Goal: Task Accomplishment & Management: Contribute content

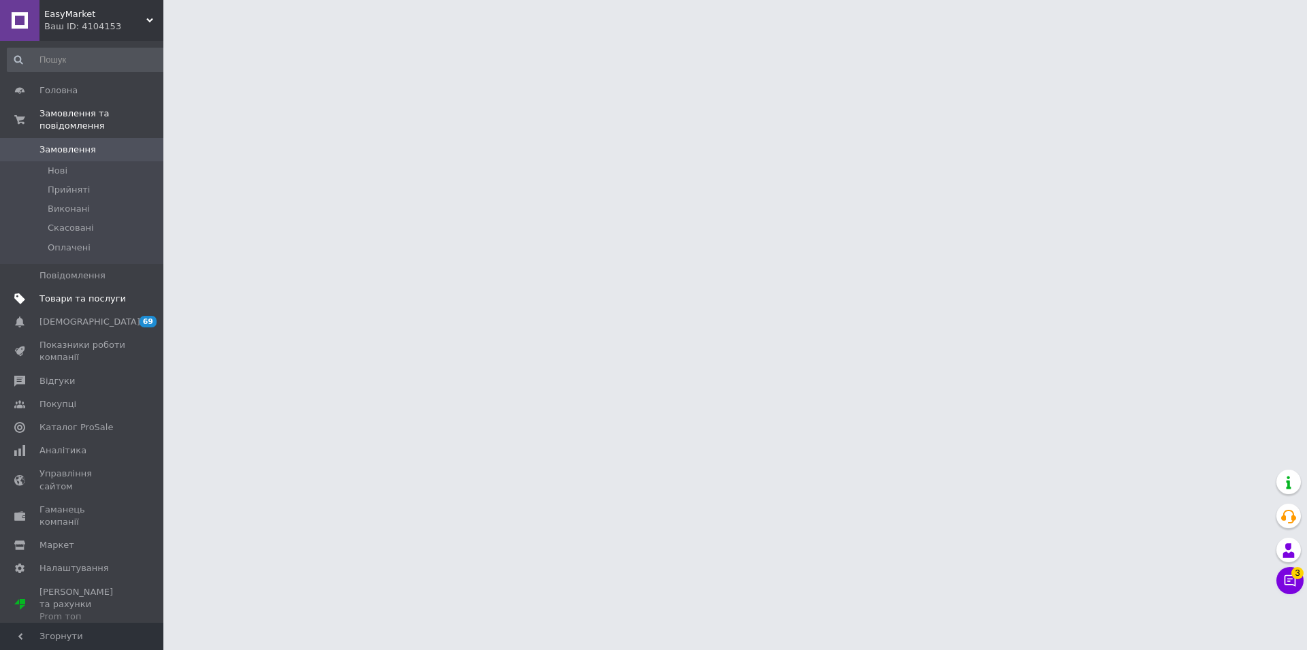
click at [68, 293] on link "Товари та послуги" at bounding box center [87, 298] width 175 height 23
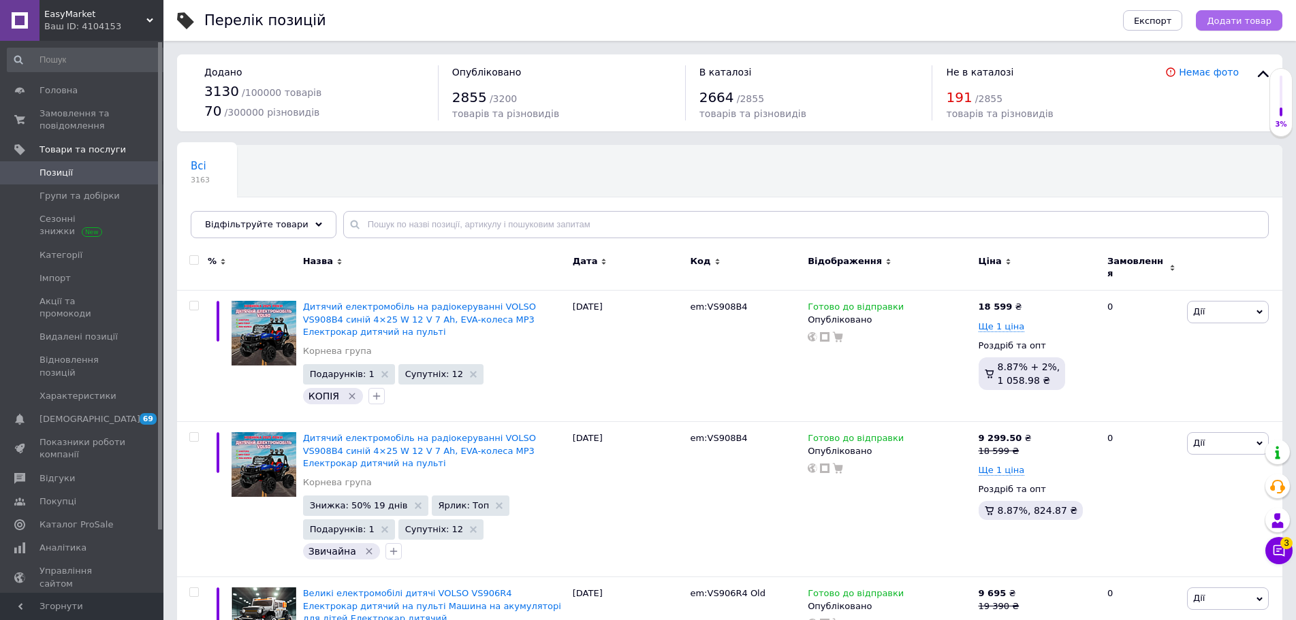
drag, startPoint x: 1236, startPoint y: 25, endPoint x: 1234, endPoint y: 53, distance: 28.0
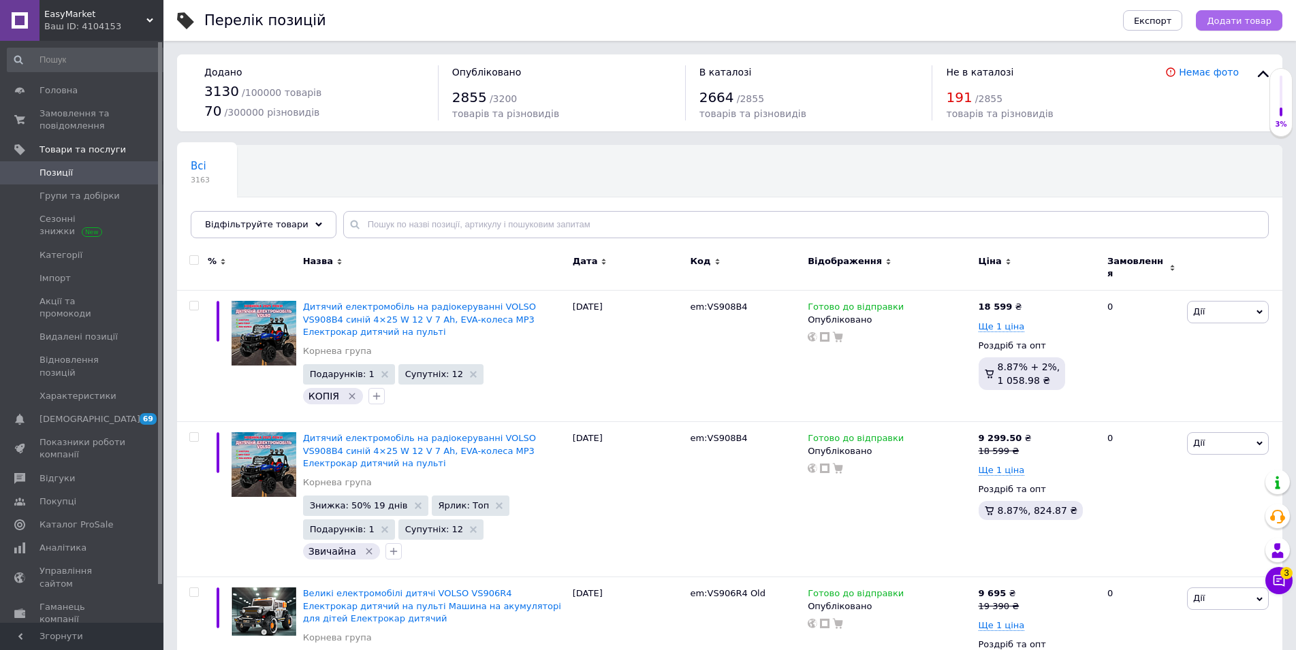
click at [1241, 18] on span "Додати товар" at bounding box center [1239, 21] width 65 height 10
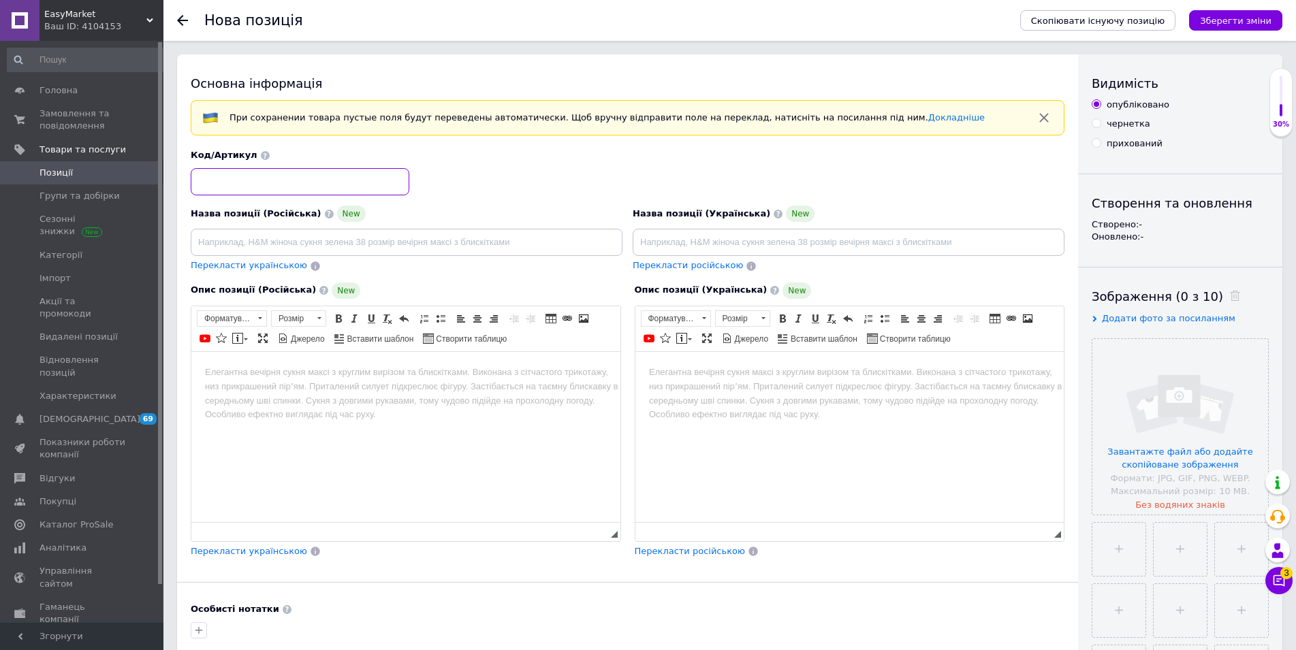
click at [253, 178] on input at bounding box center [300, 181] width 219 height 27
paste input "28426"
drag, startPoint x: 44, startPoint y: 12, endPoint x: 101, endPoint y: 10, distance: 56.6
click at [101, 10] on span "EasyMarket" at bounding box center [95, 14] width 102 height 12
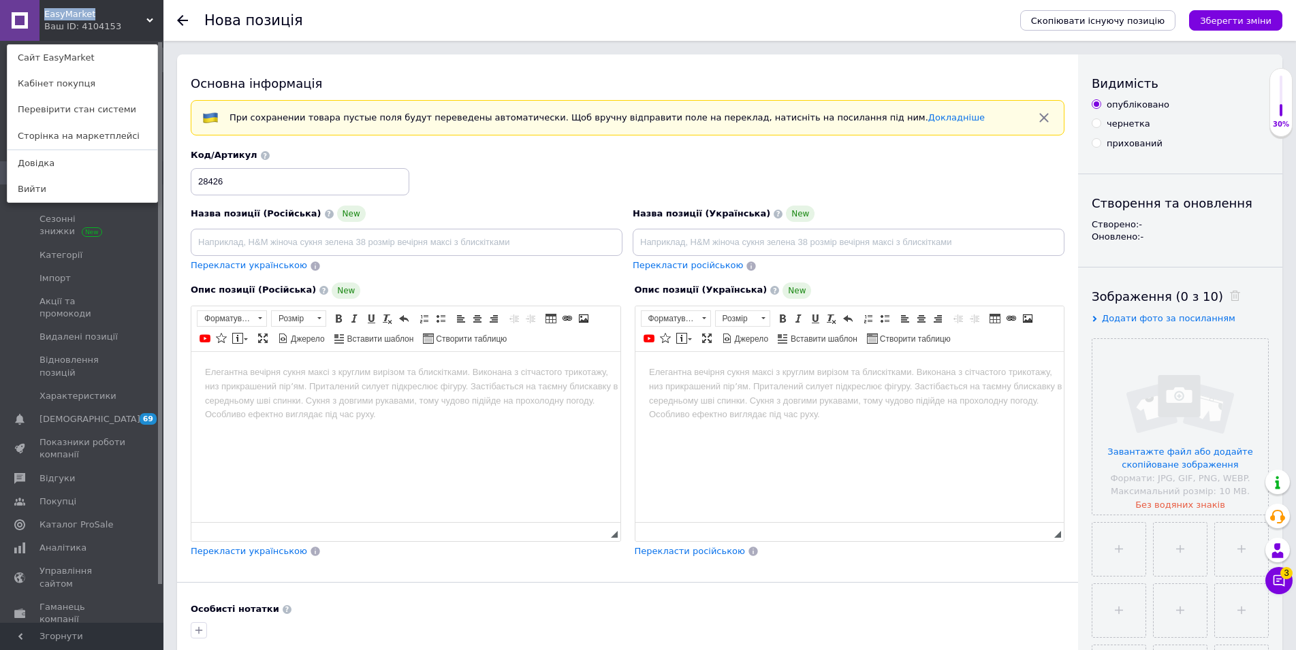
copy span "EasyMarket"
click at [196, 181] on input "28426" at bounding box center [300, 181] width 219 height 27
paste input "EasyMarket"
drag, startPoint x: 247, startPoint y: 182, endPoint x: 226, endPoint y: 180, distance: 21.2
click at [226, 180] on input "EasyMarket28426" at bounding box center [300, 181] width 219 height 27
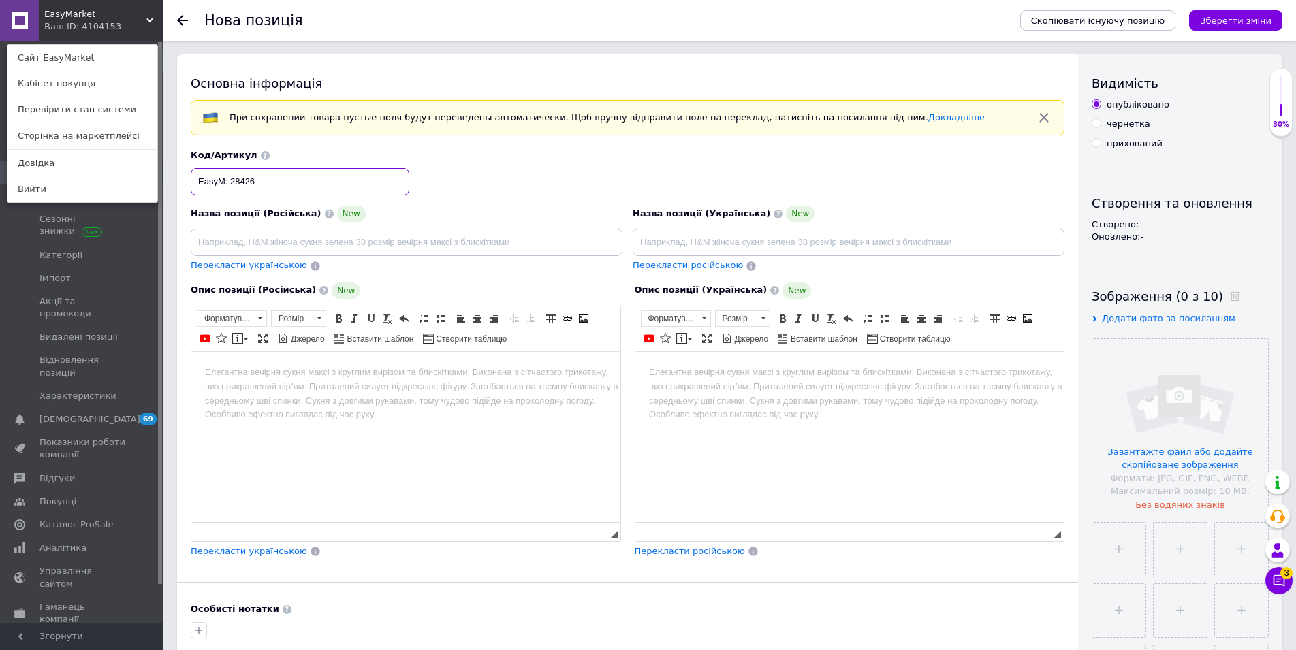
click at [219, 181] on input "EasyM: 28426" at bounding box center [300, 181] width 219 height 27
type input "EM: 28426"
click at [748, 228] on div "Назва позиції (Українська) New" at bounding box center [849, 231] width 432 height 50
click at [748, 238] on input at bounding box center [849, 242] width 432 height 27
drag, startPoint x: 505, startPoint y: 495, endPoint x: 508, endPoint y: 483, distance: 12.7
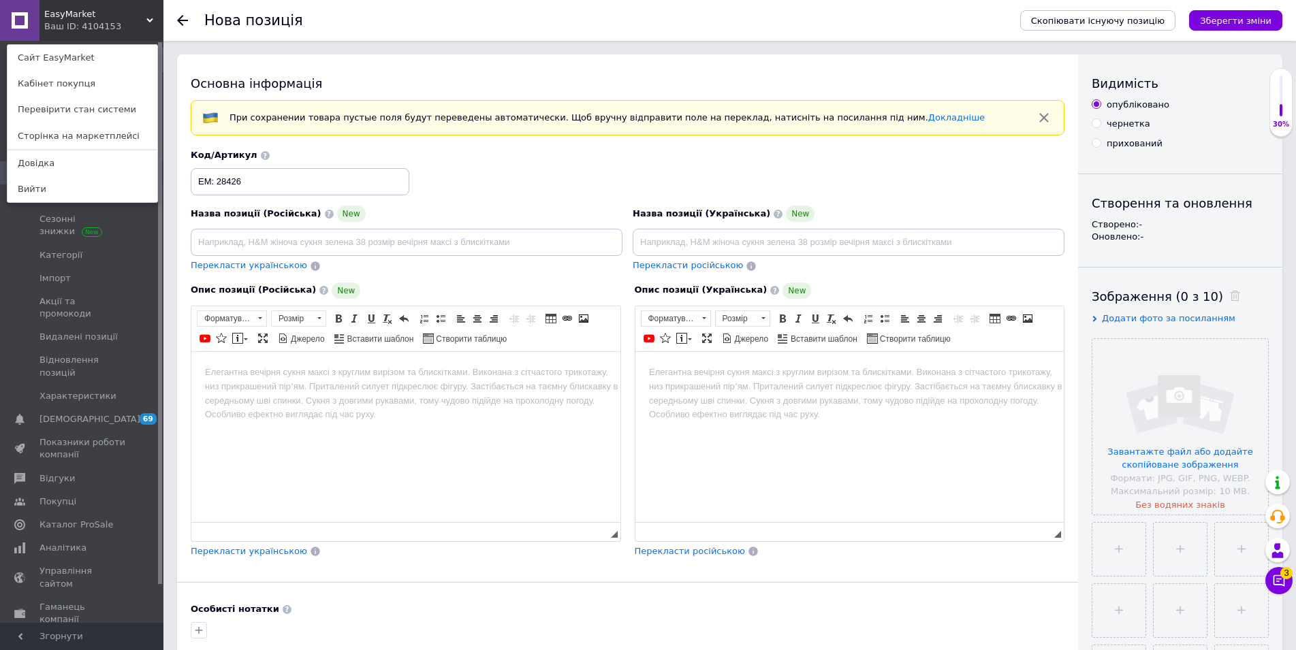
click at [505, 490] on html at bounding box center [405, 436] width 429 height 170
click at [150, 20] on div "EasyMarket Ваш ID: 4104153 Сайт EasyMarket Кабінет покупця Перевірити стан сист…" at bounding box center [81, 20] width 163 height 41
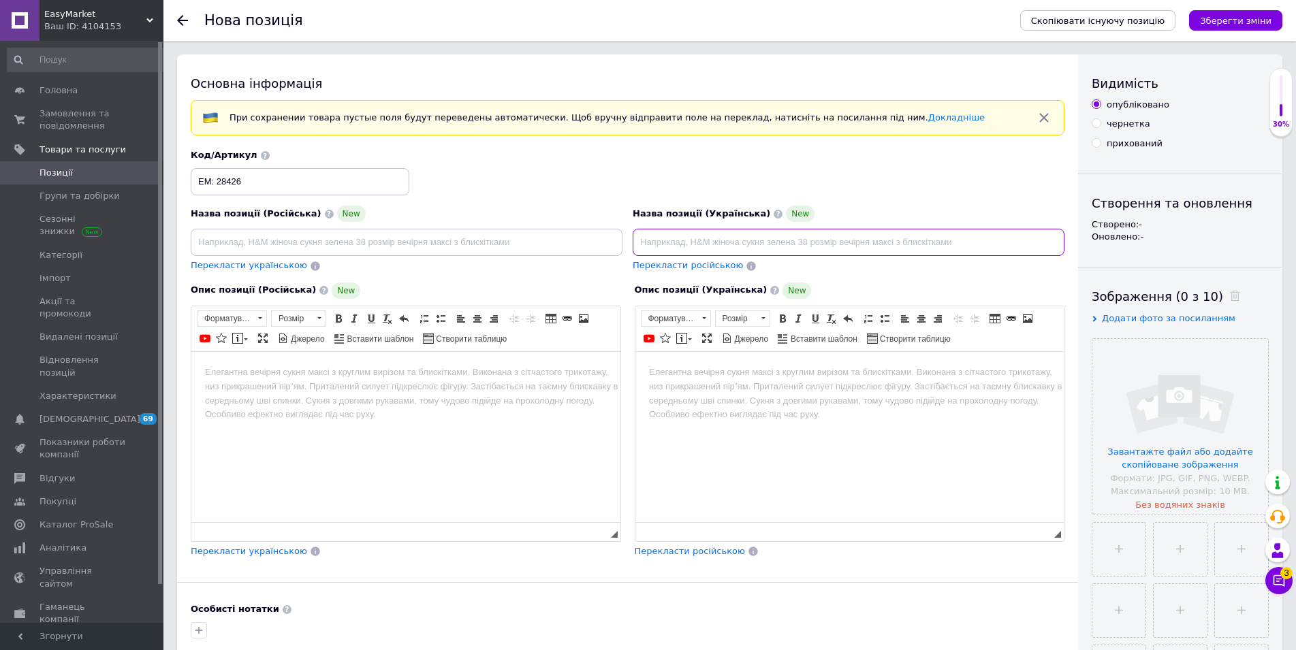
click at [756, 247] on input at bounding box center [849, 242] width 432 height 27
click at [799, 257] on div "Назва позиції (Українська) New Перекласти російською" at bounding box center [849, 239] width 442 height 77
click at [779, 243] on input at bounding box center [849, 242] width 432 height 27
paste input "Джакузі Inteх 28426 Надувний джакузі 795 л із ПВХ басейн для дому 4-х місний На…"
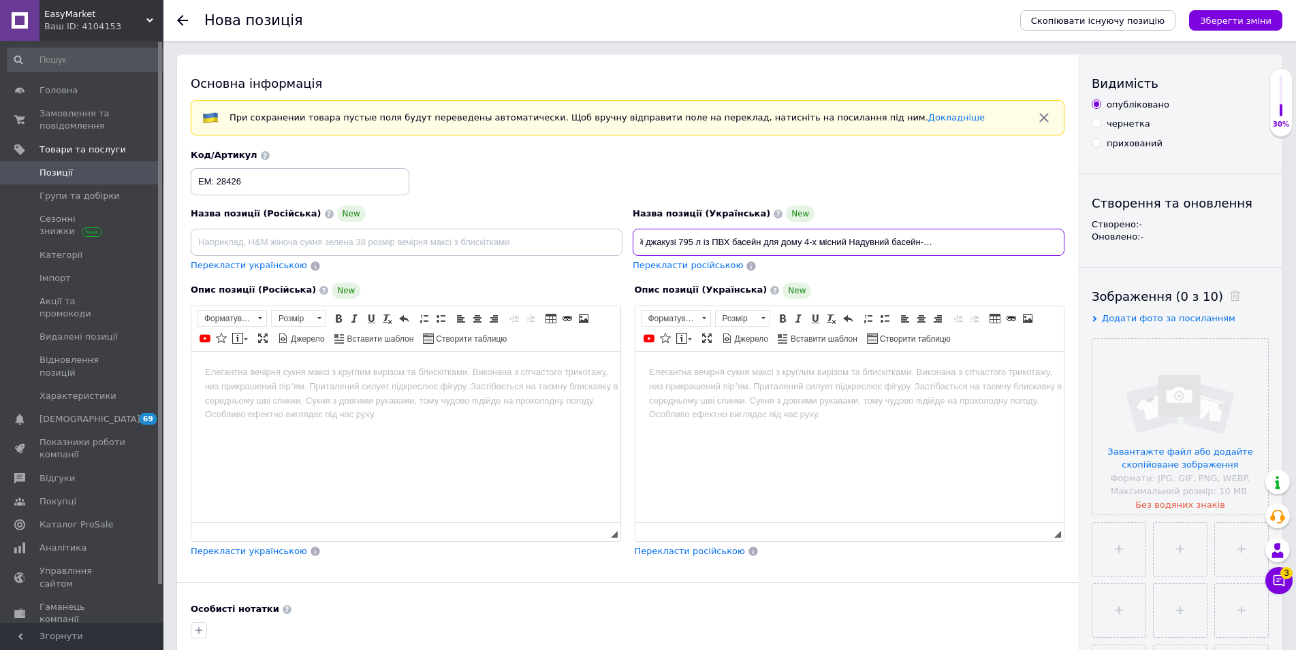
type input "Джакузі Inteх 28426 Надувний джакузі 795 л із ПВХ басейн для дому 4-х місний На…"
click at [356, 238] on input at bounding box center [407, 242] width 432 height 27
paste input "Джакузи Inteх 28426 Надувная джакузи 795 л из ПВХ бассейн для дома 4-х местный …"
click at [500, 244] on input "Джакузи Inteх 28426 Надувная джакузи 795 л из ПВХ бассейн для дома 4-х местный …" at bounding box center [407, 242] width 432 height 27
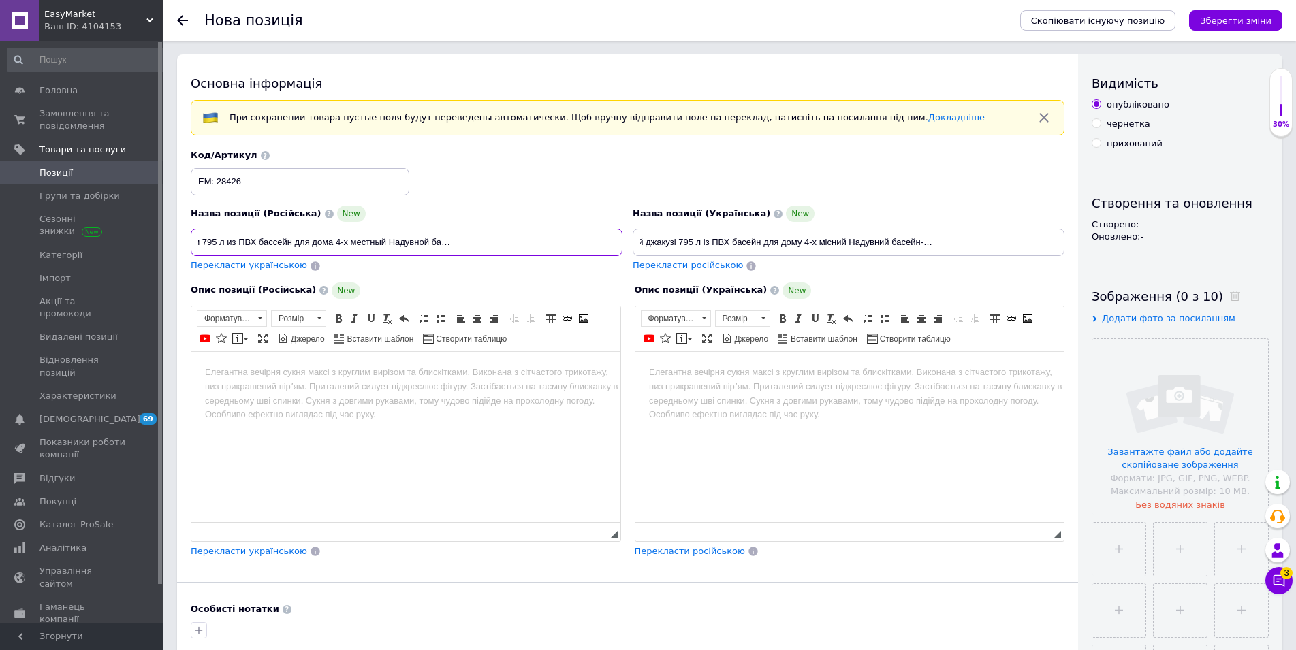
type input "Джакузи Inteх 28426 Надувная джакузи 795 л из ПВХ бассейн для дома 4-х местный …"
click at [979, 244] on input "Джакузі Inteх 28426 Надувний джакузі 795 л із ПВХ басейн для дому 4-х місний На…" at bounding box center [849, 242] width 432 height 27
click at [953, 244] on input "Джакузі Inteх 28426 Надувний джакузі 795 л із ПВХ басейн для дому 4-х місний На…" at bounding box center [849, 242] width 432 height 27
type input "Джакузі Inteх 28426 Надувний джакузі 795 л із ПВХ басейн для дому 4-х місний На…"
click at [765, 380] on html at bounding box center [849, 436] width 429 height 170
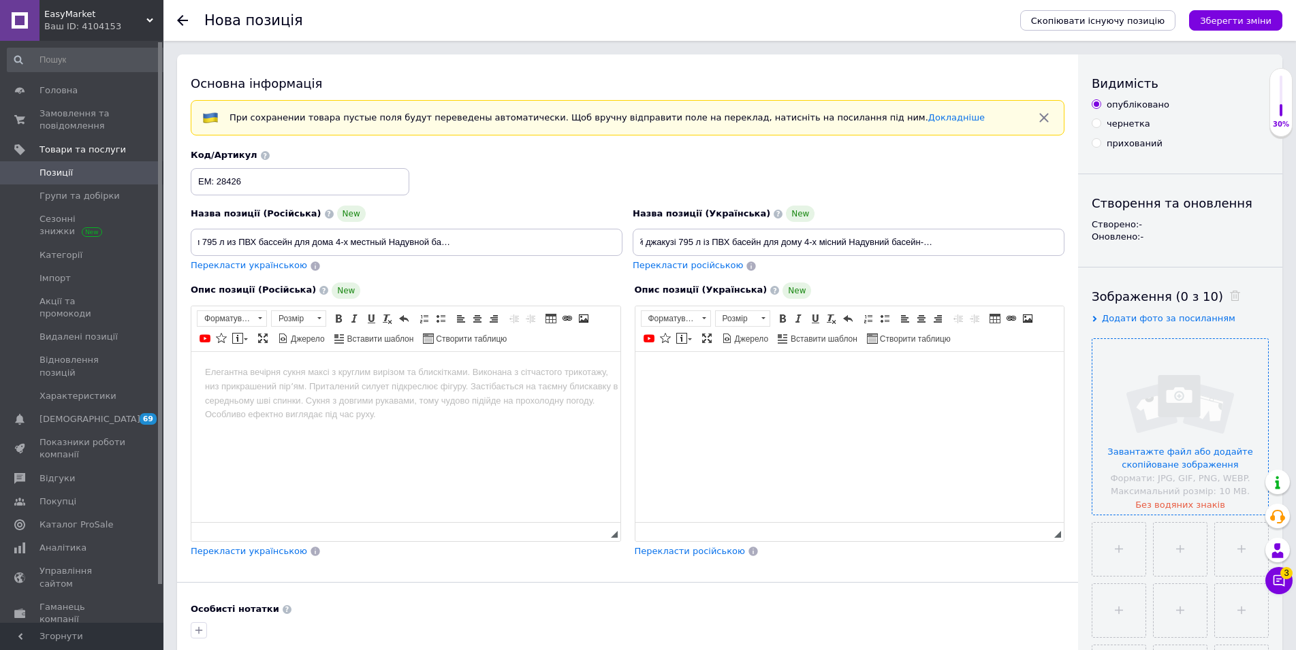
click at [1202, 424] on input "file" at bounding box center [1180, 427] width 176 height 176
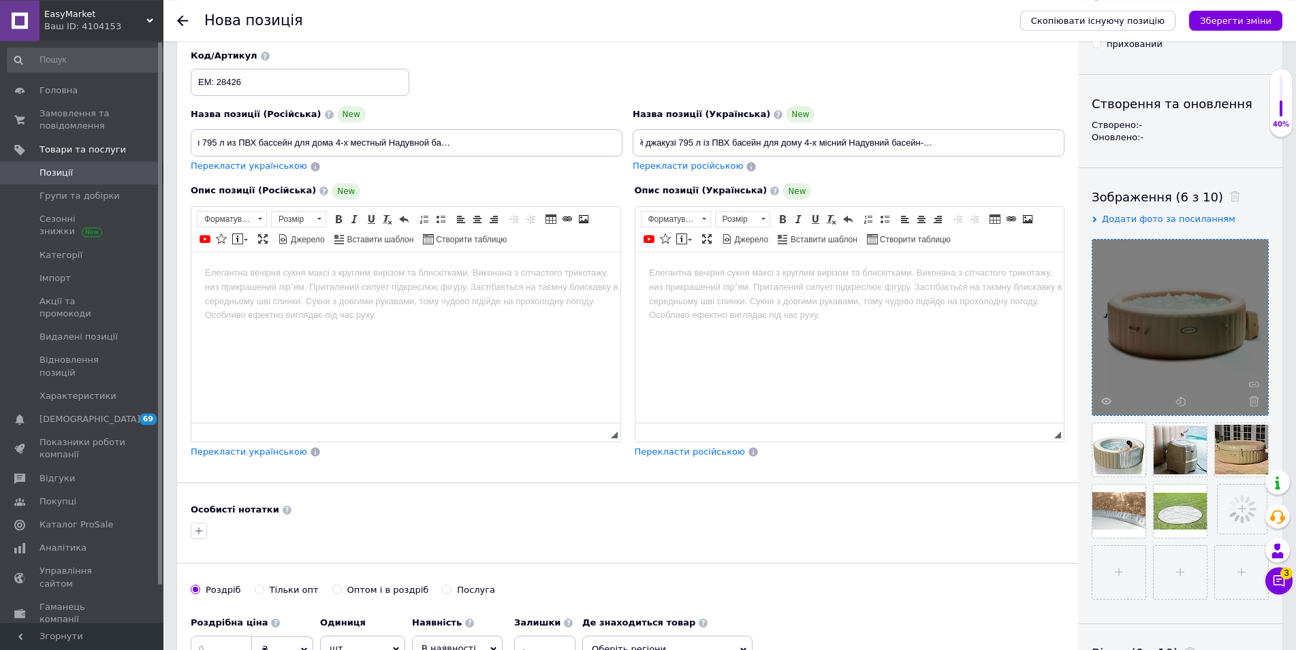
scroll to position [139, 0]
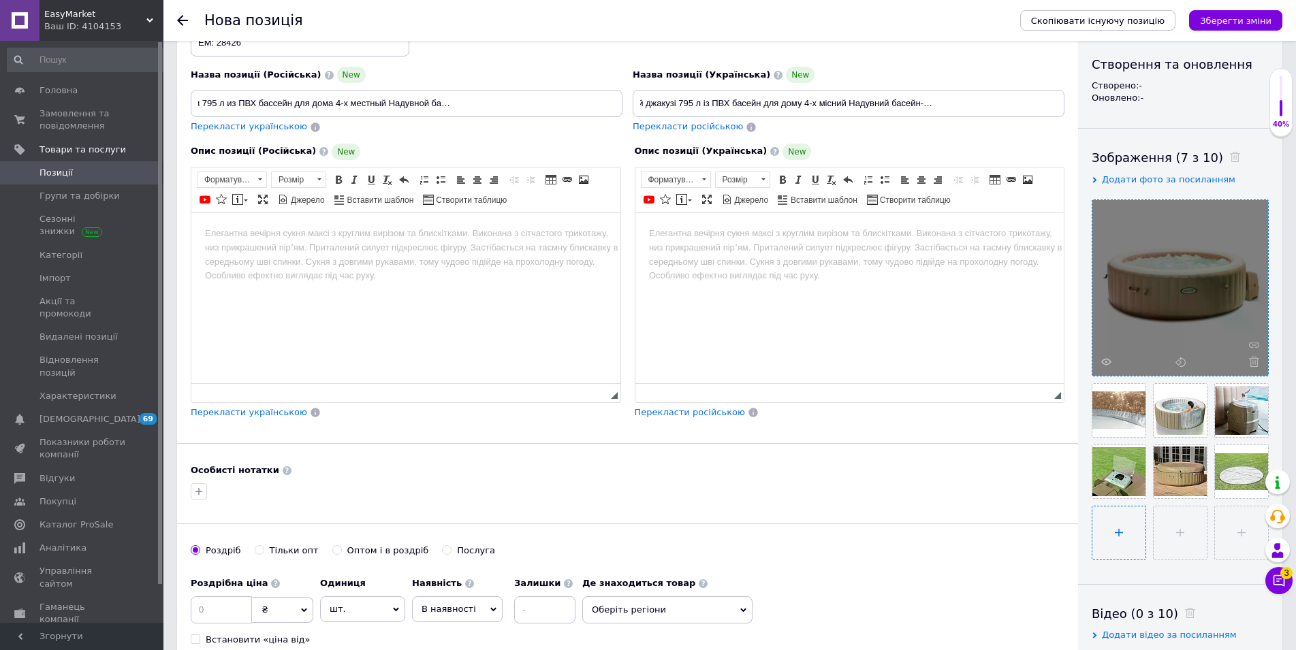
click at [1120, 538] on input "file" at bounding box center [1118, 533] width 53 height 53
type input "C:\fakepath\3178dddf47ae64d4e531374dbfbc8371.jpg"
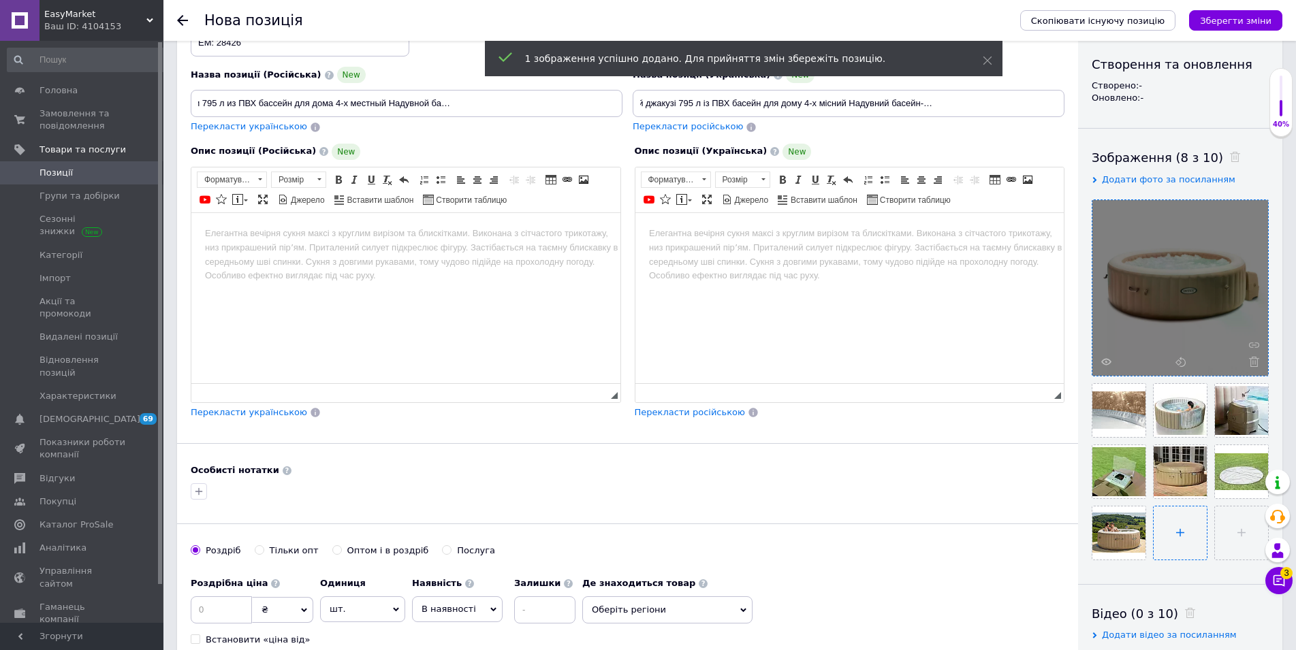
click at [1185, 532] on input "file" at bounding box center [1179, 533] width 53 height 53
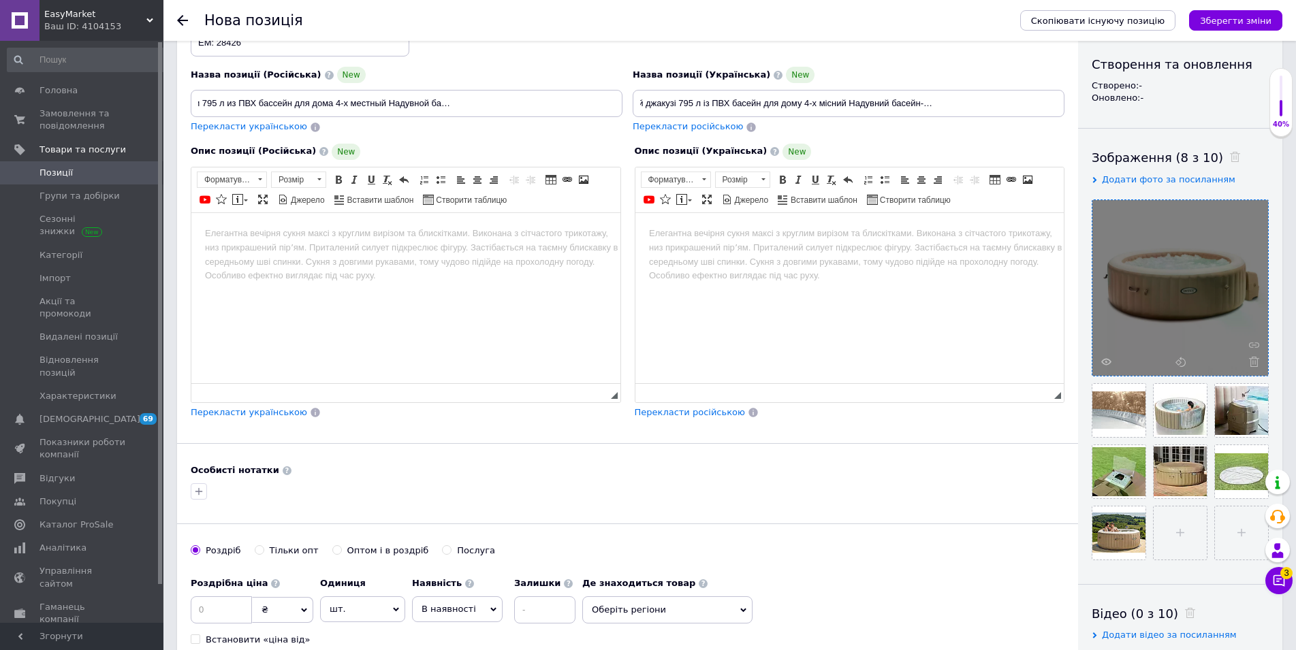
type input "C:\fakepath\579237083.webp"
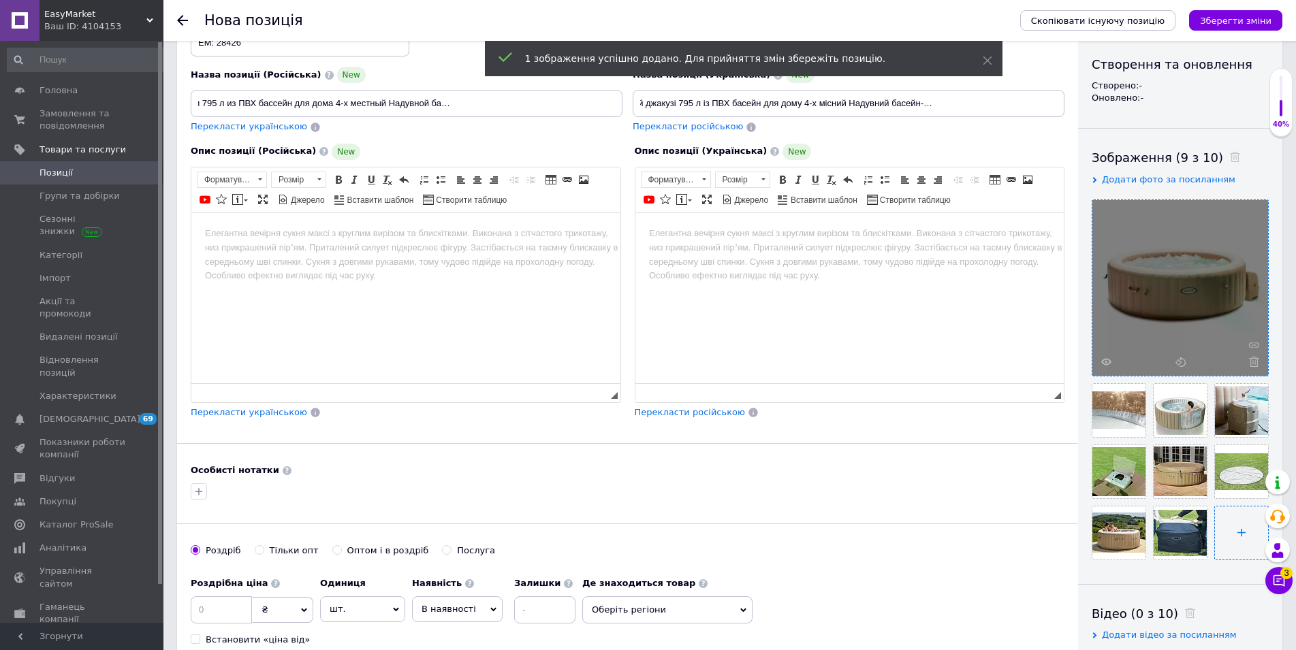
click at [1239, 533] on input "file" at bounding box center [1241, 533] width 53 height 53
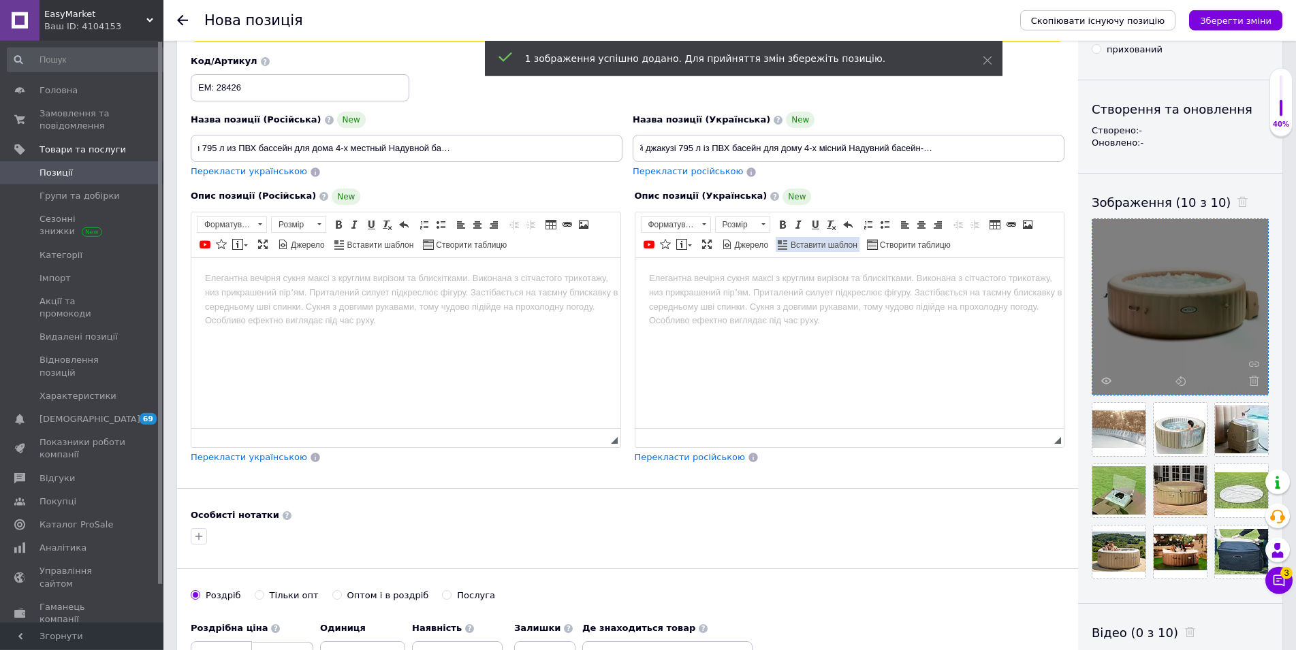
scroll to position [69, 0]
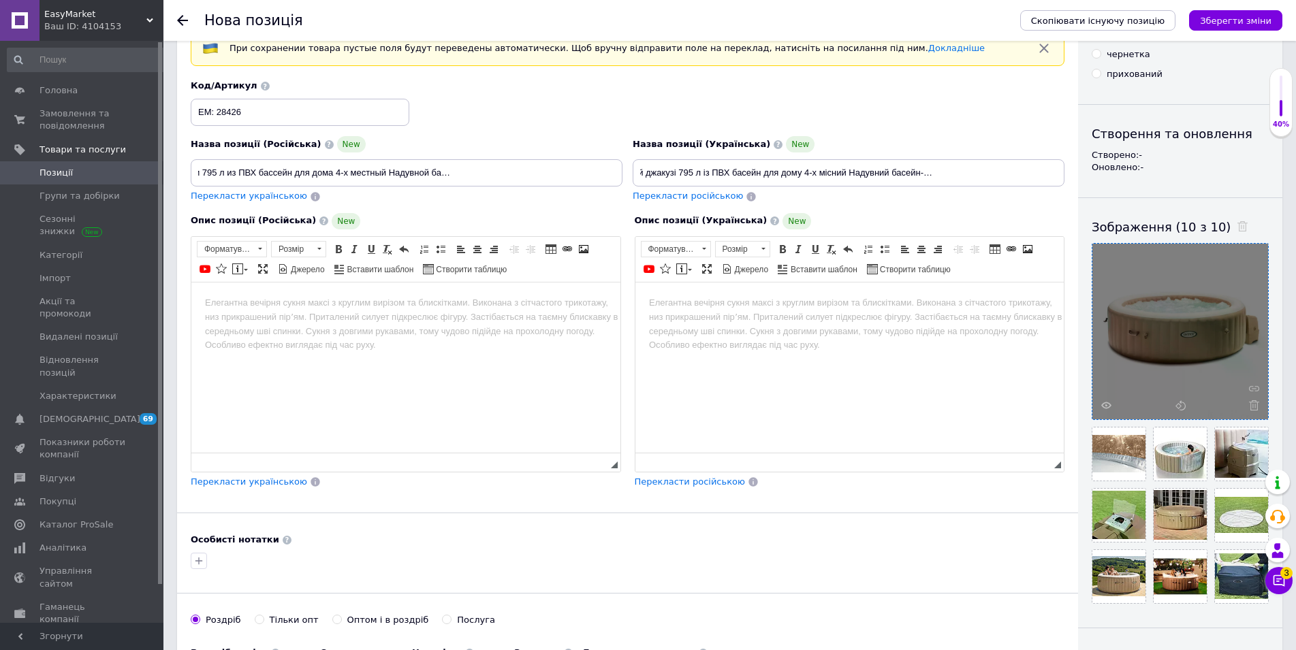
click at [835, 432] on html at bounding box center [849, 367] width 429 height 170
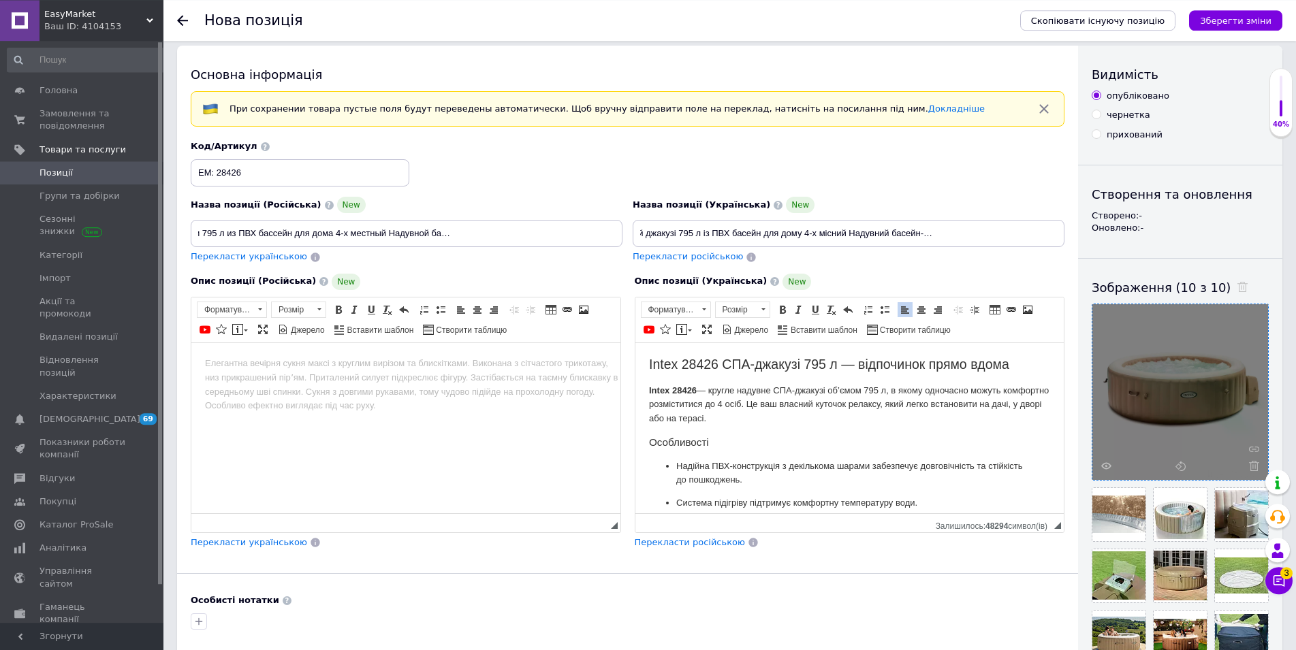
scroll to position [0, 0]
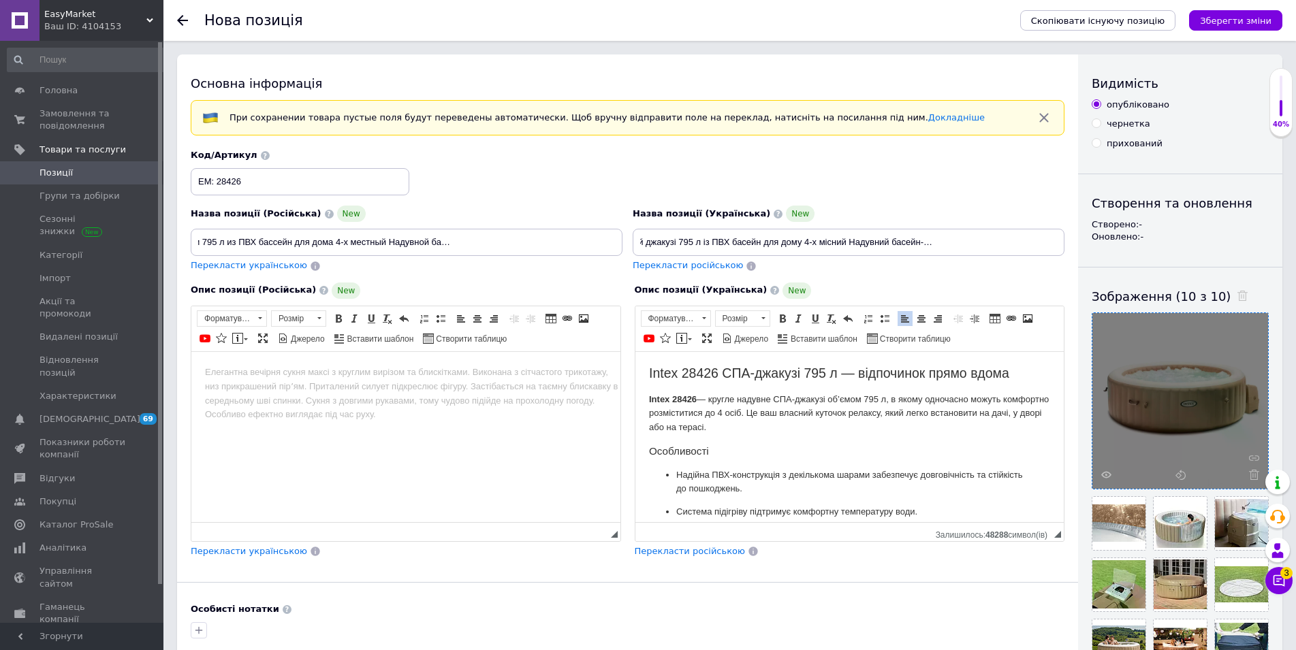
click at [648, 377] on html "Intex 28426 СПА-джакузі 795 л — відпочинок прямо вдома Intex 28426 — кругле над…" at bounding box center [849, 436] width 429 height 170
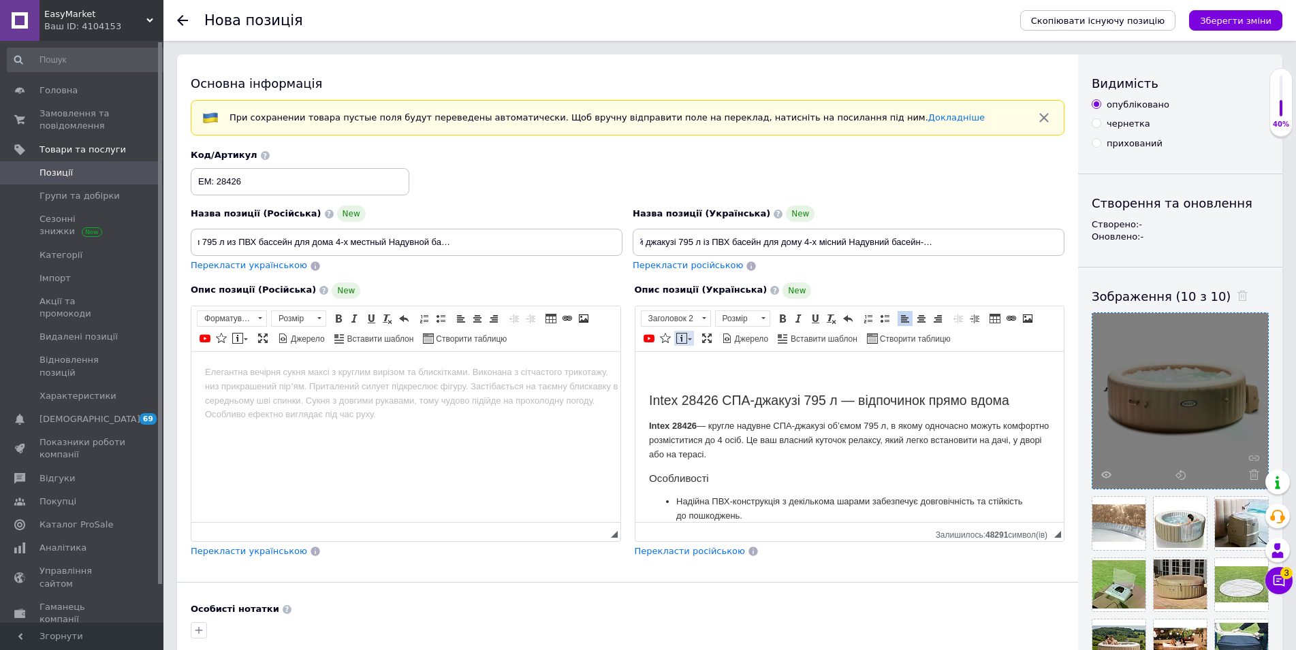
click at [687, 339] on link "Вставити повідомлення" at bounding box center [684, 338] width 20 height 15
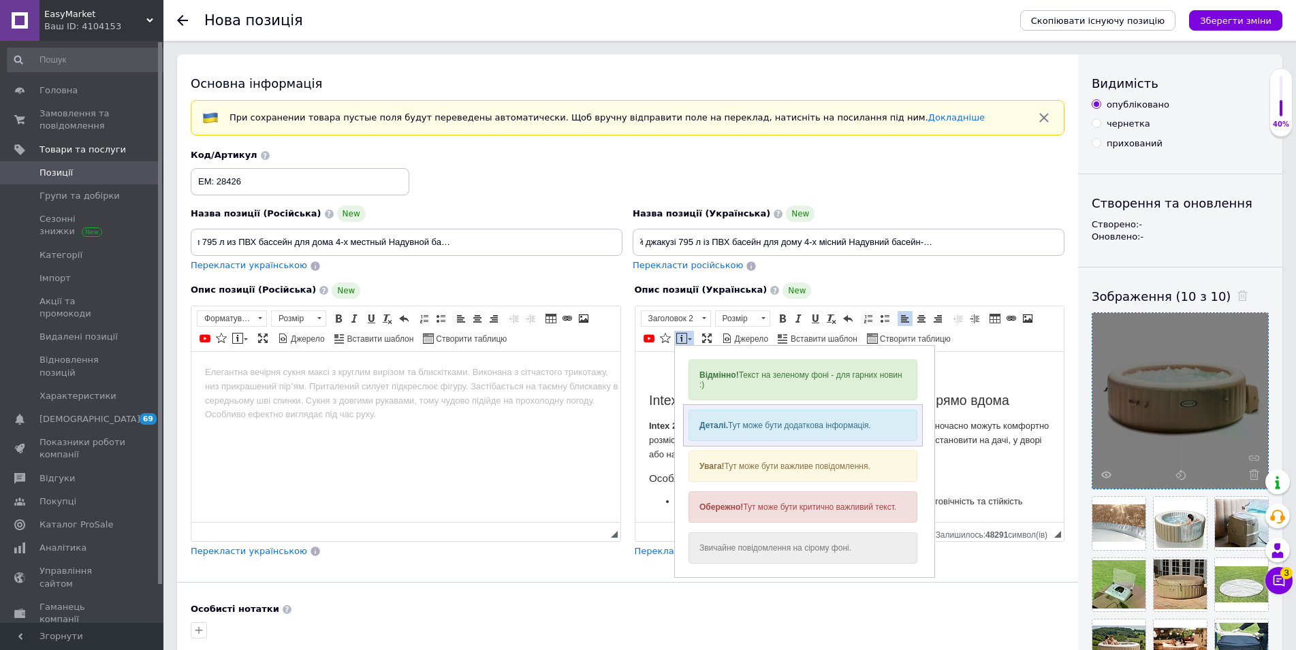
click at [731, 422] on div "Деталі. Тут може бути додаткова інформація." at bounding box center [802, 424] width 229 height 31
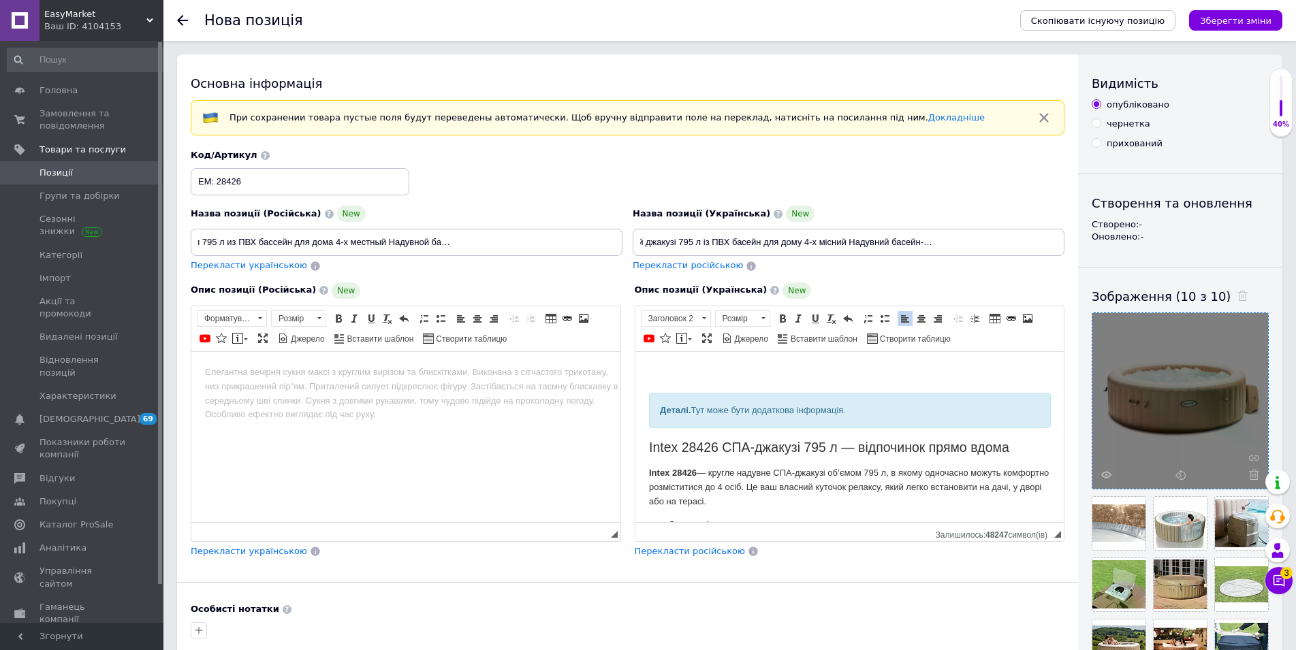
click at [704, 242] on input "Джакузі Inteх 28426 Надувний джакузі 795 л із ПВХ басейн для дому 4-х місний На…" at bounding box center [849, 242] width 432 height 27
drag, startPoint x: 884, startPoint y: 416, endPoint x: 594, endPoint y: 421, distance: 289.4
click at [635, 421] on html "Деталі. Тут може бути додаткова інформація. Intex 28426 СПА-джакузі 795 л — від…" at bounding box center [849, 436] width 429 height 170
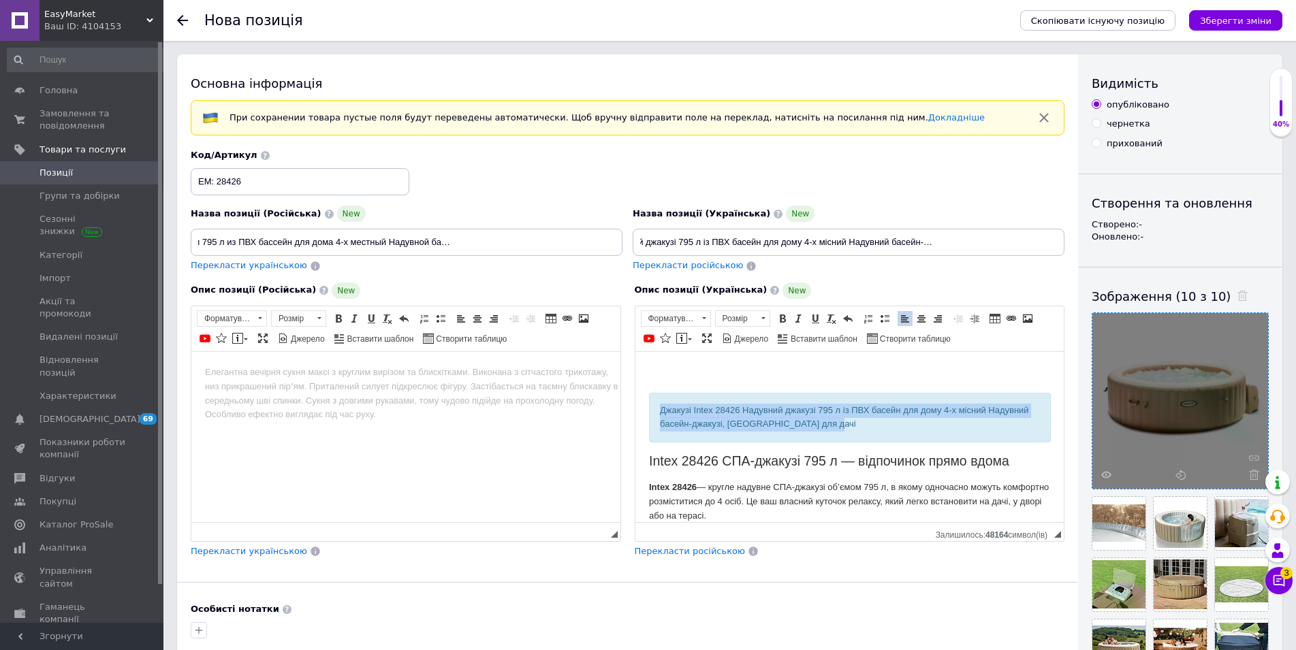
drag, startPoint x: 846, startPoint y: 424, endPoint x: 620, endPoint y: 393, distance: 228.8
click at [635, 393] on html "Джакузі Inteх 28426 Надувний джакузі 795 л із ПВХ басейн для дому 4-х місний На…" at bounding box center [849, 436] width 429 height 170
click at [785, 319] on span at bounding box center [782, 318] width 11 height 11
click at [765, 319] on span at bounding box center [763, 318] width 4 height 2
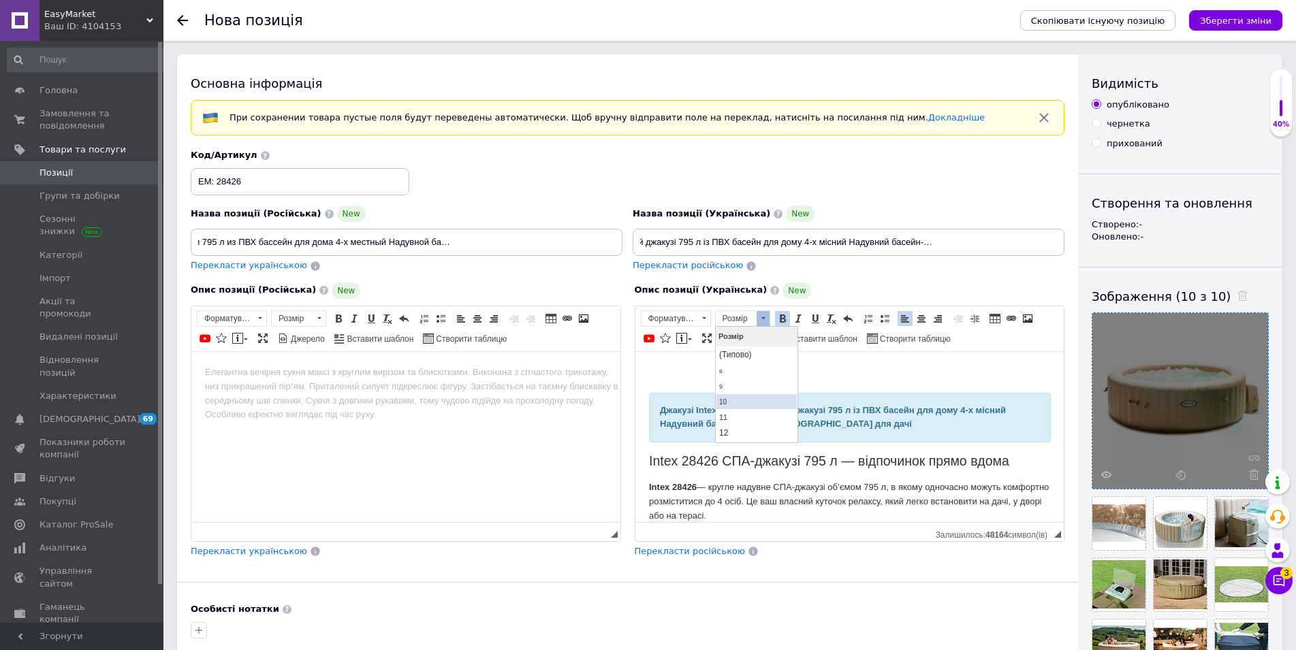
scroll to position [139, 0]
click at [745, 345] on link "18" at bounding box center [756, 347] width 80 height 20
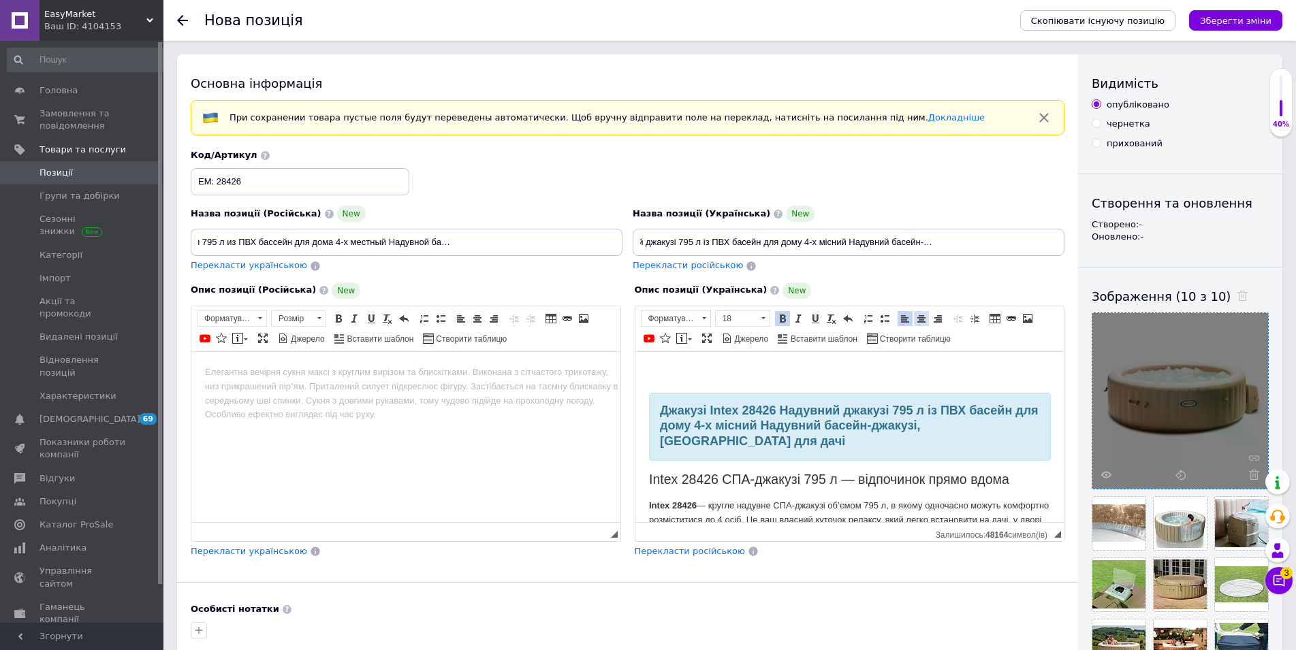
click at [920, 319] on span at bounding box center [921, 318] width 11 height 11
click at [724, 362] on html "Джакузі Inteх 28426 Надувний джакузі 795 л із ПВХ басейн для дому 4-х місний На…" at bounding box center [849, 436] width 429 height 170
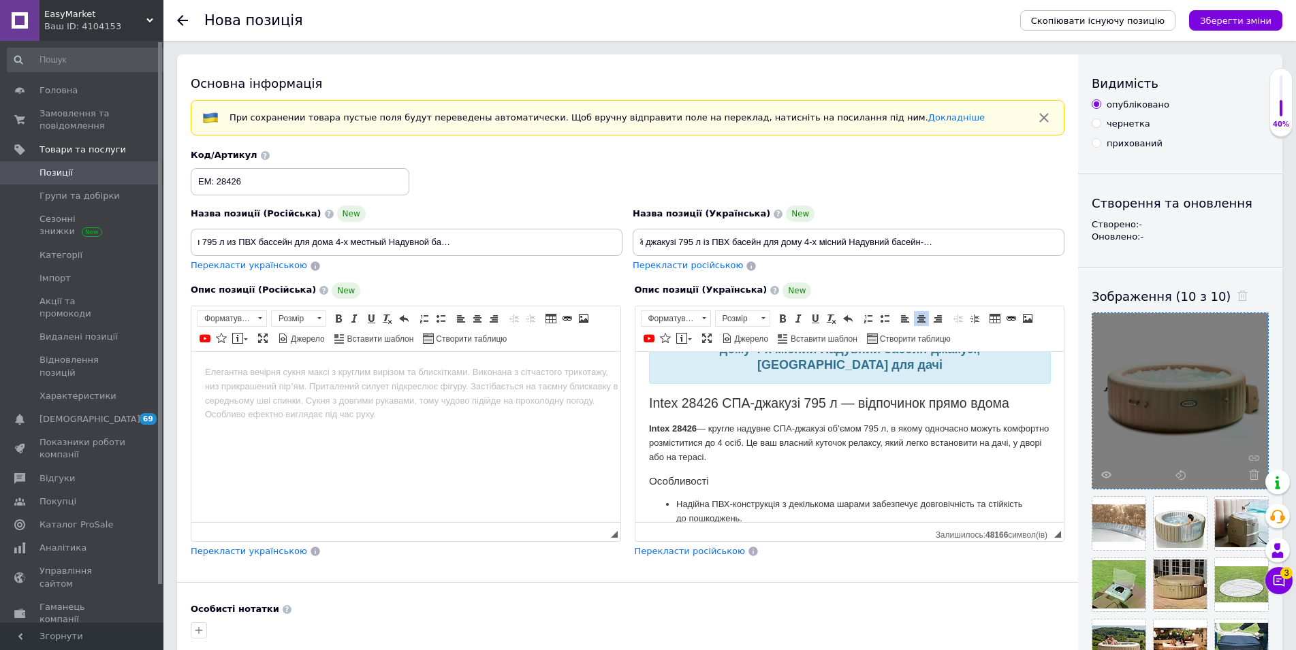
scroll to position [69, 0]
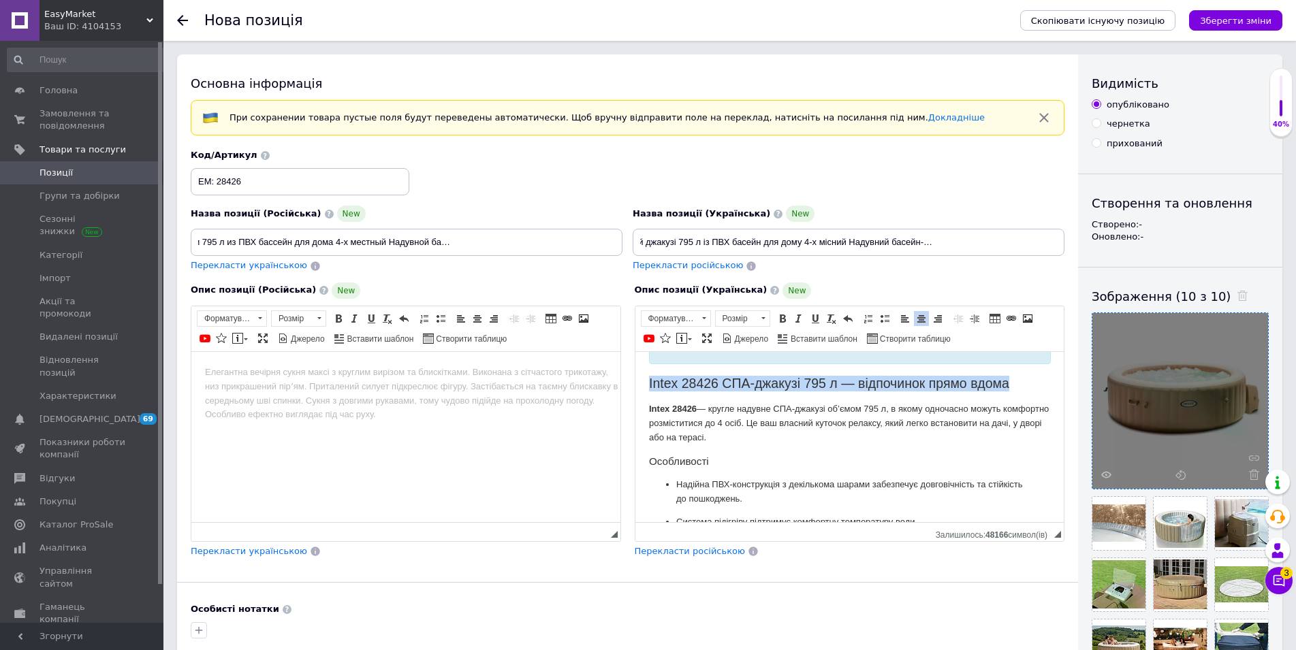
drag, startPoint x: 1021, startPoint y: 381, endPoint x: 600, endPoint y: 383, distance: 420.8
click at [635, 383] on html "Джакузі Inteх 28426 Надувний джакузі 795 л із ПВХ басейн для дому 4-х місний На…" at bounding box center [849, 367] width 429 height 170
click at [785, 320] on span at bounding box center [782, 318] width 11 height 11
click at [769, 507] on ul "Надійна ПВХ-конструкція з декількома шарами забезпечує довговічність та стійкіс…" at bounding box center [849, 551] width 402 height 148
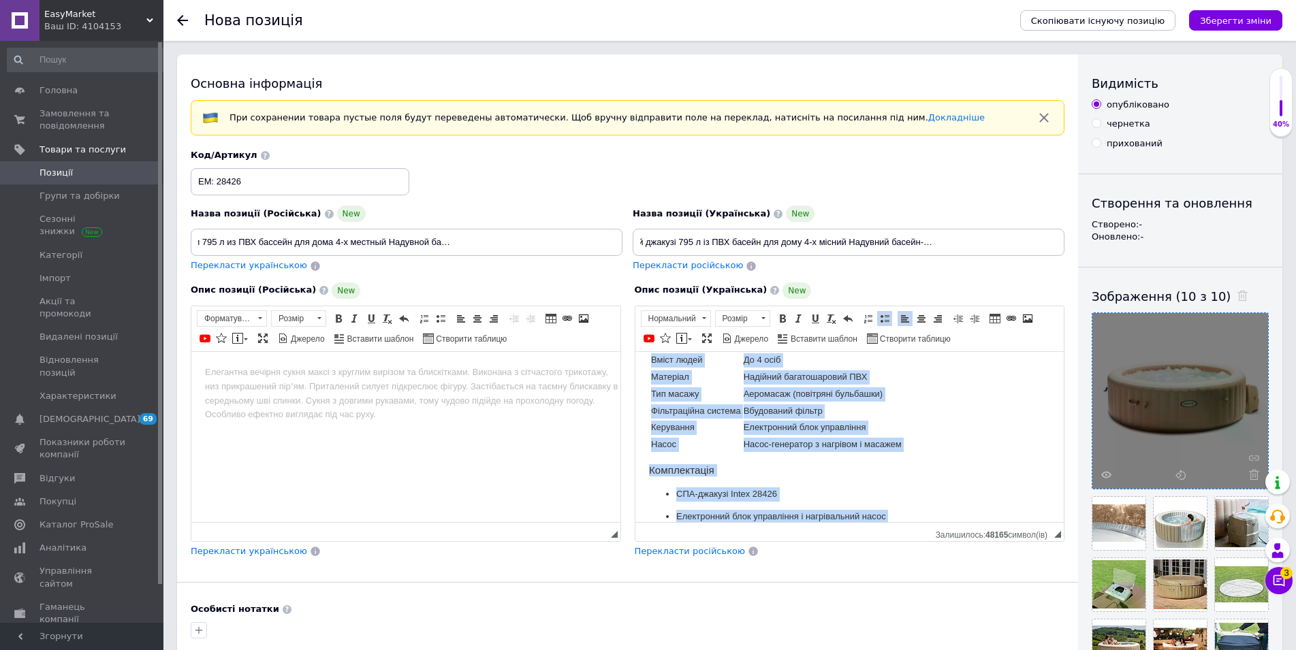
scroll to position [757, 0]
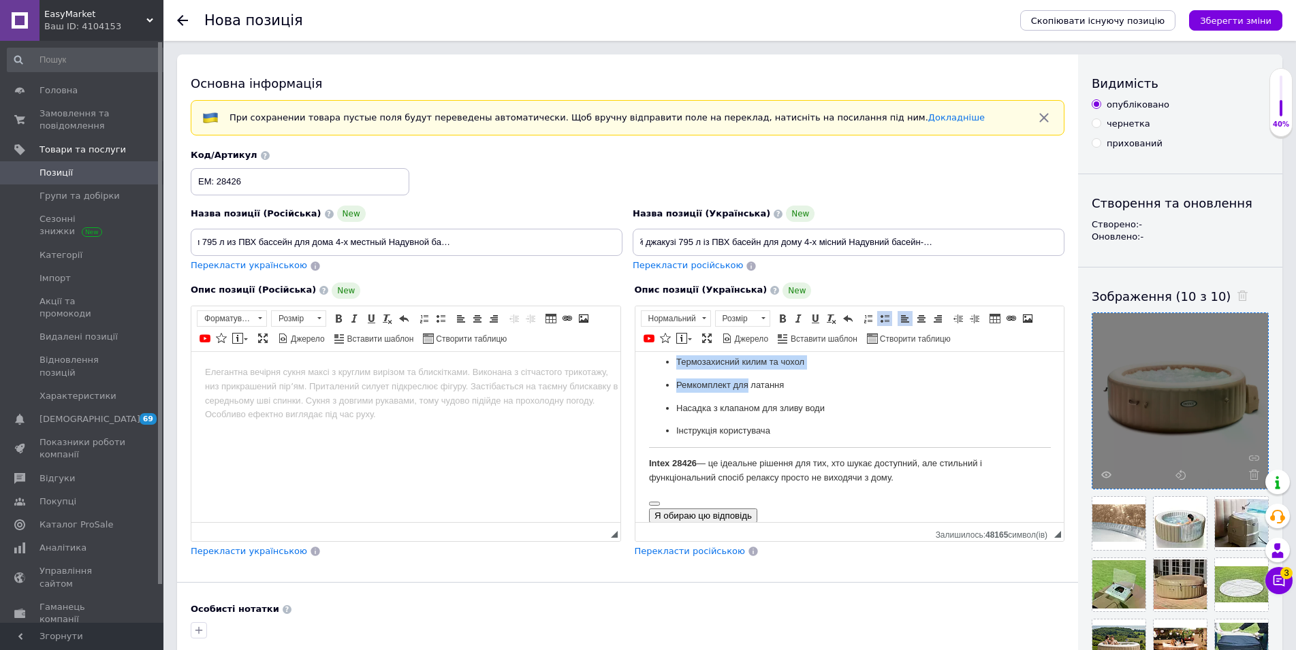
drag, startPoint x: 646, startPoint y: 404, endPoint x: 911, endPoint y: 481, distance: 276.3
click at [764, 319] on span at bounding box center [762, 318] width 13 height 15
click at [733, 385] on link "14" at bounding box center [756, 379] width 80 height 16
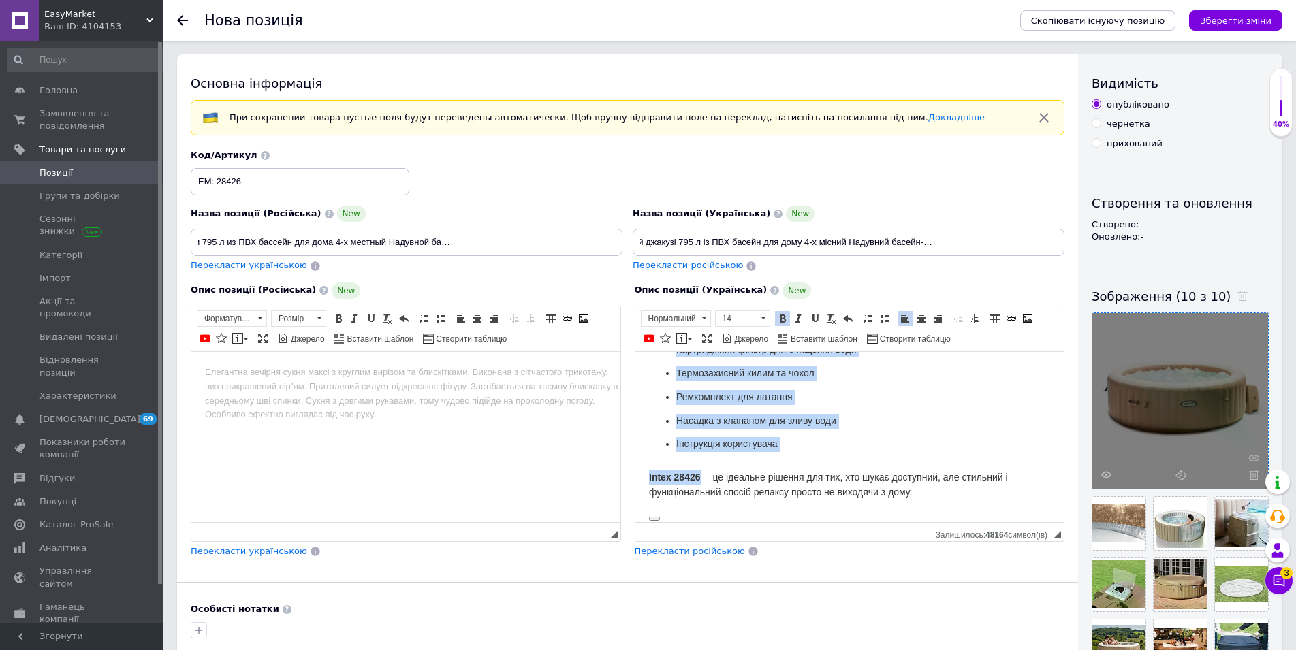
scroll to position [770, 0]
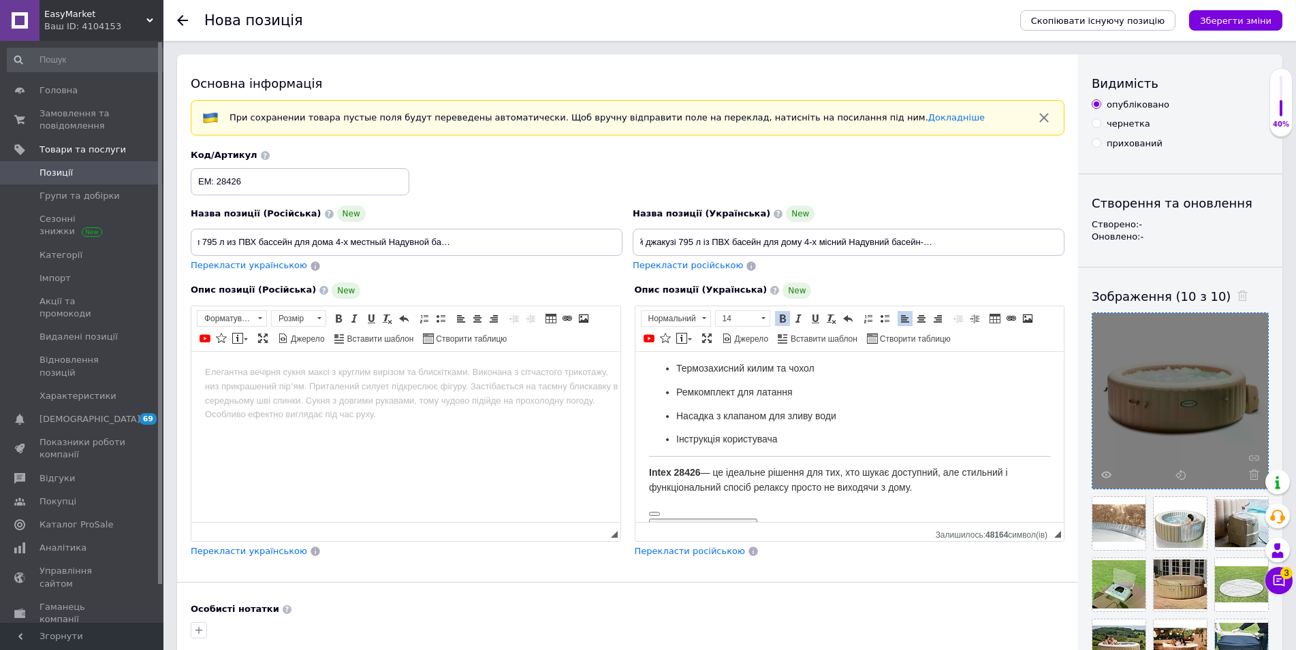
drag, startPoint x: 771, startPoint y: 511, endPoint x: 751, endPoint y: 508, distance: 19.9
click at [795, 518] on div "Я обираю цю відповідь" at bounding box center [849, 525] width 402 height 15
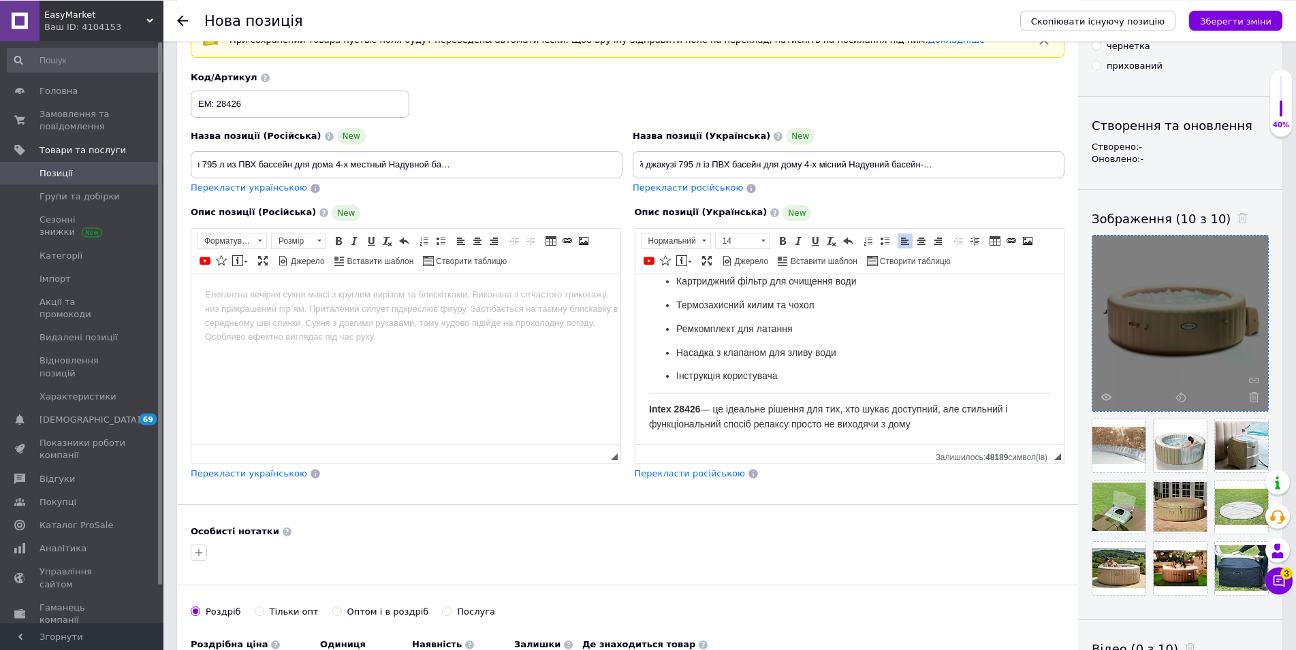
scroll to position [139, 0]
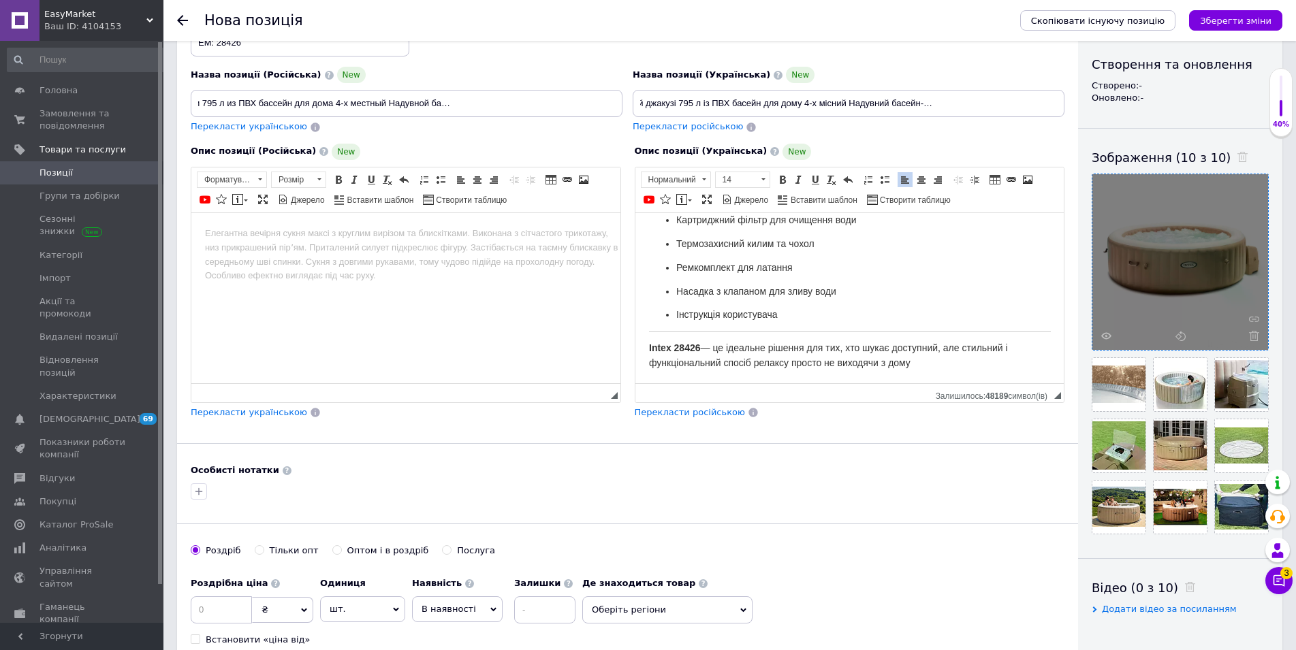
drag, startPoint x: 661, startPoint y: 375, endPoint x: 624, endPoint y: 379, distance: 37.6
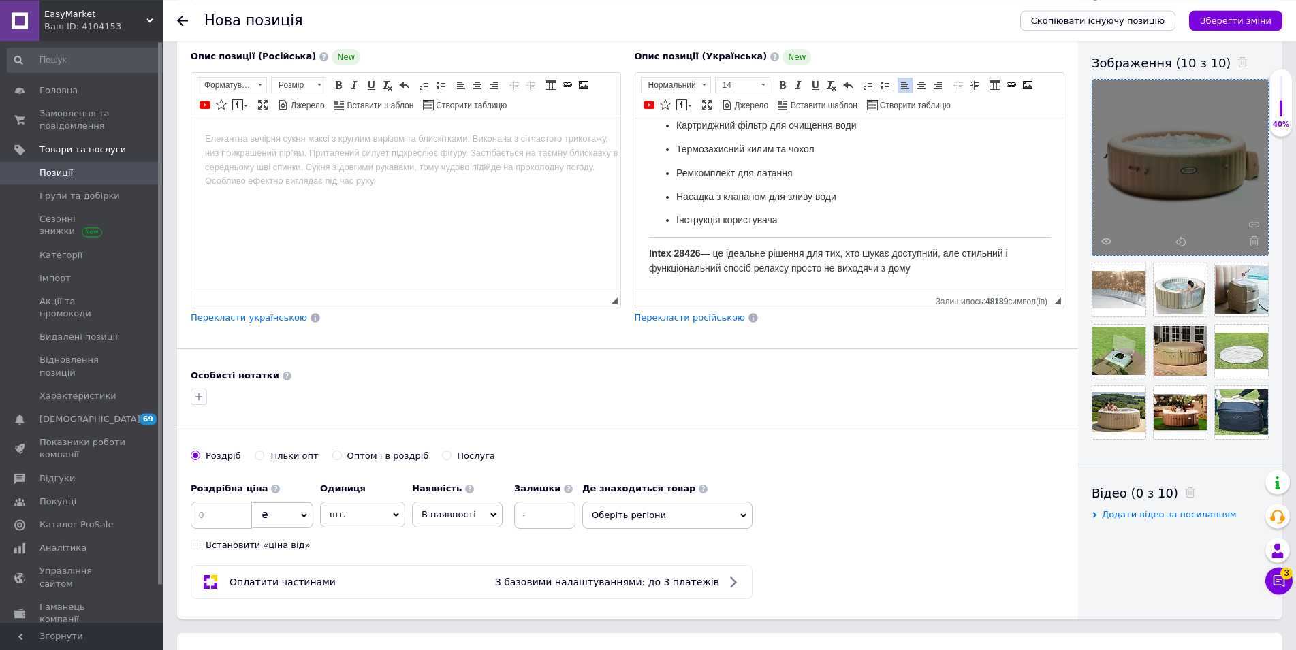
scroll to position [208, 0]
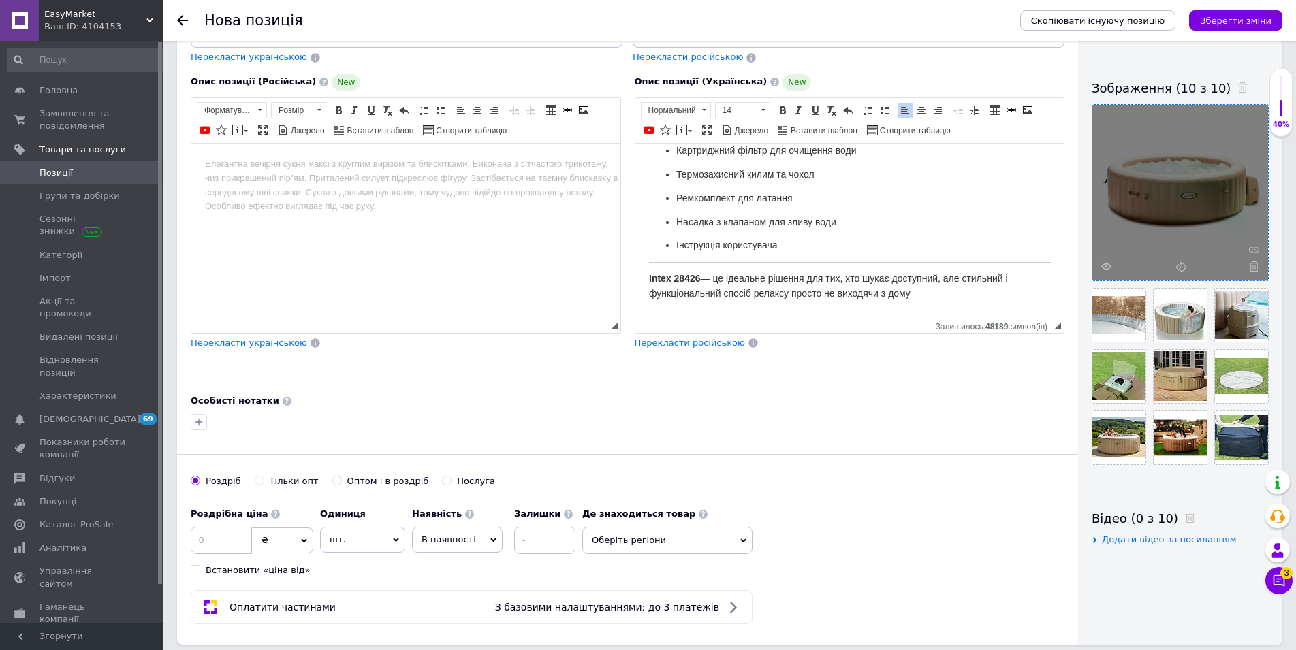
click at [655, 317] on button "Редактор, E13DB256-04BC-4D49-B055-50B45E1F2B2C" at bounding box center [653, 319] width 11 height 4
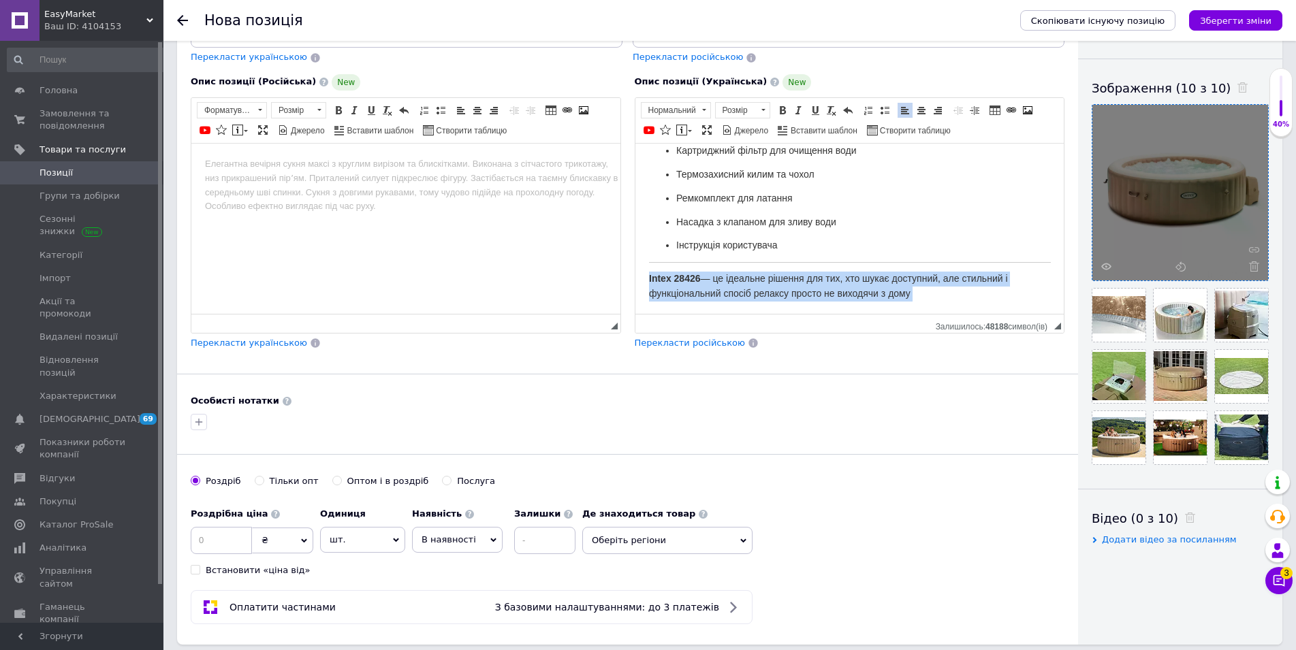
click at [654, 317] on button "Редактор, E13DB256-04BC-4D49-B055-50B45E1F2B2C" at bounding box center [653, 319] width 11 height 4
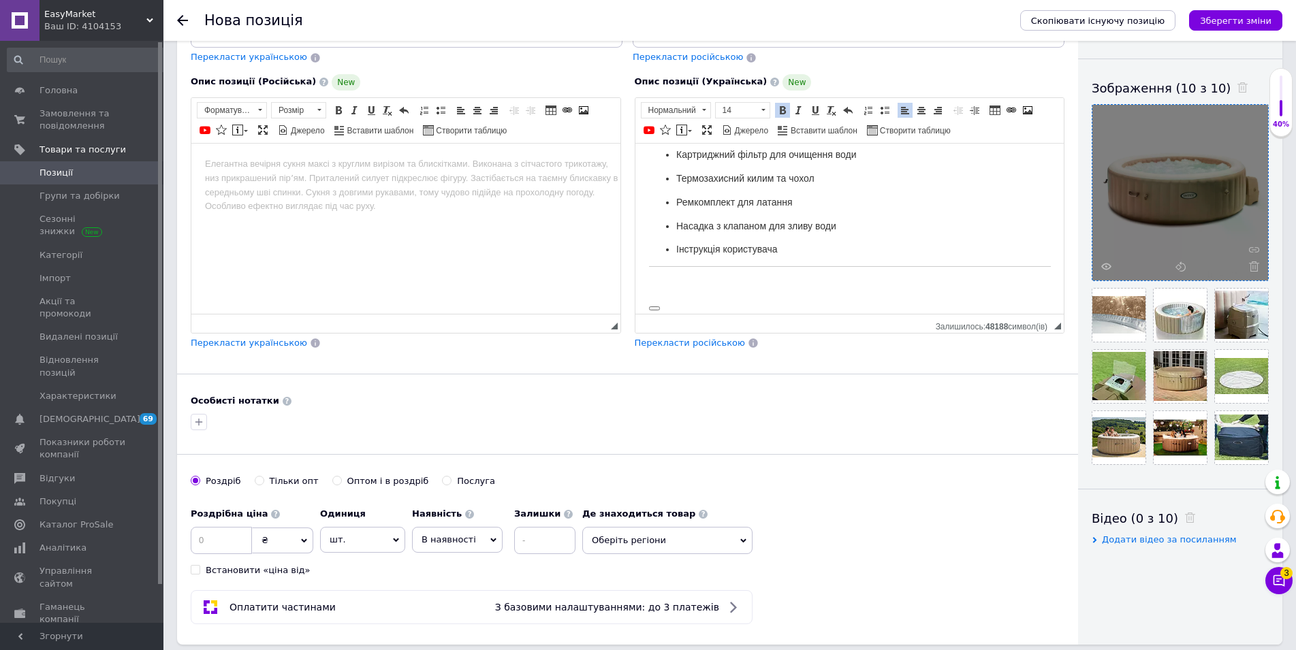
scroll to position [741, 0]
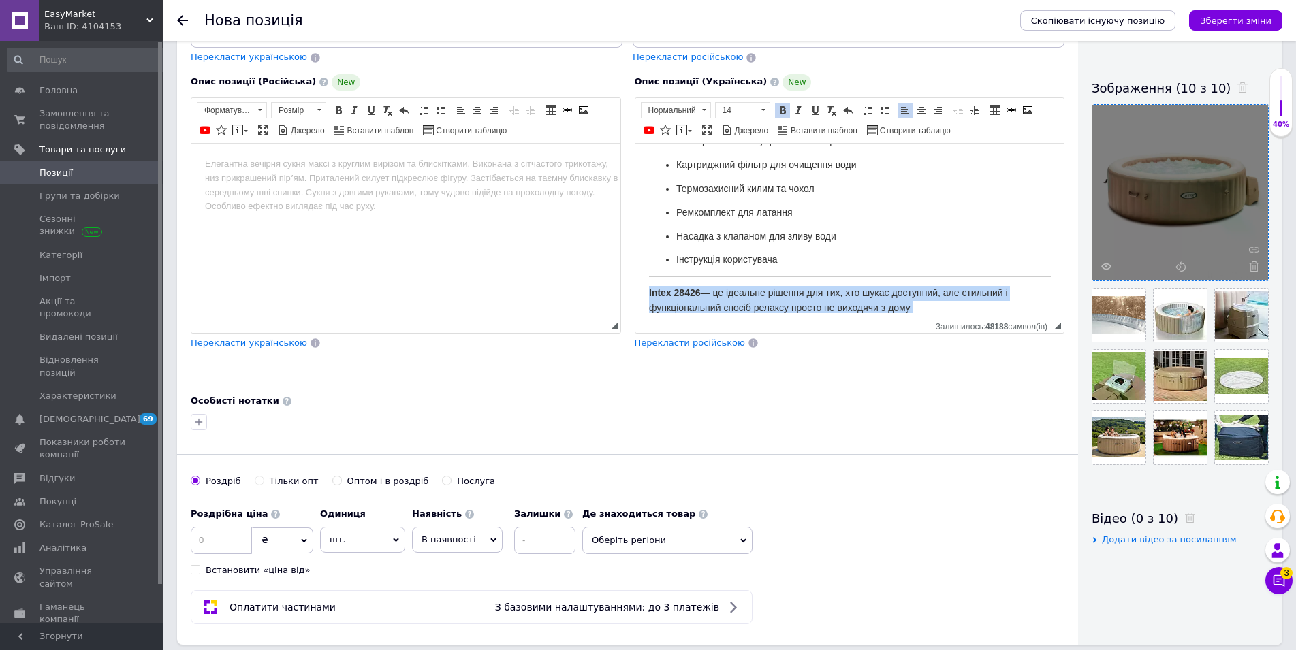
click at [878, 289] on p "Intex 28426 — це ідеальне рішення для тих, хто шукає доступний, але стильний і …" at bounding box center [849, 300] width 402 height 30
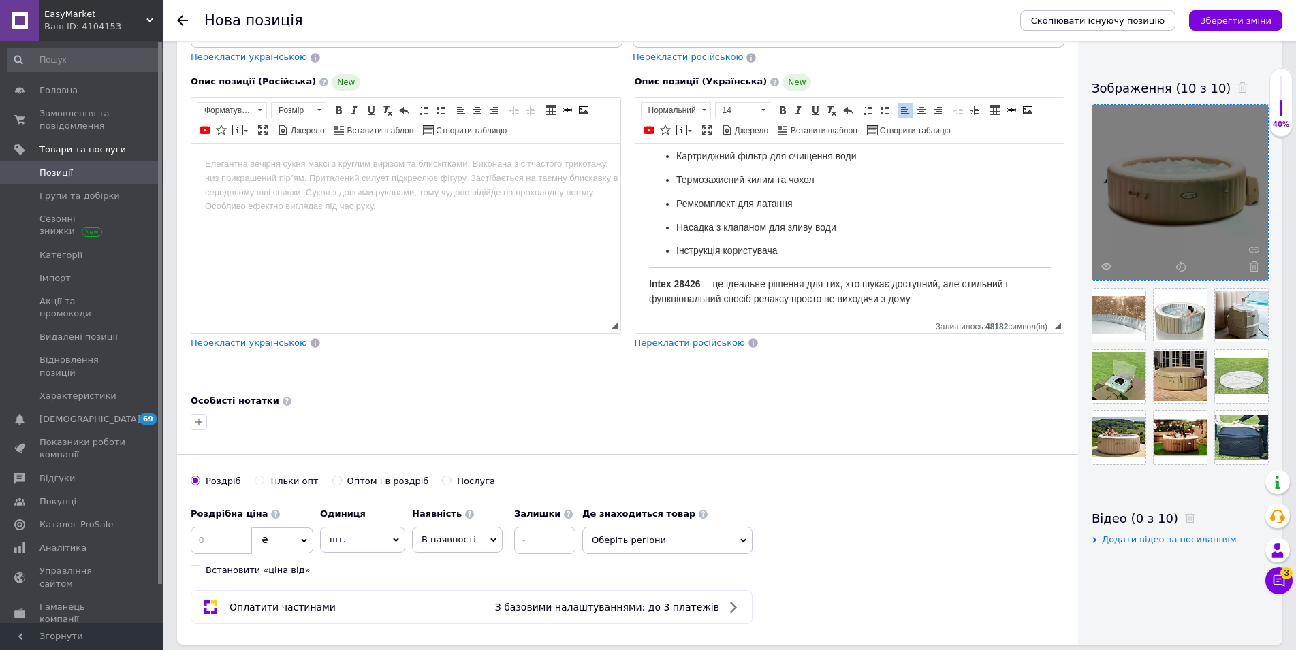
scroll to position [755, 0]
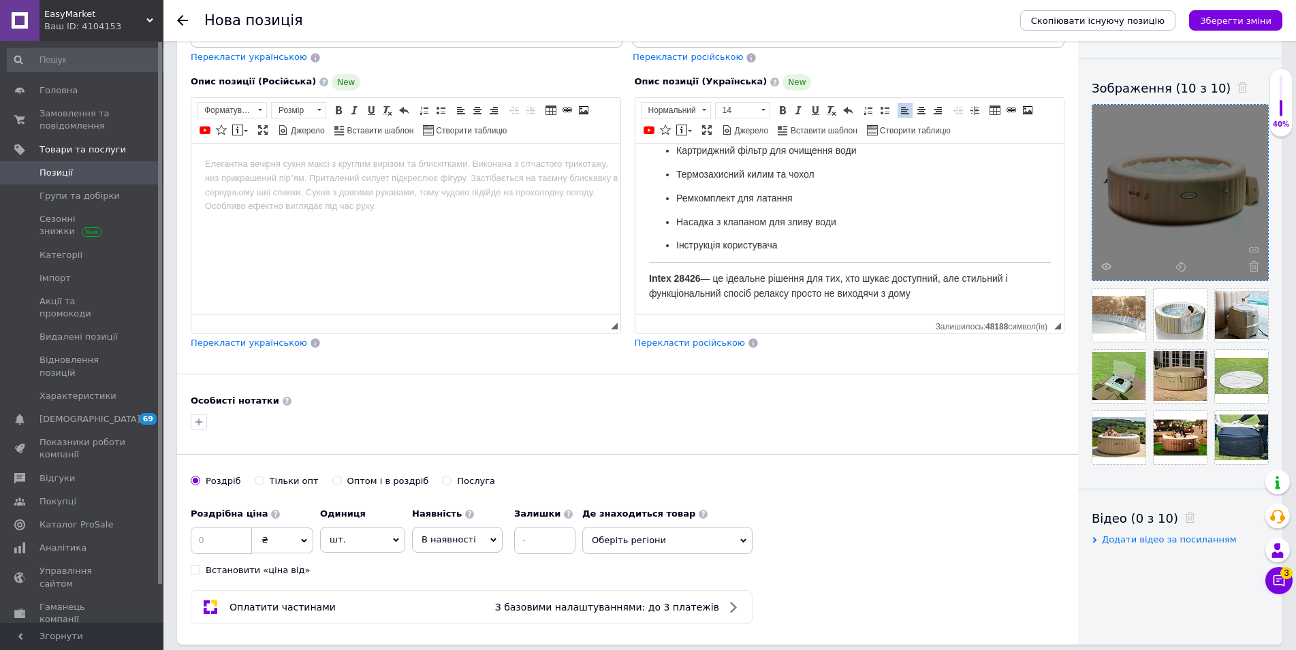
drag, startPoint x: 688, startPoint y: 303, endPoint x: 1286, endPoint y: 456, distance: 617.0
drag, startPoint x: 650, startPoint y: 306, endPoint x: 665, endPoint y: 311, distance: 16.4
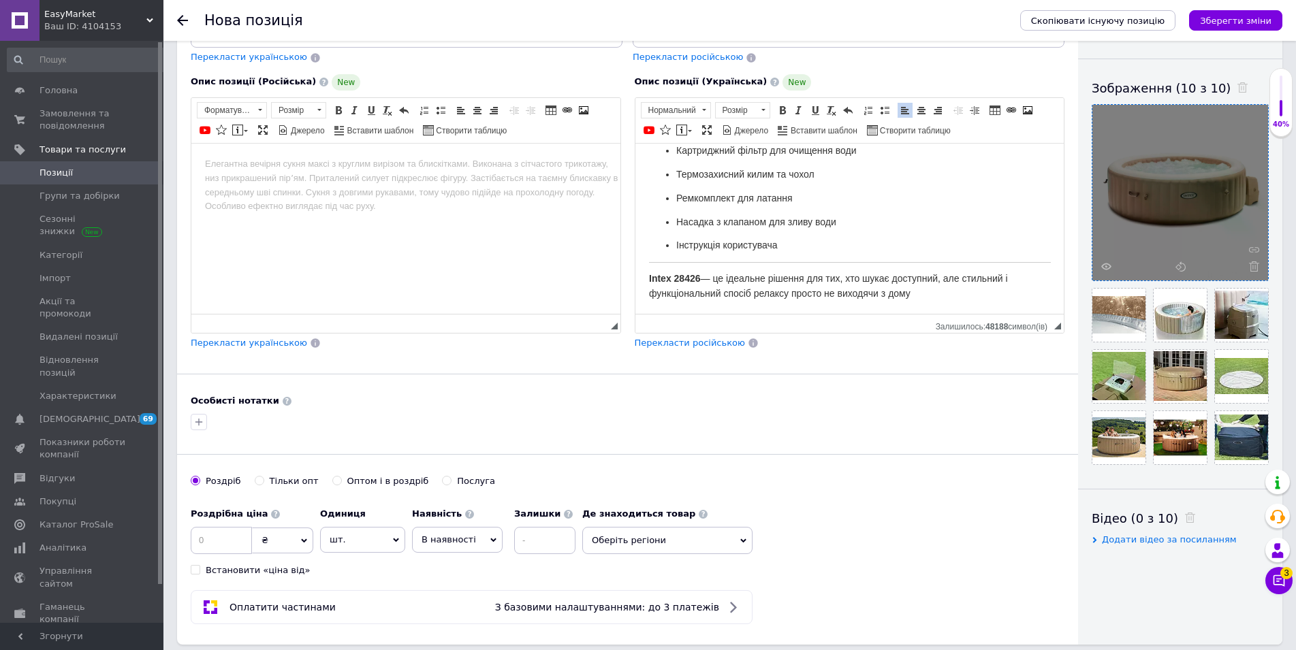
click at [902, 272] on span "Intex 28426 — це ідеальне рішення для тих, хто шукає доступний, але стильний і …" at bounding box center [827, 285] width 359 height 26
click at [948, 290] on span "↵" at bounding box center [843, 290] width 390 height 1
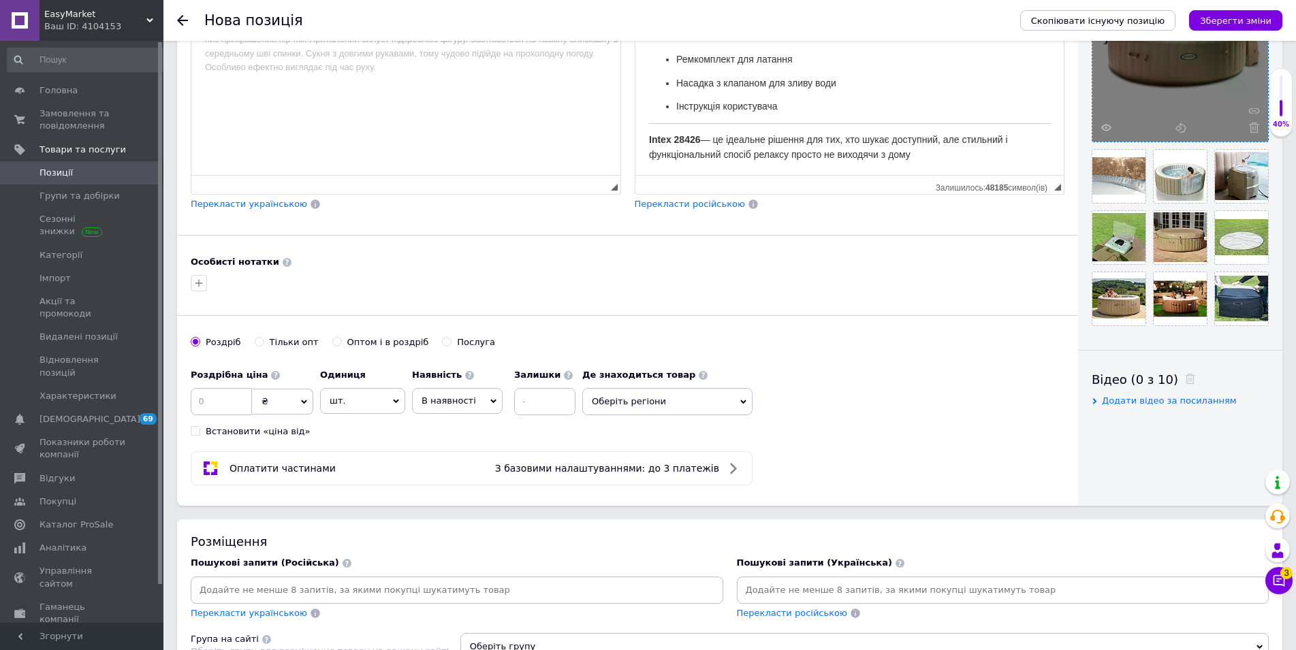
drag, startPoint x: 658, startPoint y: 163, endPoint x: 632, endPoint y: 167, distance: 26.1
click at [763, 171] on p "Редактор, E13DB256-04BC-4D49-B055-50B45E1F2B2C" at bounding box center [849, 178] width 402 height 14
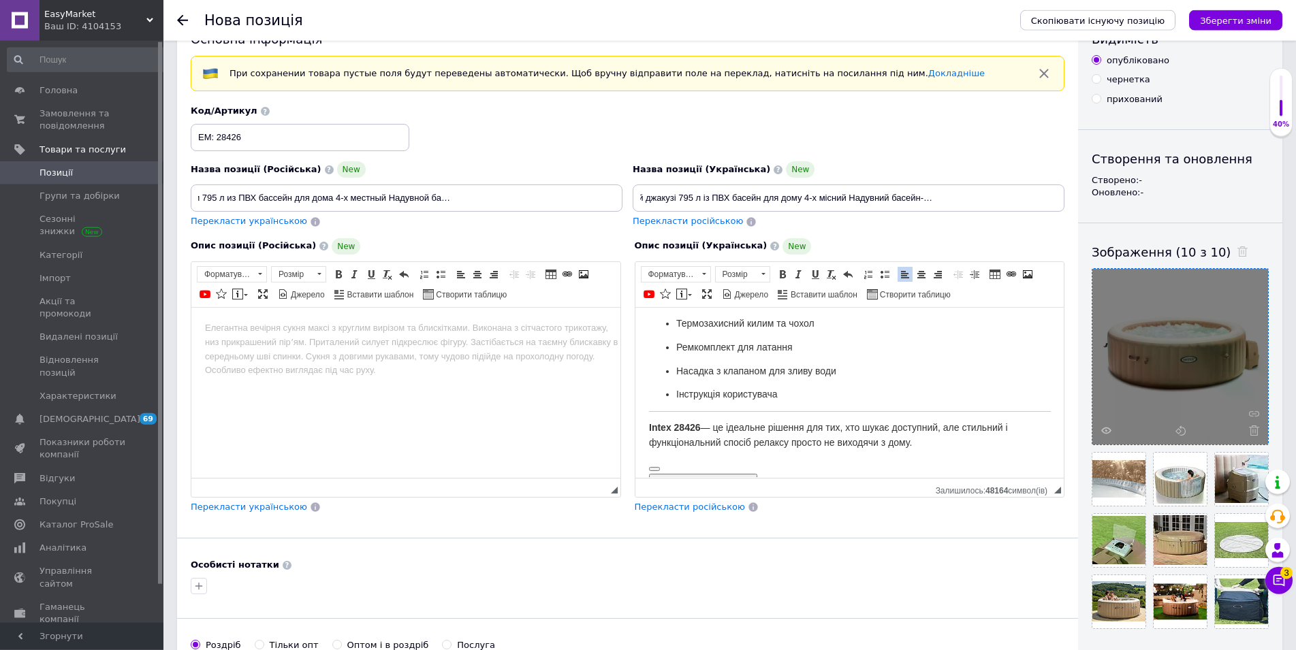
scroll to position [69, 0]
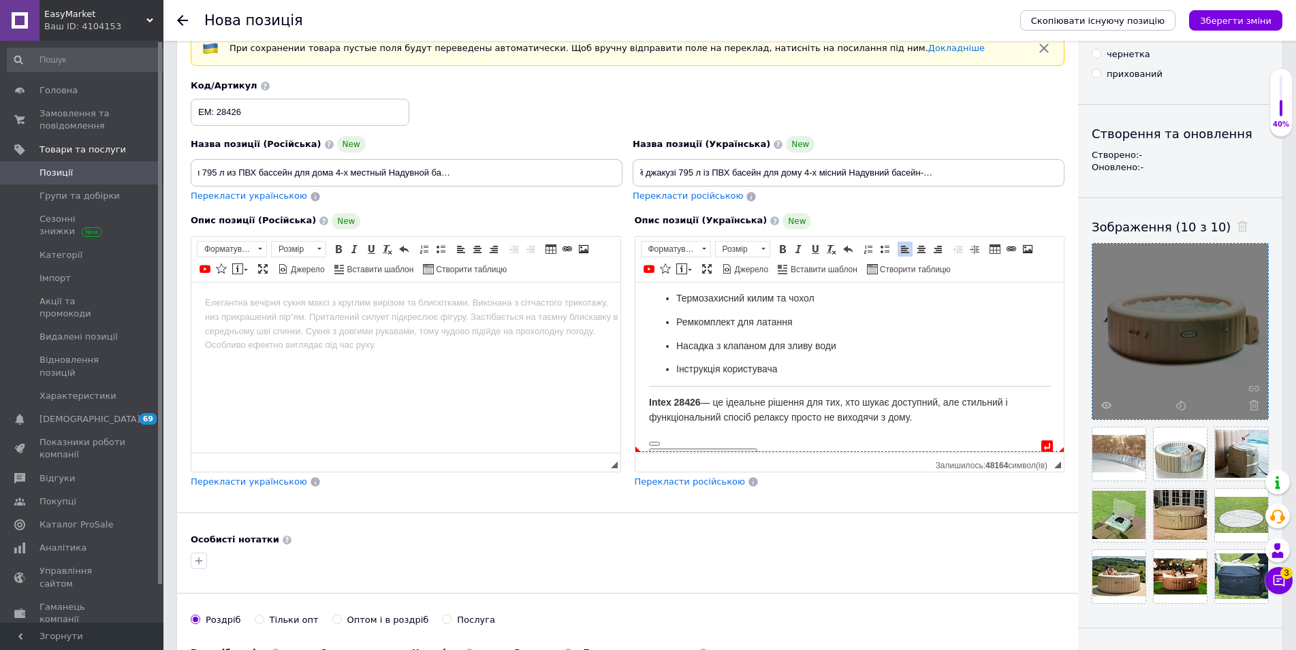
click at [823, 343] on ul "СПА-джакузі Intex 28426 Електронний блок управління і нагрівальний насос Картри…" at bounding box center [849, 298] width 402 height 157
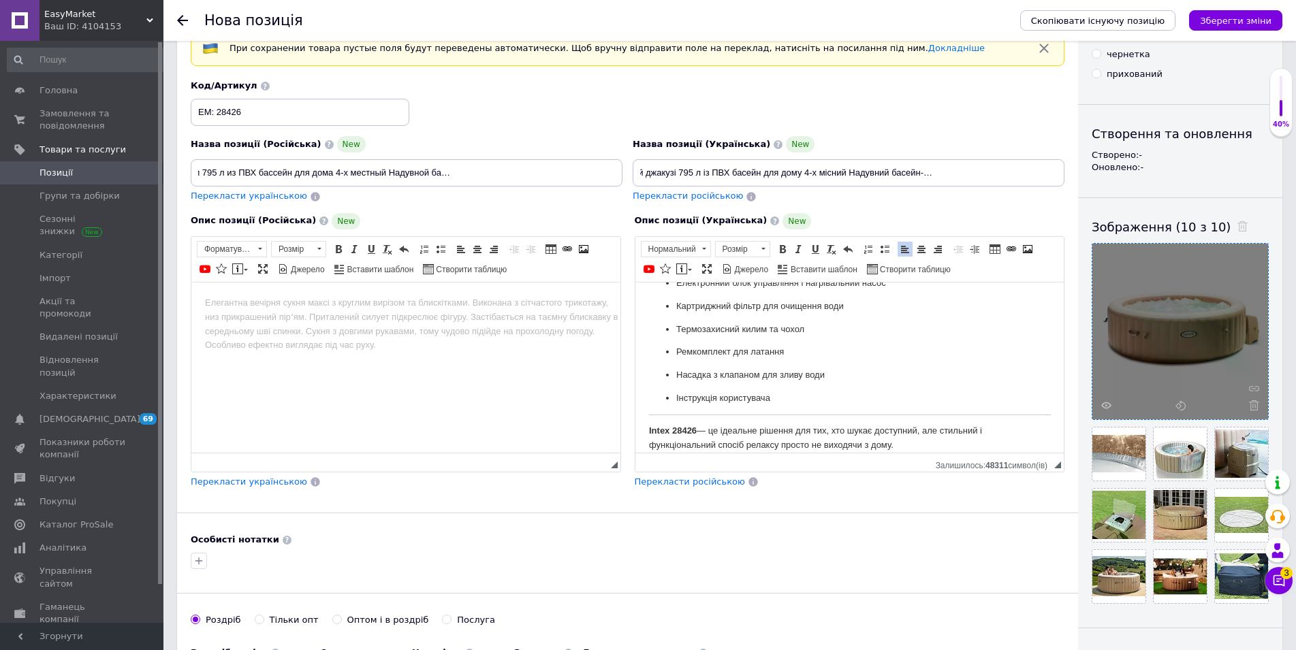
scroll to position [139, 0]
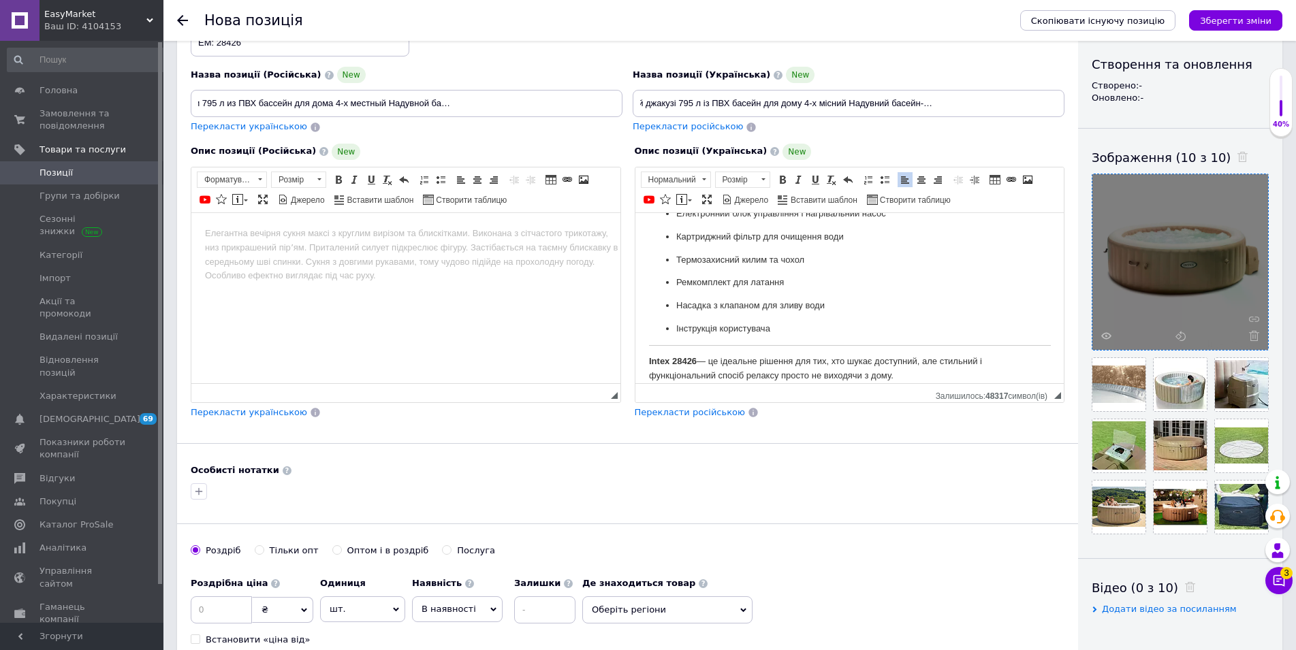
click at [930, 376] on p "Intex 28426 — це ідеальне рішення для тих, хто шукає доступний, але стильний і …" at bounding box center [849, 368] width 402 height 29
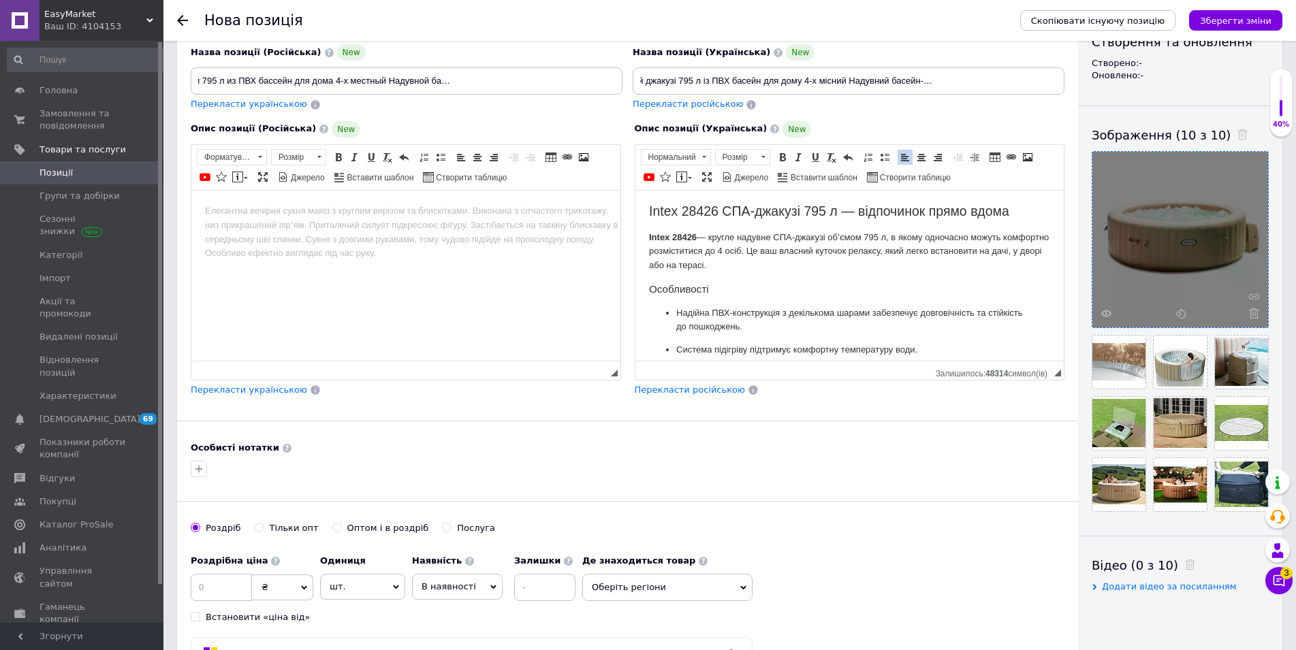
scroll to position [108, 0]
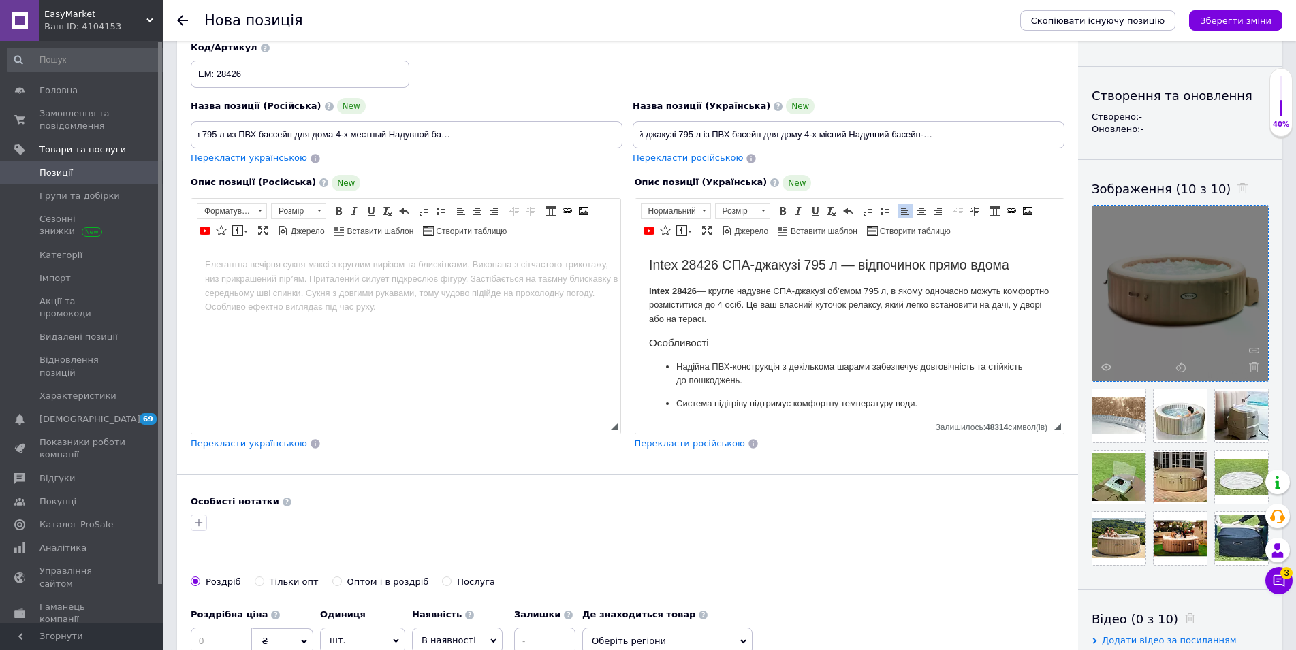
drag, startPoint x: 926, startPoint y: 392, endPoint x: 1371, endPoint y: 475, distance: 453.0
click at [635, 284] on html "Intex 28426 СПА-джакузі 795 л — відпочинок прямо вдома Intex 28426 — кругле над…" at bounding box center [849, 328] width 429 height 170
click at [774, 212] on span "Розмір [PERSON_NAME]" at bounding box center [744, 213] width 59 height 20
click at [761, 212] on span at bounding box center [762, 211] width 13 height 15
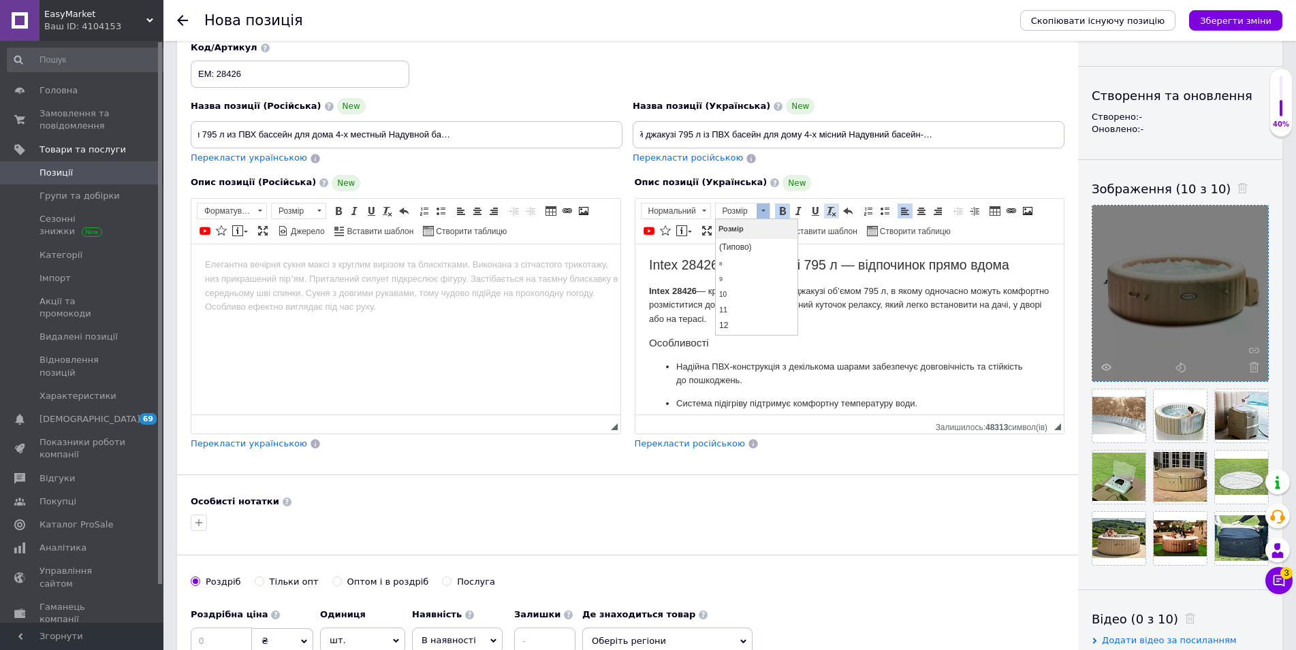
click at [823, 211] on span "Жирний Сполучення клавіш Ctrl+B Курсив Сполучення клавіш Ctrl+I Підкреслений Сп…" at bounding box center [815, 211] width 82 height 16
click at [829, 212] on span at bounding box center [831, 211] width 11 height 11
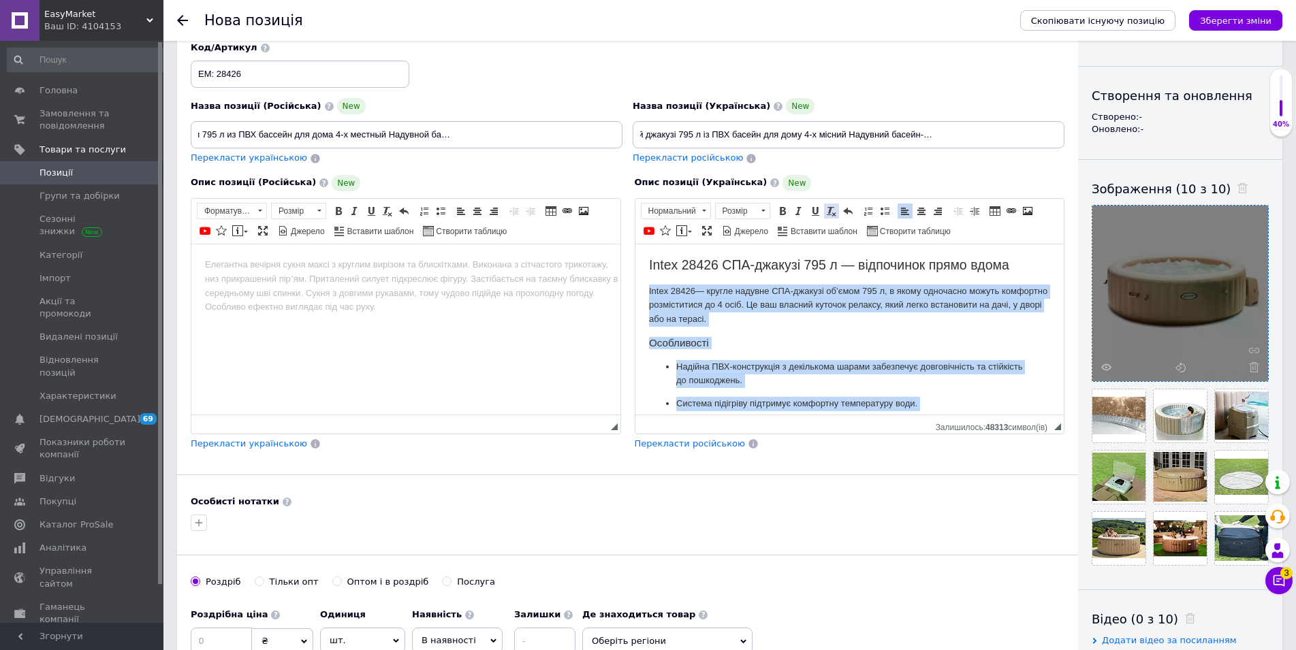
click at [830, 212] on span at bounding box center [831, 211] width 11 height 11
click at [771, 213] on span "Розмір [PERSON_NAME]" at bounding box center [744, 213] width 59 height 20
click at [767, 210] on span at bounding box center [762, 211] width 13 height 15
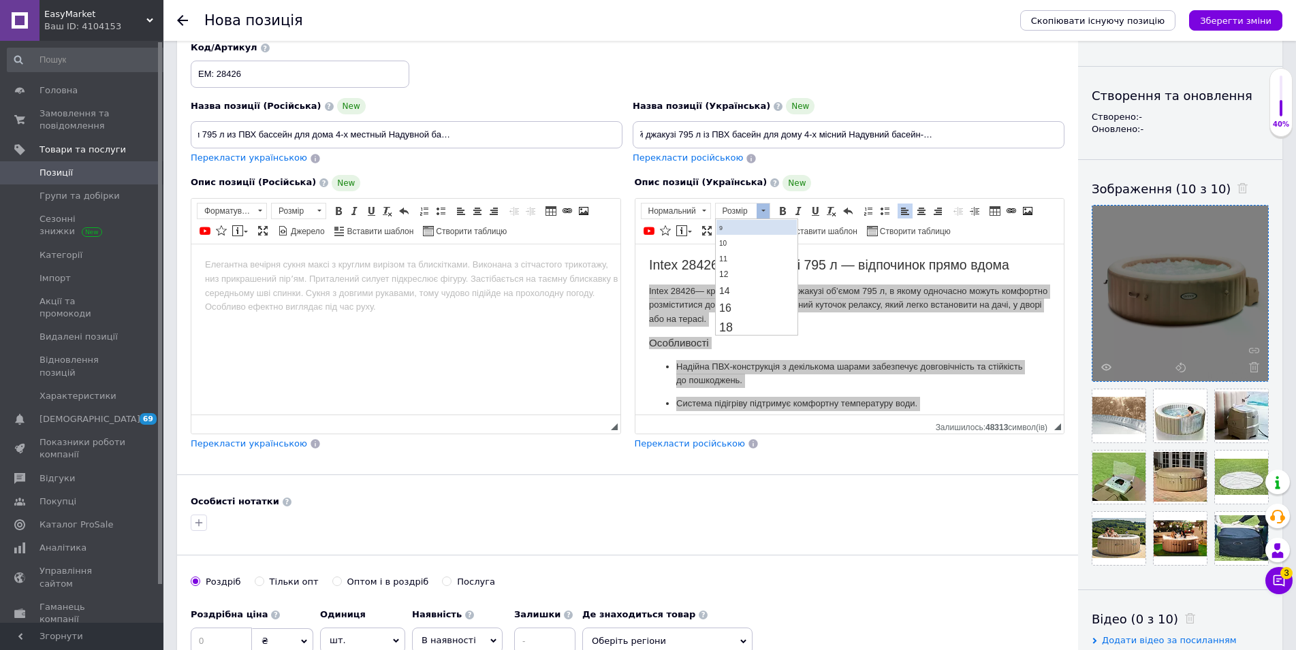
scroll to position [69, 0]
click at [747, 272] on link "14" at bounding box center [756, 272] width 80 height 16
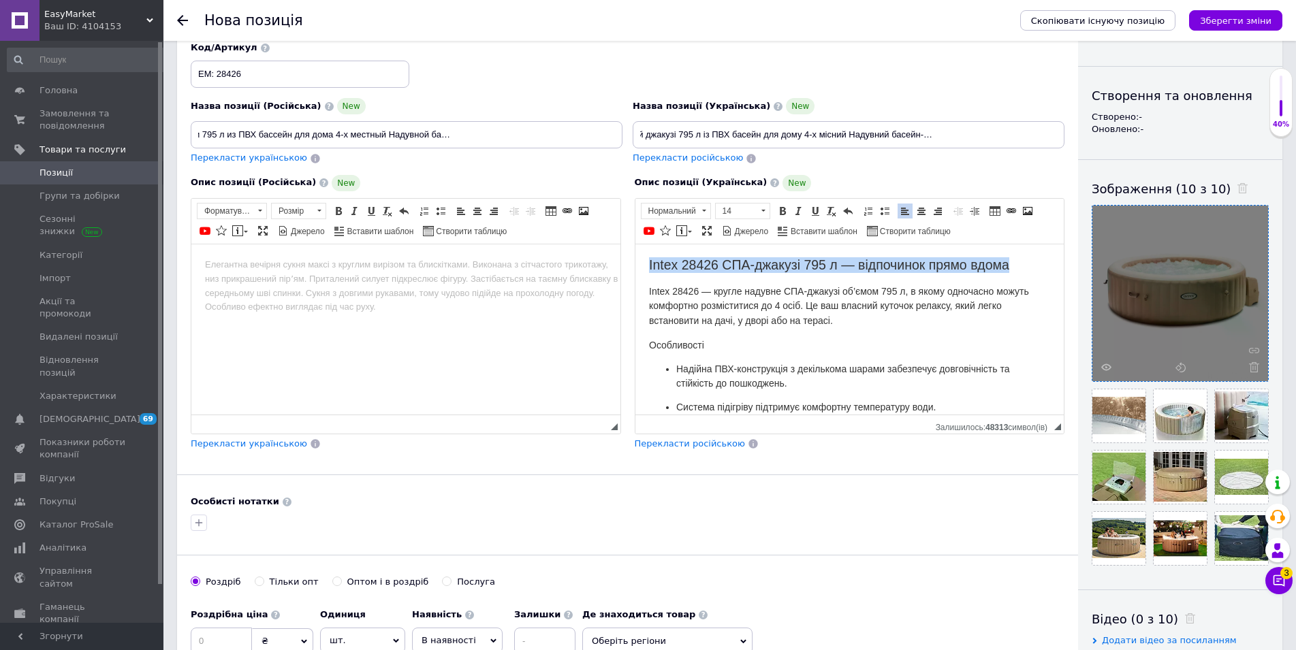
drag, startPoint x: 1027, startPoint y: 259, endPoint x: 470, endPoint y: 259, distance: 557.0
click at [635, 259] on html "Intex 28426 СПА-джакузі 795 л — відпочинок прямо вдома Intex 28426 — кругле над…" at bounding box center [849, 328] width 429 height 170
click at [646, 286] on html "Intex 28426 СПА-джакузі 795 л — відпочинок прямо вдома Intex 28426 — кругле над…" at bounding box center [849, 328] width 429 height 170
click at [651, 269] on strong "Intex 28426 СПА-джакузі 795 л — відпочинок прямо вдома" at bounding box center [839, 264] width 382 height 15
click at [650, 264] on strong "Intex 28426 СПА-джакузі 795 л — відпочинок прямо вдома" at bounding box center [839, 264] width 382 height 15
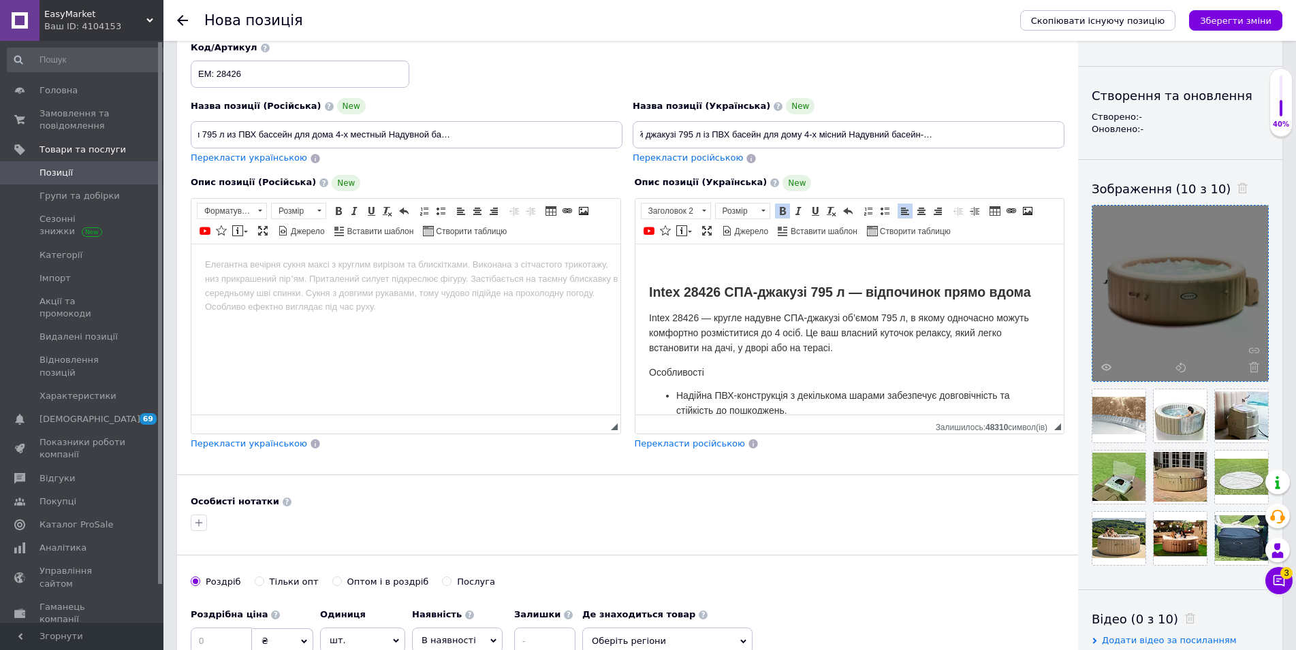
click at [650, 264] on h2 "Редактор, E13DB256-04BC-4D49-B055-50B45E1F2B2C" at bounding box center [849, 265] width 402 height 16
click at [687, 229] on link "Вставити повідомлення" at bounding box center [684, 230] width 20 height 15
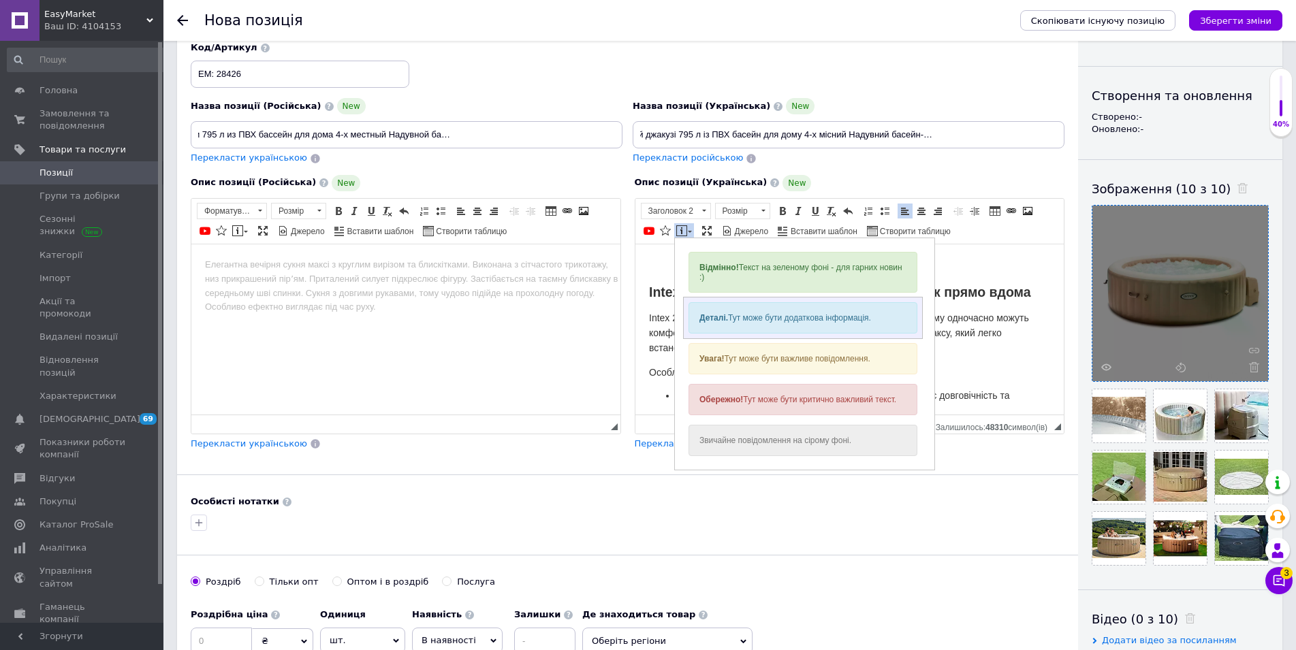
click at [748, 314] on div "Деталі. Тут може бути додаткова інформація." at bounding box center [802, 317] width 229 height 31
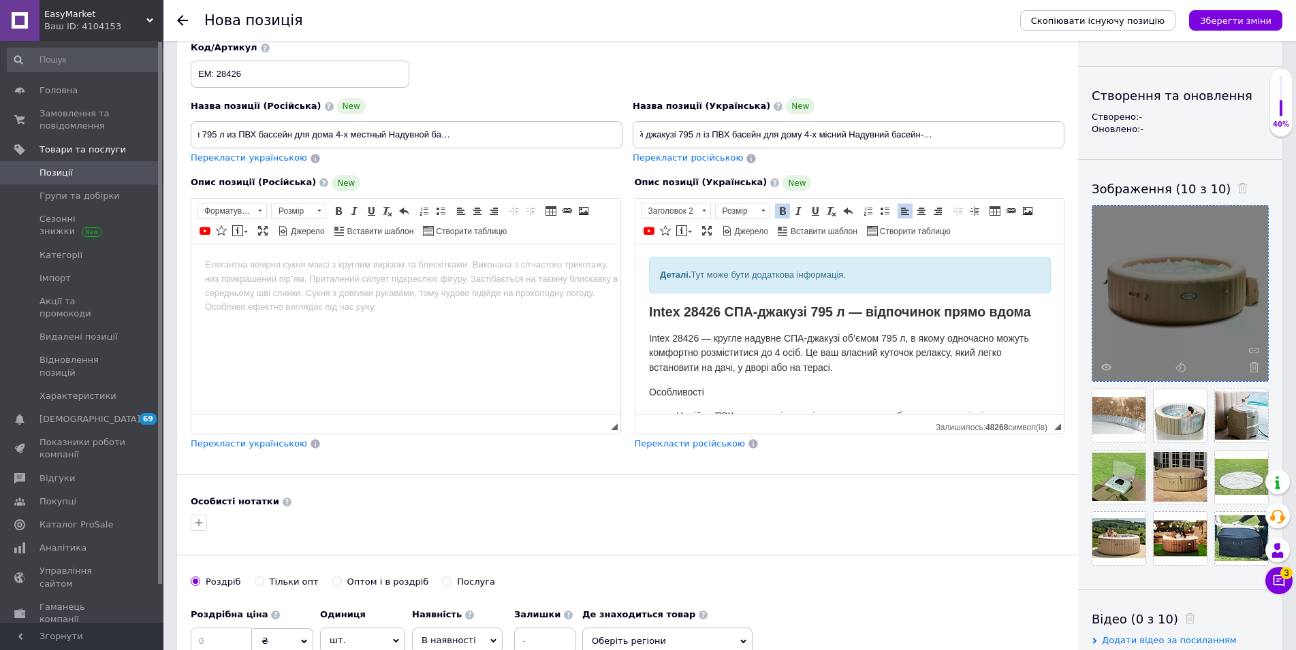
click at [754, 133] on input "Джакузі Inteх 28426 Надувний джакузі 795 л із ПВХ басейн для дому 4-х місний На…" at bounding box center [849, 134] width 432 height 27
drag, startPoint x: 895, startPoint y: 277, endPoint x: 528, endPoint y: 270, distance: 367.1
click at [635, 270] on html "Деталі. Тут може бути додаткова інформація. Intex 28426 СПА-джакузі 795 л — від…" at bounding box center [849, 328] width 429 height 170
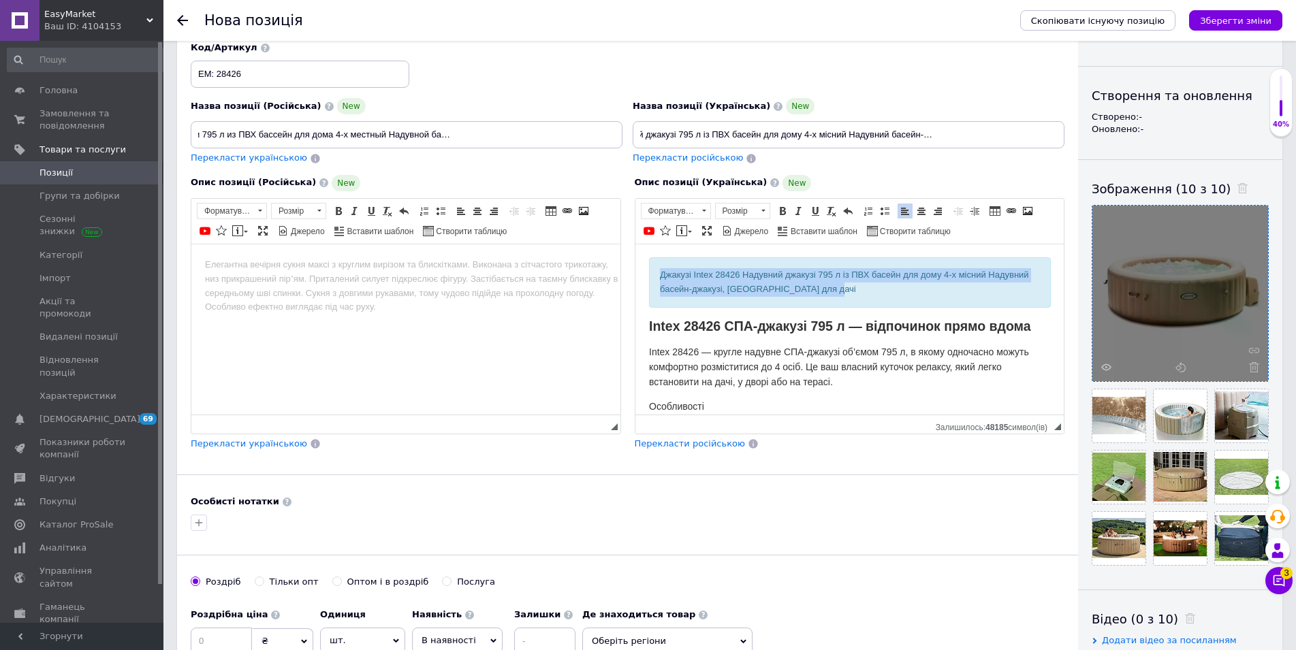
drag, startPoint x: 908, startPoint y: 302, endPoint x: 575, endPoint y: 259, distance: 335.0
click at [635, 259] on html "Джакузі Inteх 28426 Надувний джакузі 795 л із ПВХ басейн для дому 4-х місний На…" at bounding box center [849, 328] width 429 height 170
click at [781, 209] on span at bounding box center [782, 211] width 11 height 11
click at [799, 209] on span at bounding box center [798, 211] width 11 height 11
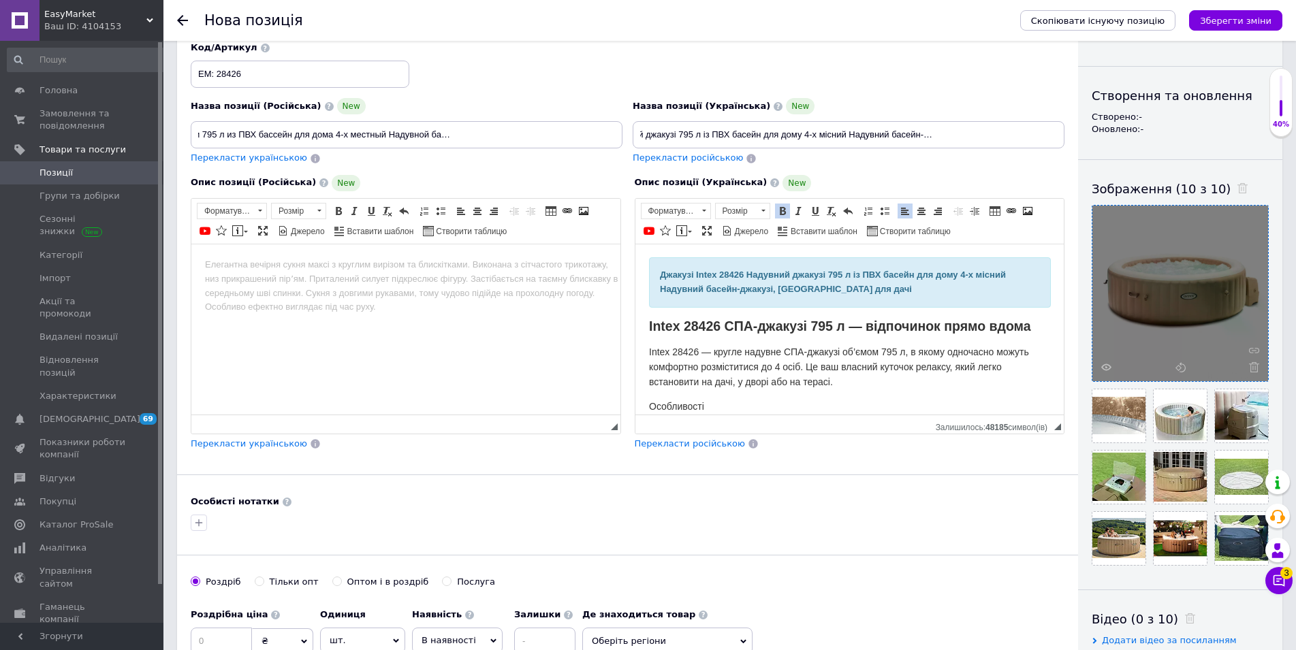
click at [773, 210] on span "Розмір [PERSON_NAME]" at bounding box center [744, 213] width 59 height 20
click at [766, 210] on span at bounding box center [762, 211] width 13 height 15
drag, startPoint x: 748, startPoint y: 308, endPoint x: 829, endPoint y: 283, distance: 85.1
click at [748, 308] on link "18" at bounding box center [756, 309] width 80 height 20
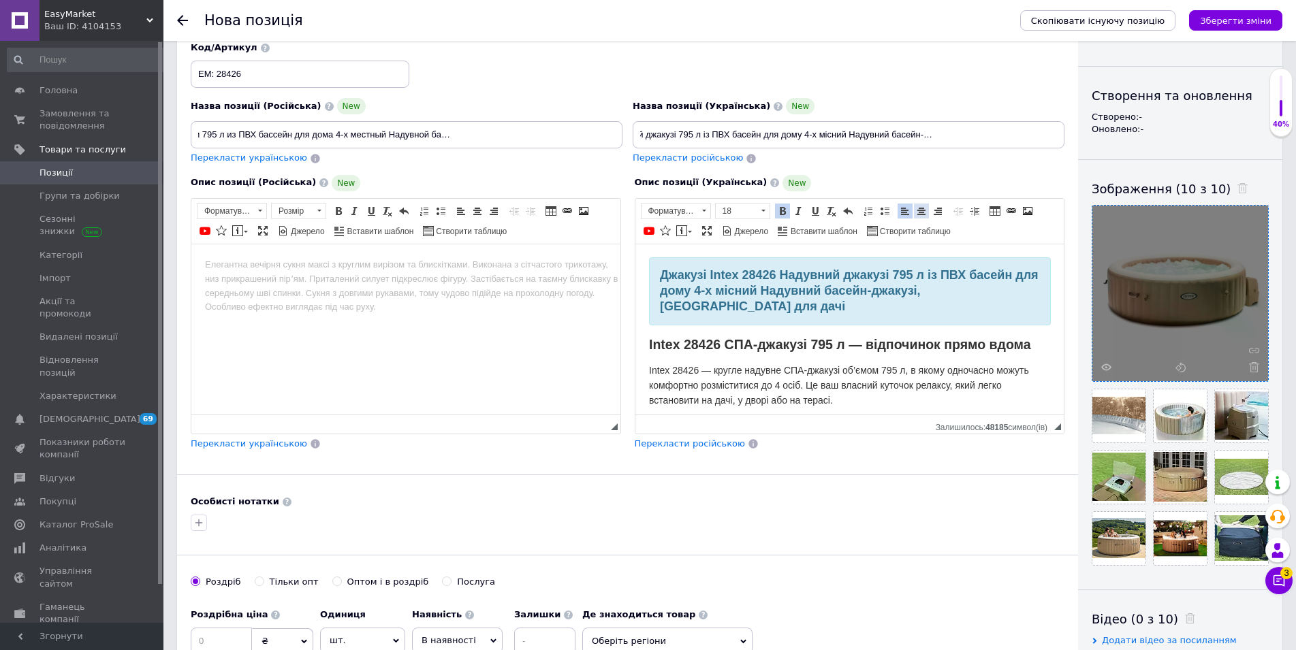
click at [923, 209] on span at bounding box center [921, 211] width 11 height 11
click at [917, 298] on div "Джакузі Inteх 28426 Надувний джакузі 795 л із ПВХ басейн для дому 4-х місний На…" at bounding box center [849, 291] width 380 height 46
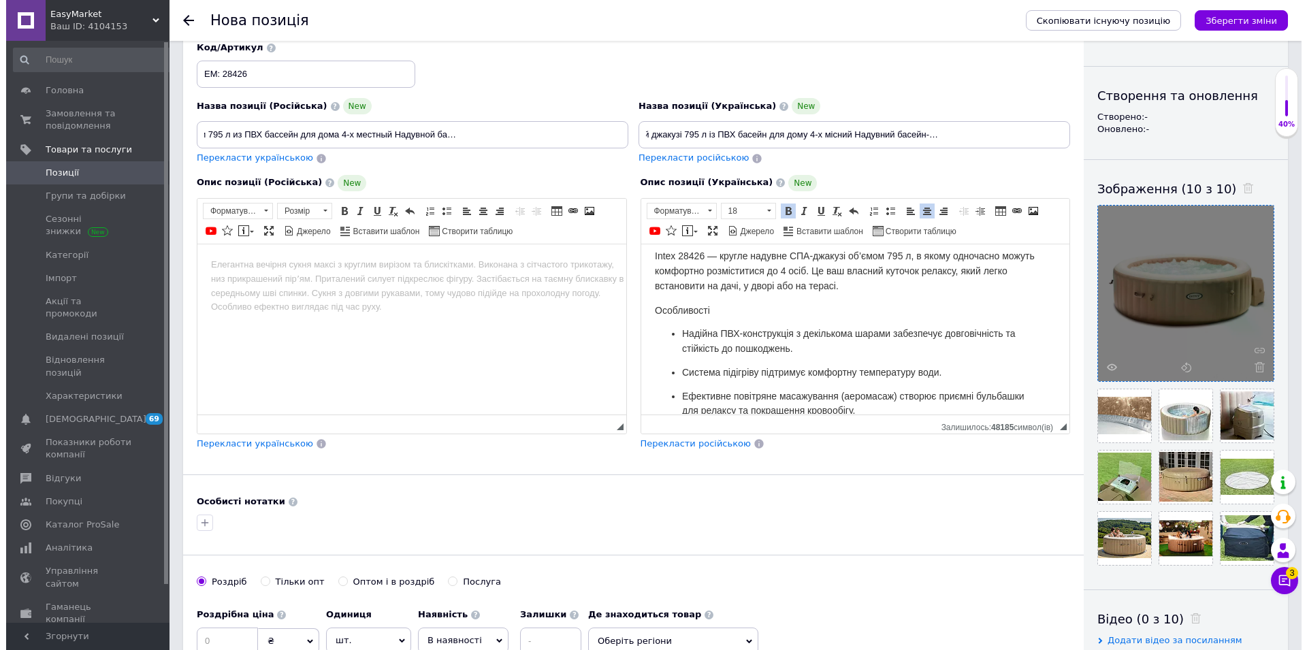
scroll to position [139, 0]
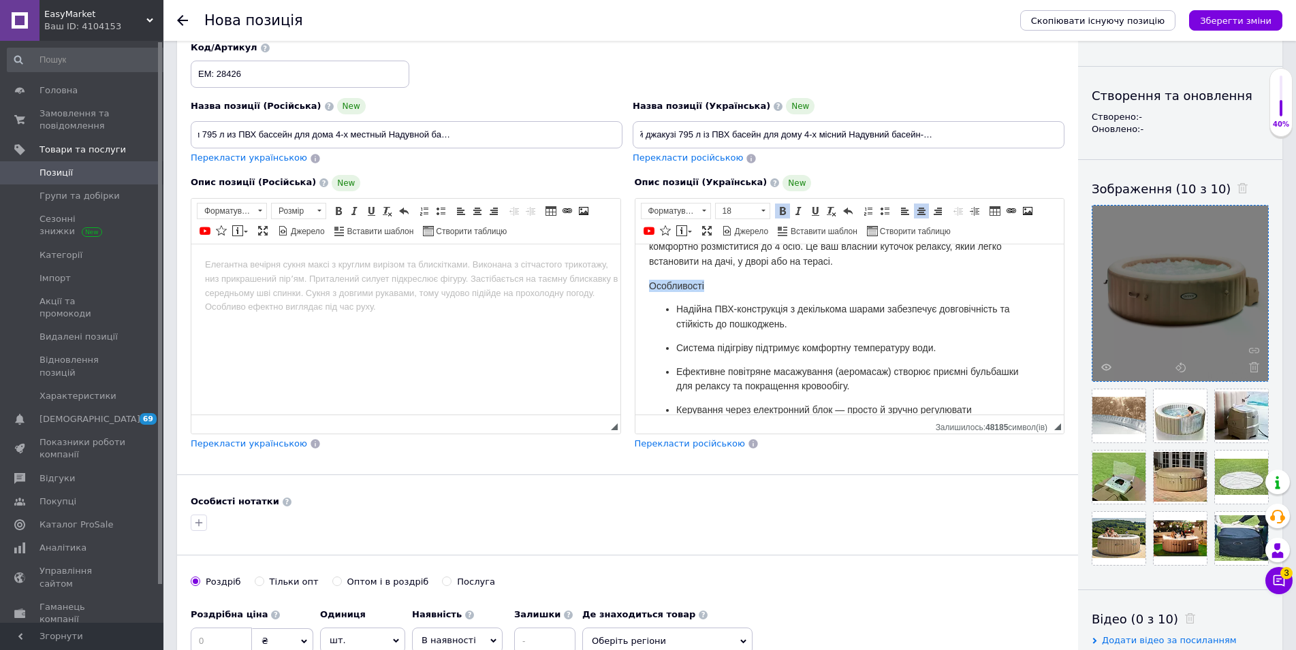
drag, startPoint x: 727, startPoint y: 283, endPoint x: 630, endPoint y: 282, distance: 97.4
click at [635, 274] on html "Джакузі Inteх 28426 Надувний джакузі 795 л із ПВХ басейн для дому 4-х місний На…" at bounding box center [849, 189] width 429 height 170
click at [761, 282] on h3 "Особливості" at bounding box center [849, 285] width 402 height 12
click at [844, 261] on p "Intex 28426 — кругле надувне СПА-джакузі об’ємом 795 л, в якому одночасно можут…" at bounding box center [849, 246] width 402 height 44
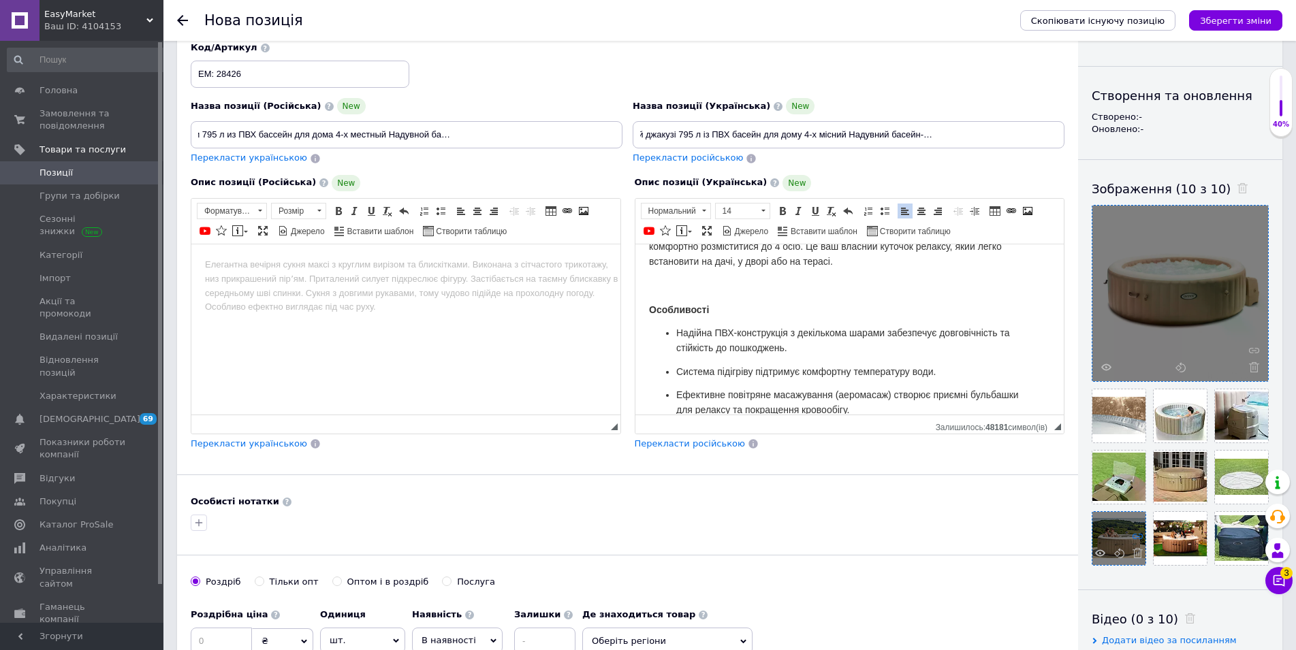
click at [1135, 538] on icon at bounding box center [1137, 536] width 10 height 10
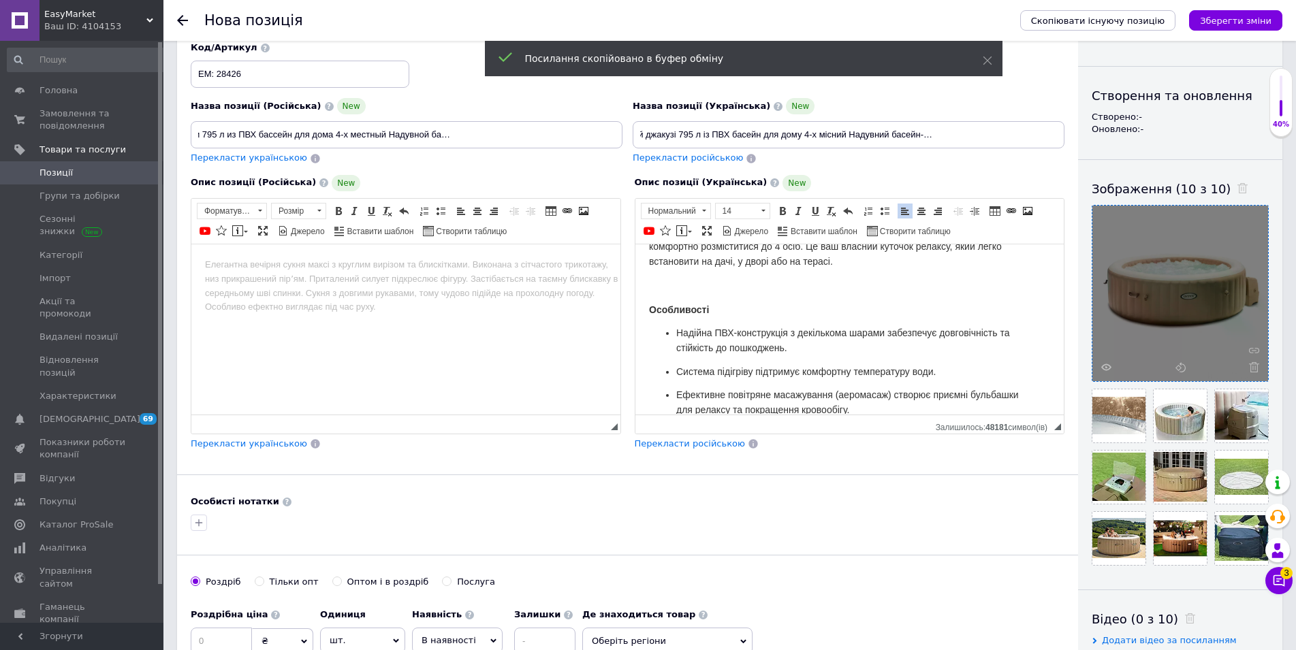
click at [678, 278] on p "Редактор, E13DB256-04BC-4D49-B055-50B45E1F2B2C" at bounding box center [849, 285] width 402 height 15
click at [1026, 208] on span at bounding box center [1027, 211] width 11 height 11
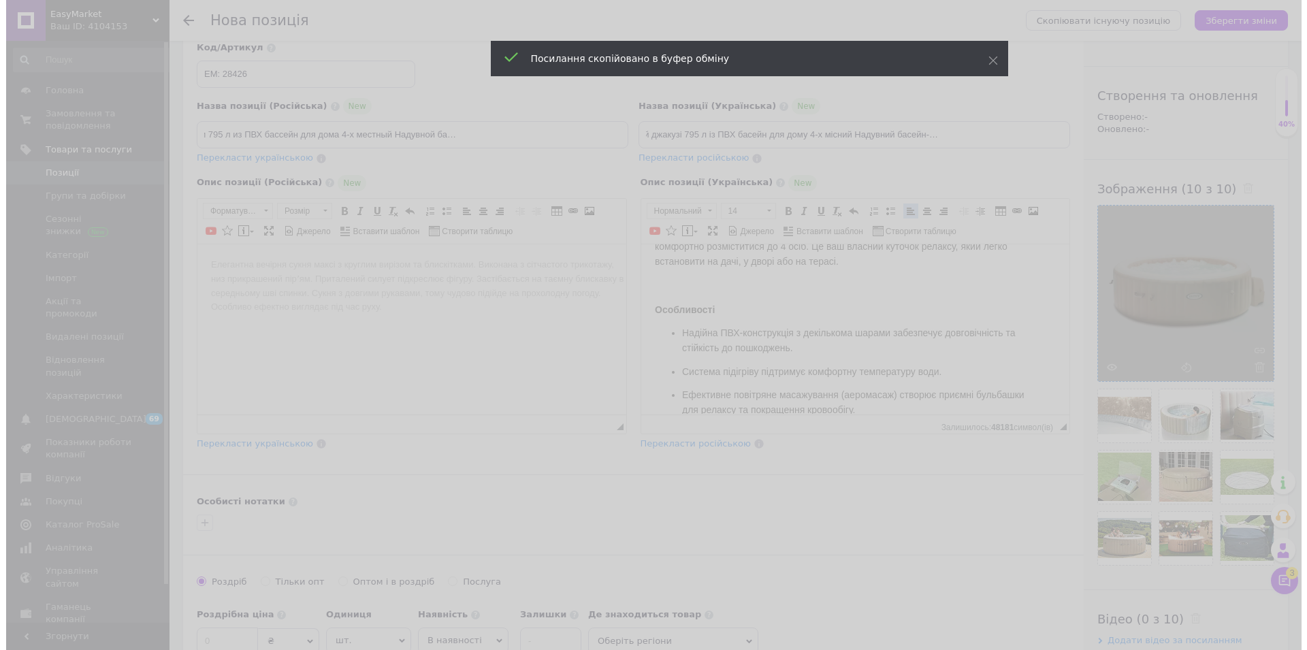
scroll to position [0, 117]
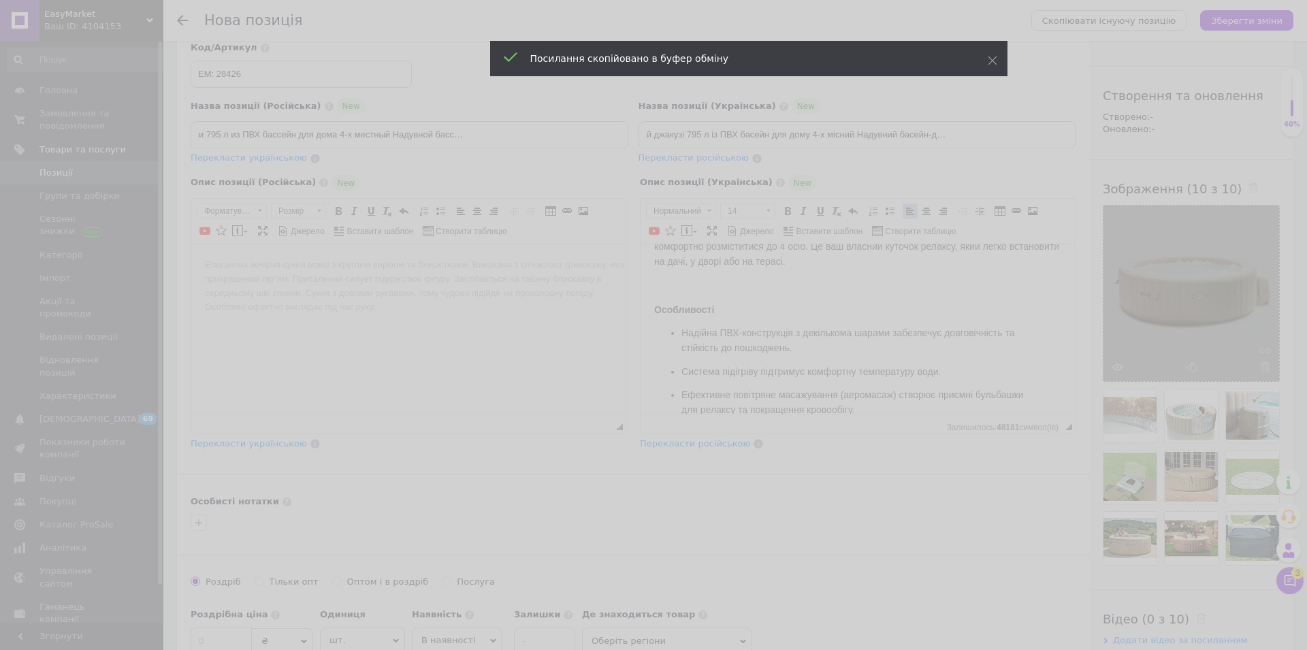
select select
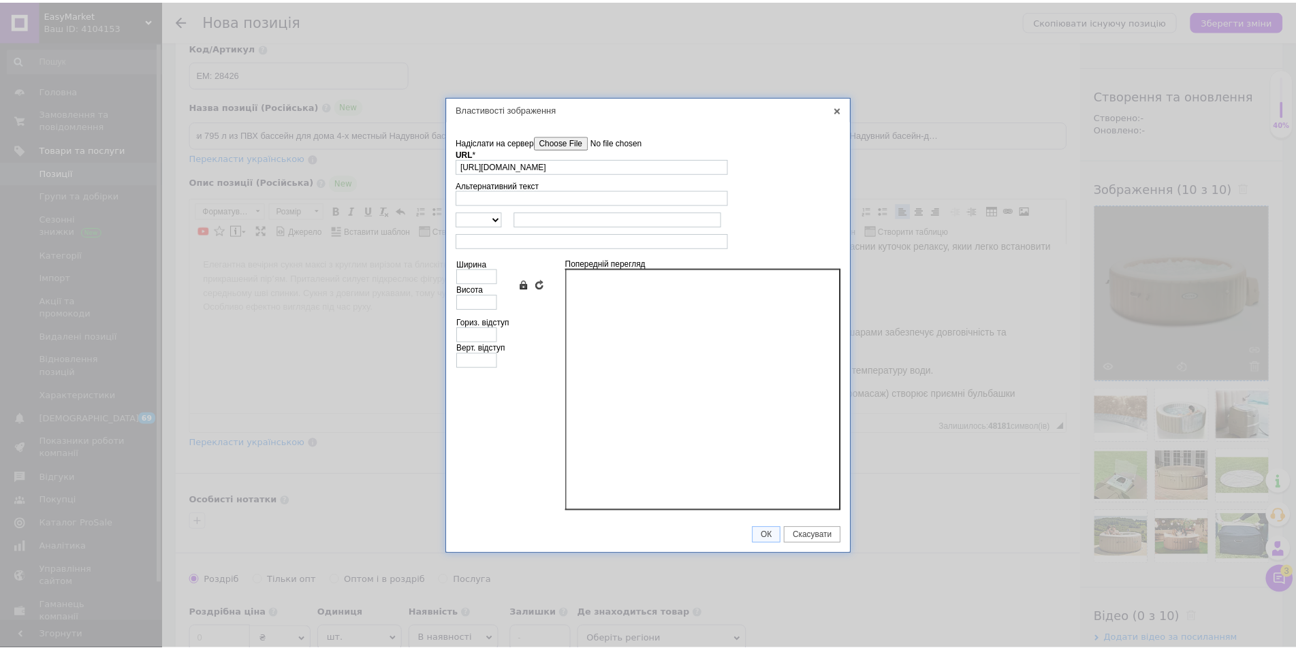
scroll to position [0, 112]
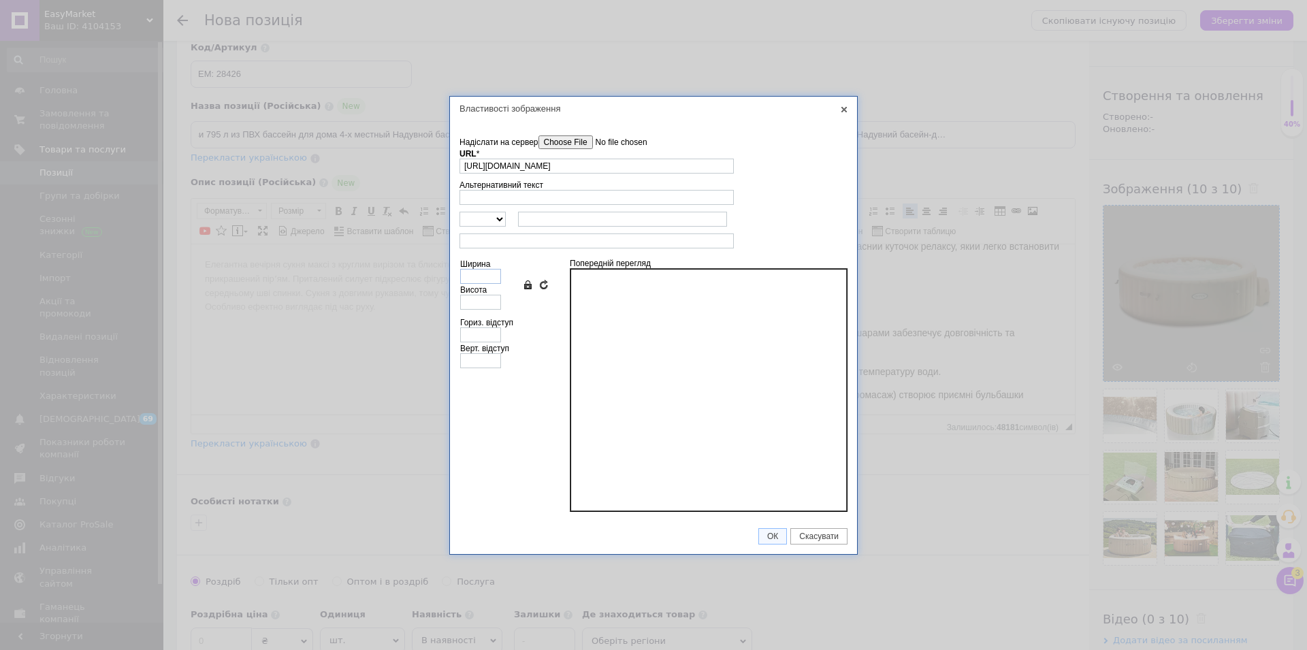
type input "[URL][DOMAIN_NAME]"
drag, startPoint x: 488, startPoint y: 276, endPoint x: 500, endPoint y: 297, distance: 23.5
click at [488, 276] on input "Ширина" at bounding box center [480, 276] width 41 height 15
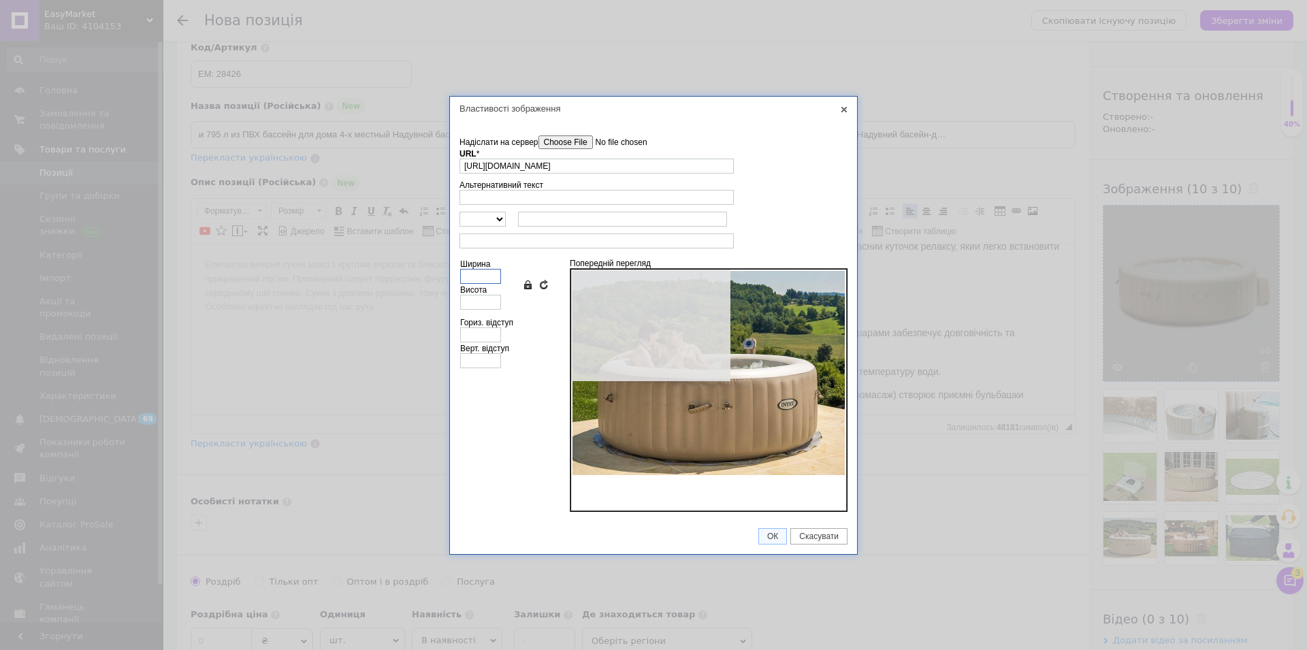
type input "800"
type input "600"
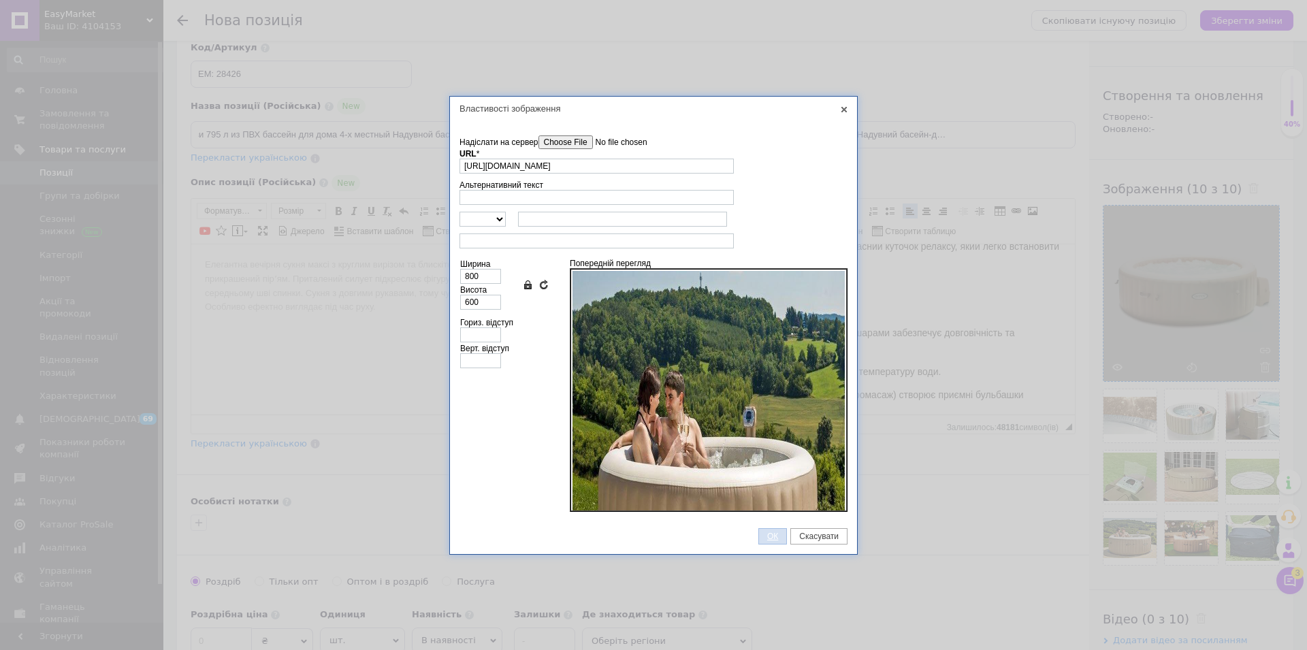
click at [771, 539] on span "ОК" at bounding box center [772, 537] width 27 height 10
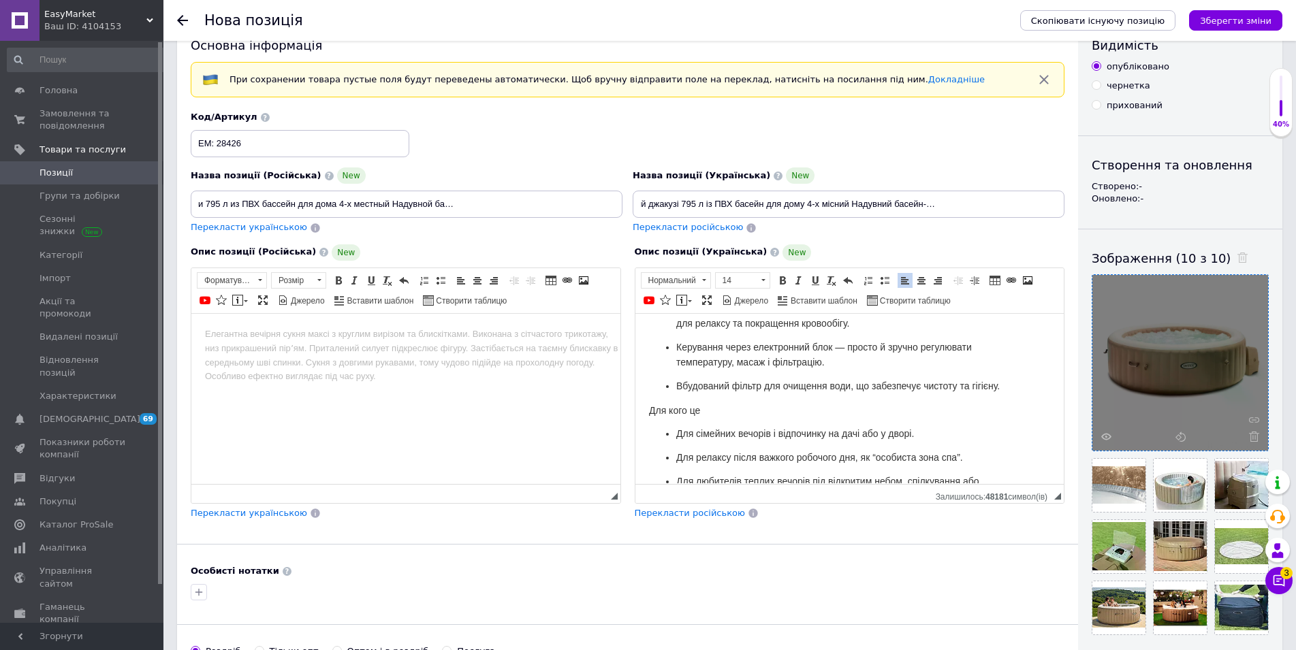
scroll to position [713, 0]
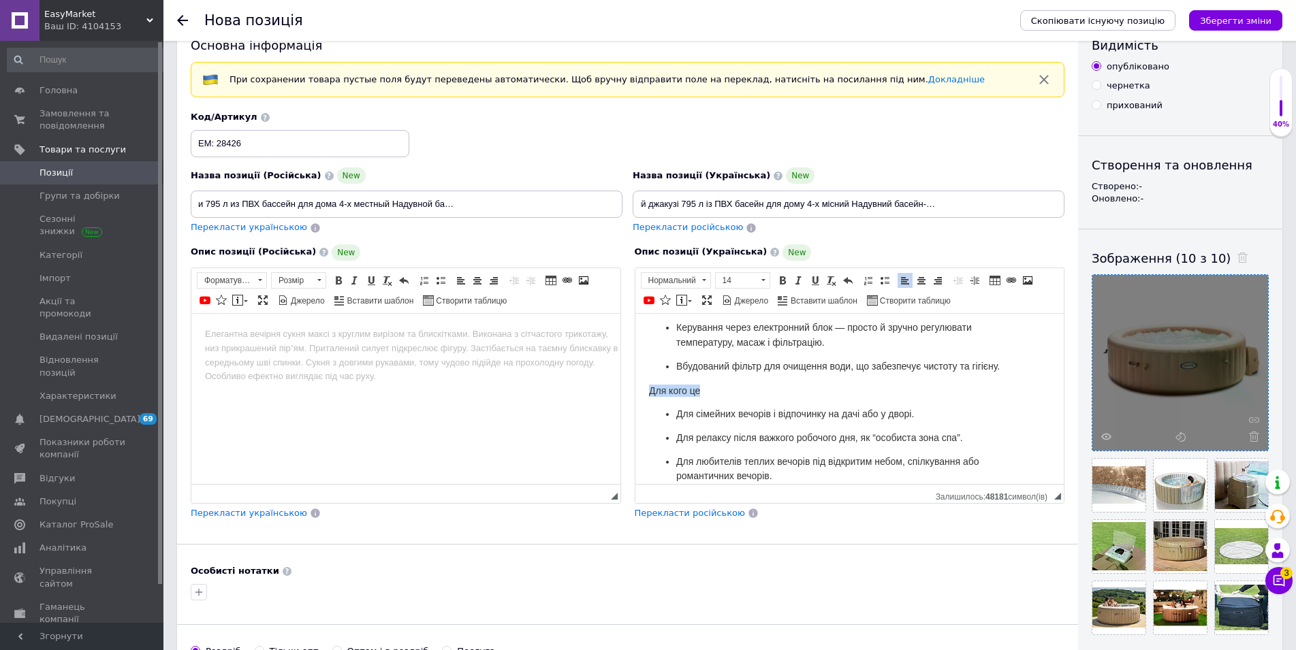
drag, startPoint x: 712, startPoint y: 386, endPoint x: 617, endPoint y: 386, distance: 95.3
click at [729, 394] on body "Джакузі Inteх 28426 Надувний джакузі 795 л із ПВХ басейн для дому 4-х місний На…" at bounding box center [849, 285] width 402 height 1345
drag, startPoint x: 723, startPoint y: 387, endPoint x: 612, endPoint y: 387, distance: 111.0
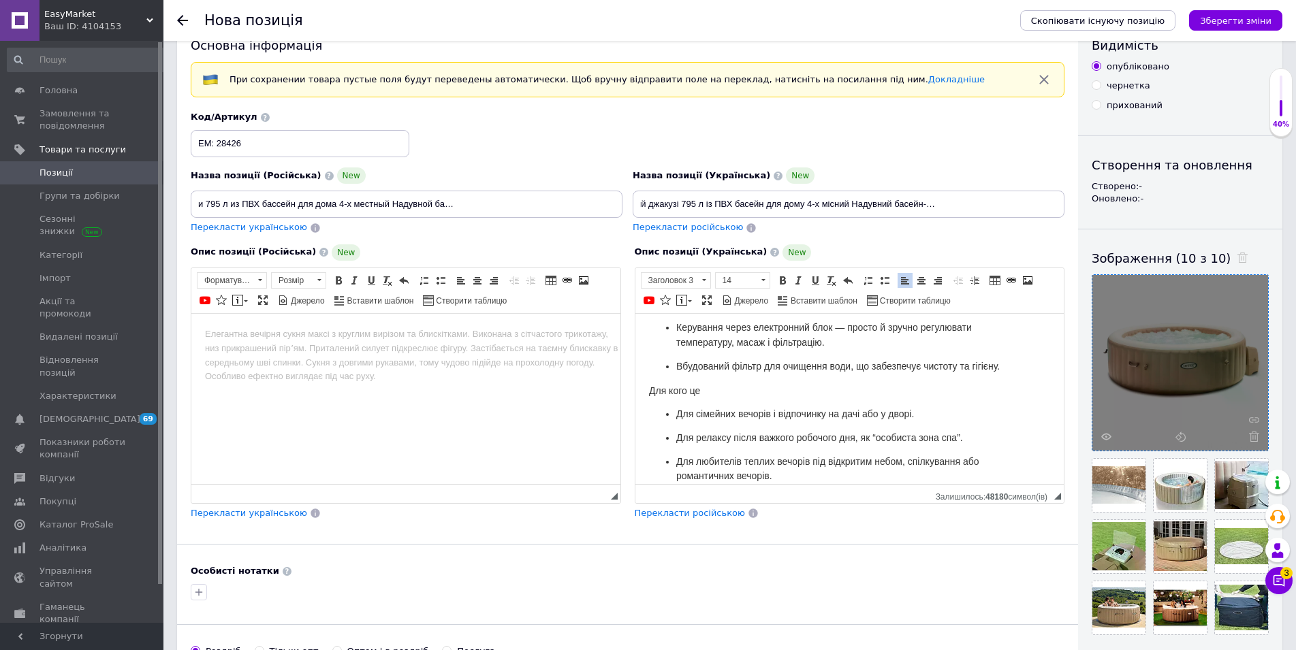
click at [717, 387] on h3 "Для кого це" at bounding box center [849, 390] width 402 height 12
drag, startPoint x: 729, startPoint y: 387, endPoint x: 642, endPoint y: 387, distance: 87.2
drag, startPoint x: 728, startPoint y: 389, endPoint x: 647, endPoint y: 390, distance: 81.0
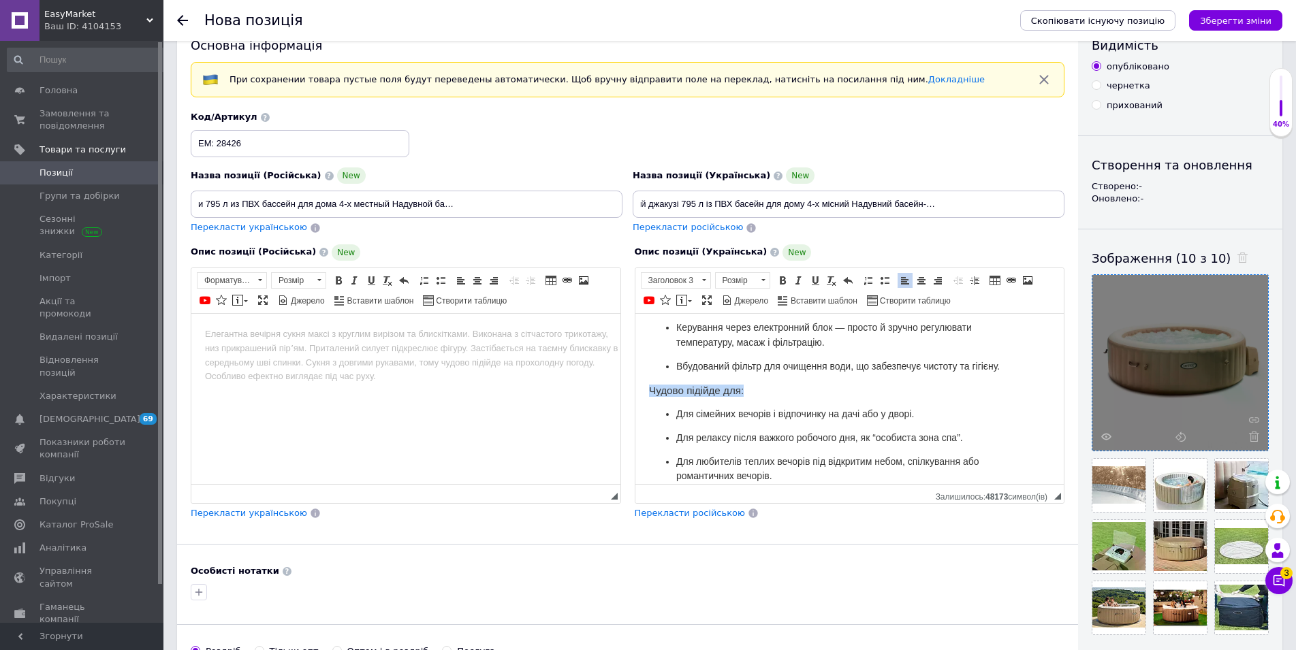
drag, startPoint x: 635, startPoint y: 386, endPoint x: 573, endPoint y: 385, distance: 62.0
click at [956, 366] on span "Вбудований фільтр для очищення води, що забезпечує чистоту та гігієну." at bounding box center [836, 365] width 323 height 11
click at [1004, 364] on p "Вбудований фільтр для очищення води, що забезпечує чистоту та гігієну." at bounding box center [848, 366] width 347 height 15
click at [885, 279] on span at bounding box center [884, 280] width 11 height 11
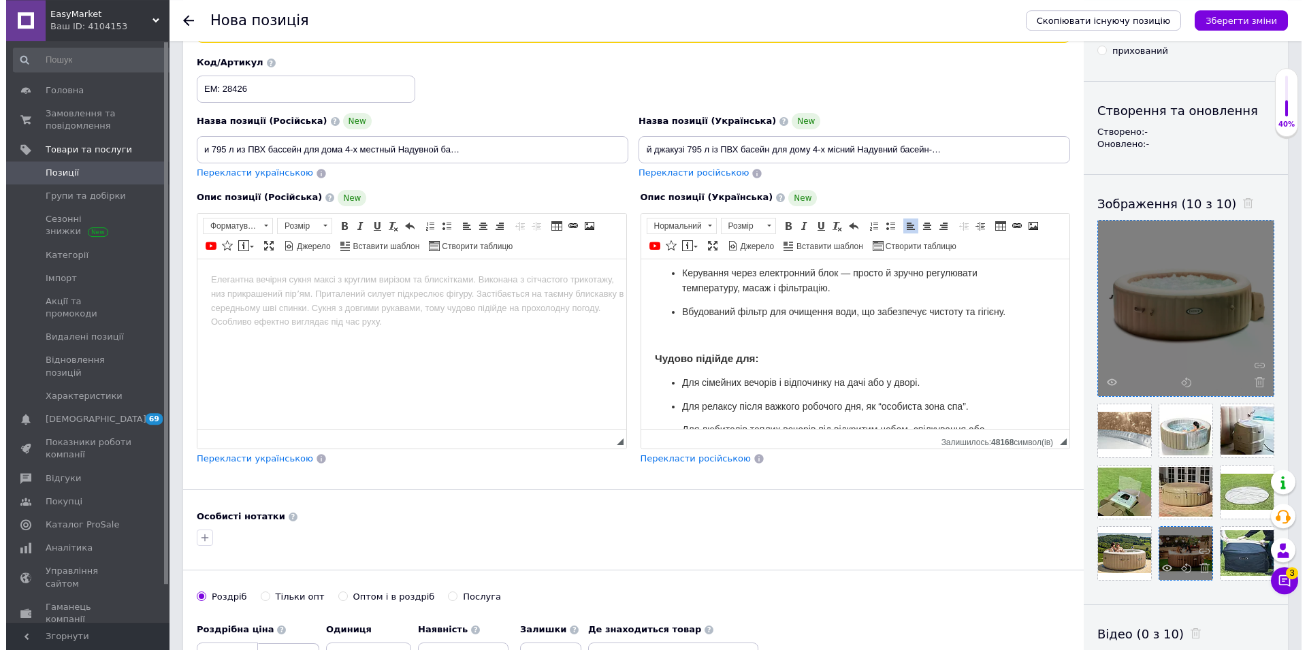
scroll to position [108, 0]
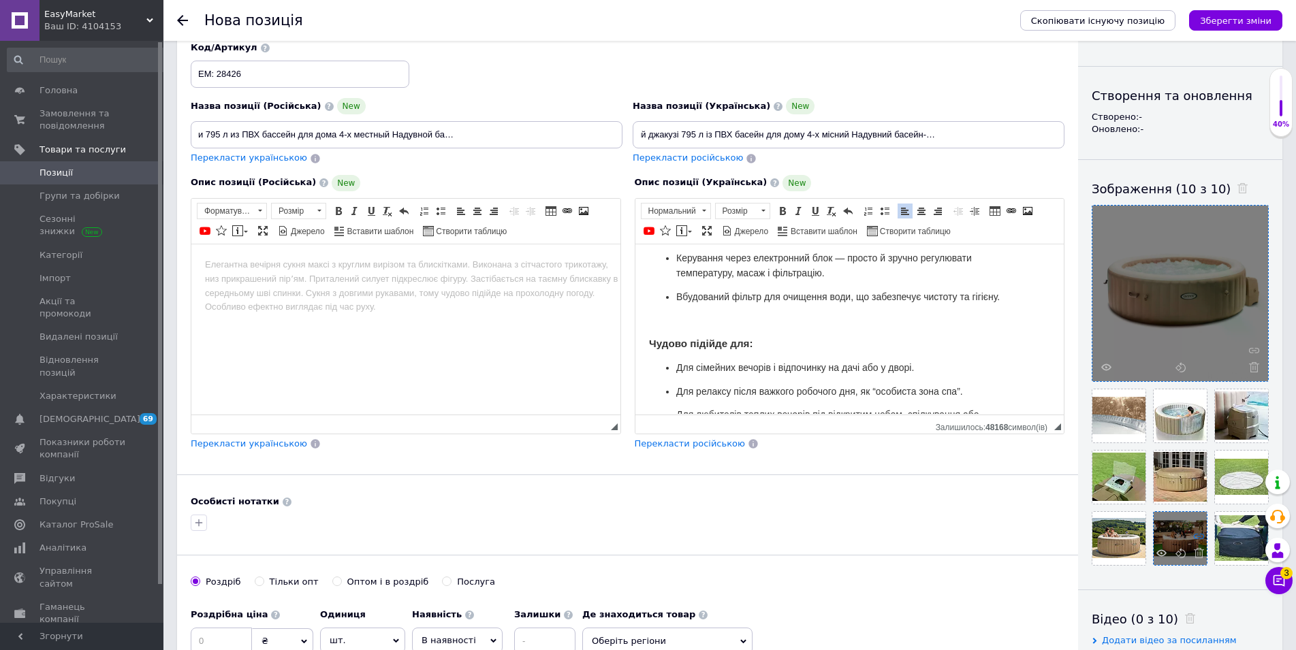
click at [1201, 540] on use at bounding box center [1199, 537] width 10 height 5
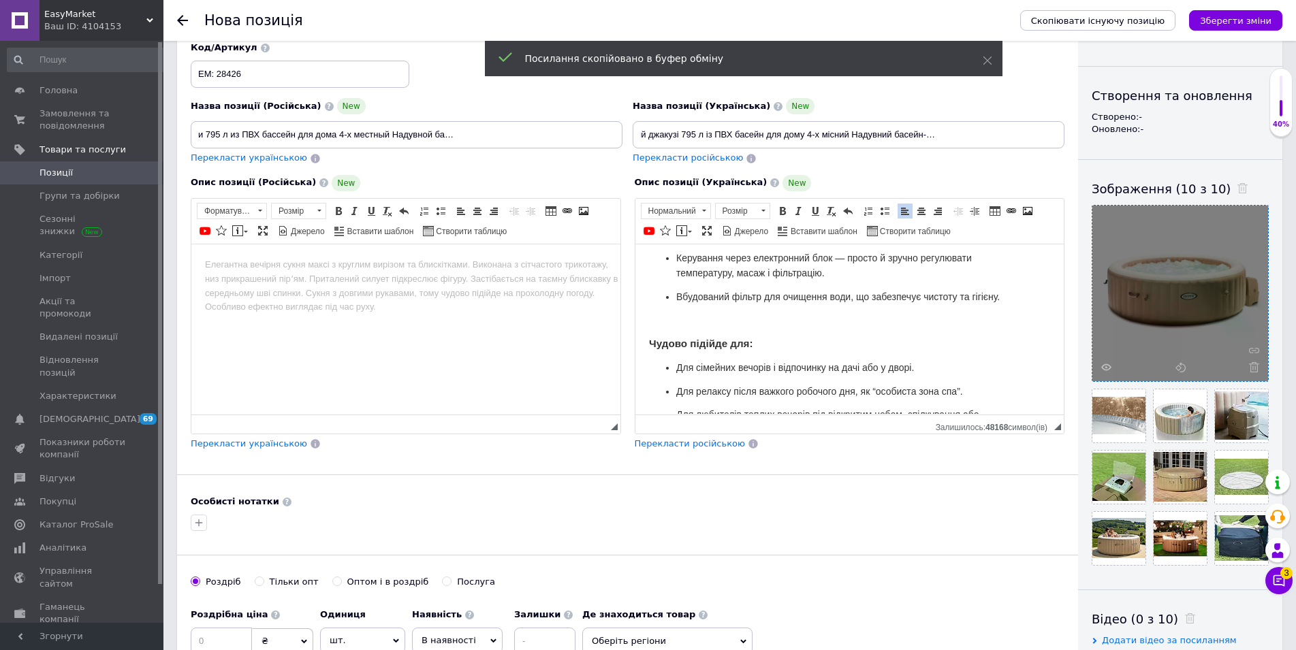
click at [673, 308] on body "Джакузі Inteх 28426 Надувний джакузі 795 л із ПВХ басейн для дому 4-х місний На…" at bounding box center [849, 228] width 402 height 1368
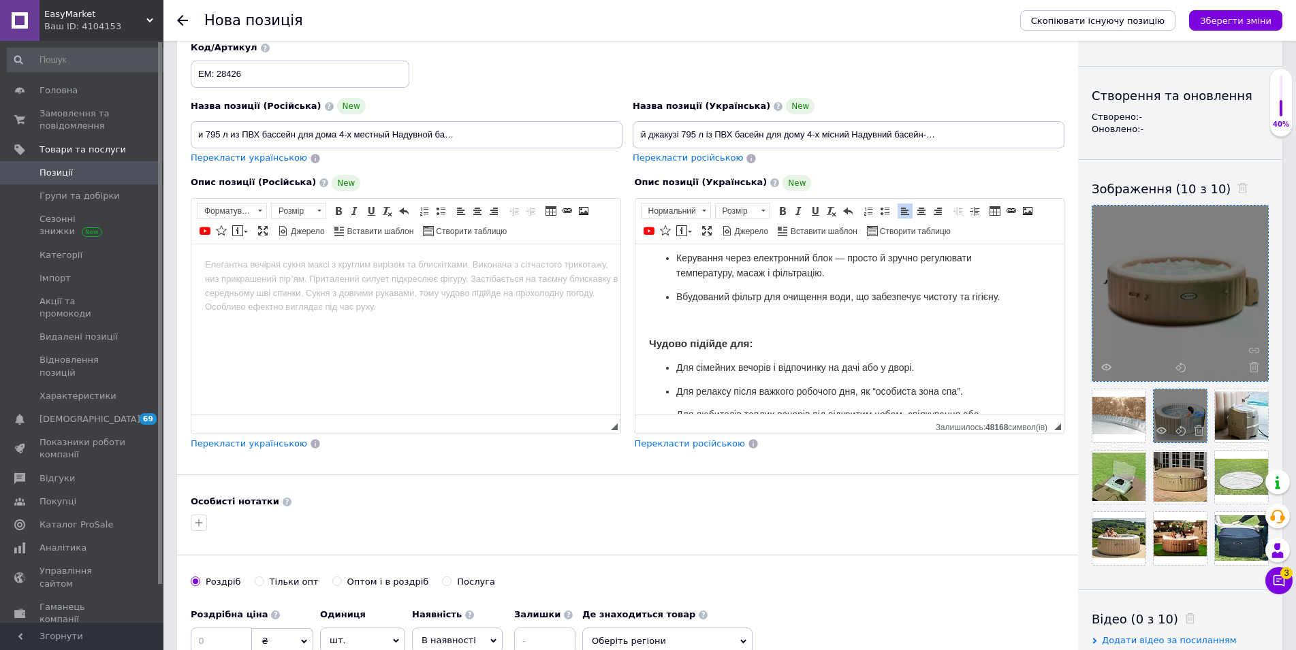
click at [1200, 417] on use at bounding box center [1199, 414] width 10 height 5
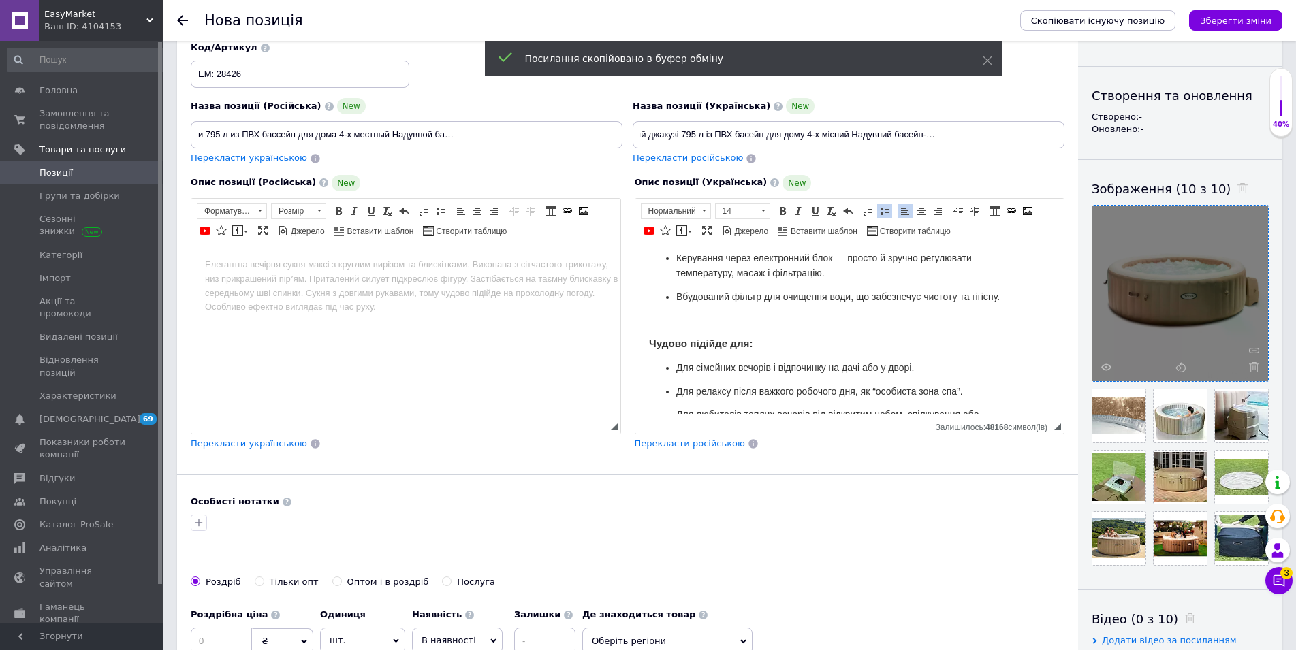
click at [663, 294] on ul "Надійна ПВХ-конструкція з декількома шарами забезпечує довговічність та стійкіс…" at bounding box center [849, 227] width 402 height 154
click at [649, 313] on p "Редактор, E13DB256-04BC-4D49-B055-50B45E1F2B2C" at bounding box center [849, 320] width 402 height 14
click at [1026, 212] on span at bounding box center [1027, 211] width 11 height 11
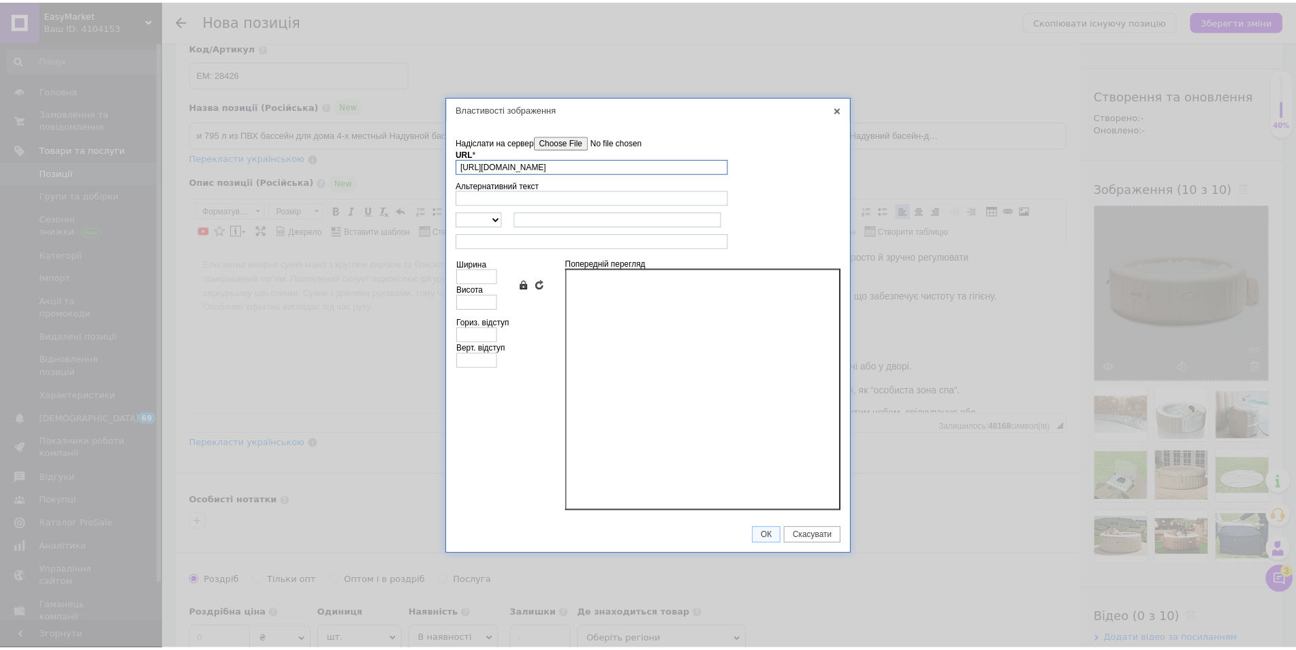
scroll to position [0, 21]
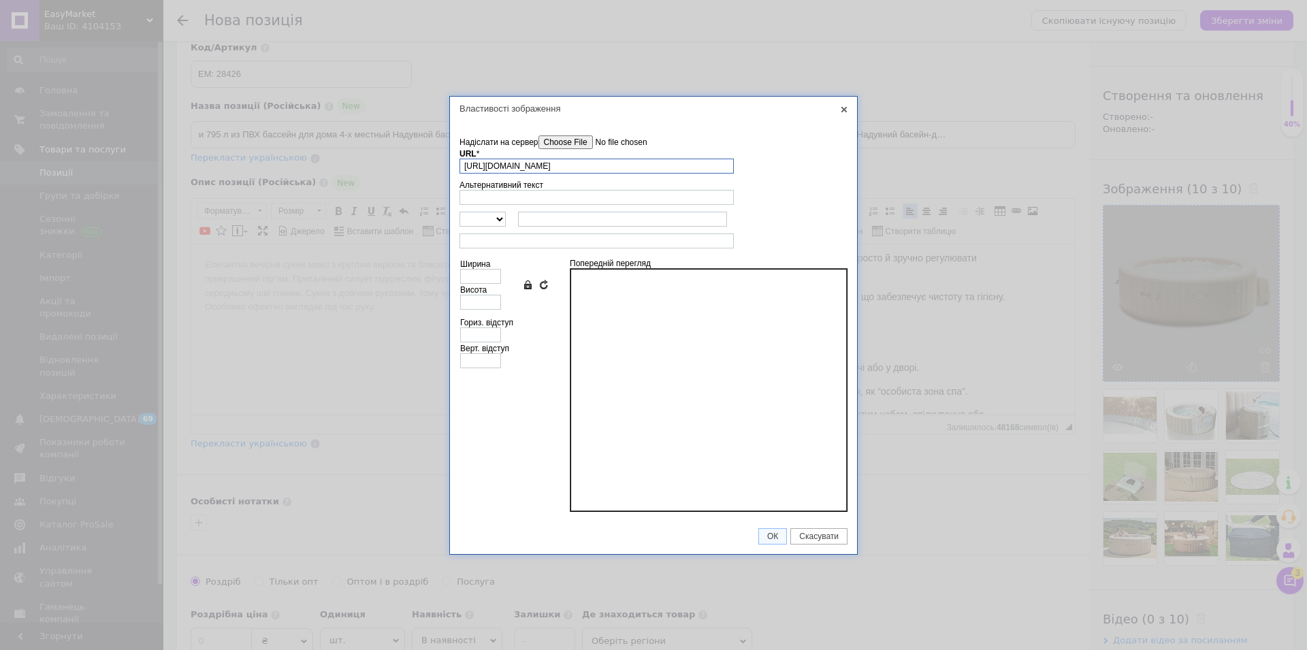
type input "[URL][DOMAIN_NAME]"
click at [754, 419] on div at bounding box center [709, 390] width 278 height 244
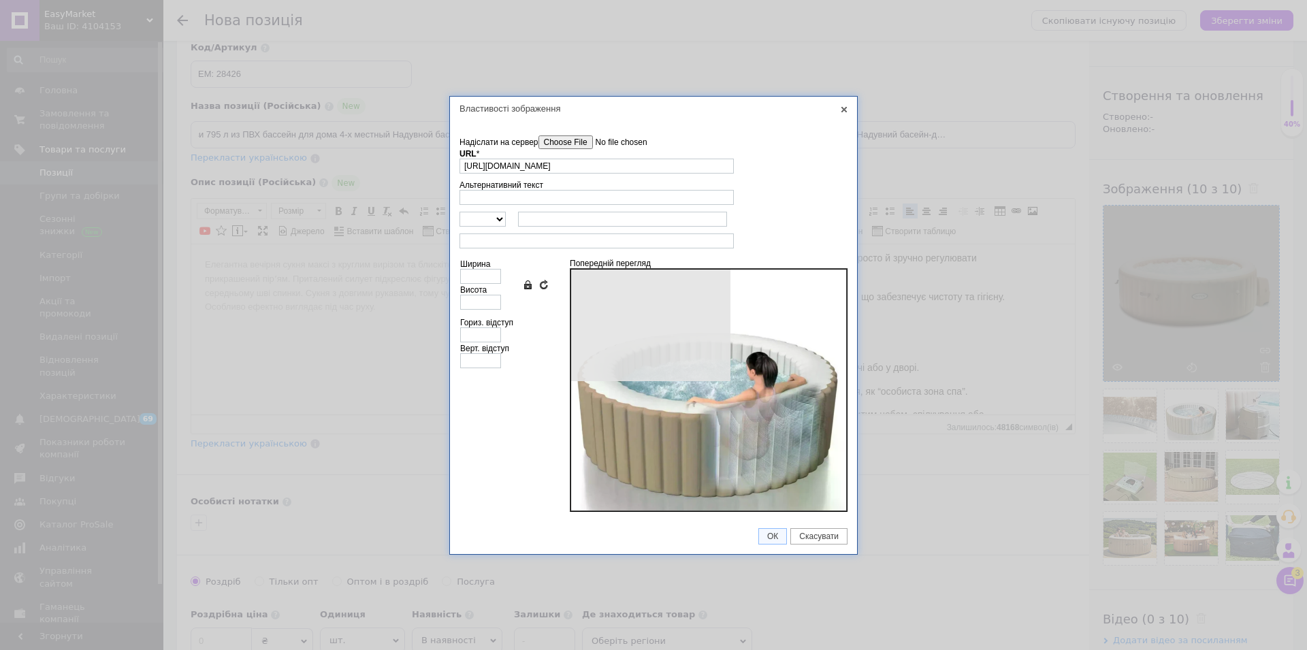
type input "674"
type input "630"
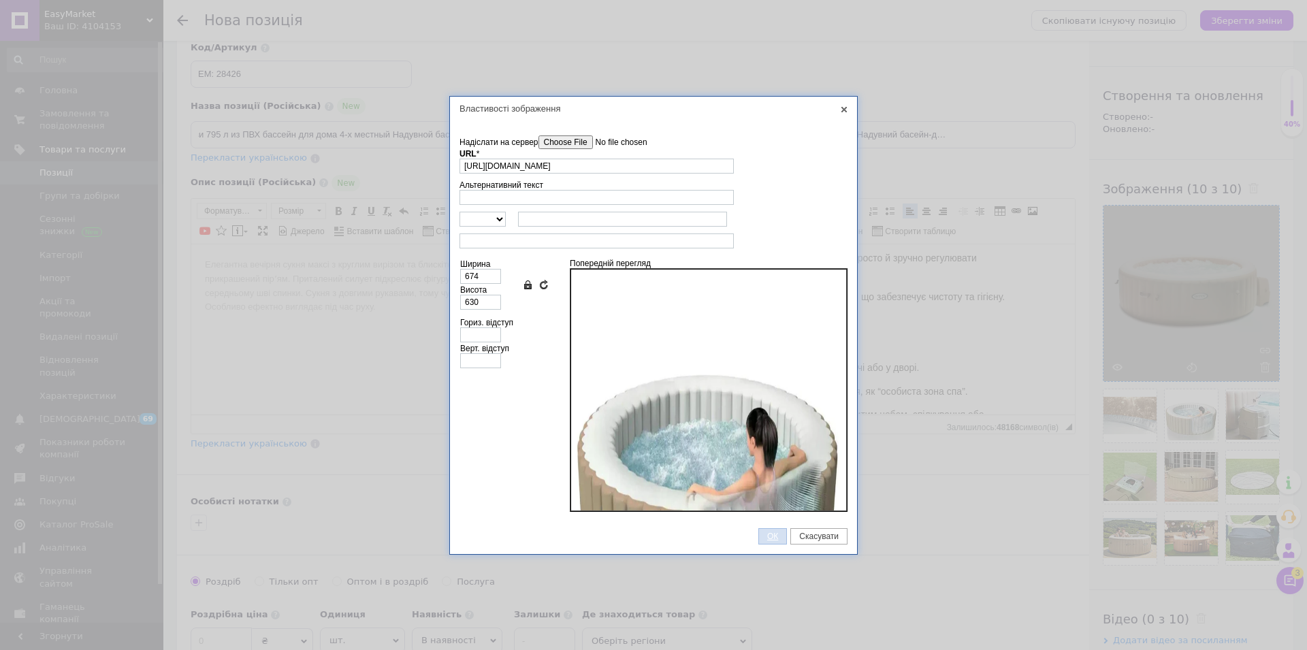
click at [783, 537] on span "ОК" at bounding box center [772, 537] width 27 height 10
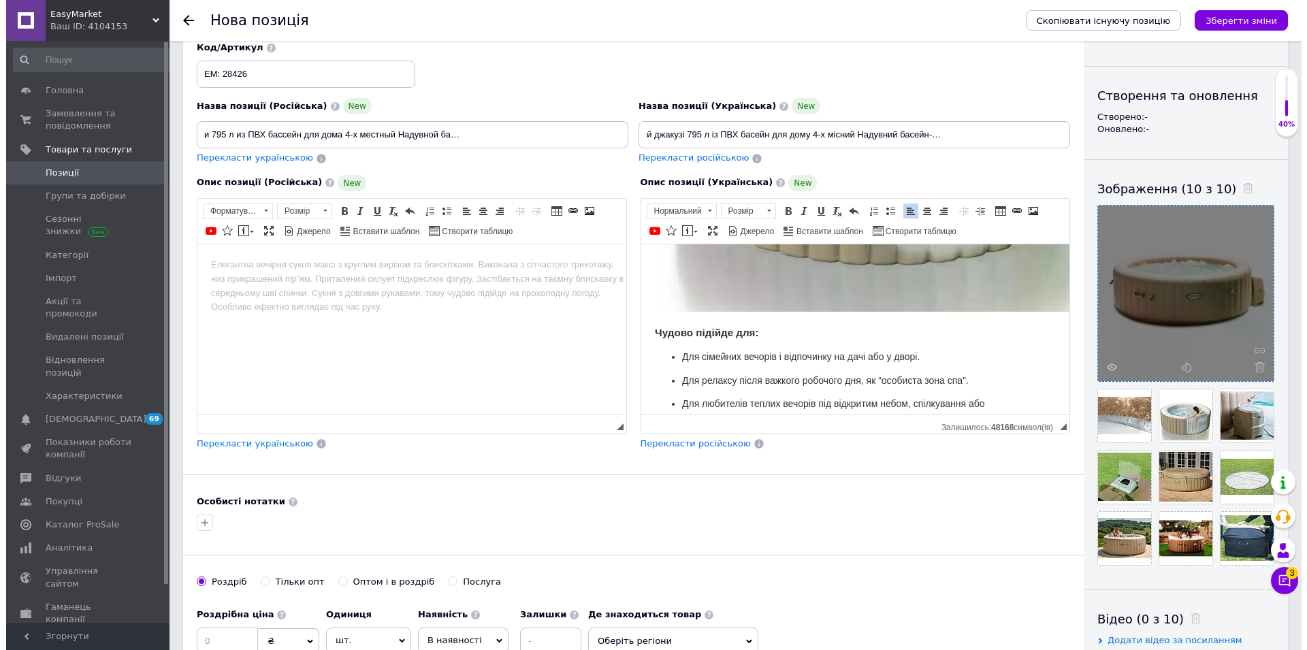
scroll to position [1273, 0]
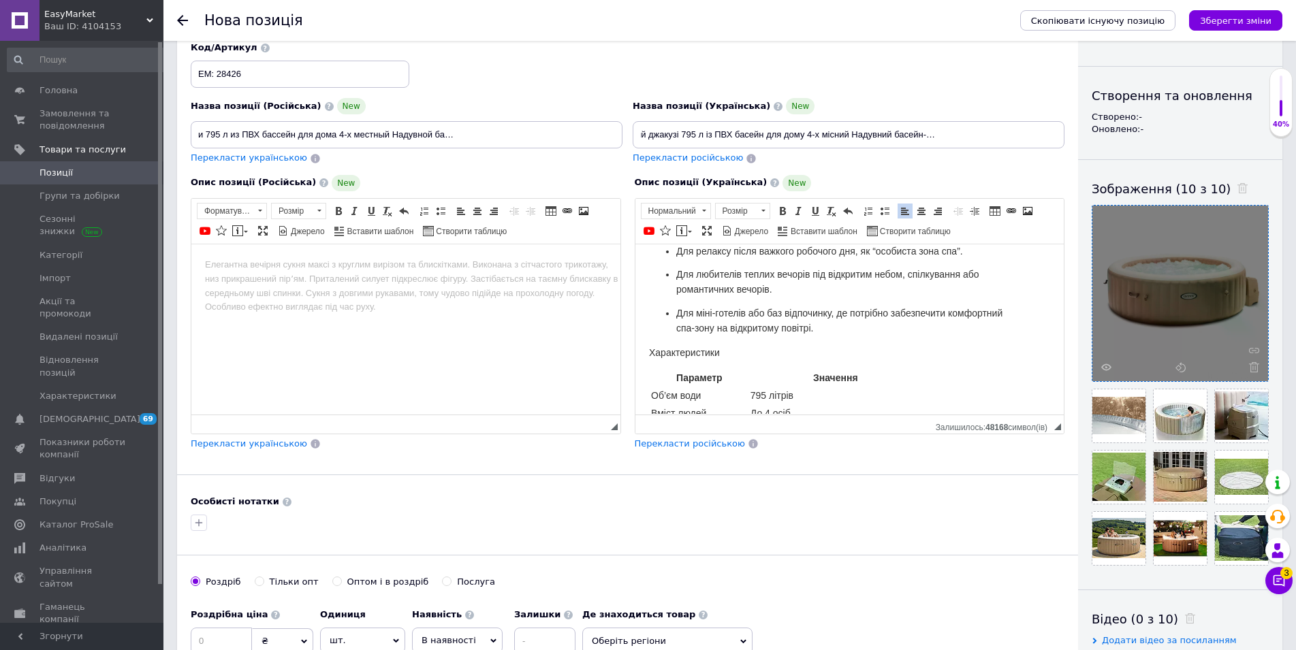
click at [850, 321] on p "Для міні-готелів або баз відпочинку, де потрібно забезпечити комфортний спа-зон…" at bounding box center [848, 321] width 347 height 30
click at [882, 212] on span at bounding box center [884, 211] width 11 height 11
click at [1198, 539] on icon at bounding box center [1199, 536] width 10 height 10
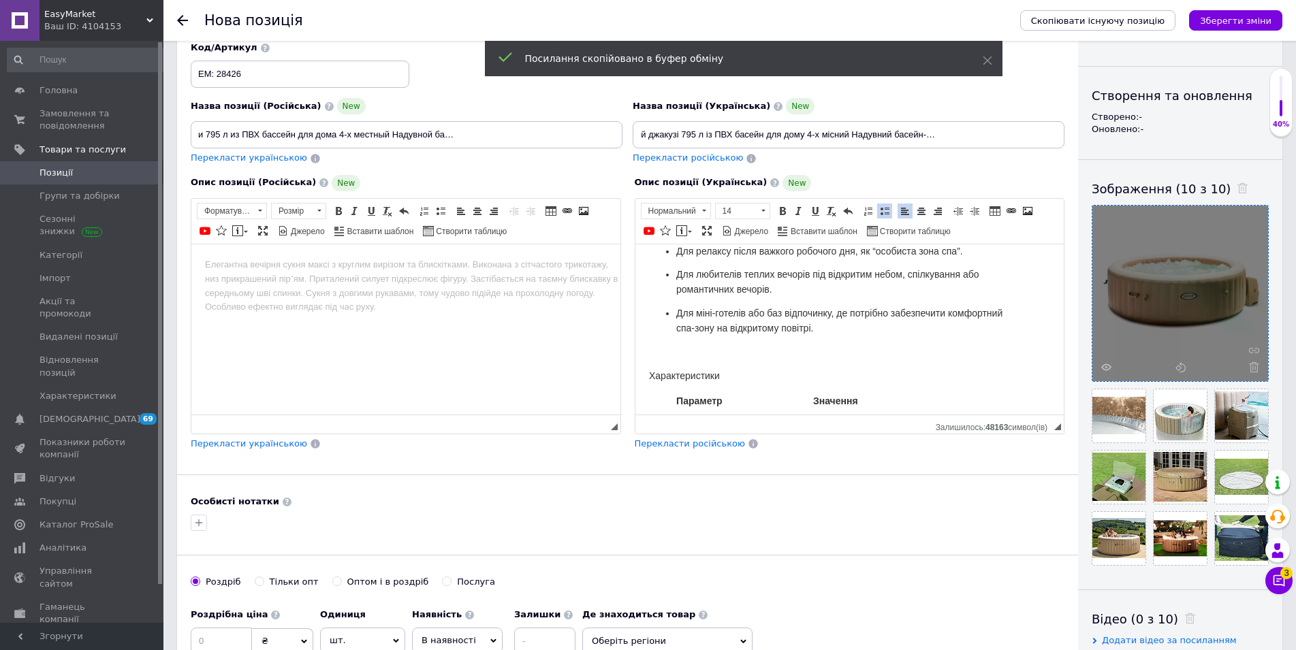
click at [656, 345] on p "Редактор, E13DB256-04BC-4D49-B055-50B45E1F2B2C" at bounding box center [849, 352] width 402 height 14
click at [1026, 211] on span at bounding box center [1027, 211] width 11 height 11
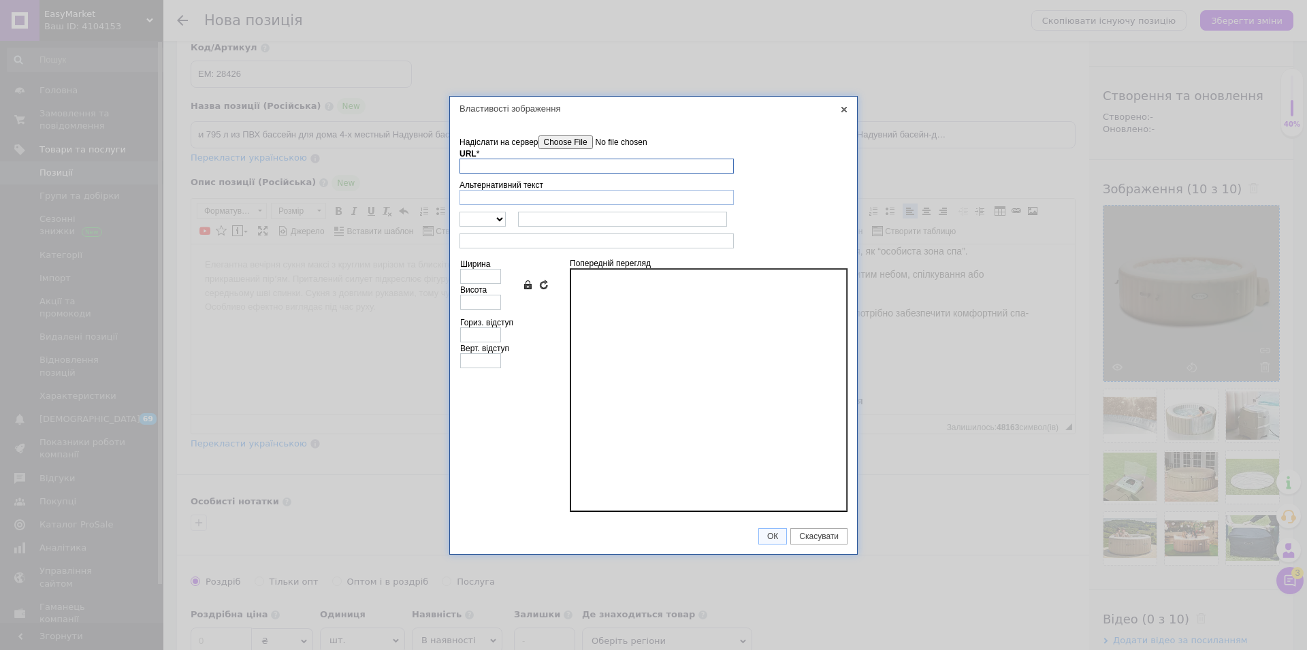
paste input "[URL][DOMAIN_NAME]"
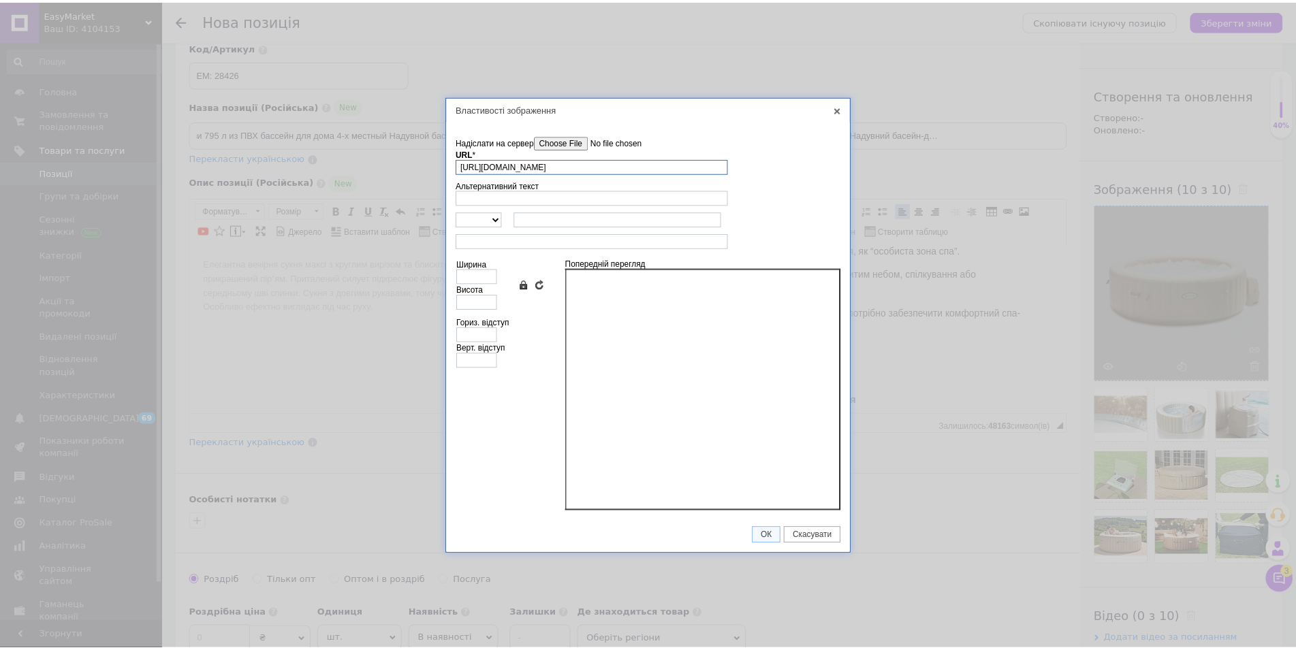
scroll to position [0, 174]
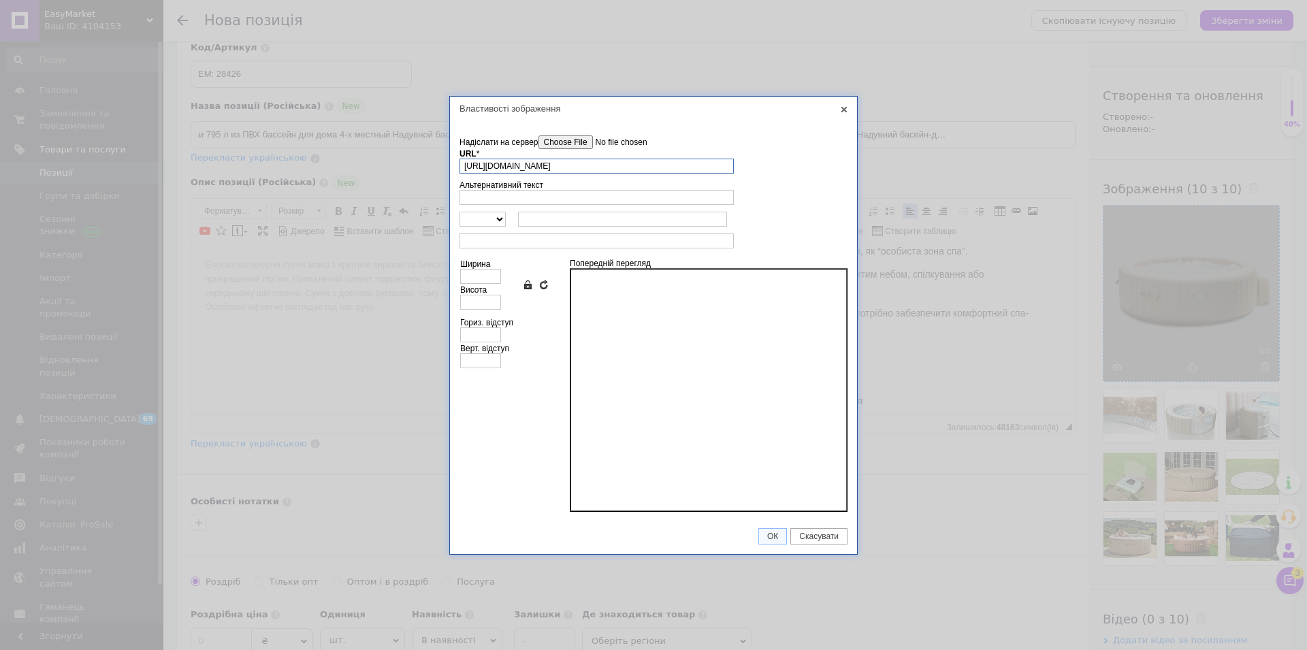
type input "[URL][DOMAIN_NAME]"
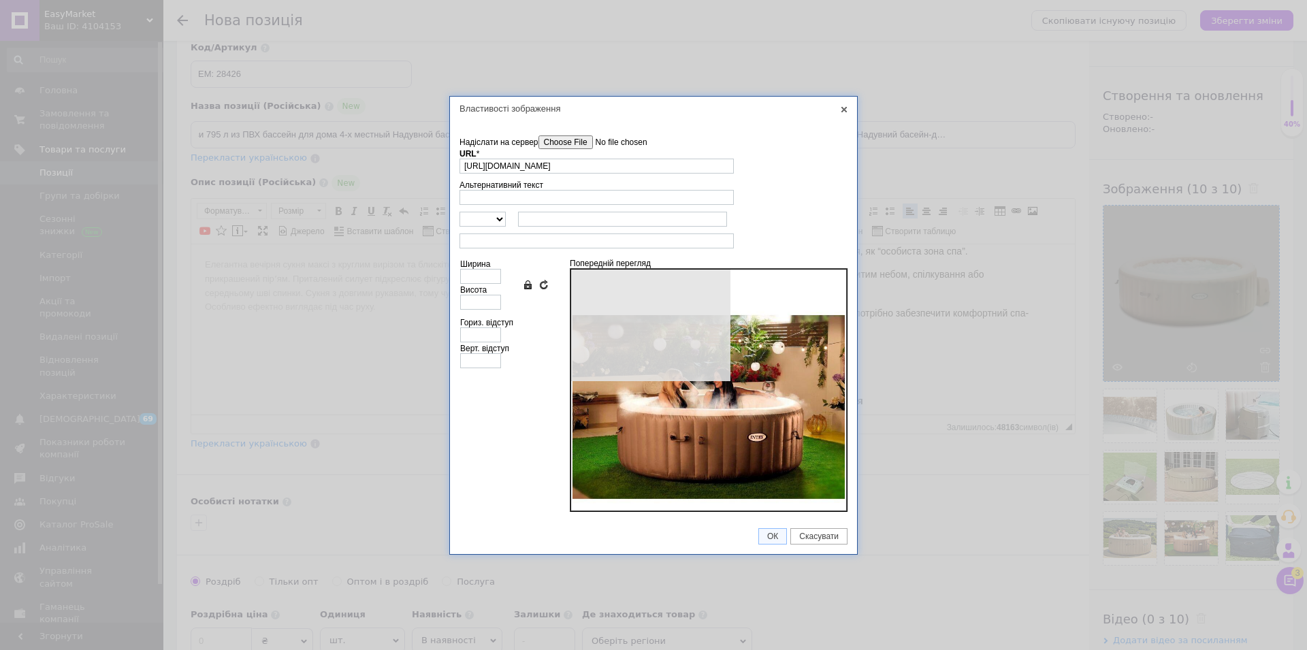
click at [457, 300] on td "Надіслати на сервер undefined URL * [URL][DOMAIN_NAME] Огляд Сервера Альтернати…" at bounding box center [653, 320] width 407 height 398
type input "750"
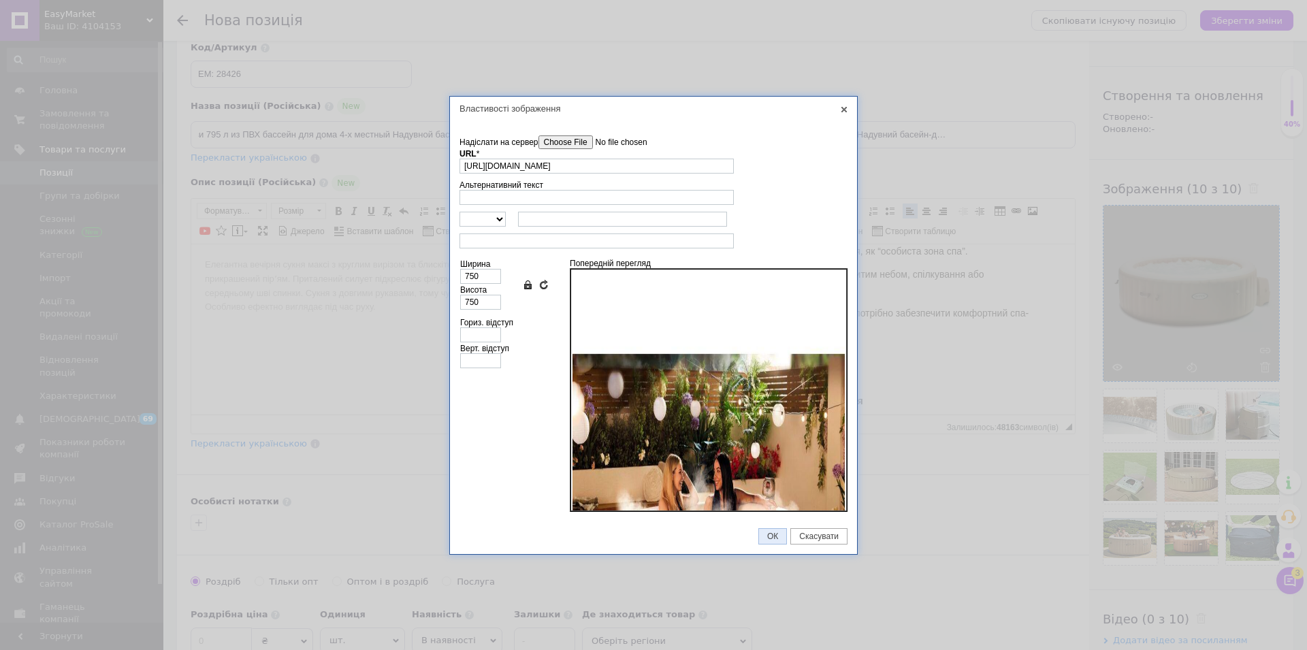
click at [769, 530] on link "ОК" at bounding box center [773, 536] width 29 height 16
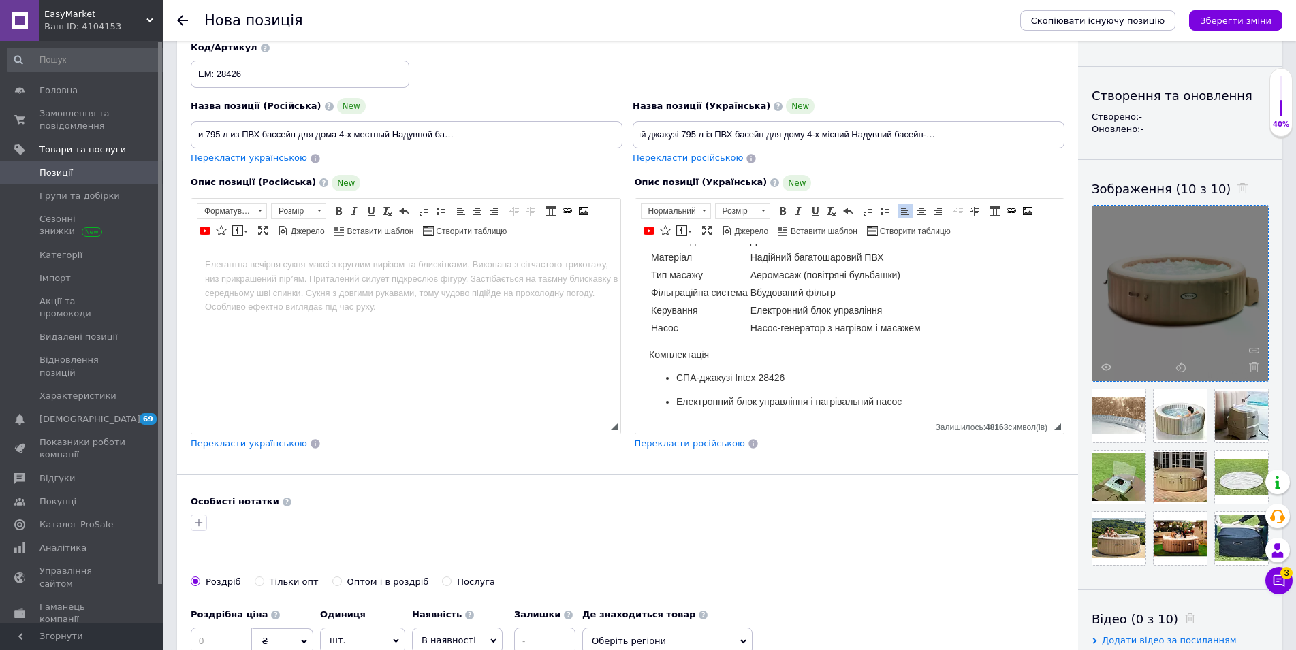
scroll to position [1943, 0]
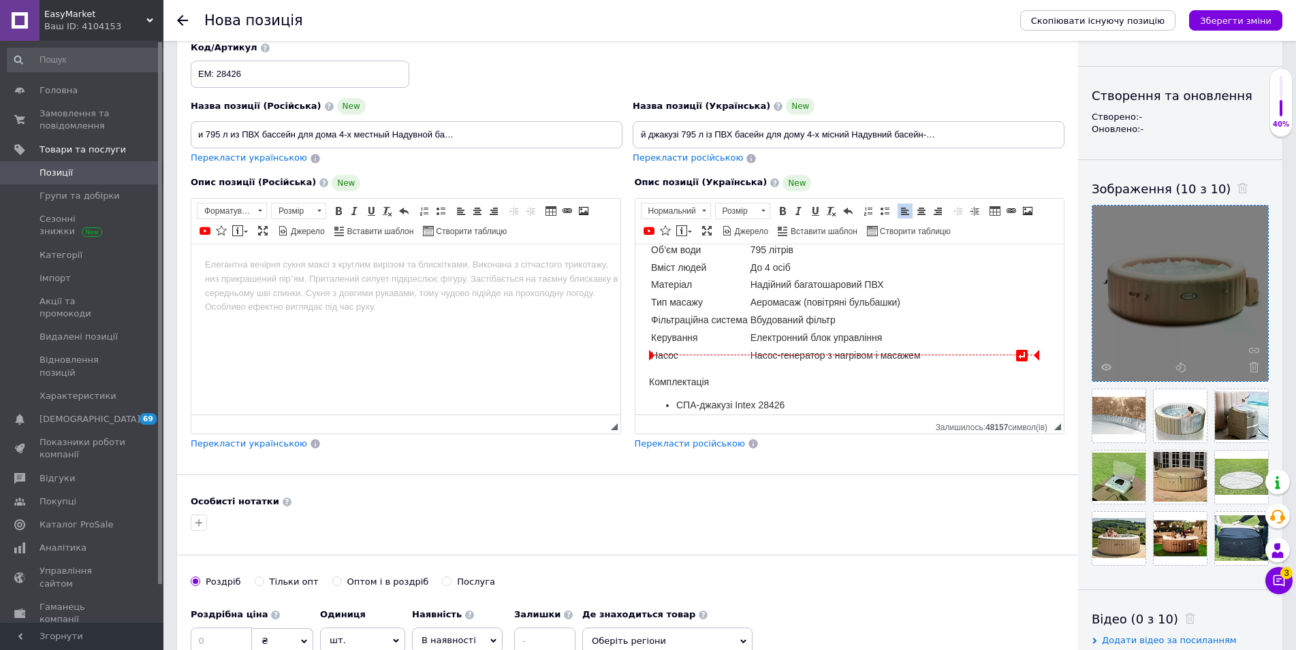
click at [920, 343] on div at bounding box center [920, 285] width 2 height 136
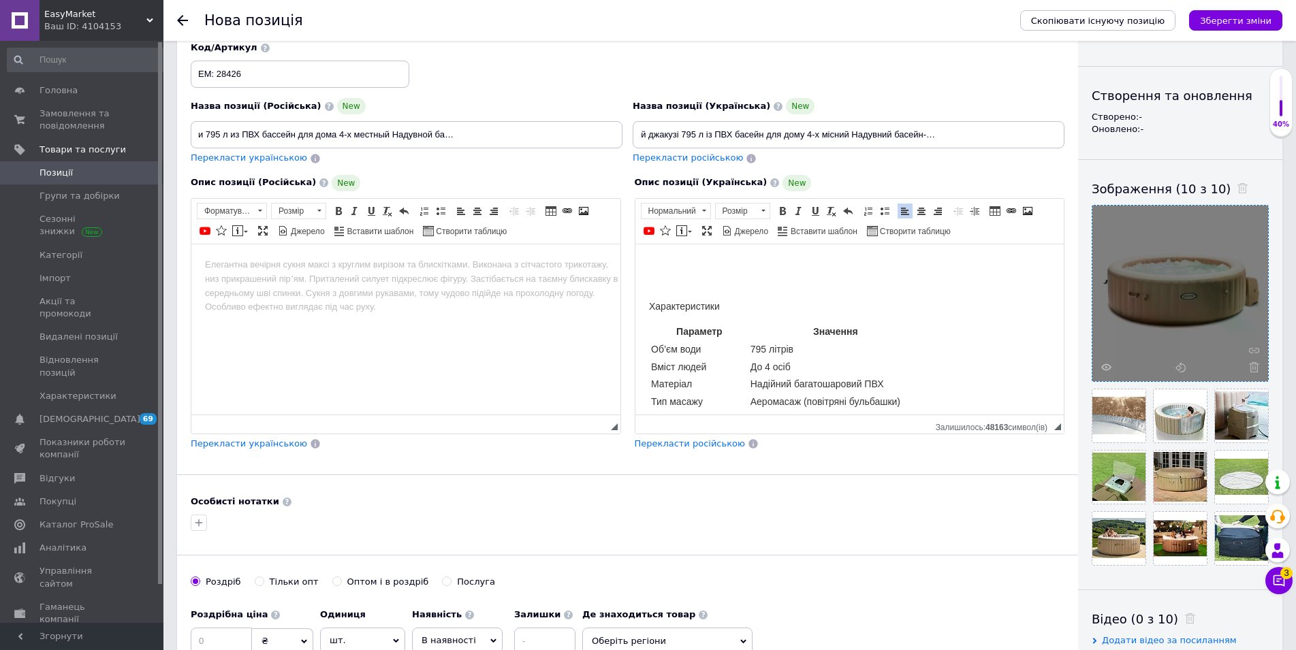
scroll to position [1804, 0]
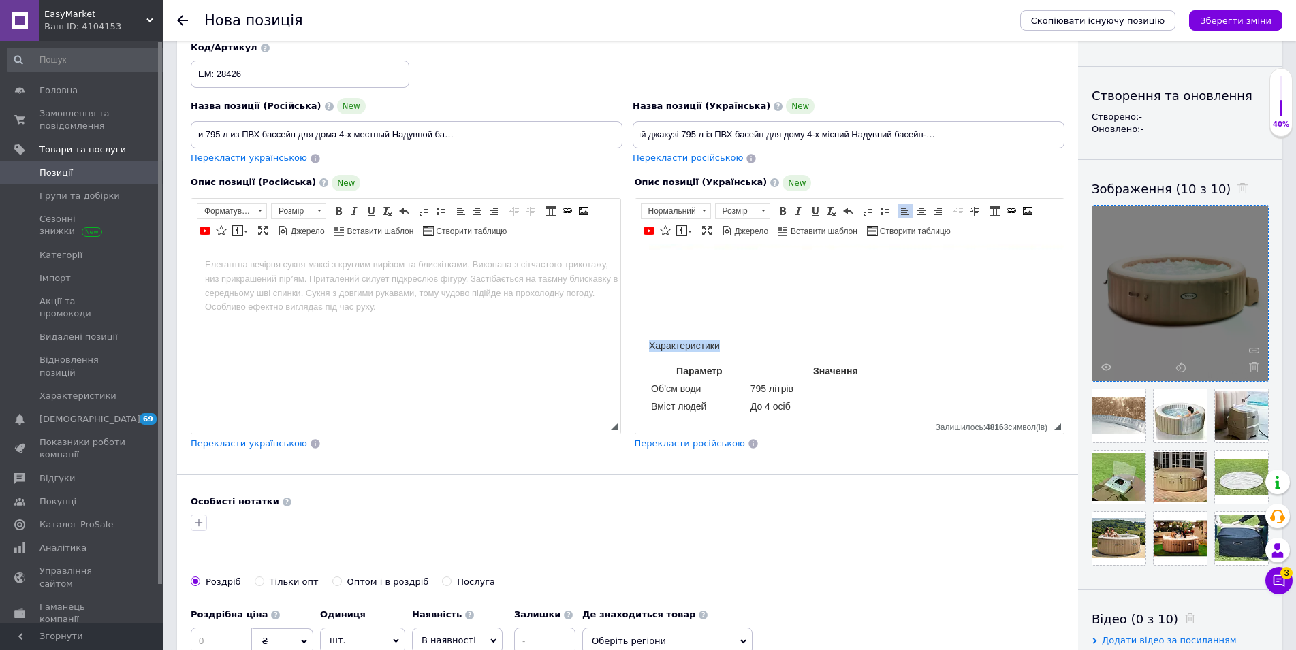
drag, startPoint x: 649, startPoint y: 337, endPoint x: 746, endPoint y: 337, distance: 96.7
click at [746, 339] on h3 "Характеристики" at bounding box center [849, 345] width 402 height 12
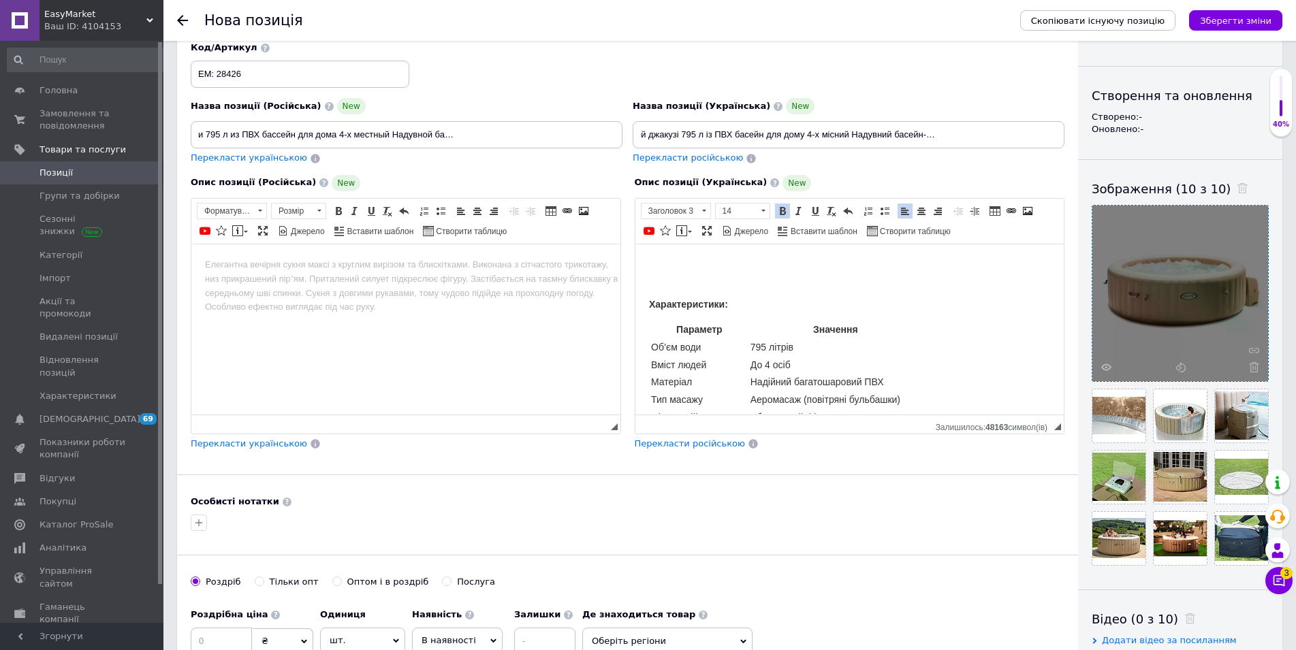
scroll to position [1873, 0]
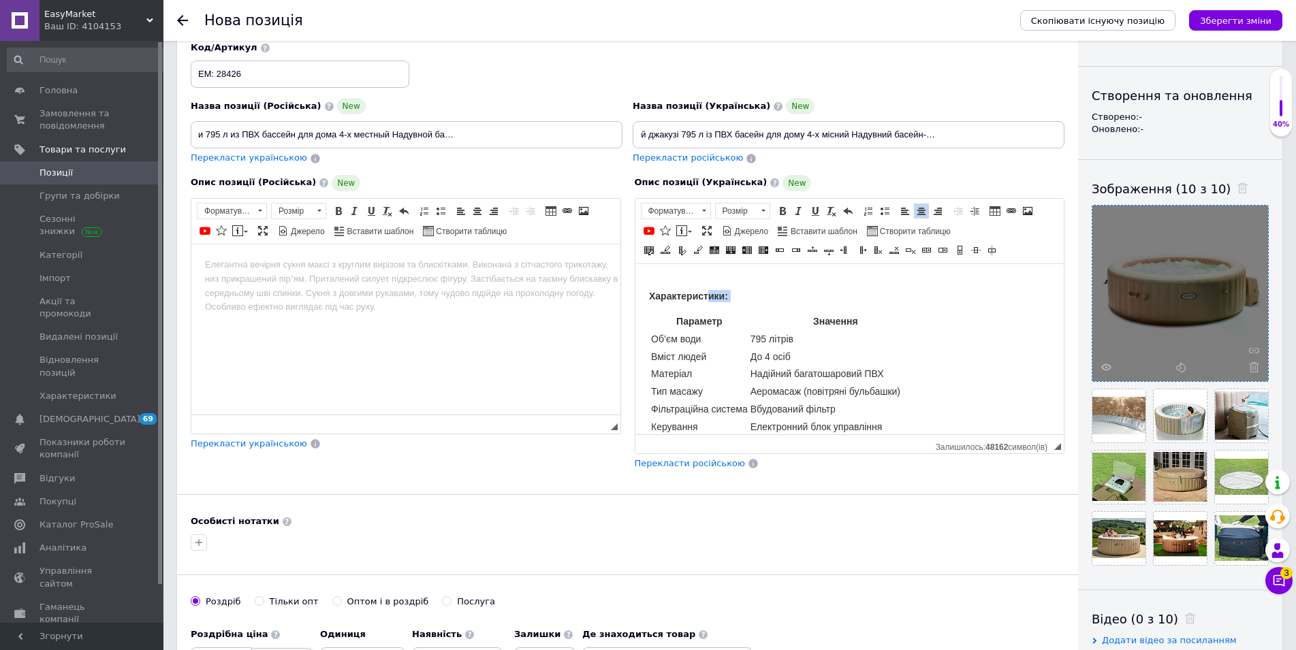
drag, startPoint x: 673, startPoint y: 313, endPoint x: 710, endPoint y: 293, distance: 42.3
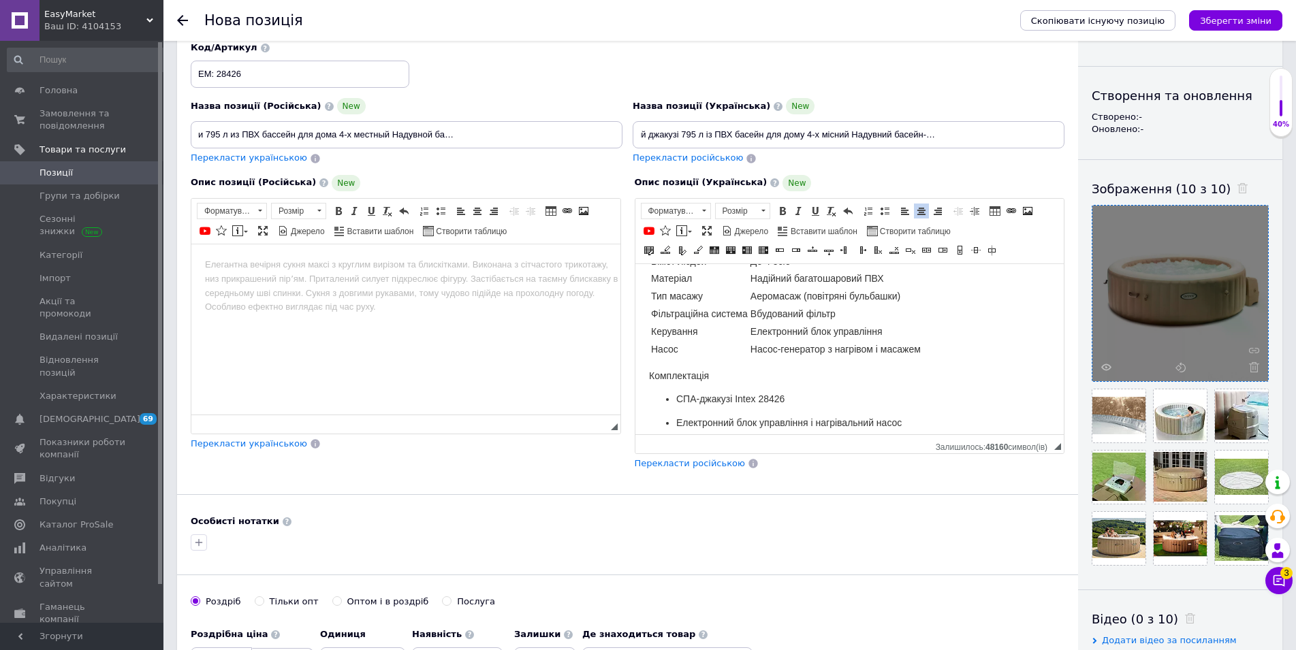
scroll to position [1943, 0]
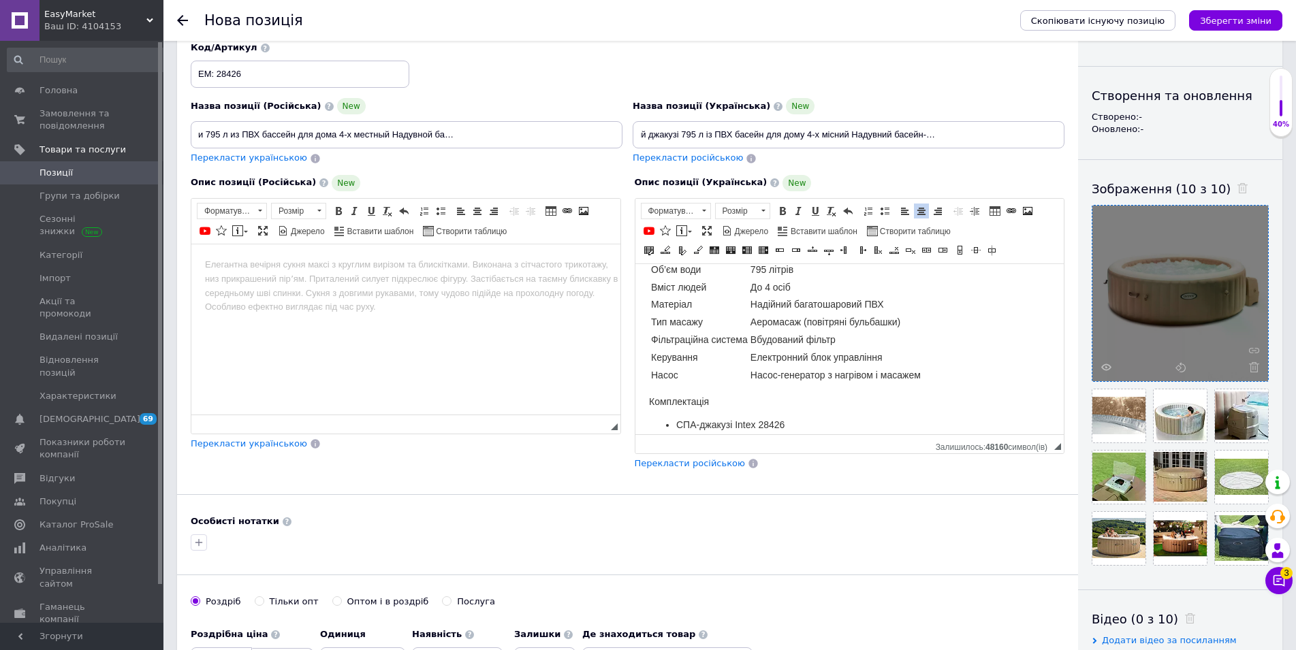
click at [944, 349] on div "Параметр Значення Об’єм води 795 літрів Вміст людей До 4 осіб Матеріал Надійний…" at bounding box center [849, 313] width 402 height 142
click at [688, 234] on link "Вставити повідомлення" at bounding box center [684, 230] width 20 height 15
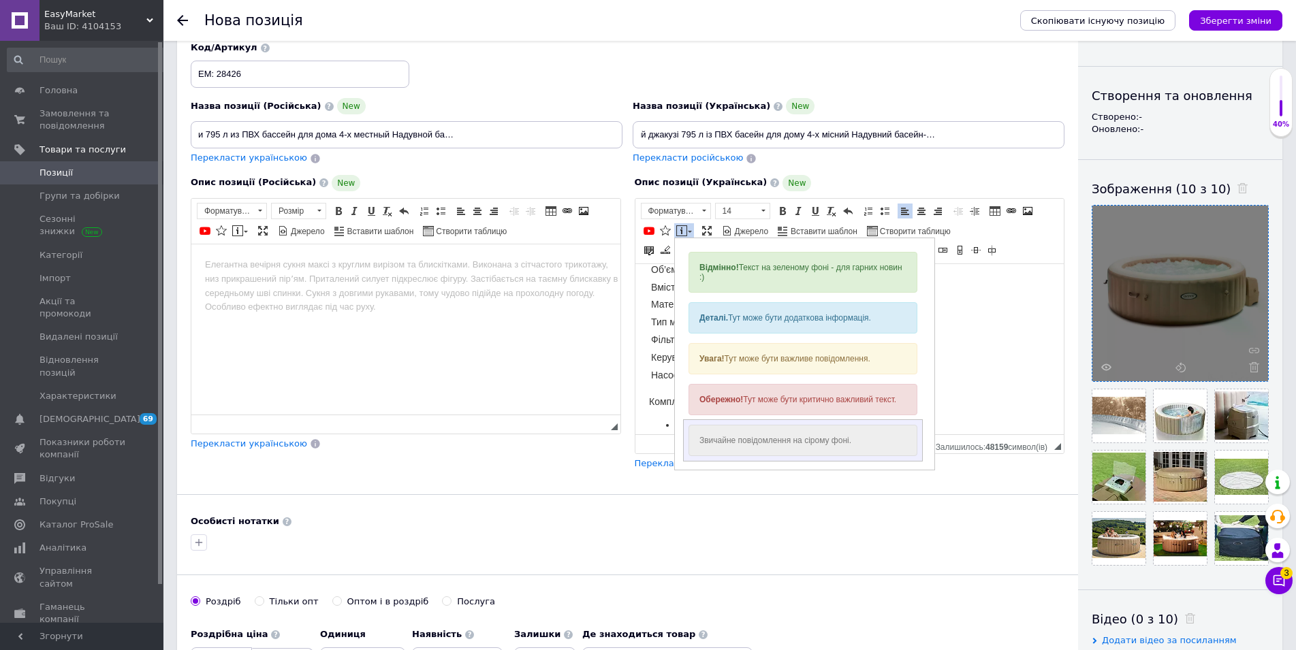
click at [776, 440] on div "Звичайне повідомлення на сірому фоні." at bounding box center [802, 439] width 229 height 31
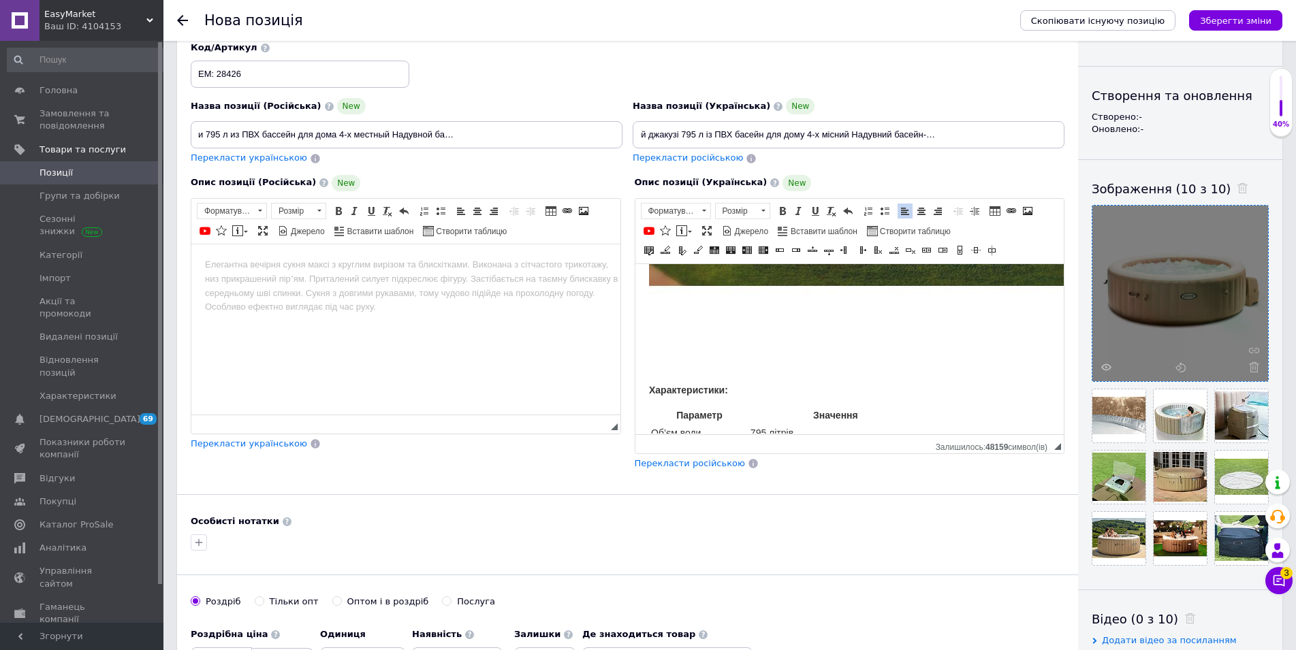
scroll to position [1758, 0]
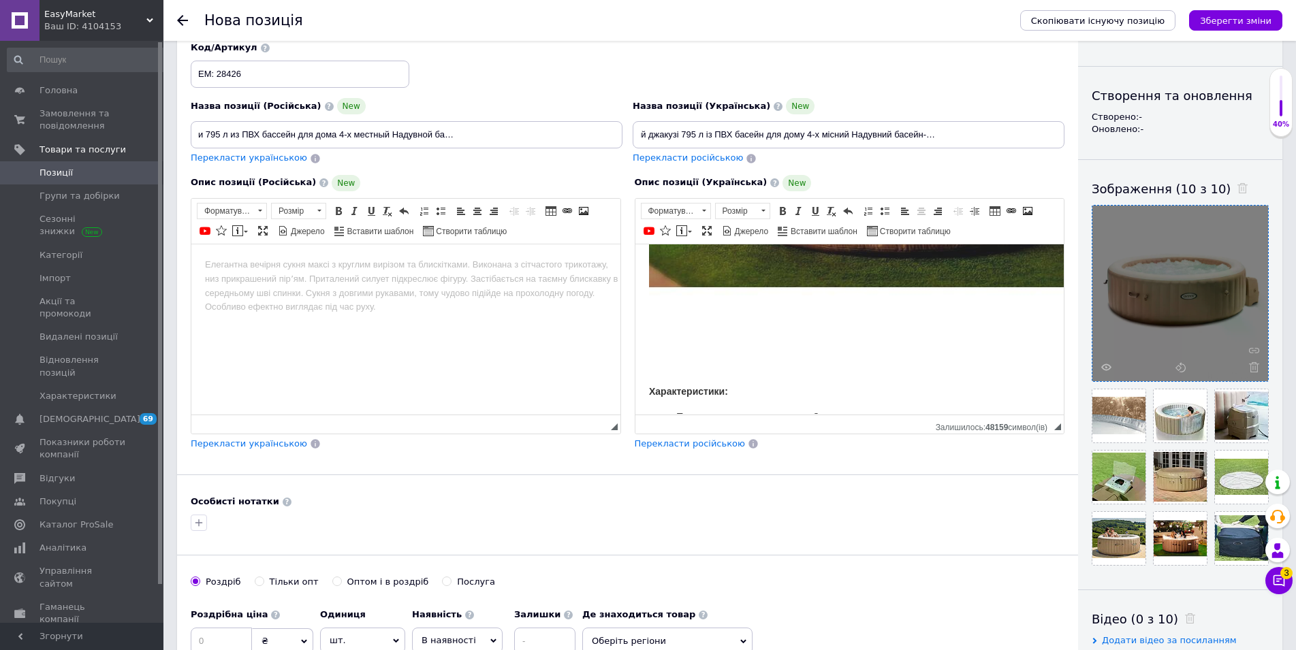
click at [685, 358] on img "Редактор, E13DB256-04BC-4D49-B055-50B45E1F2B2C" at bounding box center [903, 114] width 511 height 511
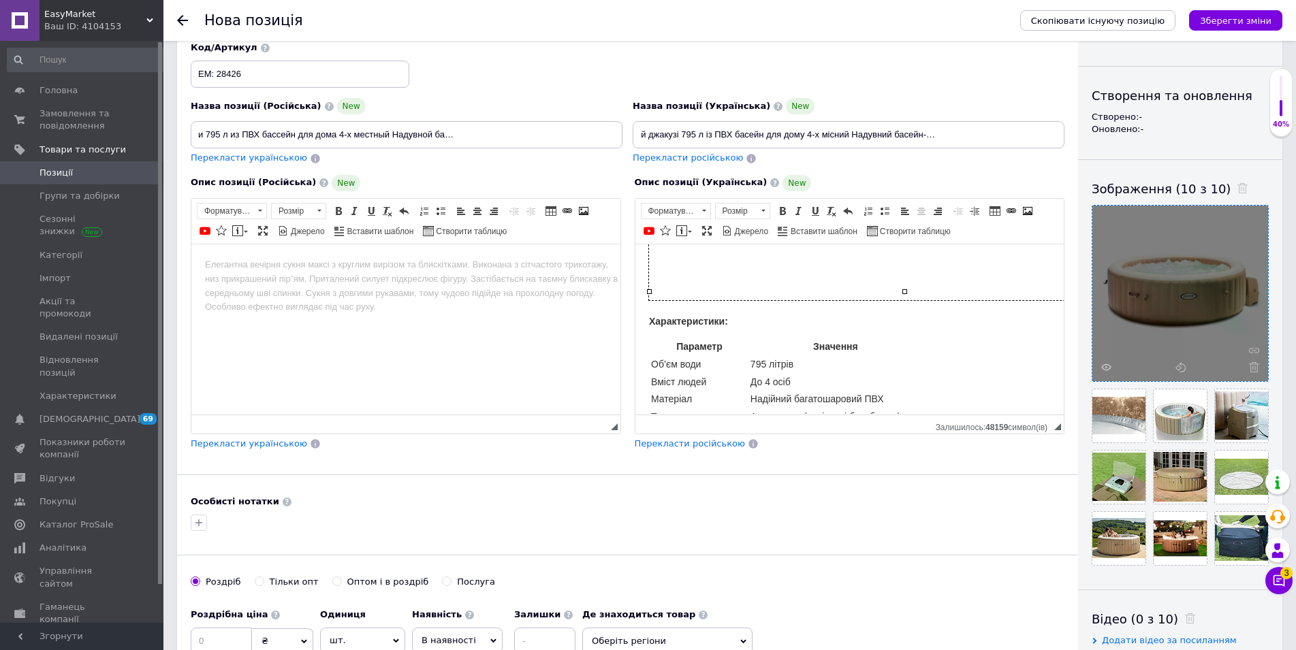
scroll to position [1828, 0]
click at [650, 316] on span "Характеристики:" at bounding box center [687, 321] width 79 height 11
click at [653, 315] on h3 "Редактор, E13DB256-04BC-4D49-B055-50B45E1F2B2C" at bounding box center [849, 321] width 402 height 12
click at [690, 232] on span at bounding box center [690, 232] width 4 height 2
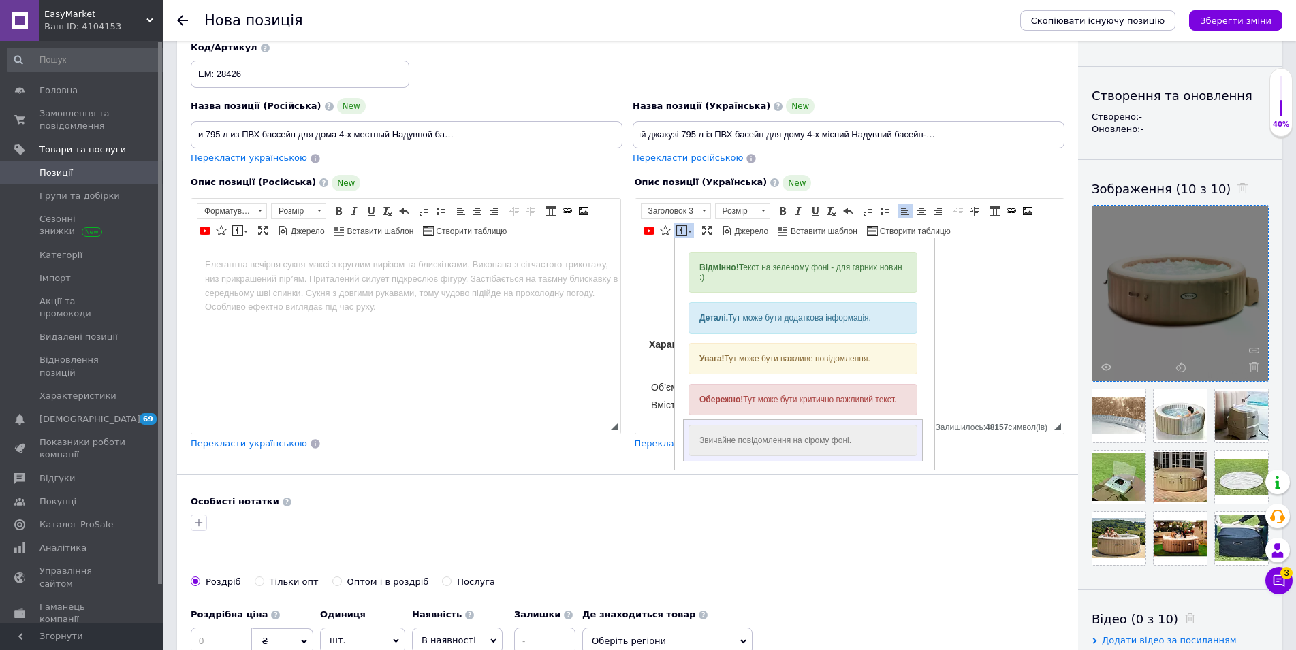
click at [761, 438] on div "Звичайне повідомлення на сірому фоні." at bounding box center [802, 439] width 229 height 31
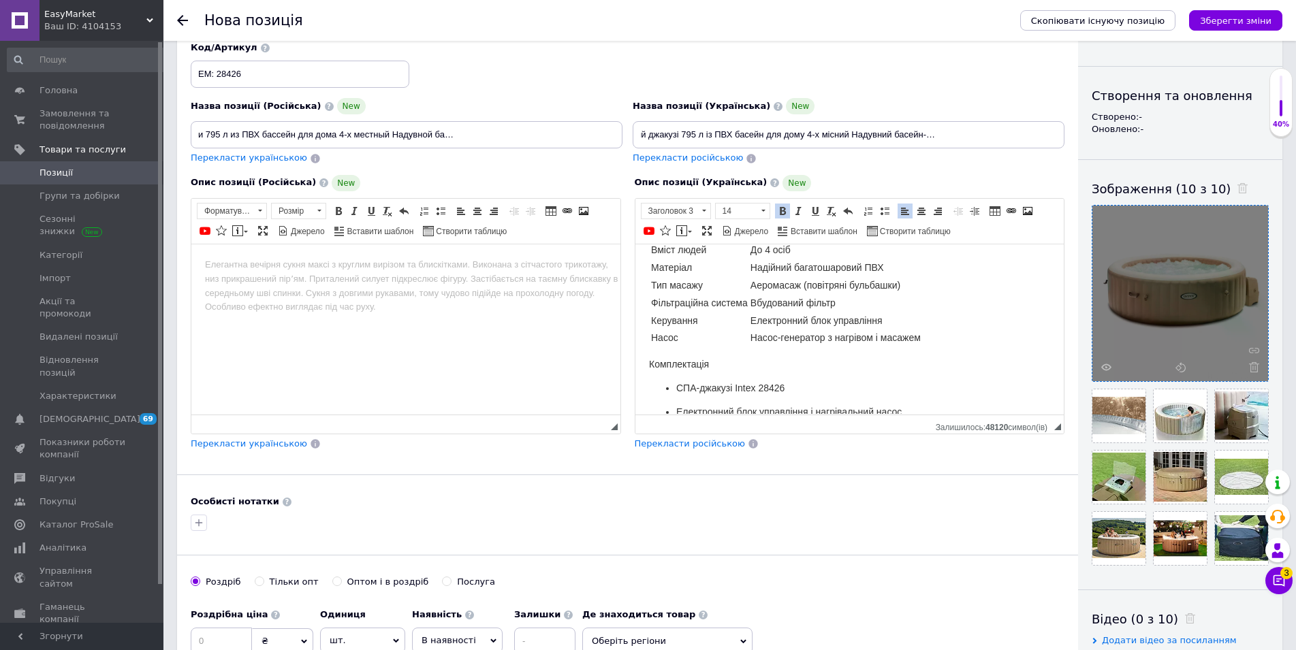
scroll to position [1990, 0]
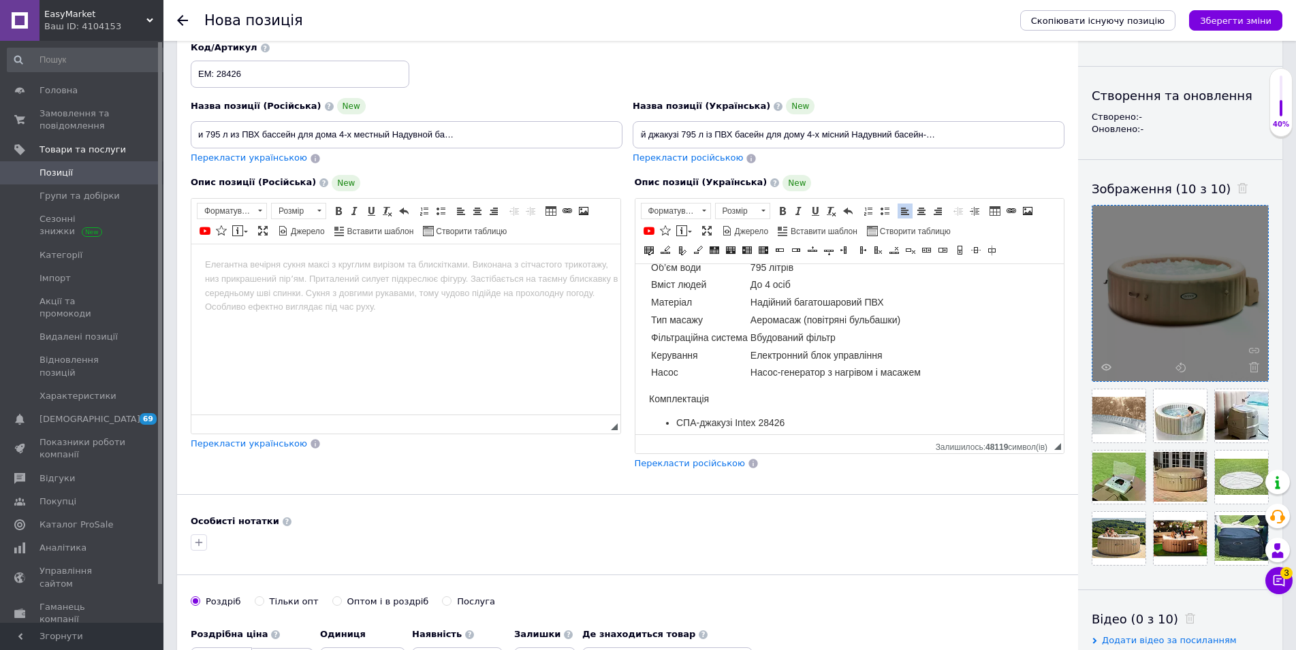
click at [933, 349] on div "Параметр Значення Об’єм води 795 літрів Вміст людей До 4 осіб Матеріал Надійний…" at bounding box center [849, 311] width 402 height 142
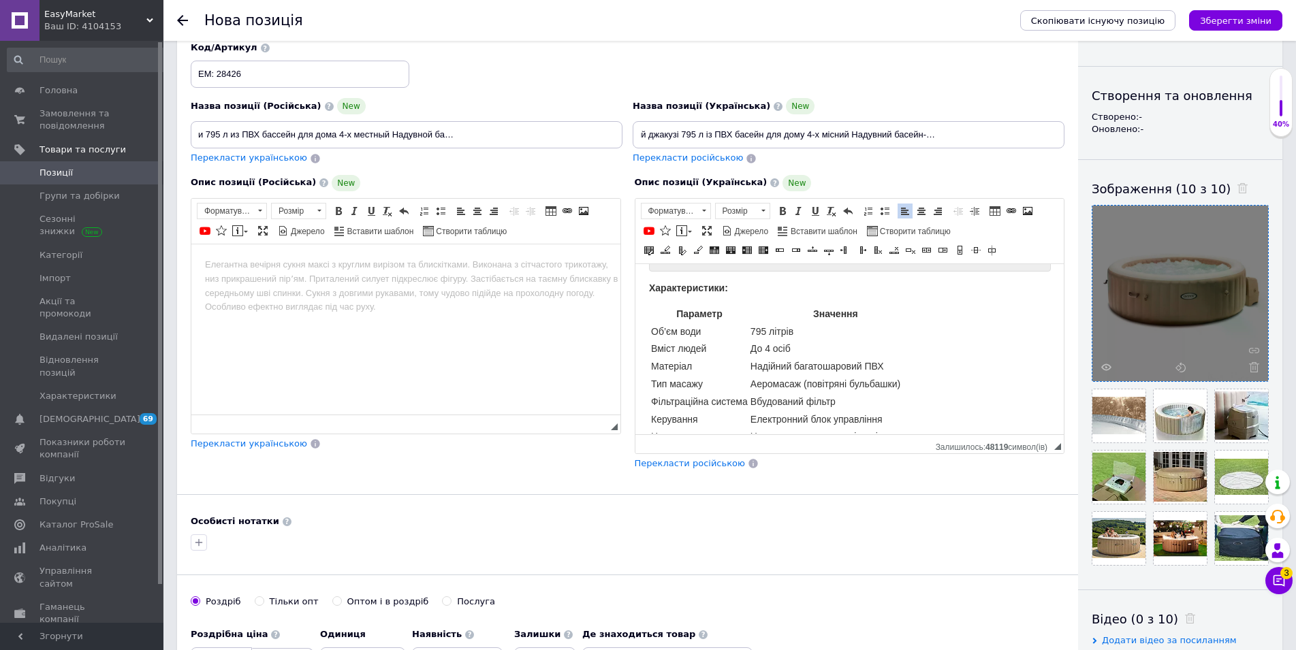
scroll to position [1851, 0]
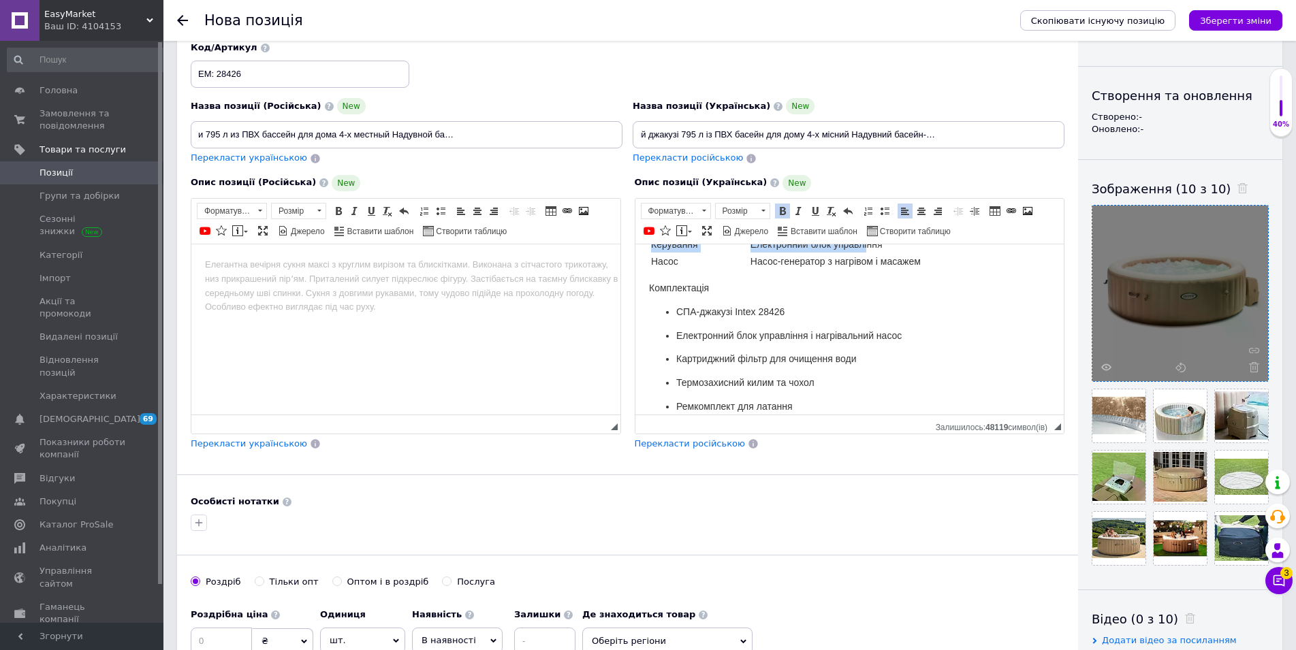
scroll to position [2057, 0]
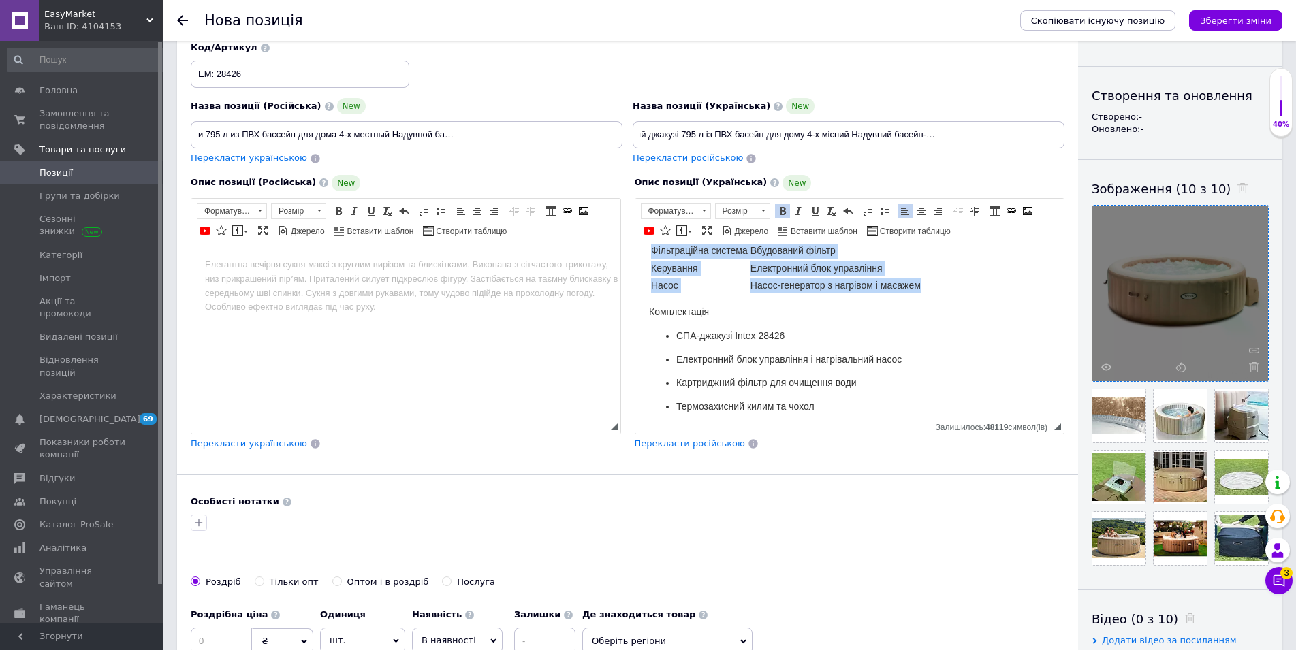
drag, startPoint x: 646, startPoint y: 335, endPoint x: 945, endPoint y: 277, distance: 304.5
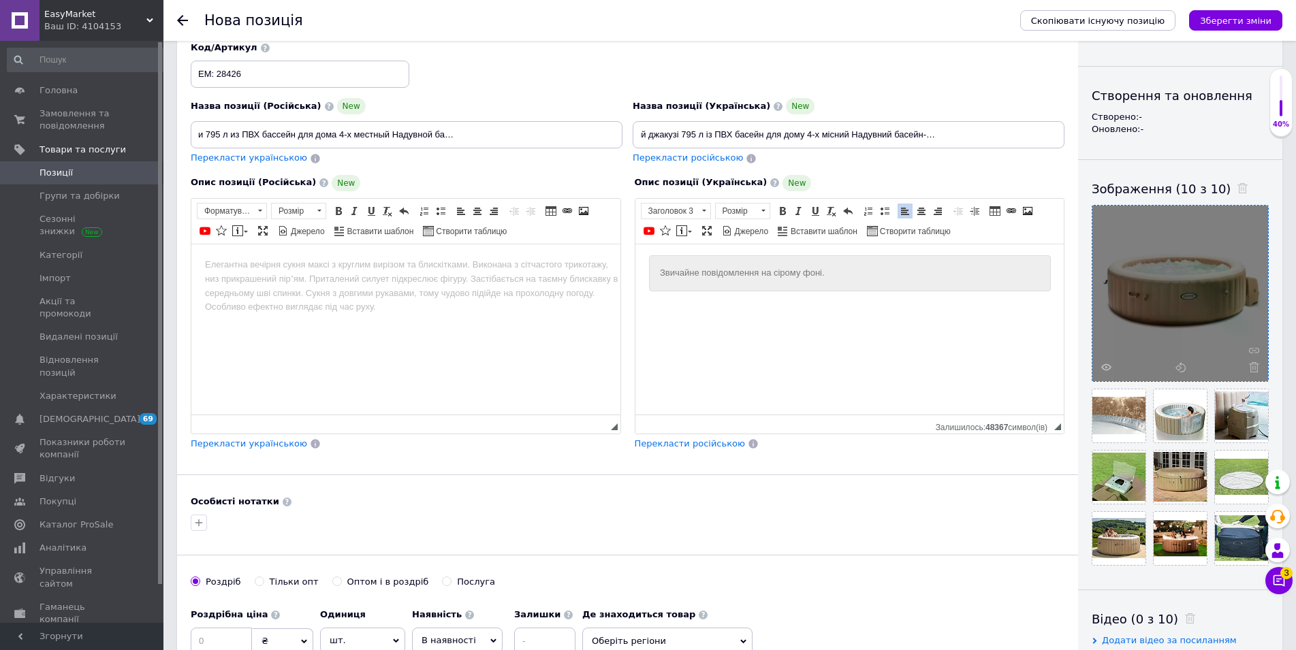
scroll to position [1849, 0]
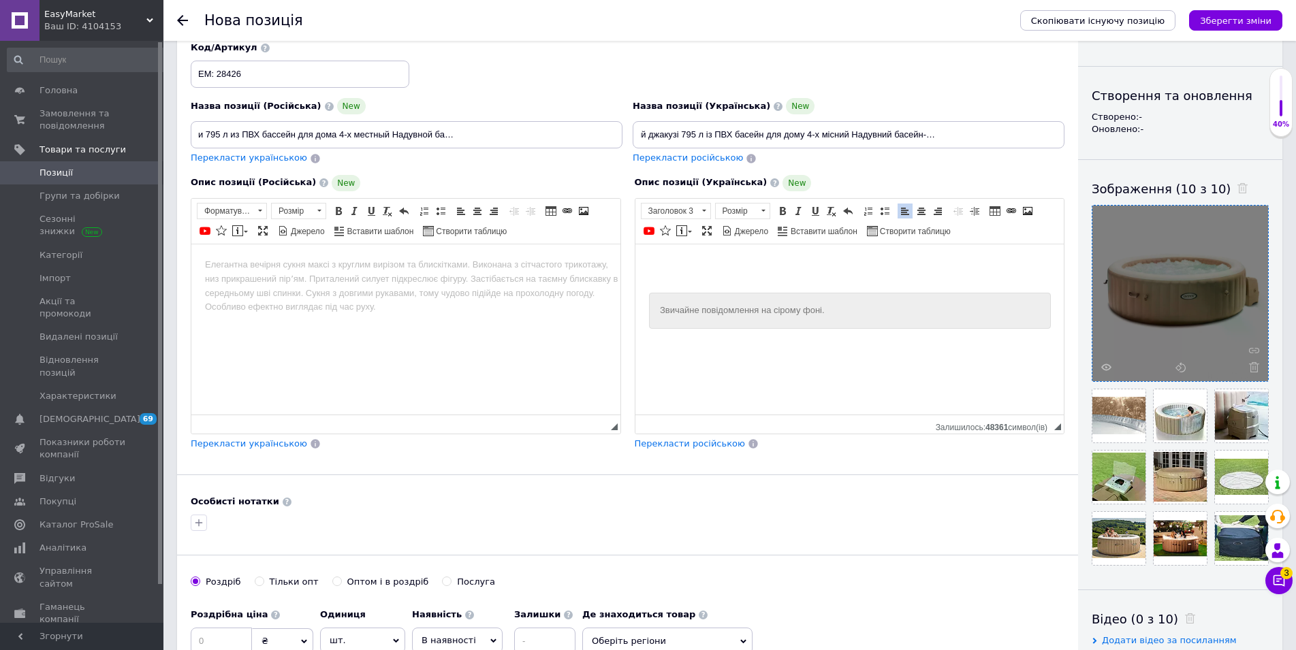
click at [710, 306] on div "Звичайне повідомлення на сірому фоні." at bounding box center [849, 310] width 380 height 14
drag, startPoint x: 867, startPoint y: 293, endPoint x: 860, endPoint y: 298, distance: 8.3
click at [861, 298] on div "Звичайне повідомлення на сірому фоні." at bounding box center [849, 310] width 402 height 36
drag, startPoint x: 846, startPoint y: 299, endPoint x: 589, endPoint y: 281, distance: 257.3
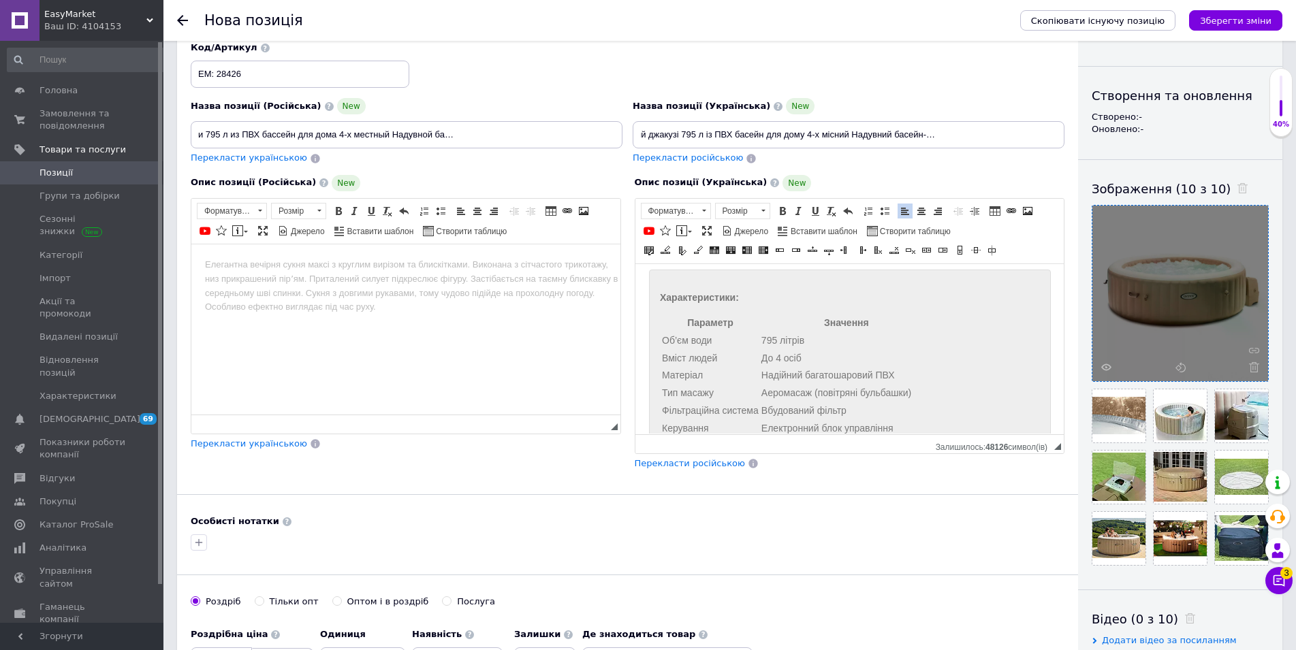
scroll to position [1870, 0]
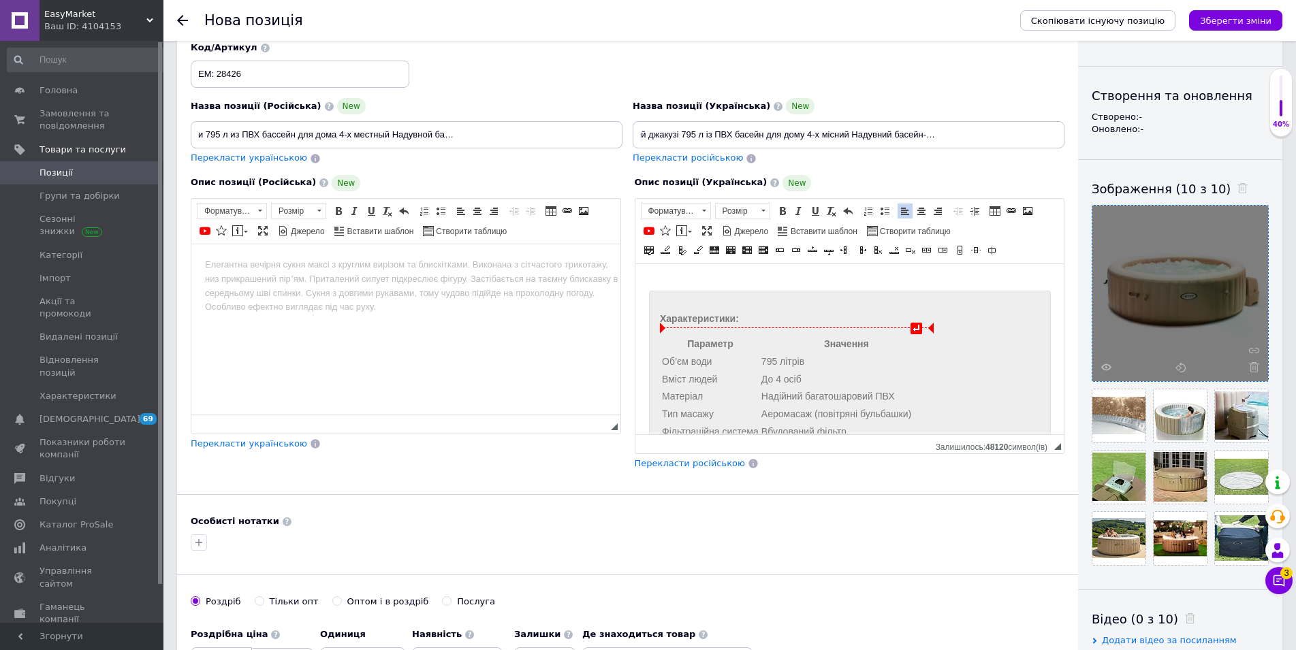
click at [688, 338] on span "Параметр" at bounding box center [709, 343] width 46 height 11
click at [902, 208] on span at bounding box center [904, 211] width 11 height 11
click at [825, 339] on span "Значення" at bounding box center [845, 343] width 45 height 11
click at [901, 212] on span at bounding box center [904, 211] width 11 height 11
drag, startPoint x: 716, startPoint y: 334, endPoint x: 643, endPoint y: 336, distance: 73.6
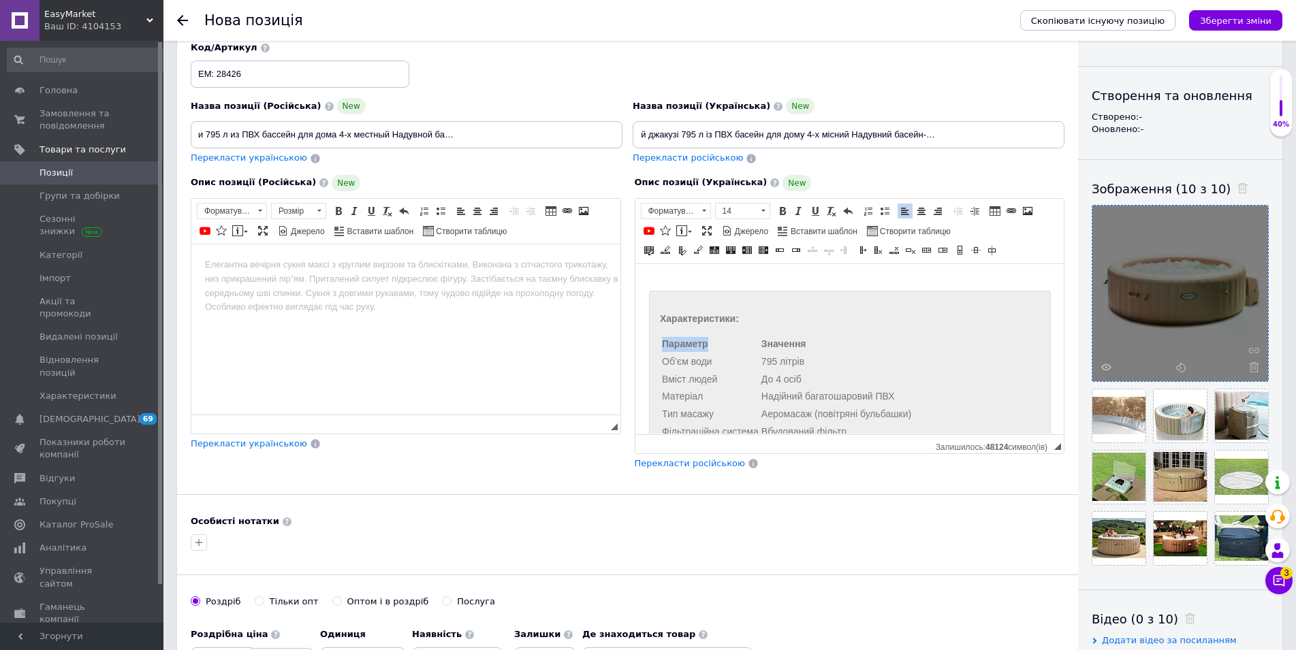
drag, startPoint x: 825, startPoint y: 337, endPoint x: 752, endPoint y: 337, distance: 73.5
click at [752, 337] on tr "Значення" at bounding box center [795, 344] width 271 height 16
click at [710, 336] on th "Редактор, E13DB256-04BC-4D49-B055-50B45E1F2B2C" at bounding box center [709, 344] width 98 height 16
click at [894, 253] on span at bounding box center [894, 250] width 11 height 11
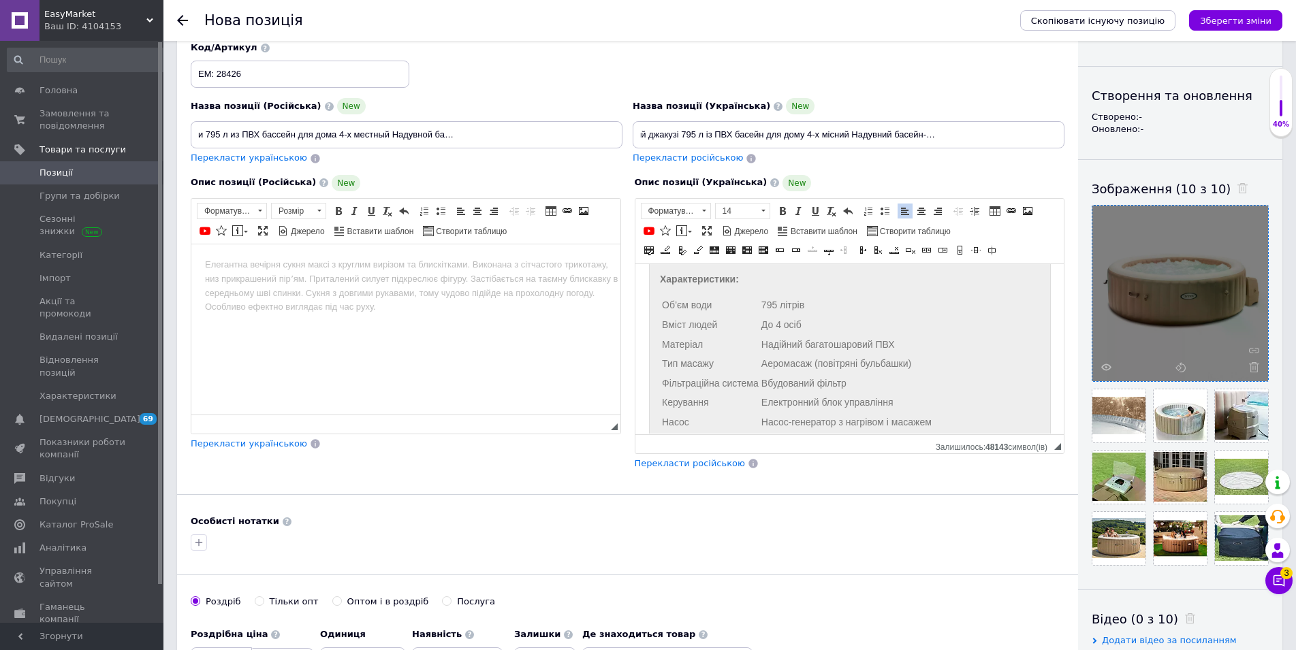
scroll to position [1940, 0]
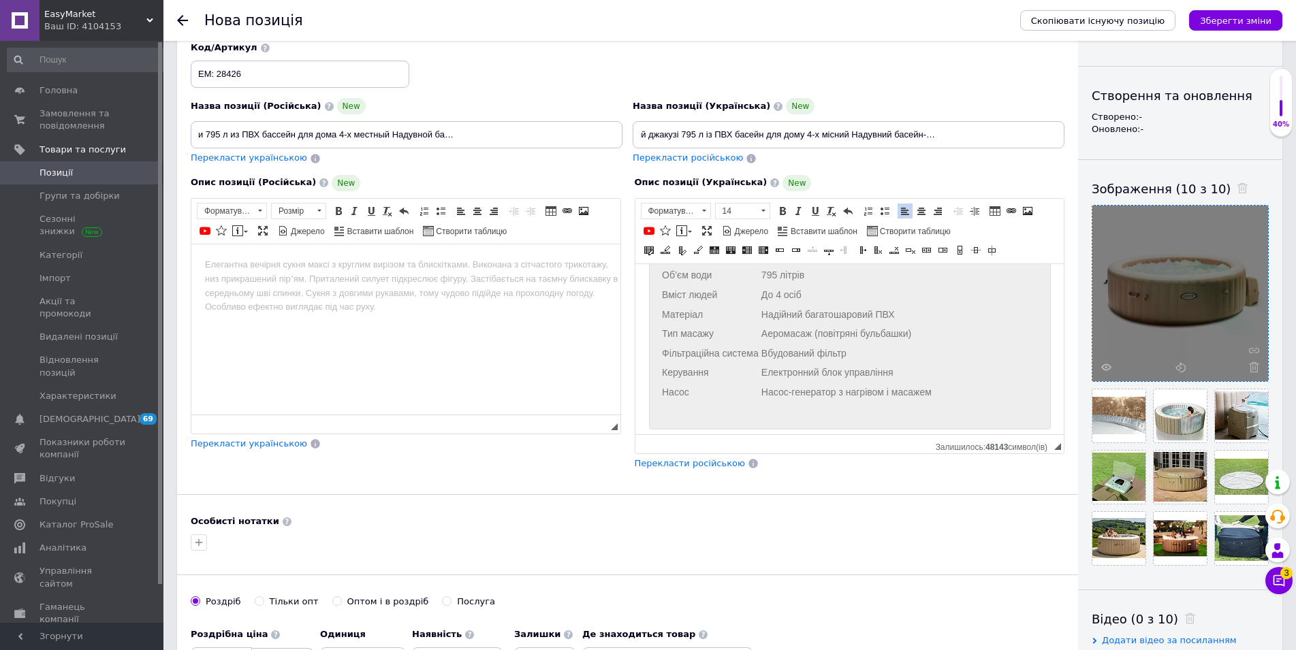
click at [769, 351] on td "Вбудований фільтр" at bounding box center [846, 353] width 172 height 18
click at [761, 345] on div at bounding box center [760, 326] width 2 height 135
drag, startPoint x: 760, startPoint y: 327, endPoint x: 773, endPoint y: 327, distance: 12.9
click at [773, 327] on div at bounding box center [772, 326] width 2 height 135
drag, startPoint x: 933, startPoint y: 327, endPoint x: 956, endPoint y: 327, distance: 23.2
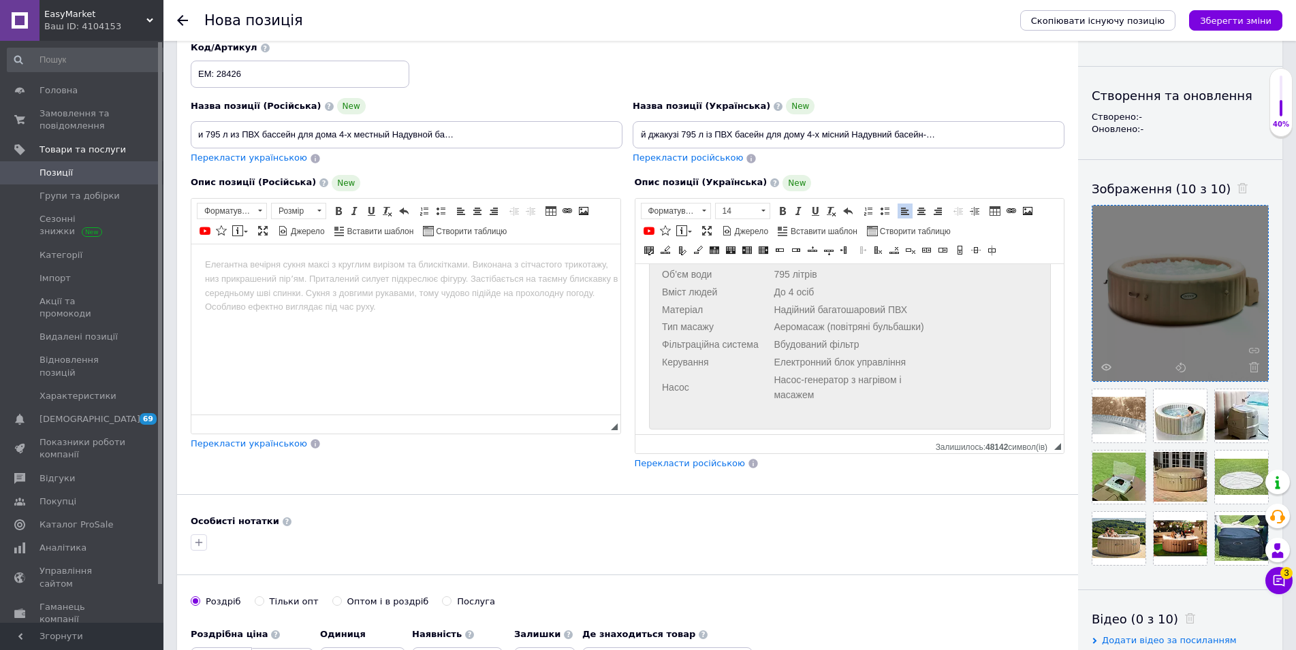
click at [956, 327] on div "Об’єм води 795 літрів Вміст людей До 4 осіб Матеріал Надійний багатошаровий ПВХ…" at bounding box center [849, 334] width 380 height 139
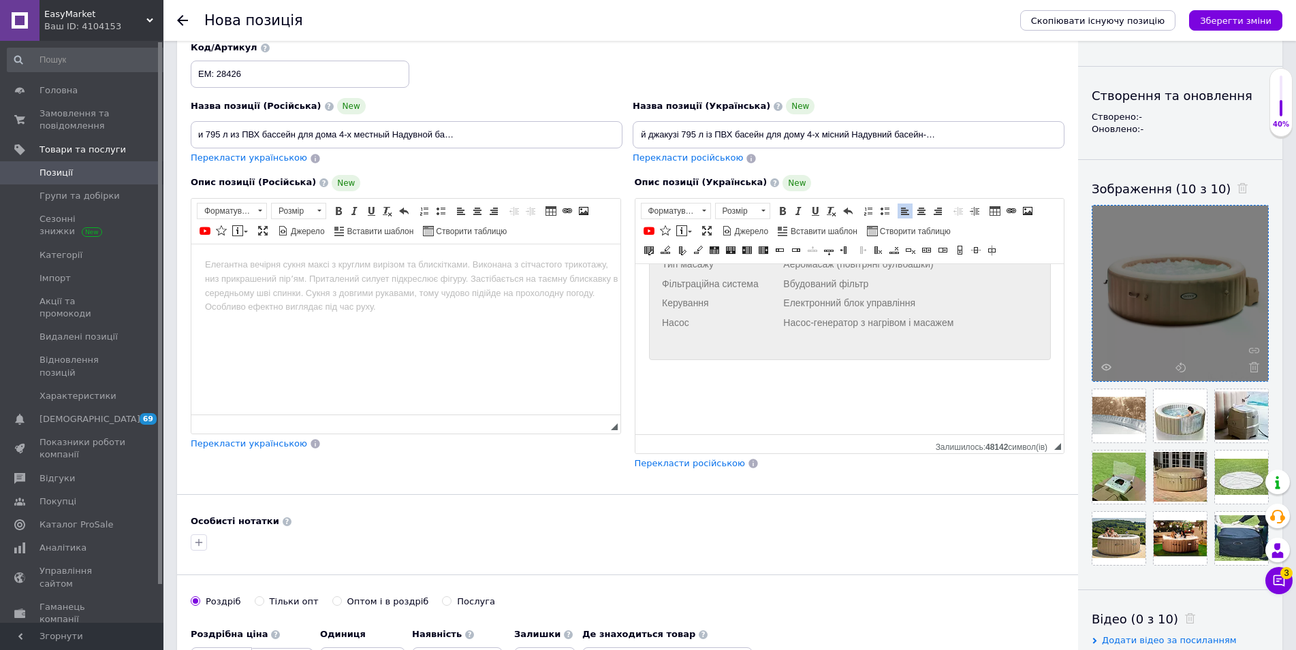
click at [902, 403] on table "Редактор, E13DB256-04BC-4D49-B055-50B45E1F2B2C" at bounding box center [785, 462] width 274 height 139
click at [698, 327] on div "Характеристики: Об’єм води 795 літрів Вміст людей До 4 осіб Матеріал Надійний б…" at bounding box center [849, 261] width 380 height 176
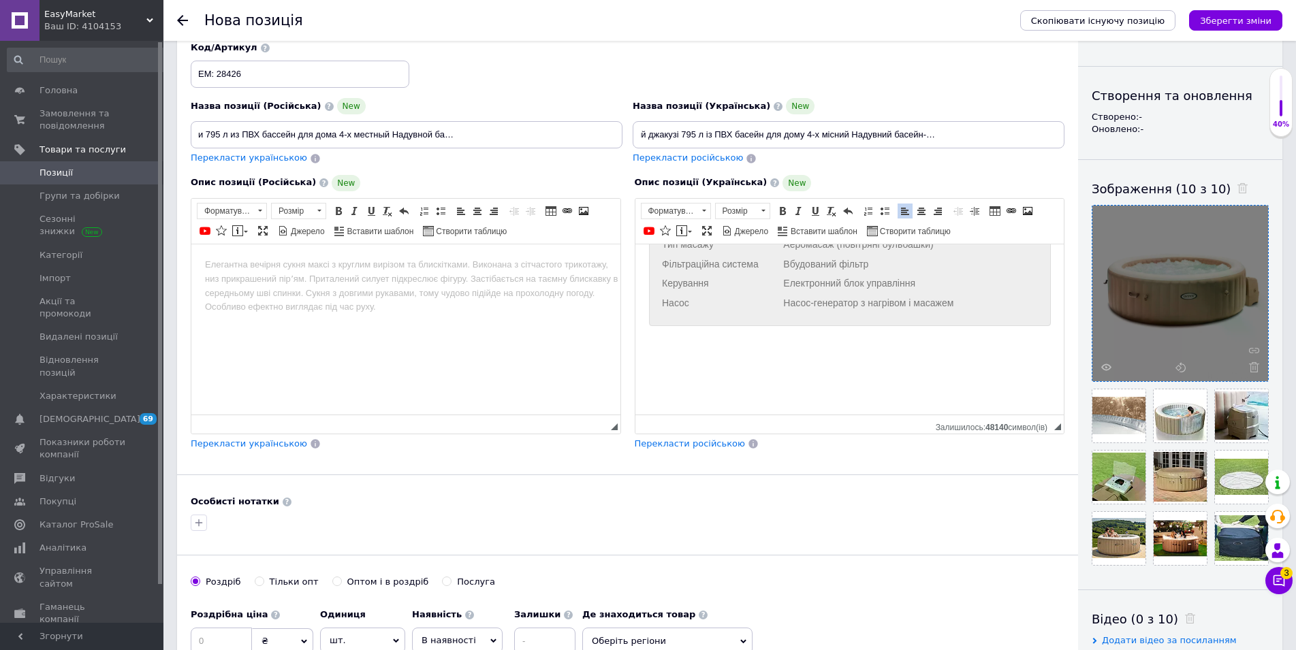
click at [679, 351] on tbody "Редактор, E13DB256-04BC-4D49-B055-50B45E1F2B2C" at bounding box center [785, 410] width 271 height 119
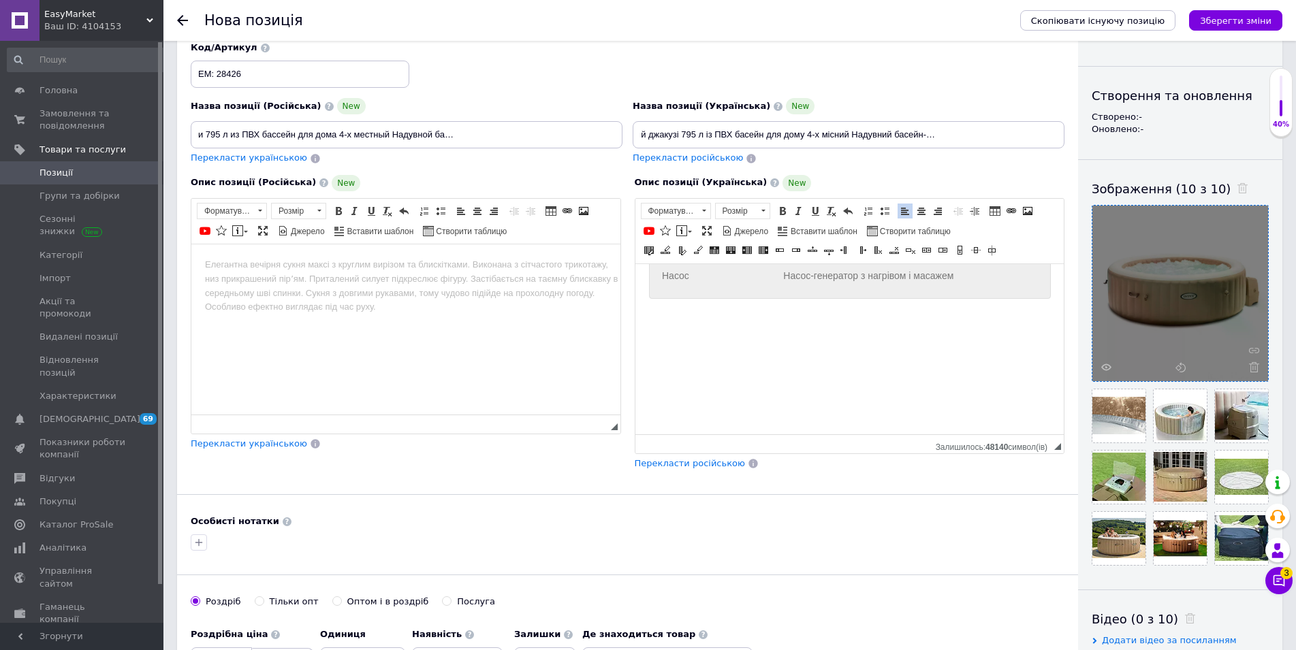
scroll to position [2148, 0]
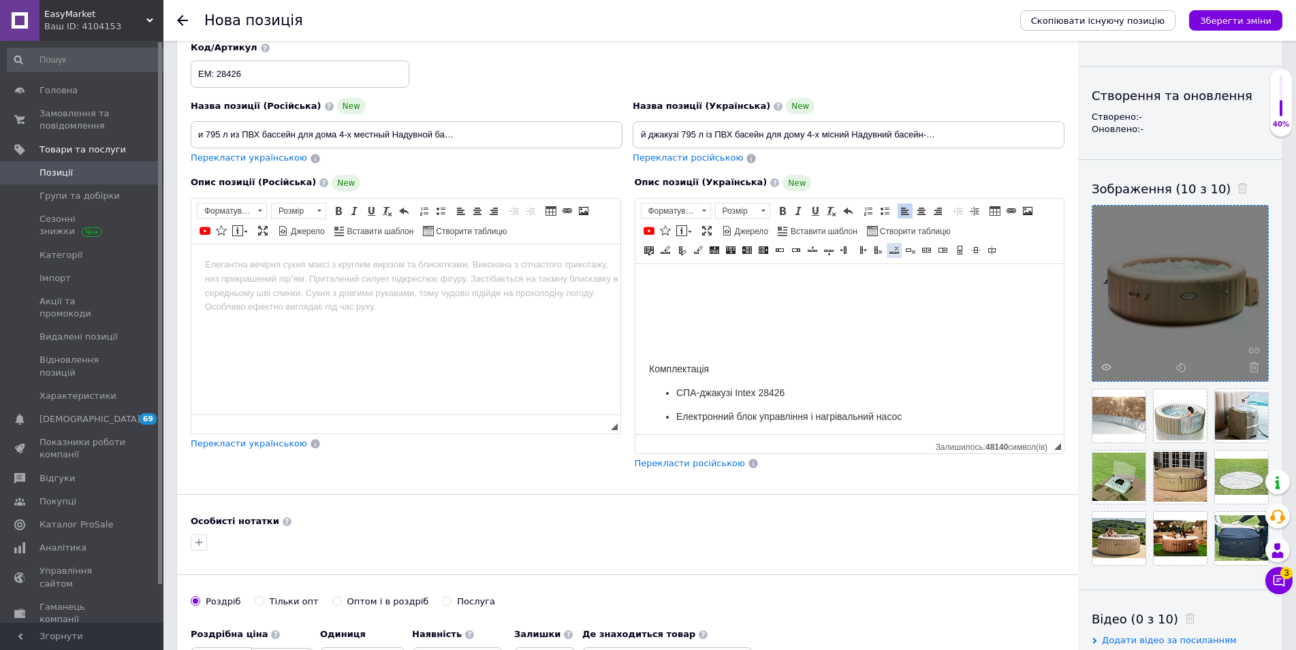
click at [891, 252] on span at bounding box center [894, 250] width 11 height 11
click at [926, 332] on div "Редактор, E13DB256-04BC-4D49-B055-50B45E1F2B2C" at bounding box center [849, 282] width 402 height 139
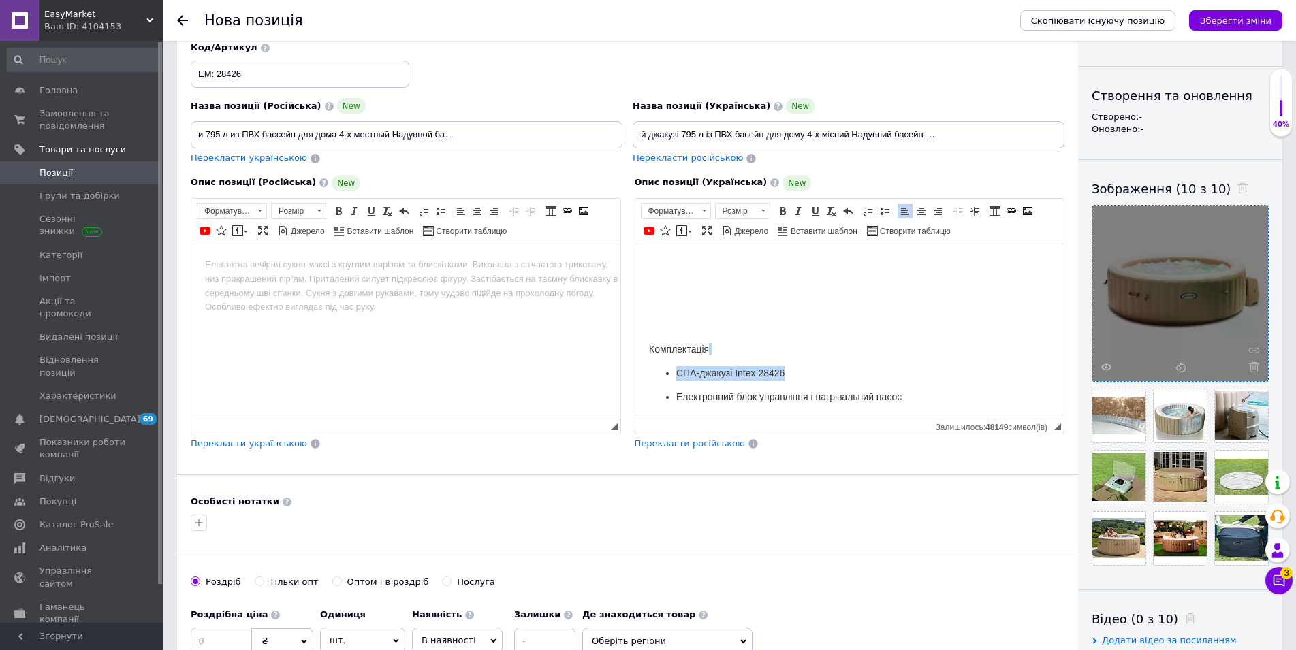
drag, startPoint x: 1011, startPoint y: 363, endPoint x: 909, endPoint y: 362, distance: 102.1
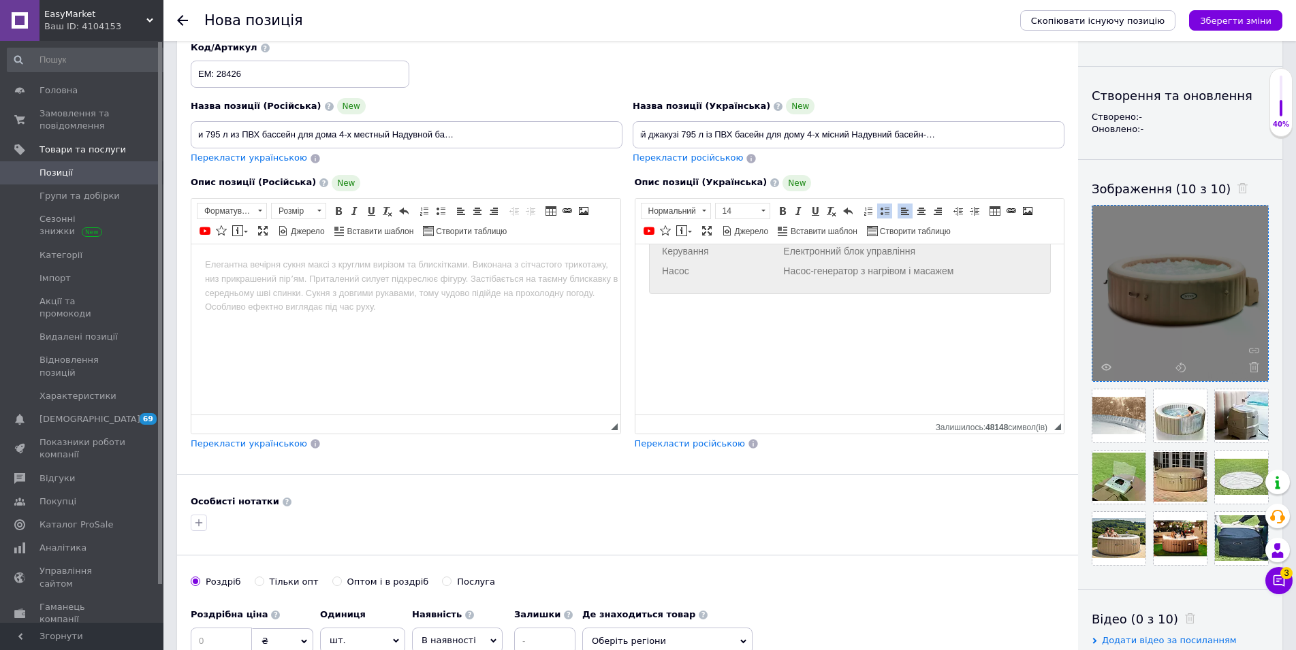
scroll to position [2019, 0]
drag, startPoint x: 643, startPoint y: 328, endPoint x: 754, endPoint y: 323, distance: 111.1
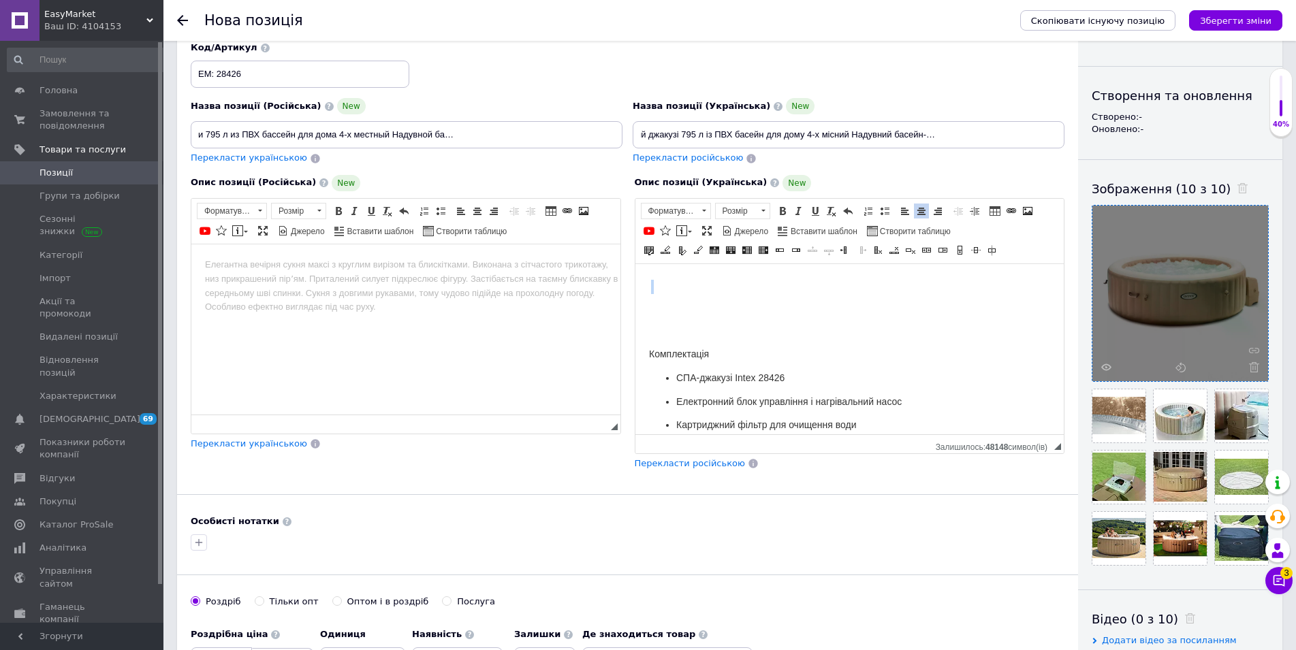
scroll to position [1992, 0]
drag, startPoint x: 846, startPoint y: 339, endPoint x: 882, endPoint y: 362, distance: 43.1
click at [882, 362] on table "Редактор, E13DB256-04BC-4D49-B055-50B45E1F2B2C" at bounding box center [785, 306] width 274 height 139
click at [1038, 397] on div "Редактор, E13DB256-04BC-4D49-B055-50B45E1F2B2C" at bounding box center [849, 337] width 402 height 139
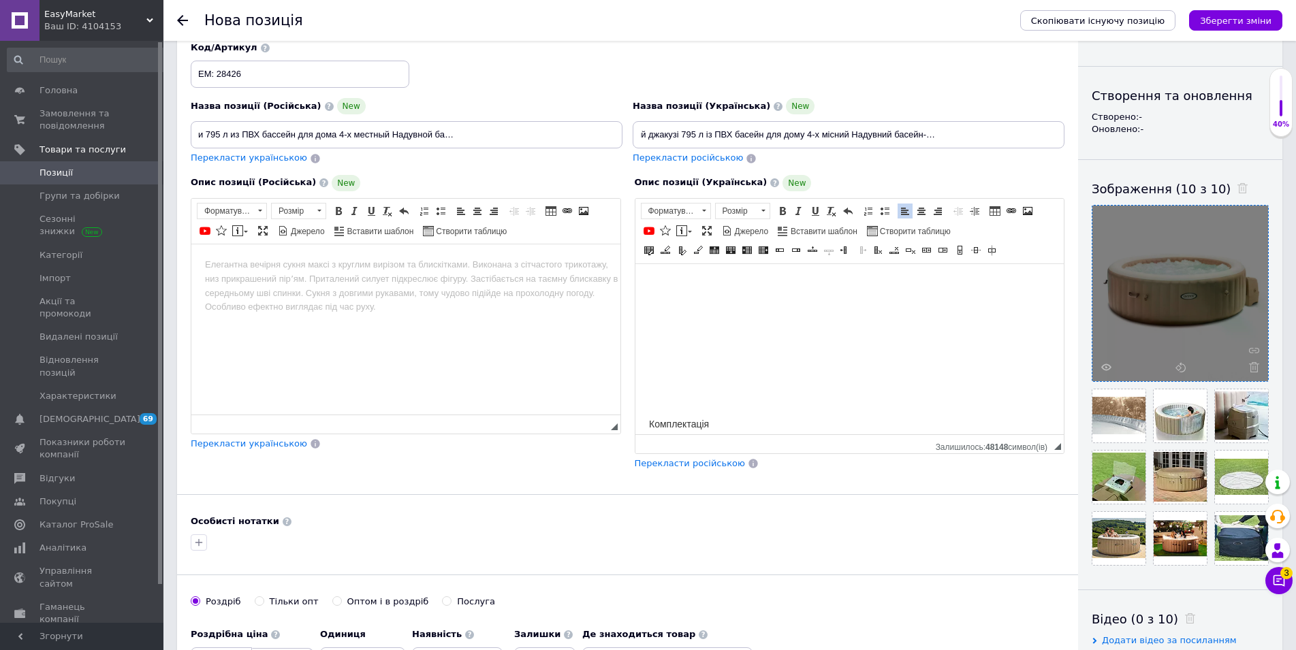
click at [1038, 397] on div "Редактор, E13DB256-04BC-4D49-B055-50B45E1F2B2C" at bounding box center [849, 337] width 402 height 139
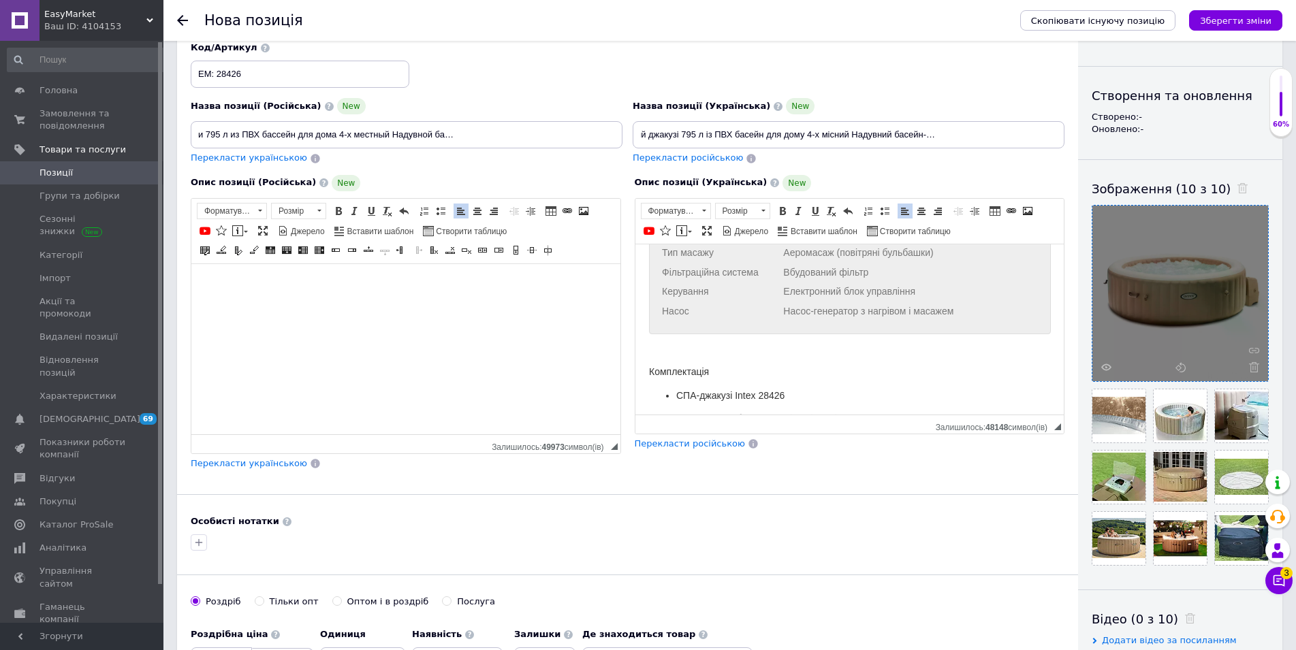
scroll to position [2024, 0]
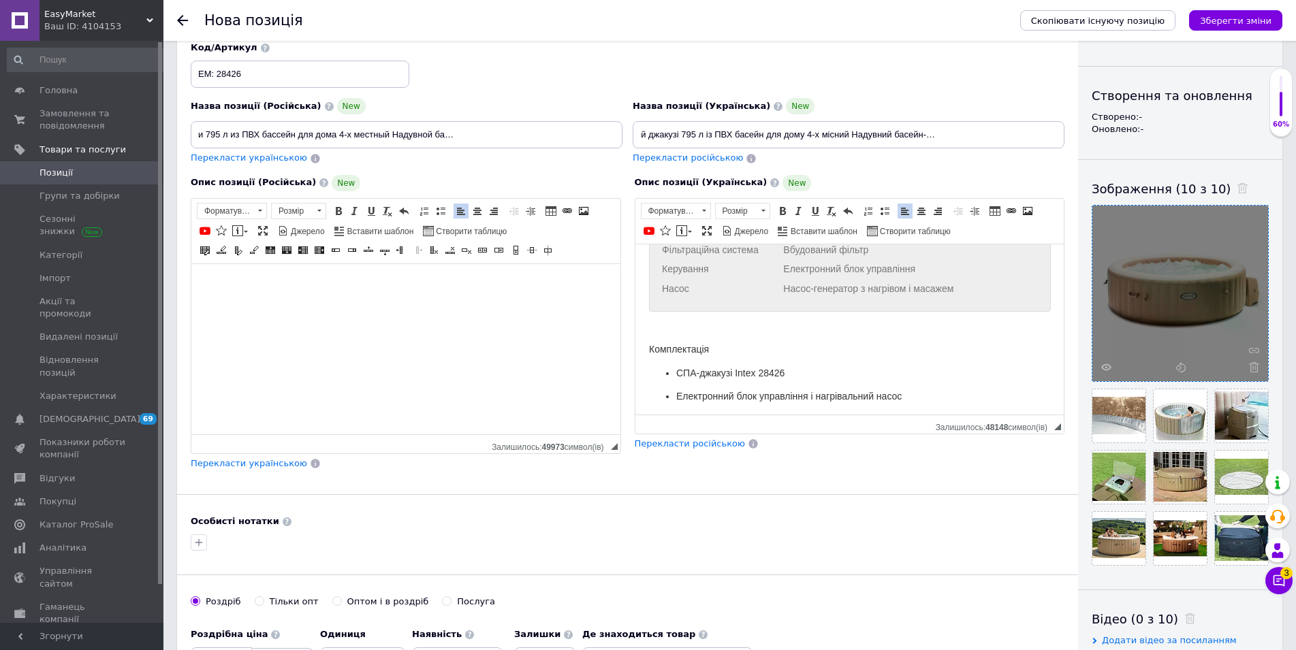
click at [441, 384] on td "Редактор, C47EE379-9188-4D50-AFFD-727741E64A82" at bounding box center [409, 385] width 135 height 19
click at [500, 474] on span "Властивості таблиці" at bounding box center [496, 468] width 90 height 16
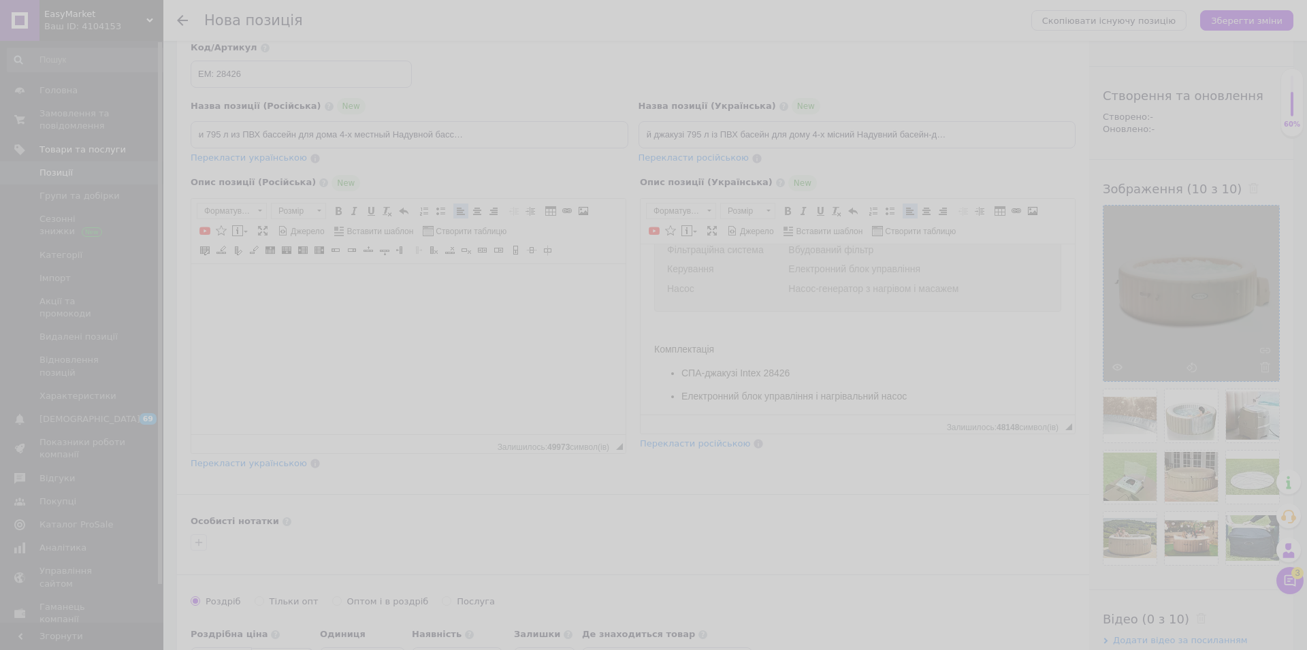
type input "7"
select select "row"
type input "402px"
type input "204px"
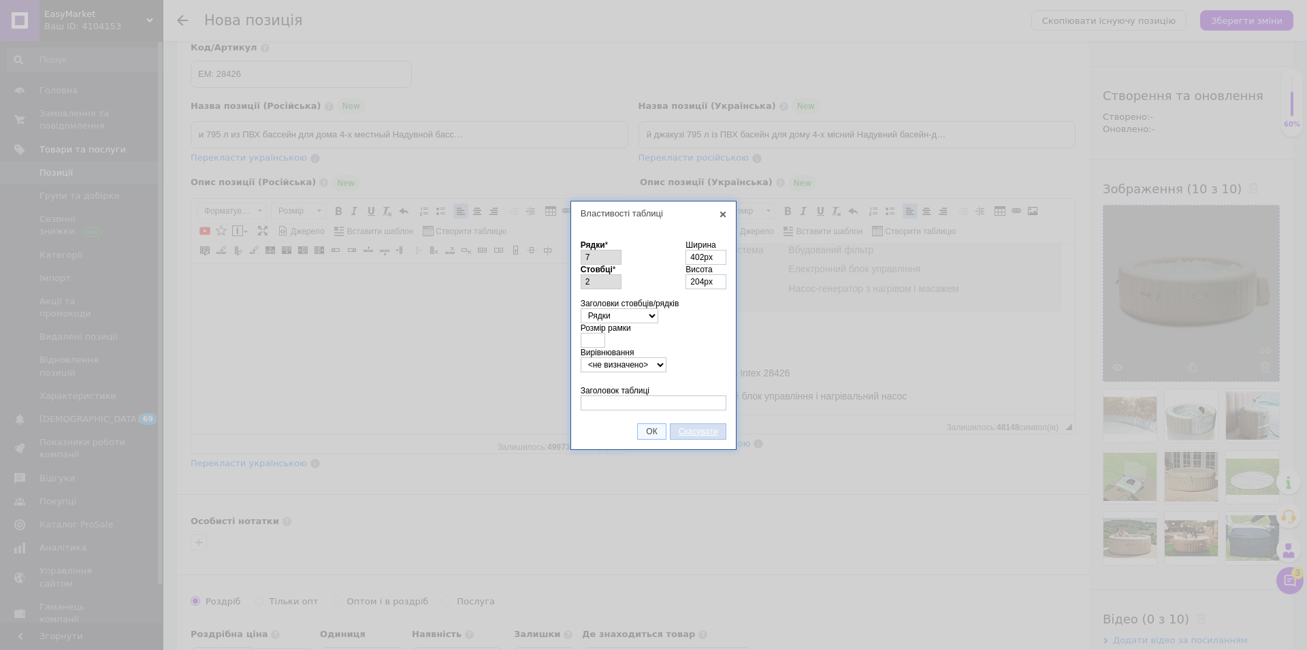
click at [711, 433] on span "Скасувати" at bounding box center [699, 432] width 56 height 10
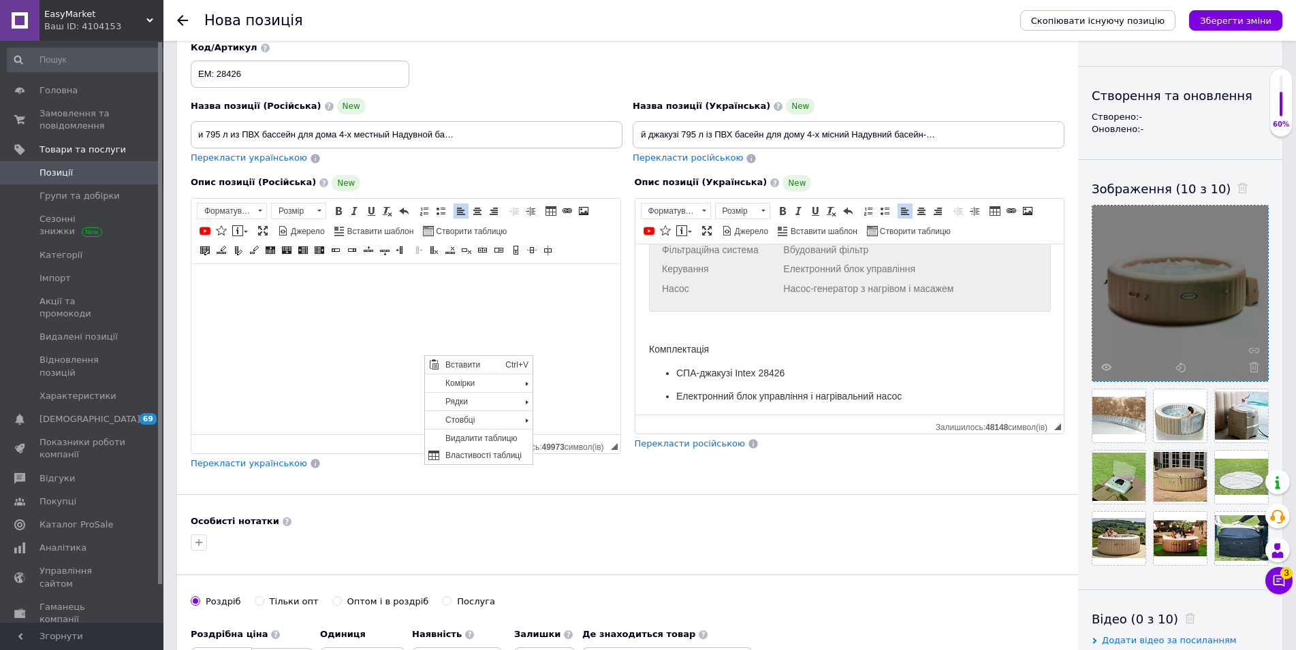
click at [358, 349] on td "Редактор, C47EE379-9188-4D50-AFFD-727741E64A82" at bounding box center [409, 345] width 135 height 19
click at [208, 277] on div "Редактор, C47EE379-9188-4D50-AFFD-727741E64A82" at bounding box center [406, 346] width 402 height 139
click at [468, 253] on span at bounding box center [466, 250] width 11 height 11
click at [467, 250] on span at bounding box center [466, 250] width 11 height 11
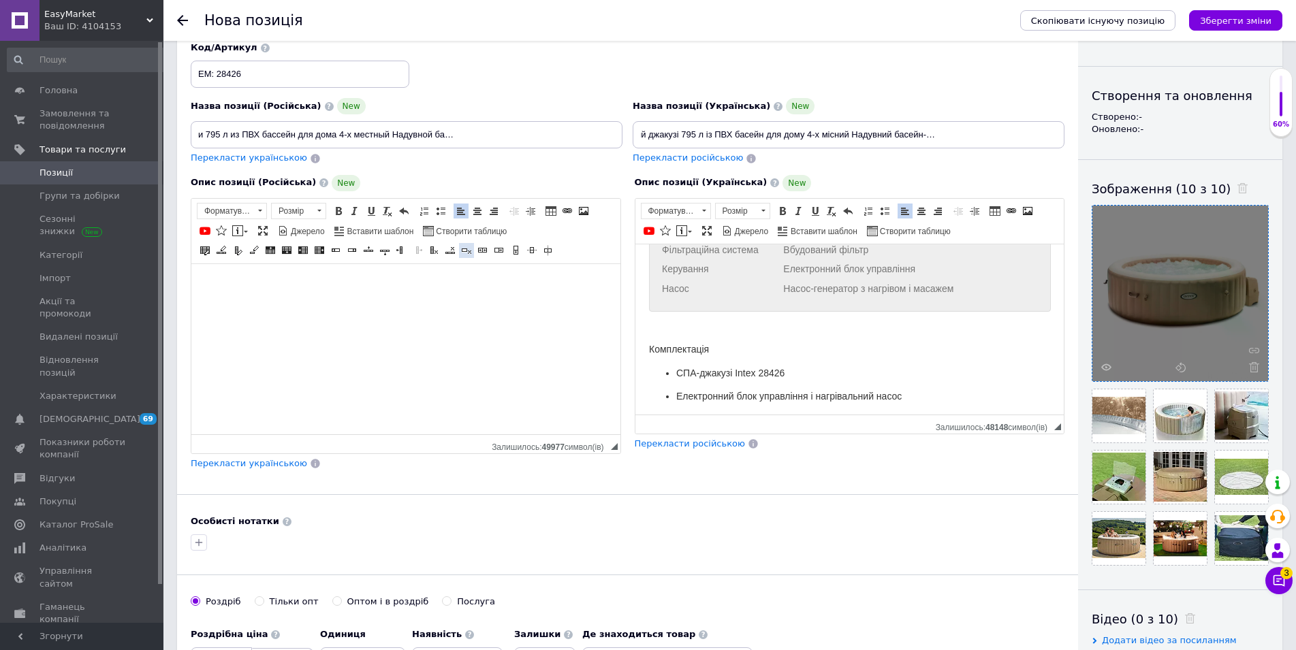
click at [467, 250] on span at bounding box center [466, 250] width 11 height 11
click at [466, 250] on span at bounding box center [466, 250] width 11 height 11
click at [451, 251] on span at bounding box center [450, 250] width 11 height 11
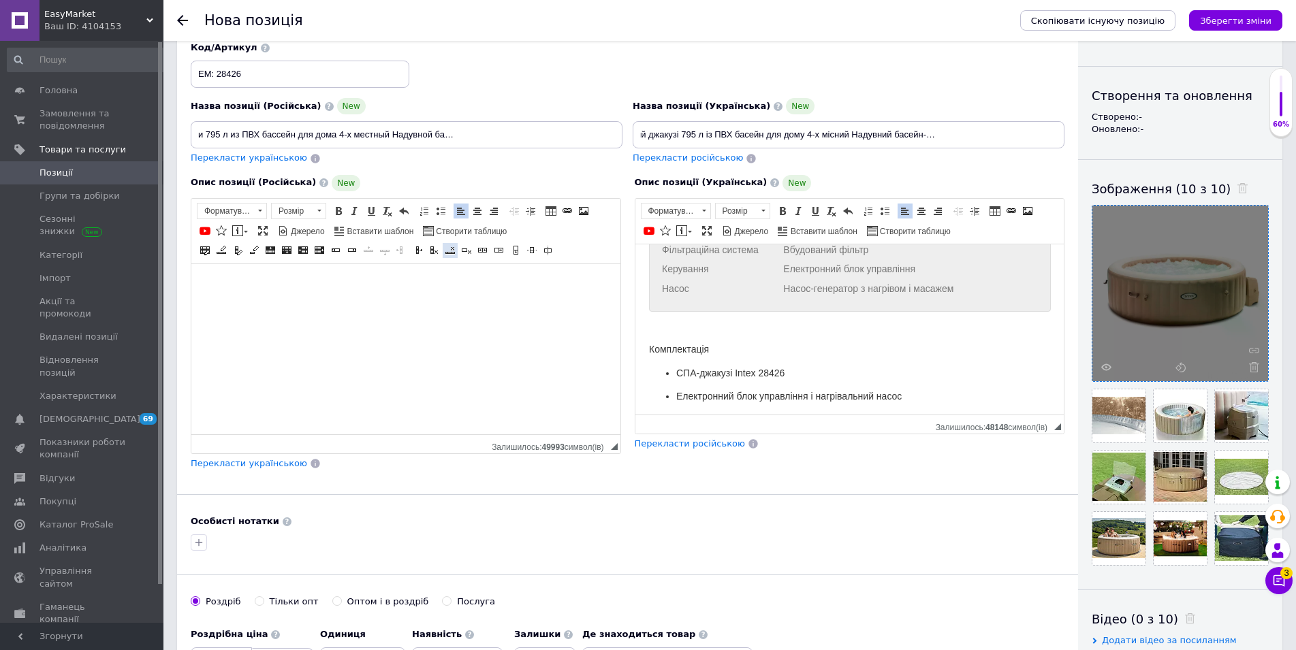
click at [451, 251] on span at bounding box center [450, 250] width 11 height 11
click at [451, 270] on html at bounding box center [405, 349] width 429 height 170
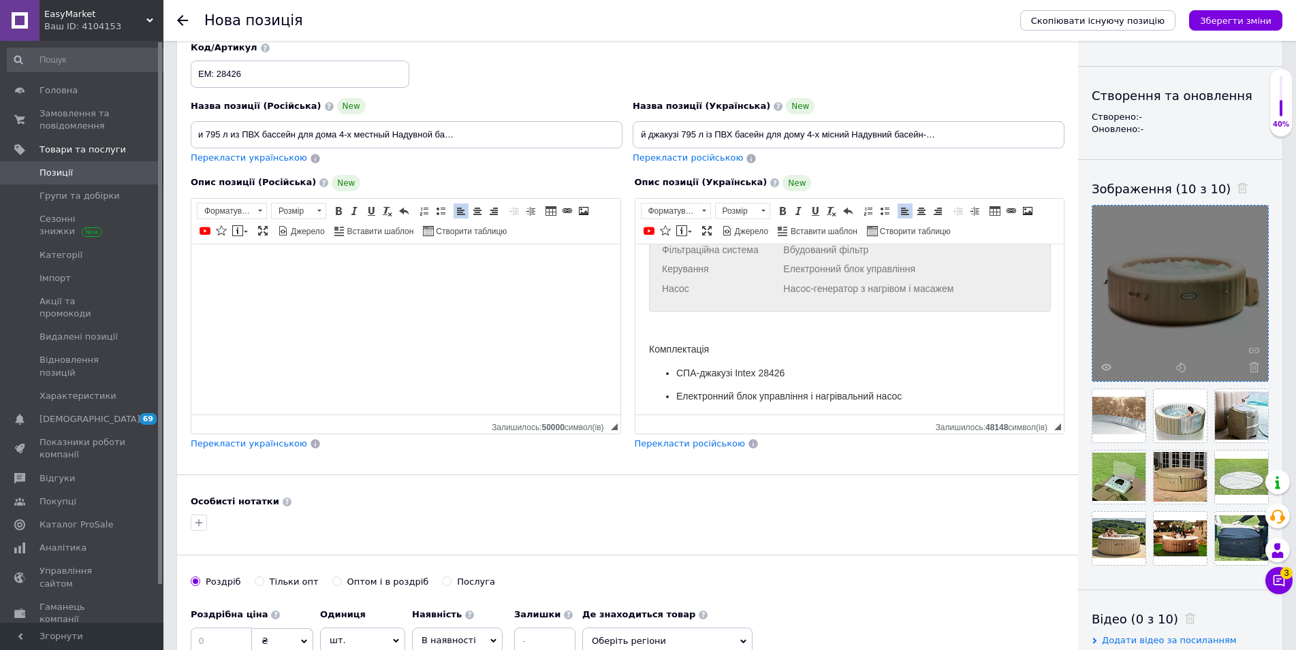
click at [451, 251] on html at bounding box center [405, 329] width 429 height 170
click at [456, 336] on html at bounding box center [405, 329] width 429 height 170
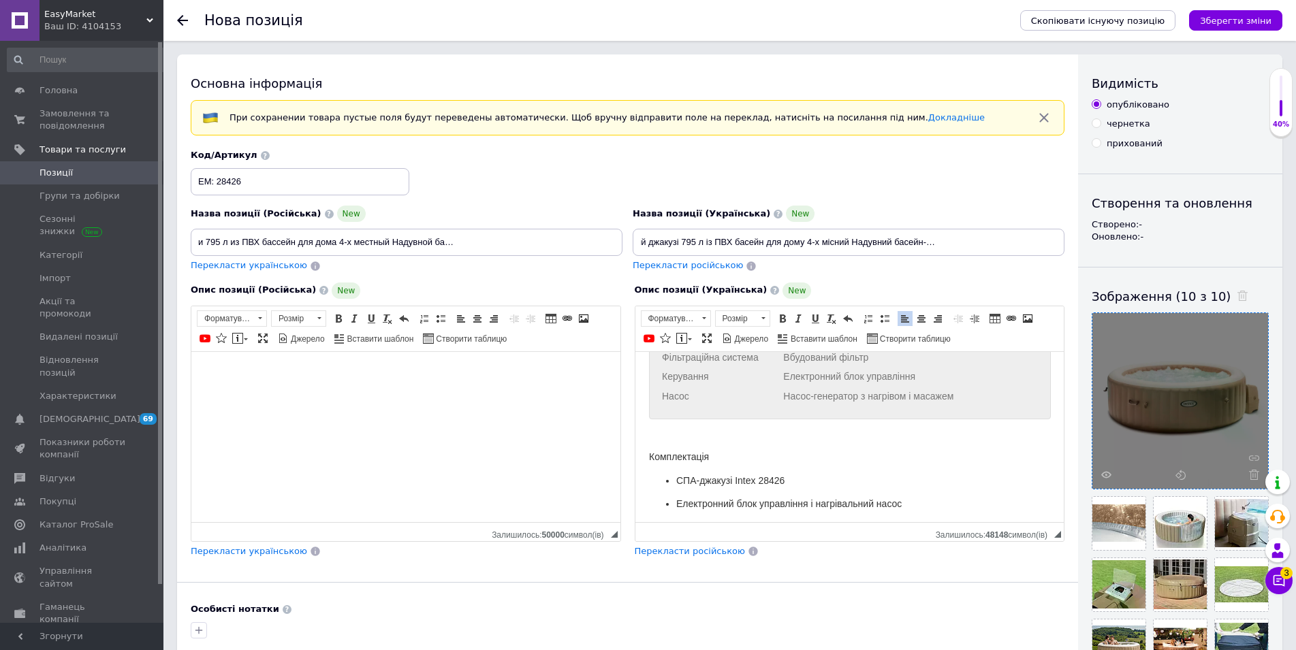
click at [764, 386] on div "Характеристики: Об’єм води 795 літрів Вміст людей До 4 осіб Матеріал Надійний б…" at bounding box center [849, 322] width 402 height 194
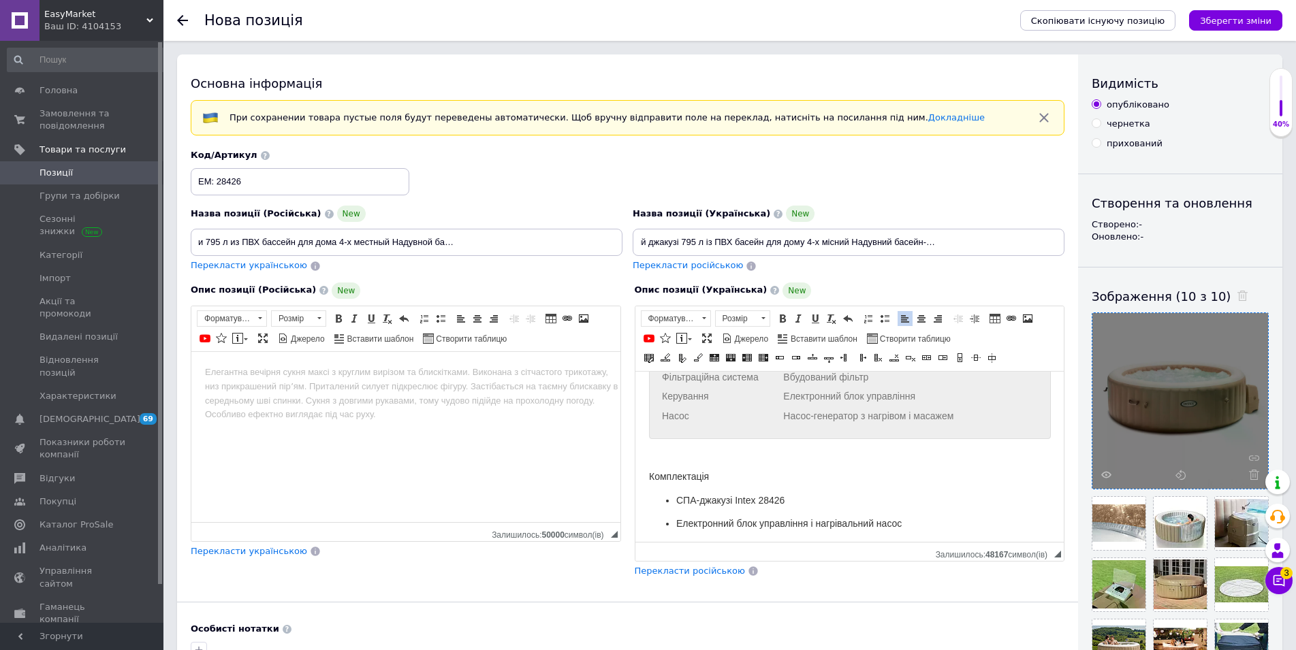
click at [667, 447] on div "Редактор, E13DB256-04BC-4D49-B055-50B45E1F2B2C" at bounding box center [849, 452] width 402 height 14
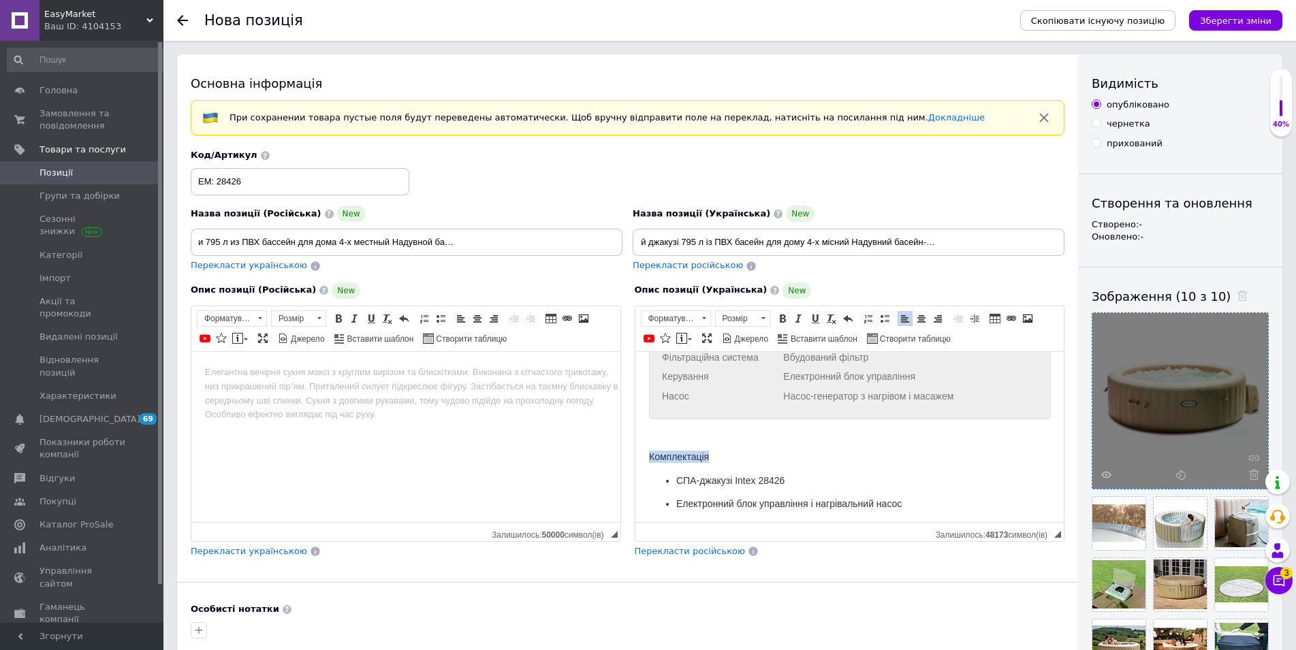
drag, startPoint x: 712, startPoint y: 451, endPoint x: 564, endPoint y: 448, distance: 147.8
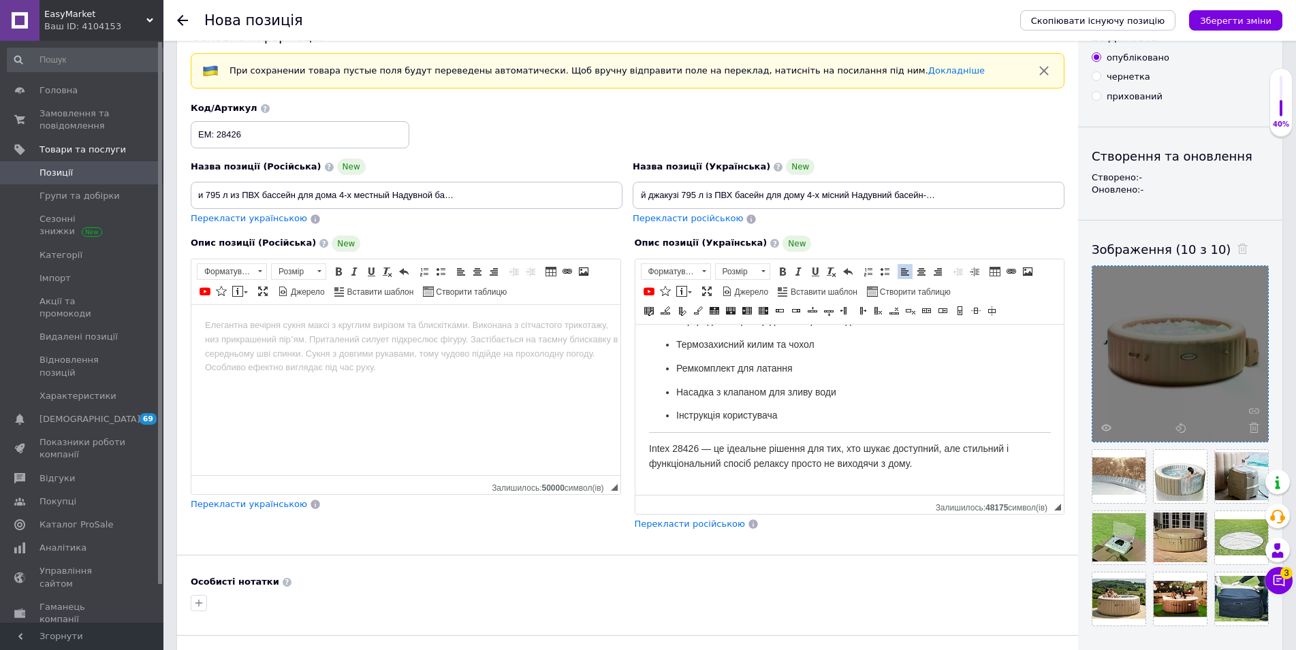
scroll to position [69, 0]
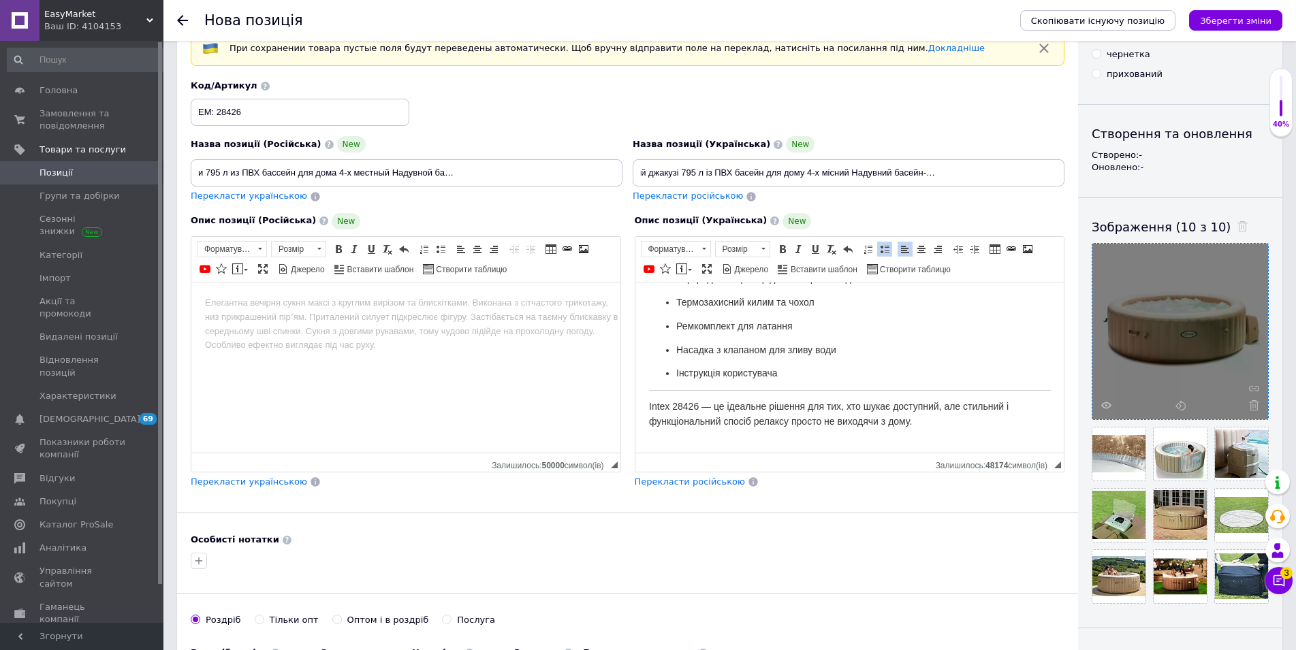
click at [691, 400] on span "Intex 28426 — це ідеальне рішення для тих, хто шукає доступний, але стильний і …" at bounding box center [828, 413] width 360 height 26
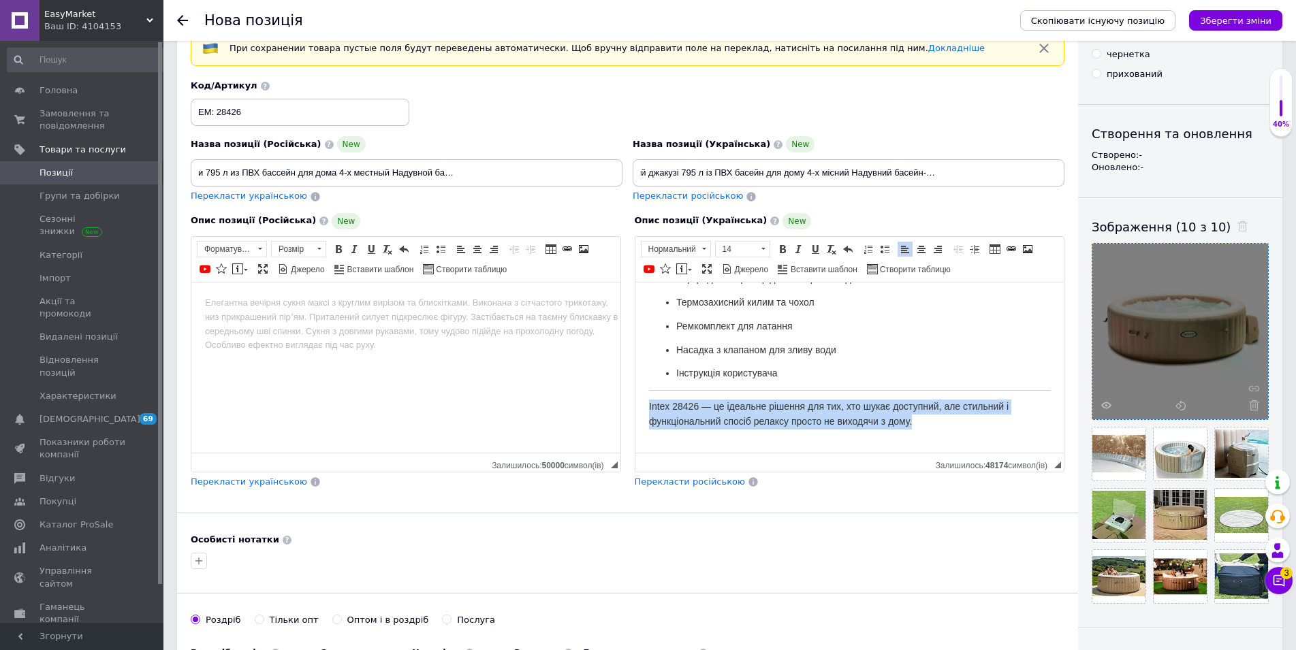
drag, startPoint x: 915, startPoint y: 411, endPoint x: 534, endPoint y: 385, distance: 382.2
drag, startPoint x: 785, startPoint y: 248, endPoint x: 785, endPoint y: 268, distance: 20.4
click at [785, 247] on span at bounding box center [782, 249] width 11 height 11
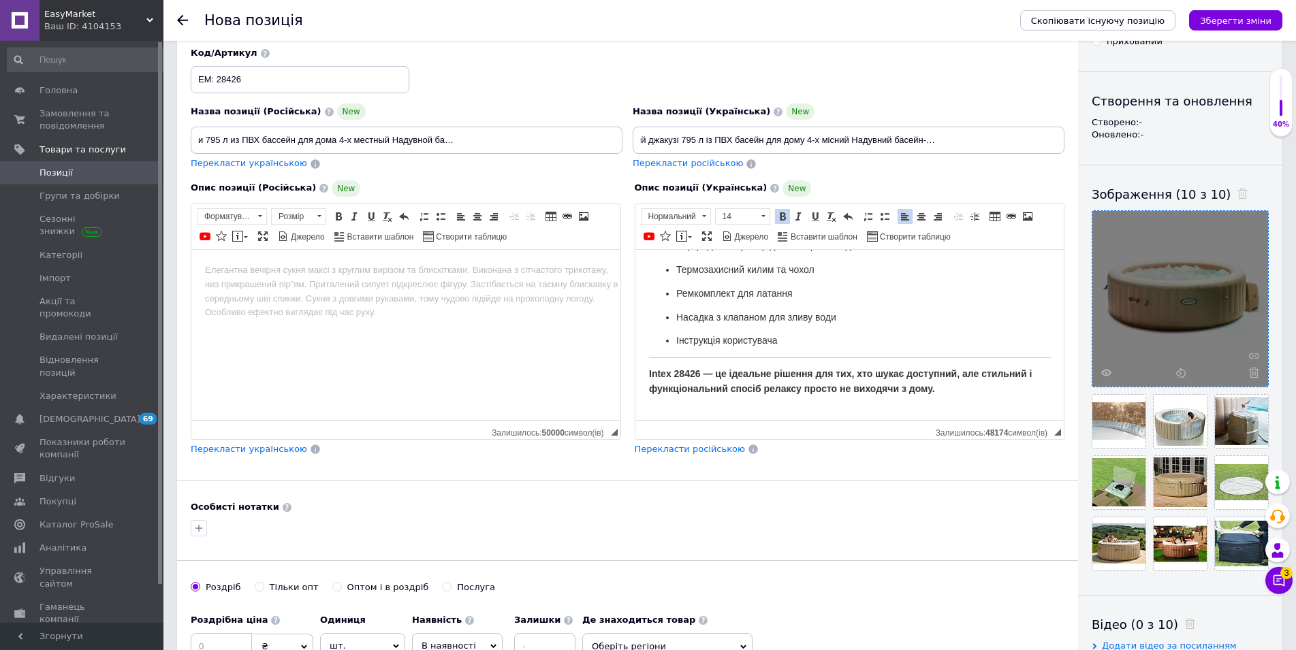
scroll to position [139, 0]
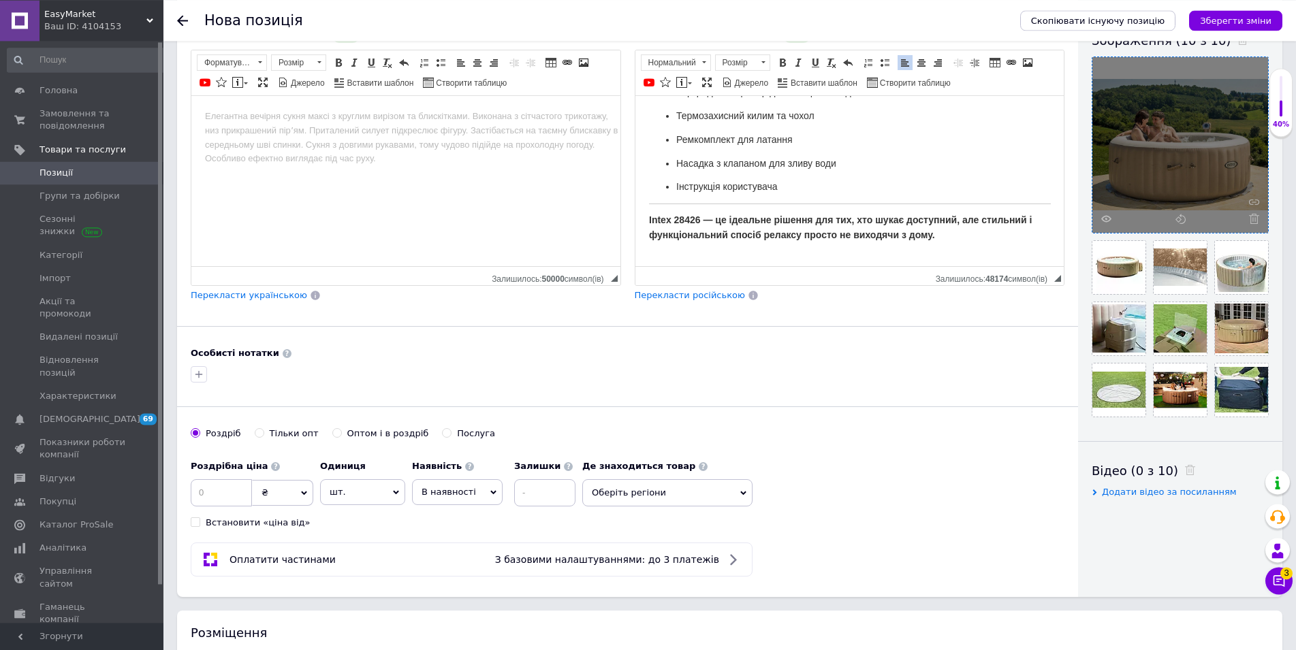
scroll to position [278, 0]
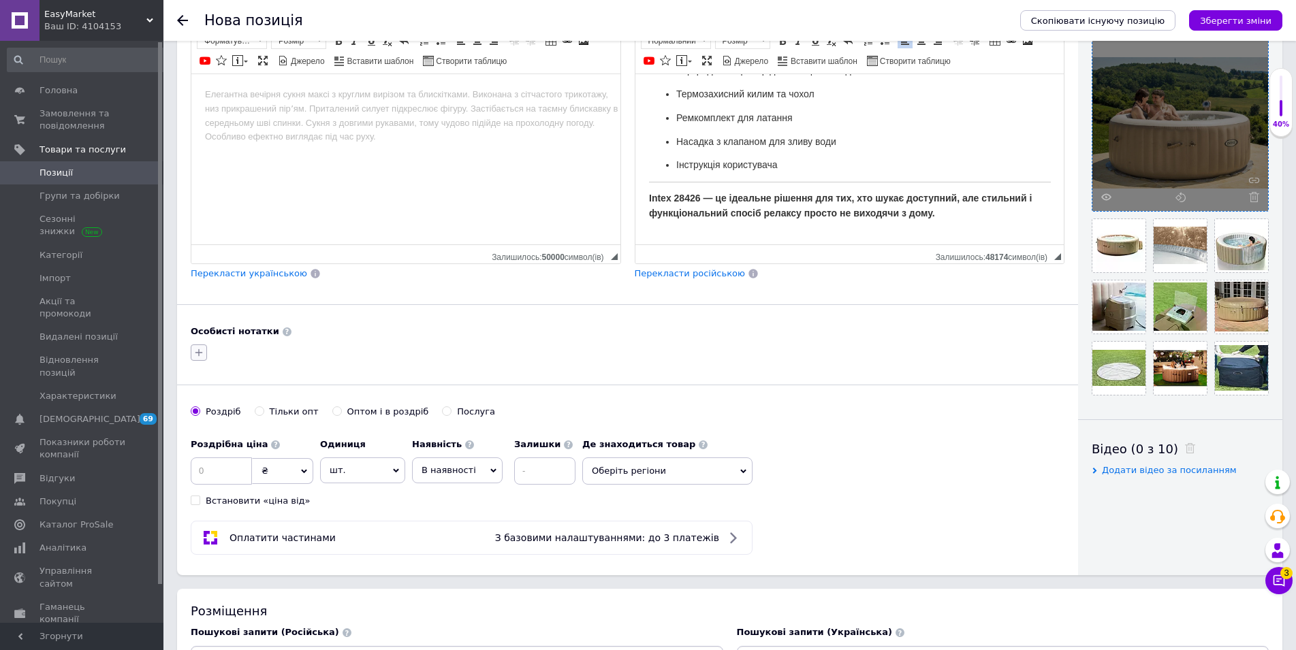
click at [193, 354] on icon "button" at bounding box center [198, 352] width 11 height 11
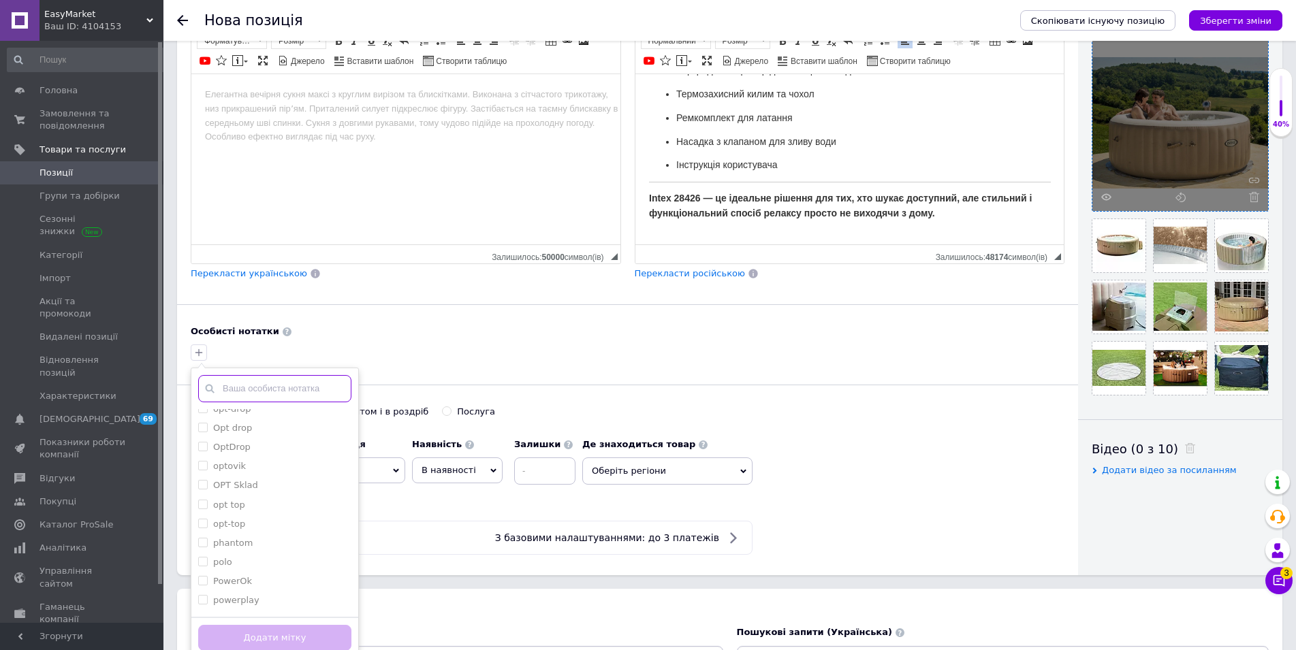
scroll to position [1111, 0]
drag, startPoint x: 201, startPoint y: 576, endPoint x: 244, endPoint y: 620, distance: 61.6
click at [202, 576] on input "polo" at bounding box center [202, 573] width 9 height 9
checkbox input "true"
click at [275, 640] on button "Додати мітку" at bounding box center [274, 638] width 153 height 27
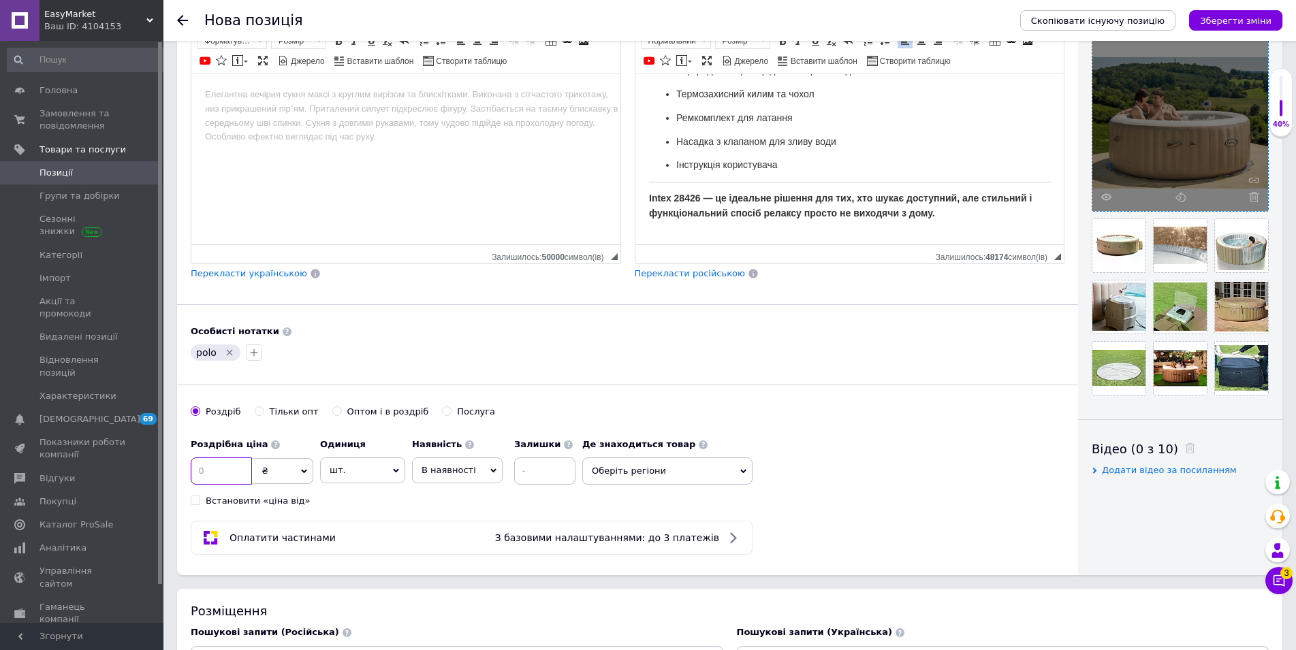
click at [202, 462] on input at bounding box center [221, 471] width 61 height 27
type input "57998"
drag, startPoint x: 390, startPoint y: 469, endPoint x: 393, endPoint y: 485, distance: 16.6
click at [389, 468] on span "шт." at bounding box center [362, 471] width 85 height 26
click at [358, 557] on li "комплект" at bounding box center [363, 551] width 84 height 19
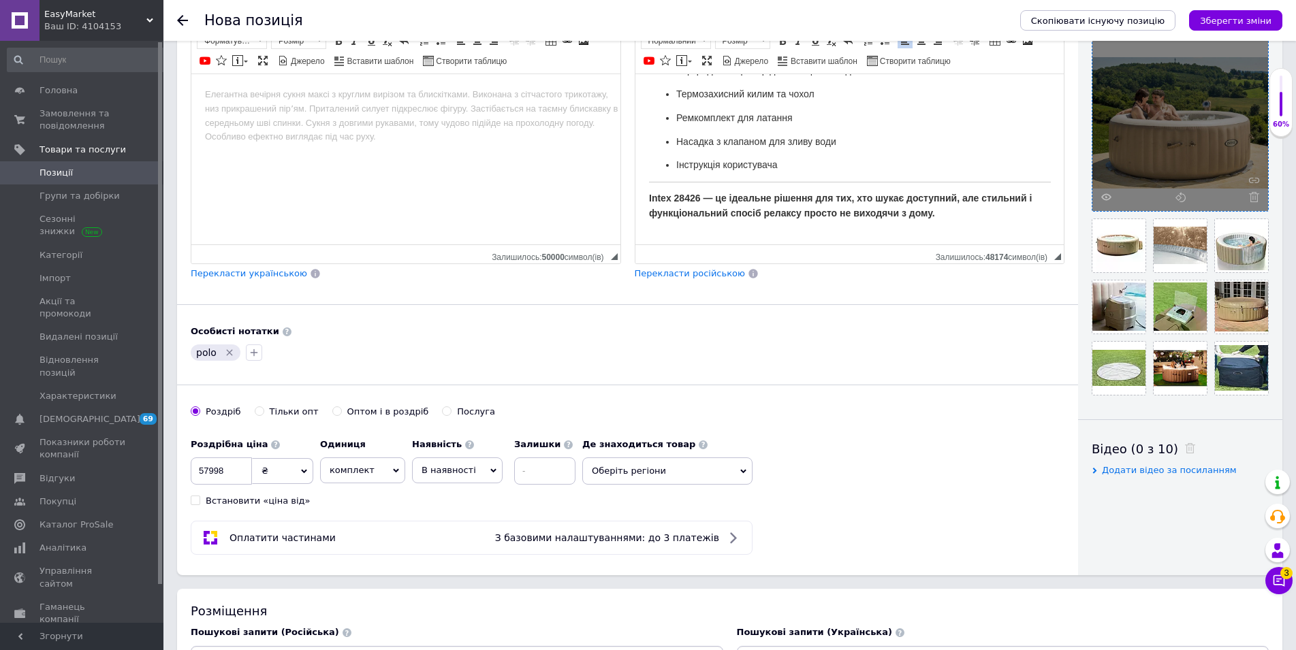
click at [347, 412] on div "Оптом і в роздріб" at bounding box center [388, 412] width 82 height 12
click at [341, 412] on input "Оптом і в роздріб" at bounding box center [336, 411] width 9 height 9
radio input "true"
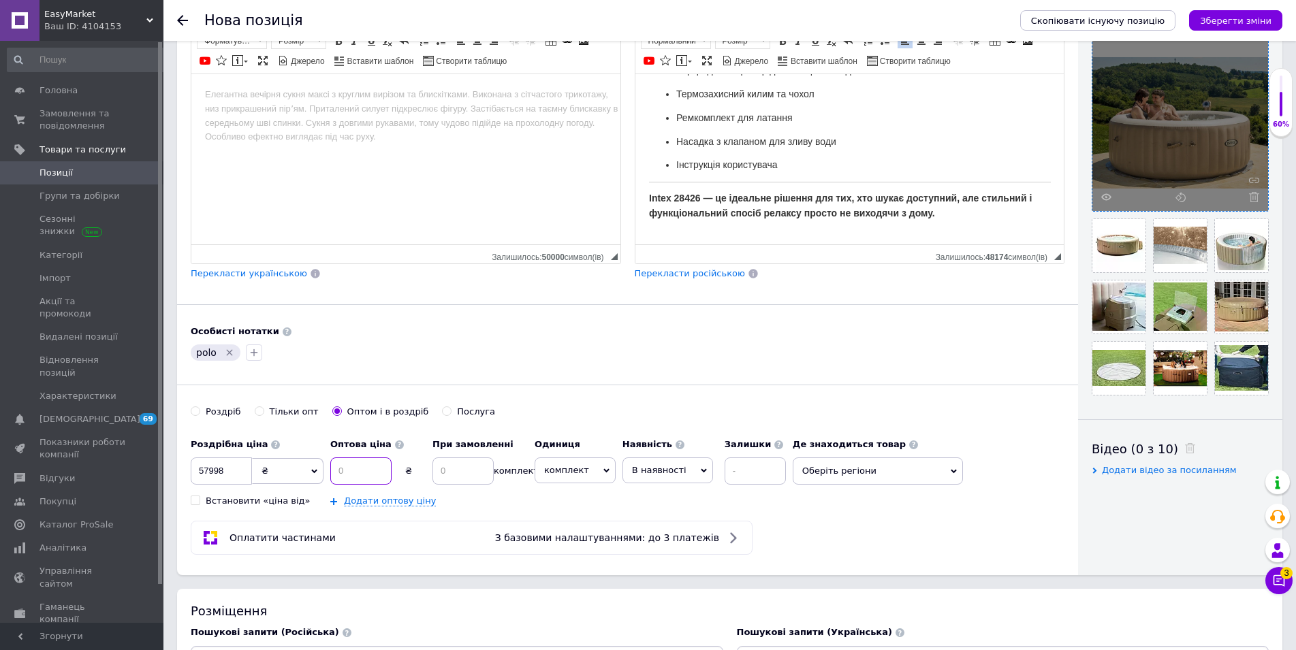
click at [374, 472] on input at bounding box center [360, 471] width 61 height 27
click at [362, 472] on input at bounding box center [360, 471] width 61 height 27
type input "28130"
click at [467, 479] on input at bounding box center [462, 471] width 61 height 27
type input "2"
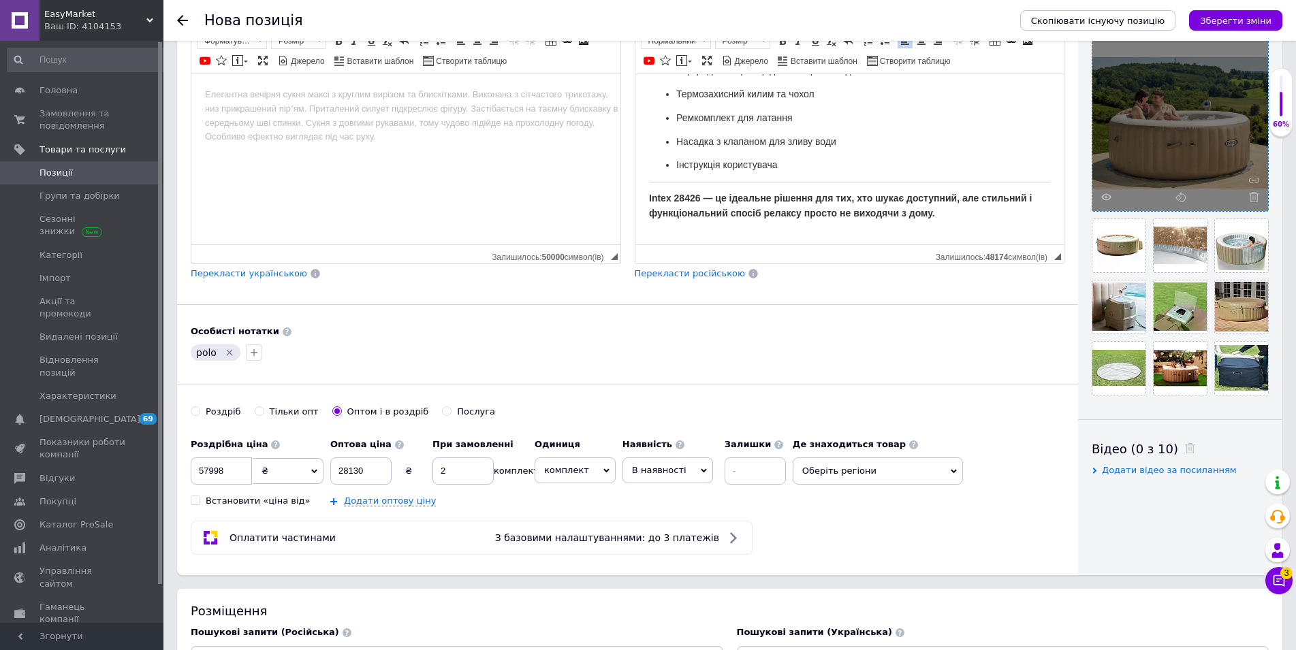
click at [668, 474] on span "В наявності" at bounding box center [659, 470] width 54 height 10
click at [671, 558] on li "Готово до відправки" at bounding box center [667, 555] width 89 height 31
click at [387, 500] on link "Додати оптову ціну" at bounding box center [390, 501] width 92 height 11
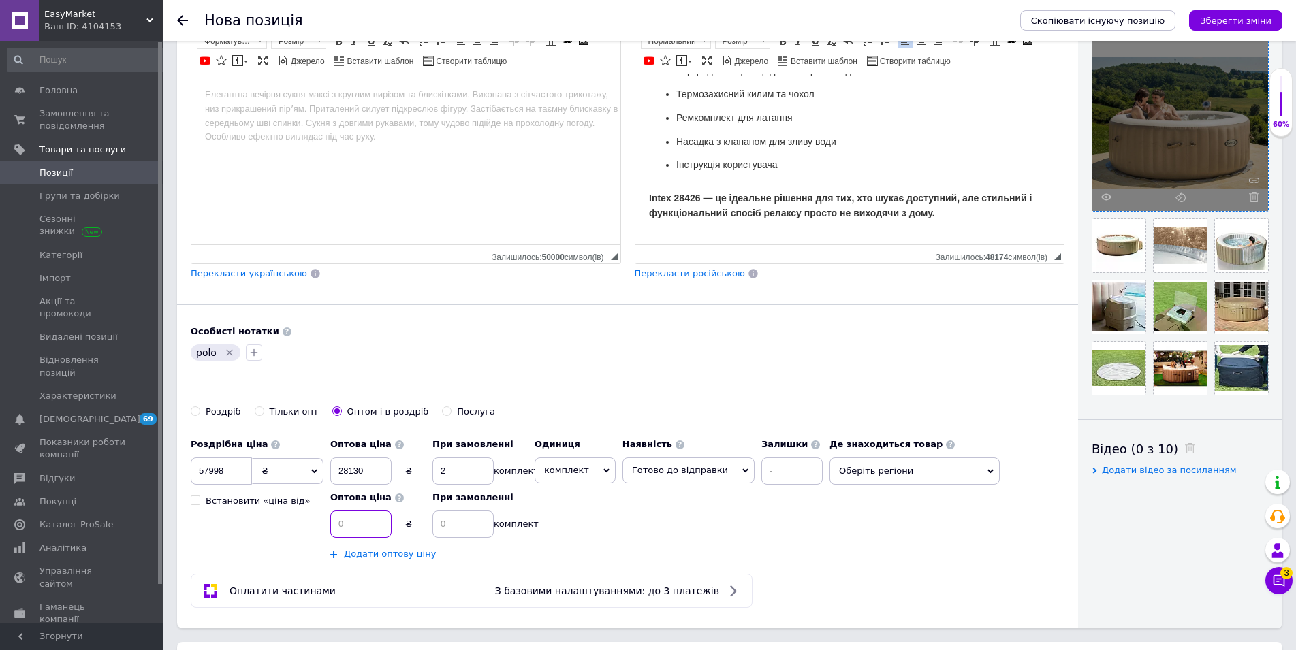
click at [371, 526] on input at bounding box center [360, 524] width 61 height 27
type input "27550"
click at [461, 528] on input at bounding box center [462, 524] width 61 height 27
type input "3"
click at [844, 476] on span "Оберіть регіони" at bounding box center [914, 471] width 170 height 27
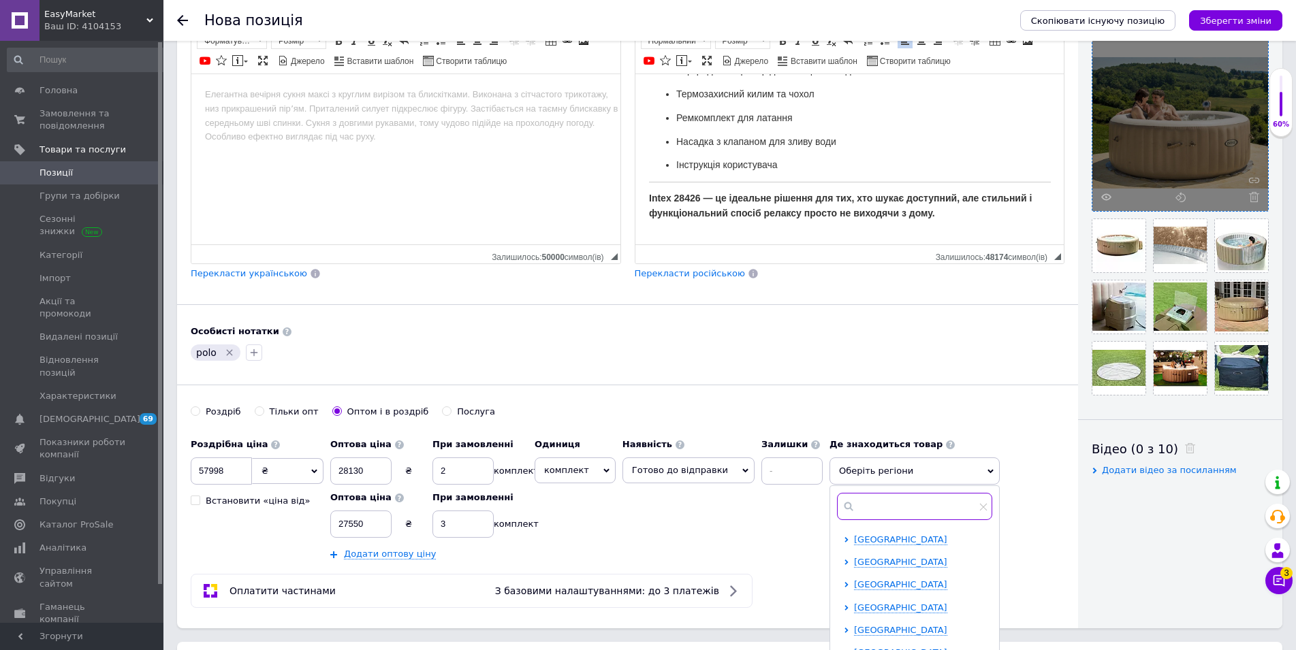
click at [846, 510] on input "text" at bounding box center [914, 506] width 155 height 27
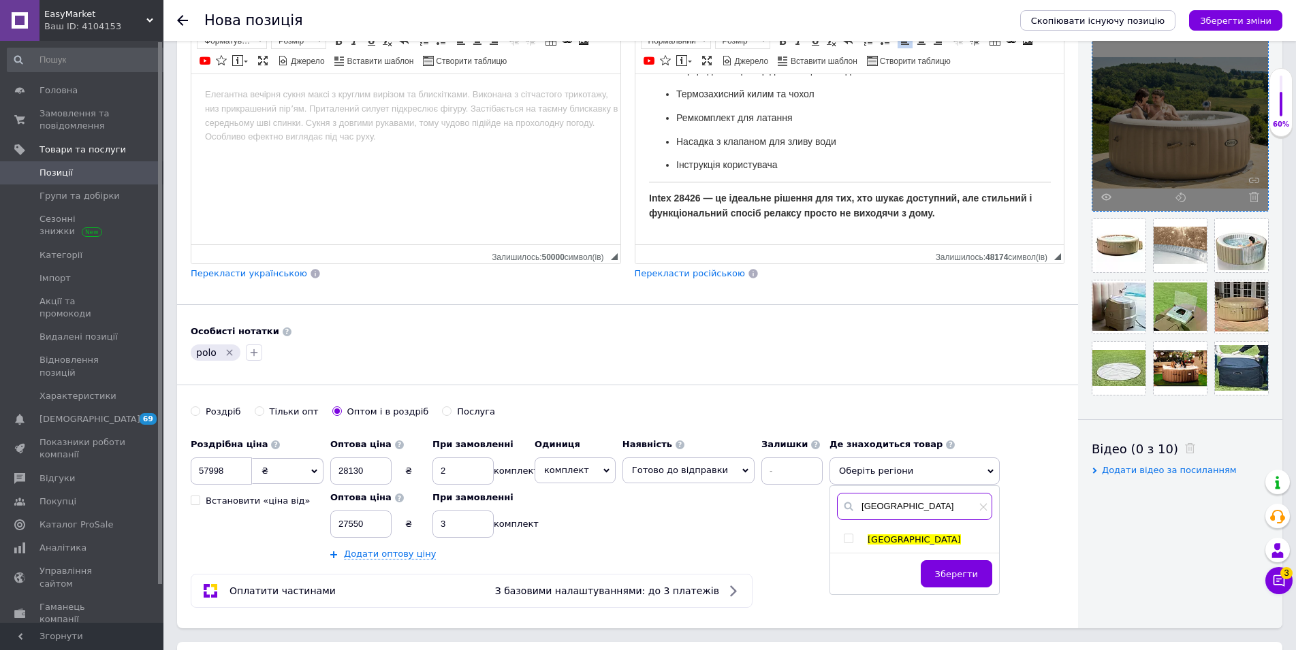
type input "[GEOGRAPHIC_DATA]"
click at [844, 539] on input "checkbox" at bounding box center [848, 539] width 9 height 9
checkbox input "true"
drag, startPoint x: 873, startPoint y: 520, endPoint x: 763, endPoint y: 522, distance: 109.6
click at [837, 521] on input "[GEOGRAPHIC_DATA]" at bounding box center [914, 513] width 155 height 27
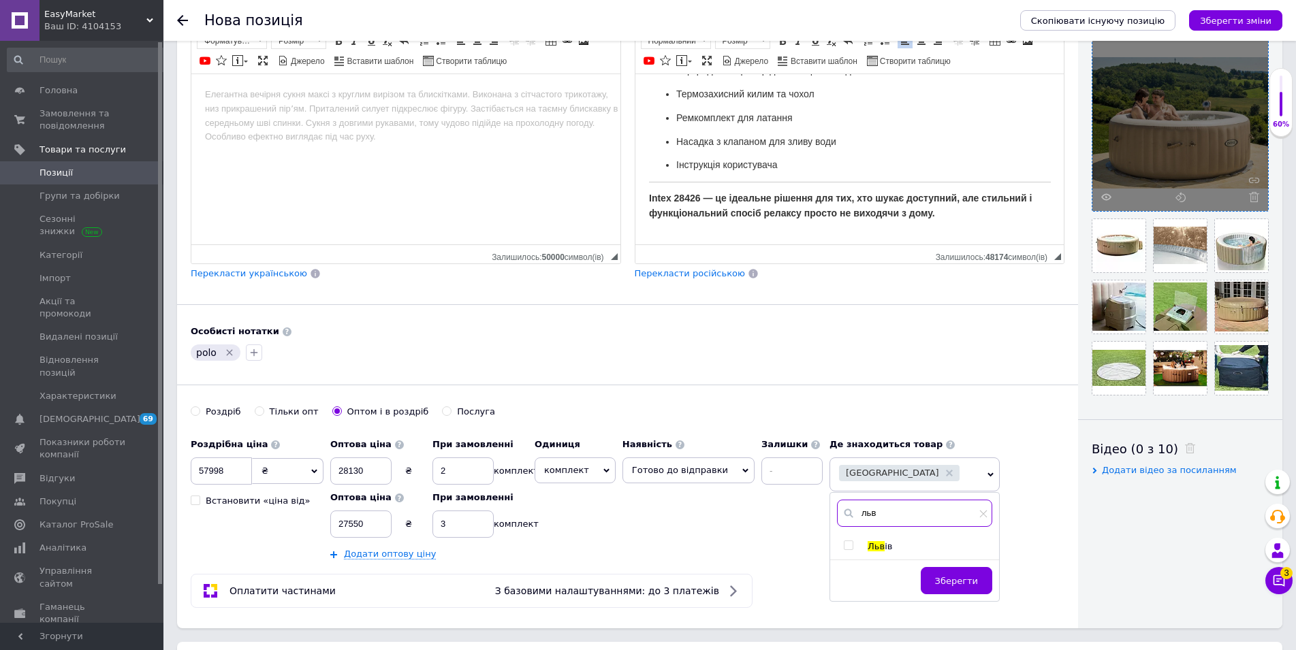
type input "льв"
click at [844, 547] on input "checkbox" at bounding box center [848, 545] width 9 height 9
checkbox input "true"
drag, startPoint x: 878, startPoint y: 520, endPoint x: 748, endPoint y: 514, distance: 130.2
click at [837, 514] on input "льв" at bounding box center [922, 513] width 171 height 27
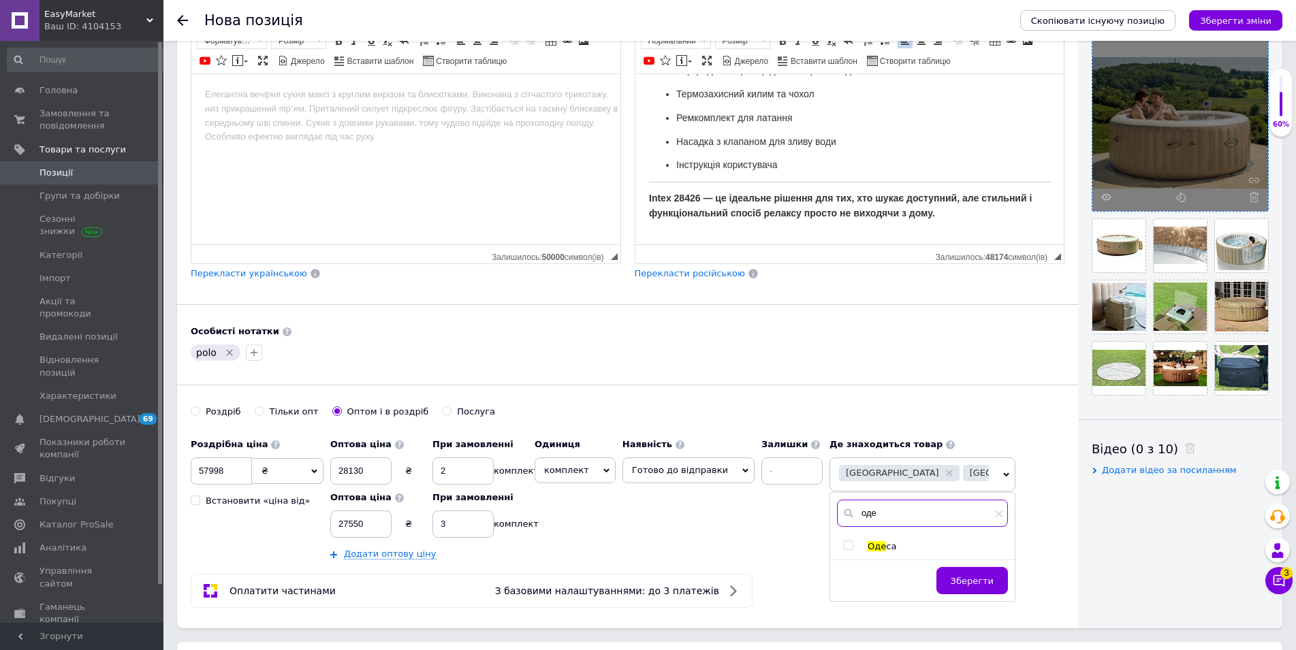
type input "оде"
click at [844, 545] on input "checkbox" at bounding box center [848, 545] width 9 height 9
checkbox input "true"
click at [949, 571] on div "оде Оде са Зберегти" at bounding box center [922, 547] width 185 height 108
click at [953, 586] on span "Зберегти" at bounding box center [972, 581] width 43 height 10
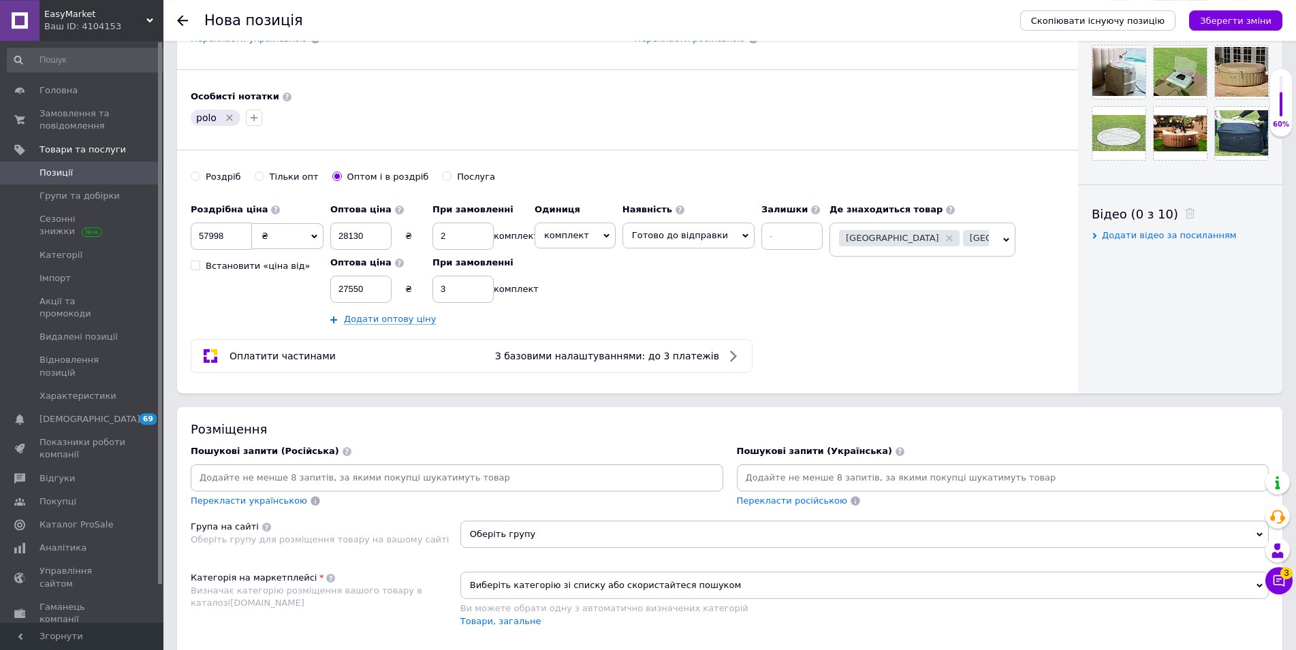
scroll to position [556, 0]
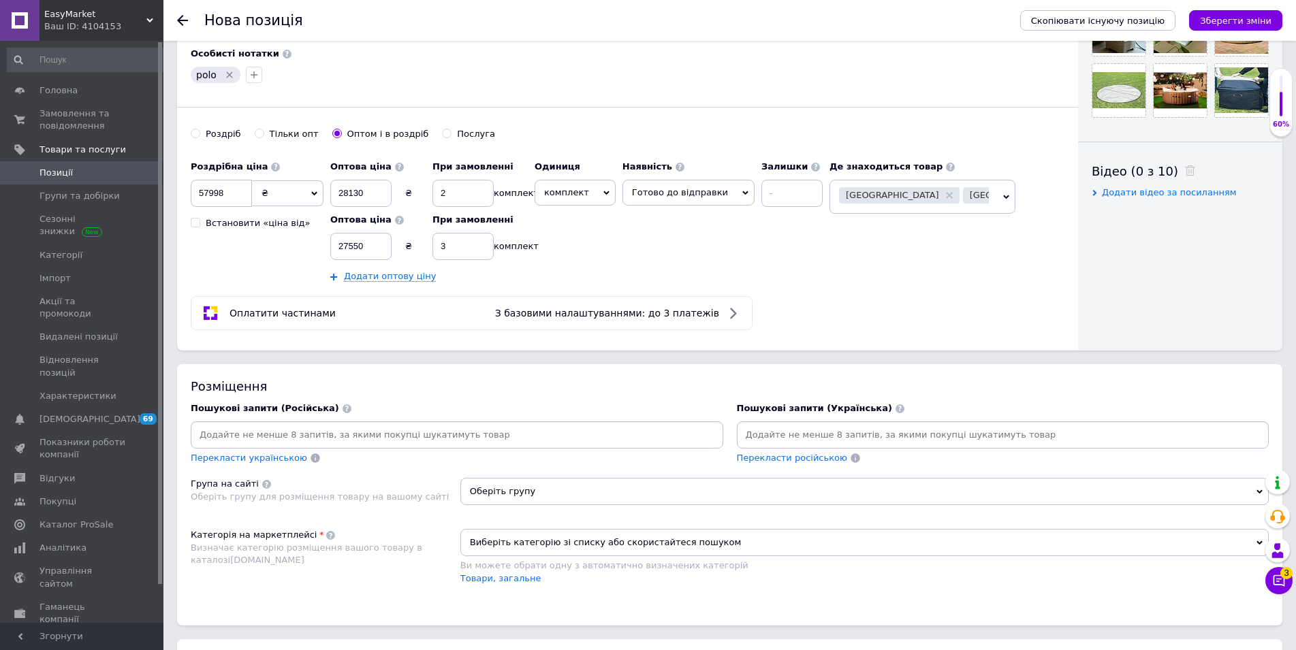
click at [472, 431] on input at bounding box center [456, 435] width 527 height 20
click at [816, 443] on input at bounding box center [1002, 435] width 527 height 20
click at [790, 438] on input at bounding box center [1002, 435] width 527 height 20
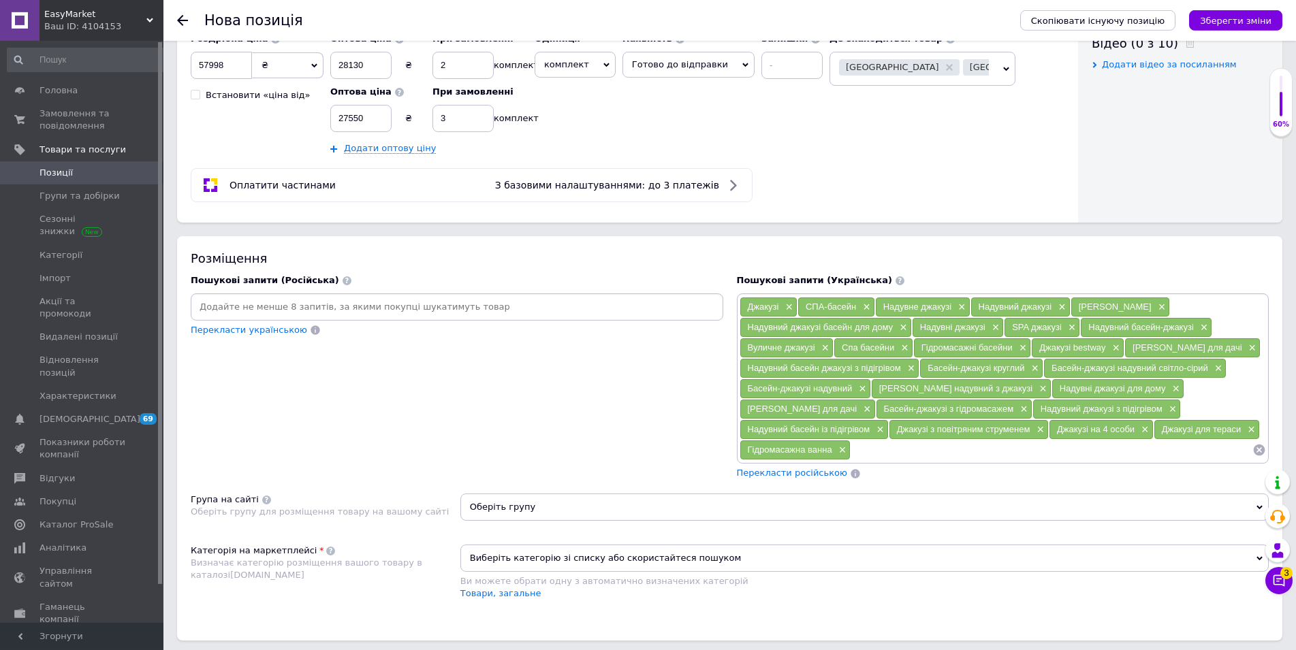
scroll to position [695, 0]
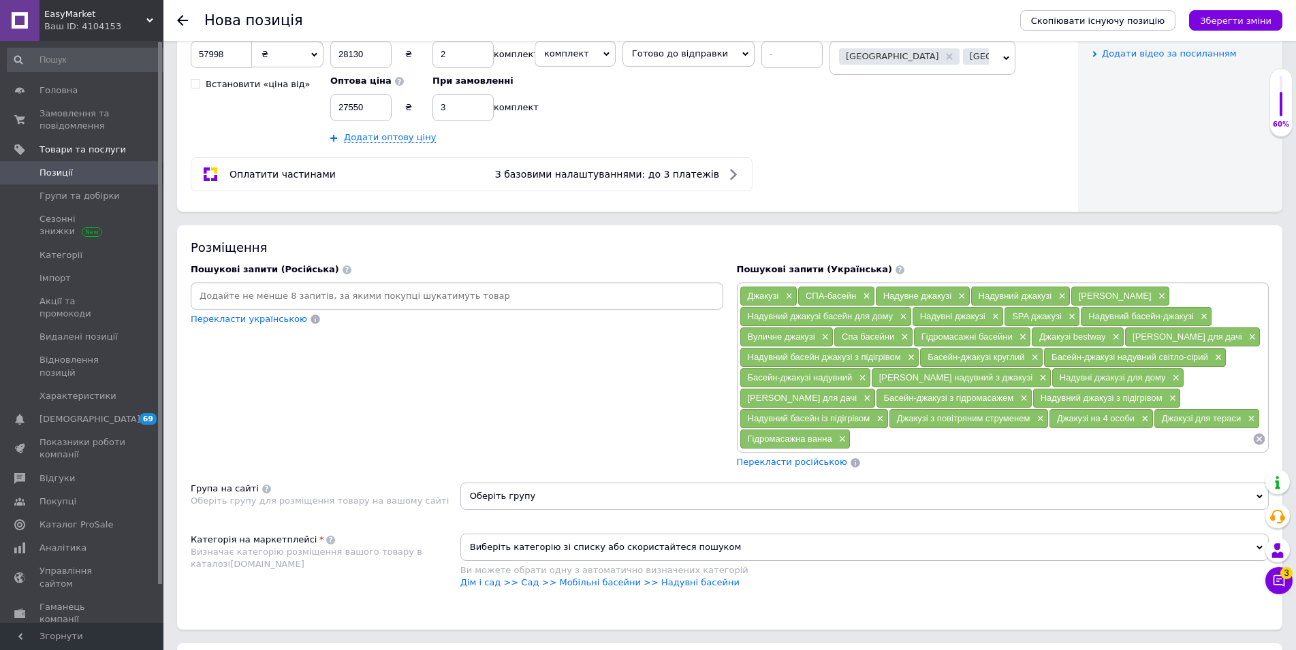
click at [781, 460] on span "Перекласти російською" at bounding box center [792, 462] width 110 height 10
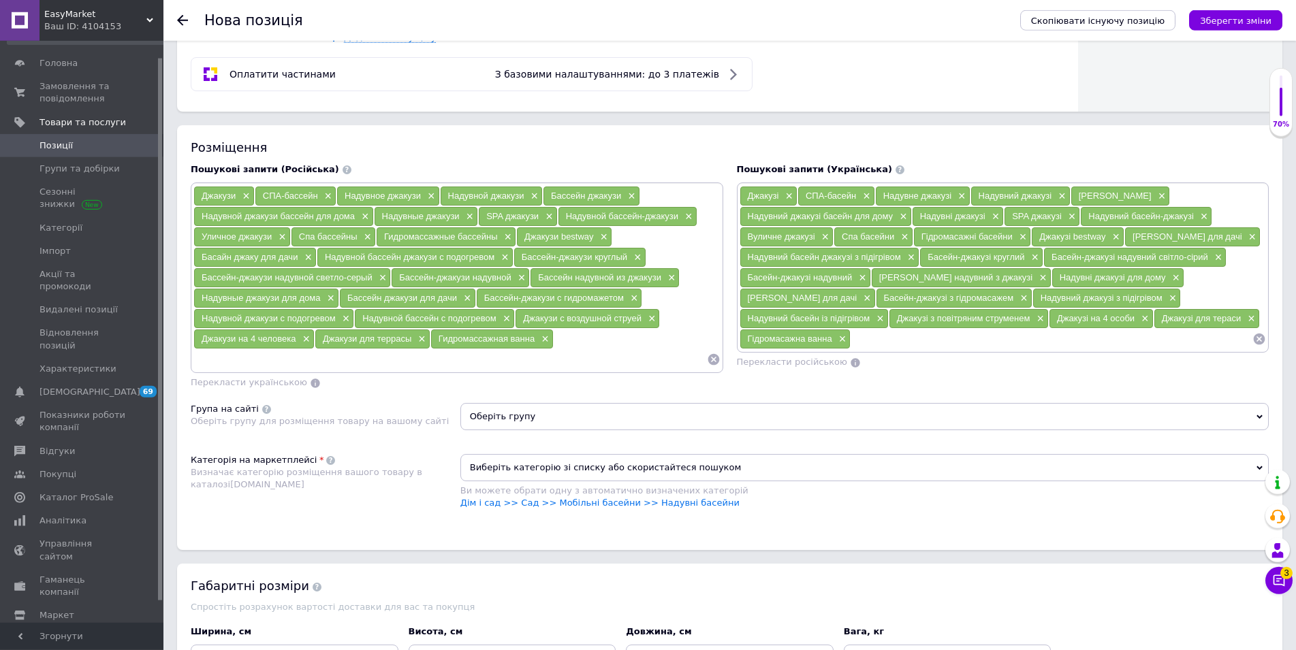
scroll to position [903, 0]
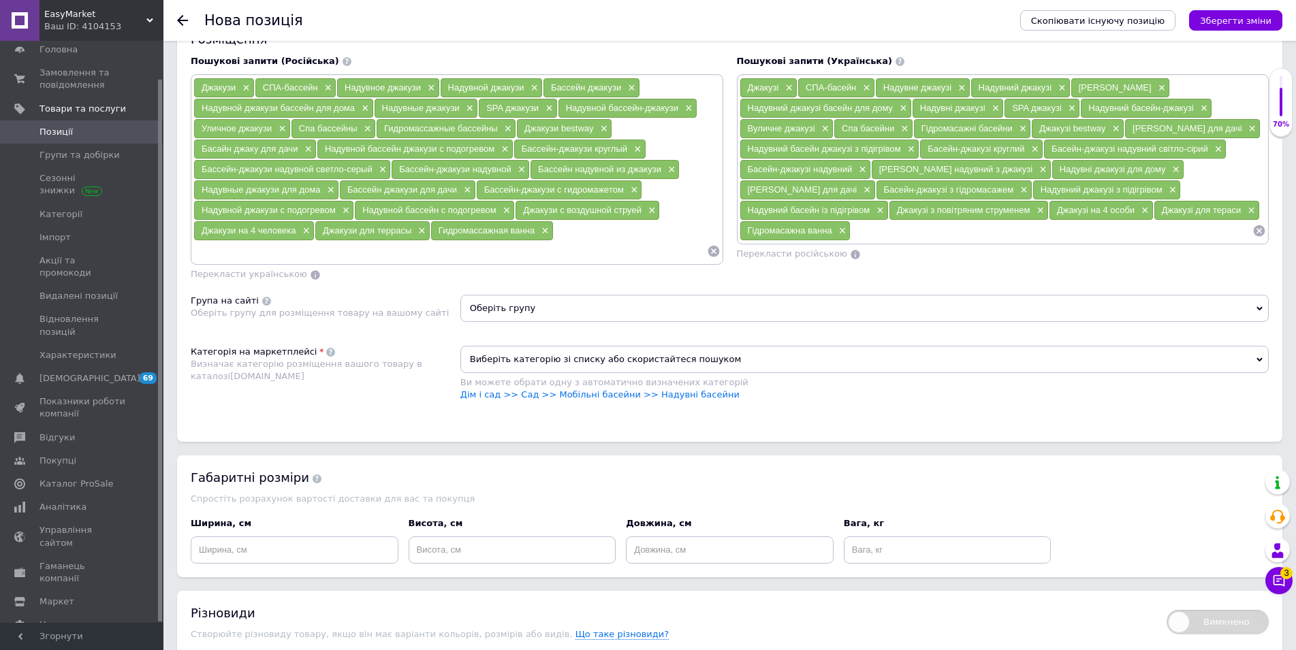
click at [498, 315] on span "Оберіть групу" at bounding box center [864, 308] width 808 height 27
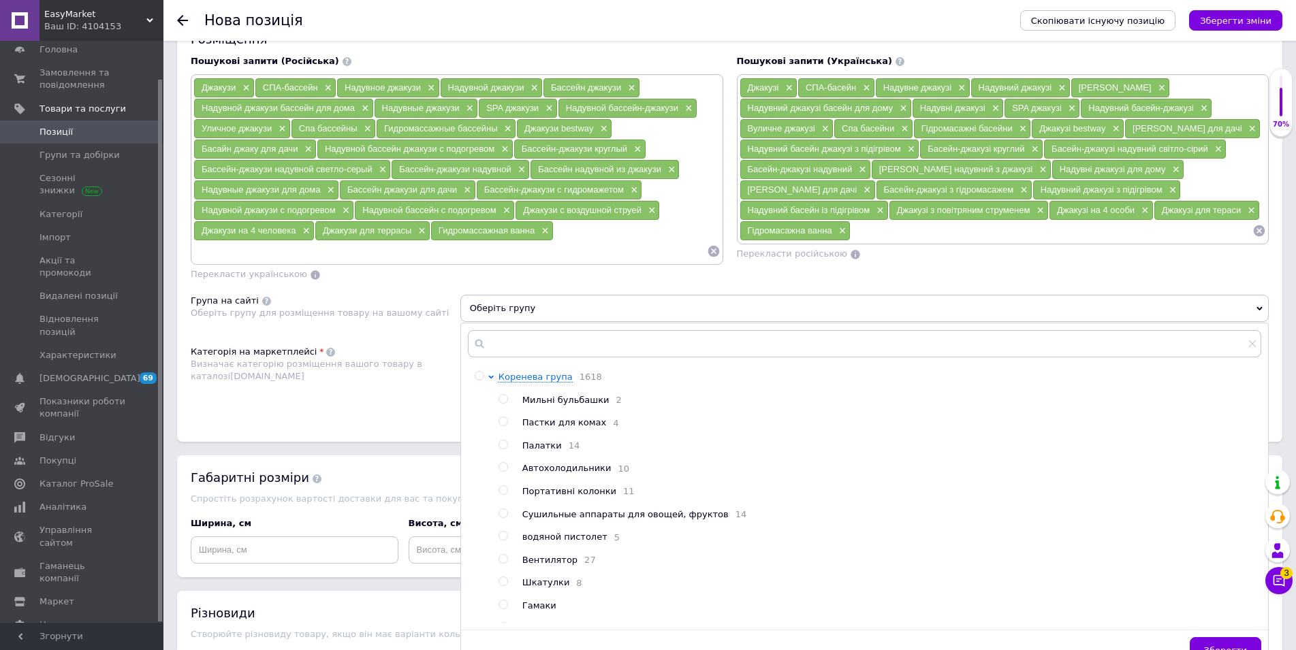
click at [388, 424] on div "Розміщення Пошукові запити (Російська) Джакузи × СПА-бассейн × Надувное джакузи…" at bounding box center [729, 229] width 1105 height 425
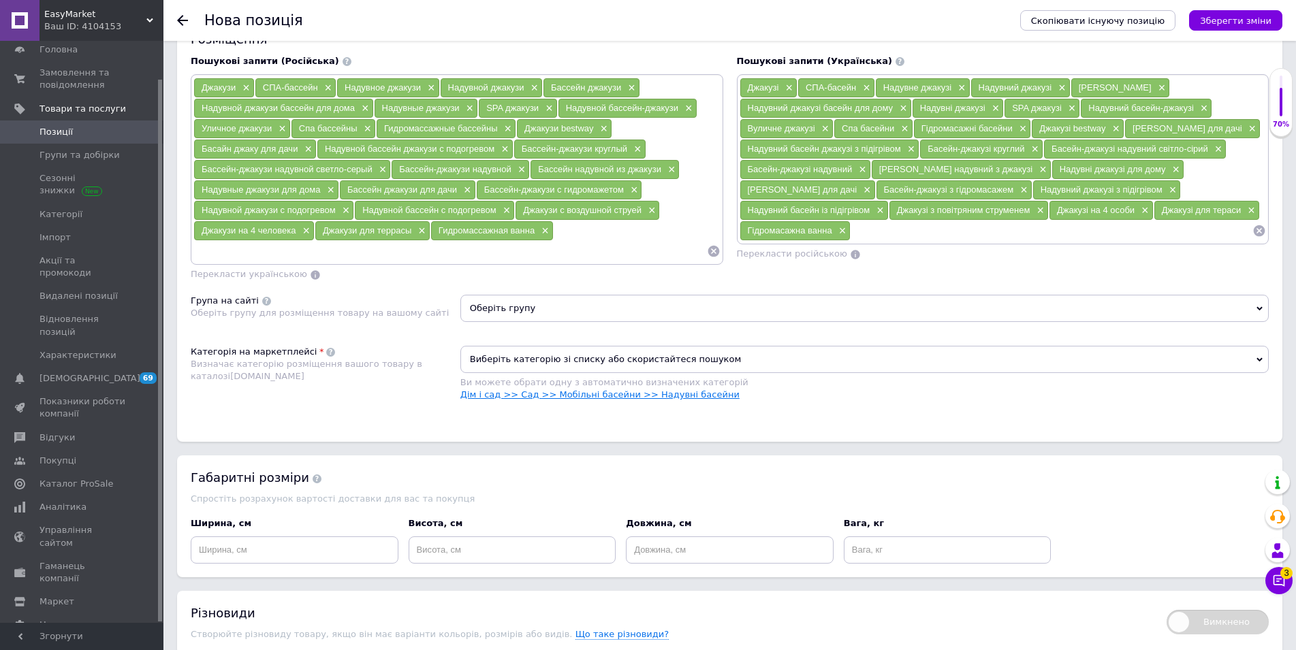
click at [636, 398] on link "Дім і сад >> Сад >> Мобільні басейни >> Надувні басейни" at bounding box center [599, 394] width 279 height 10
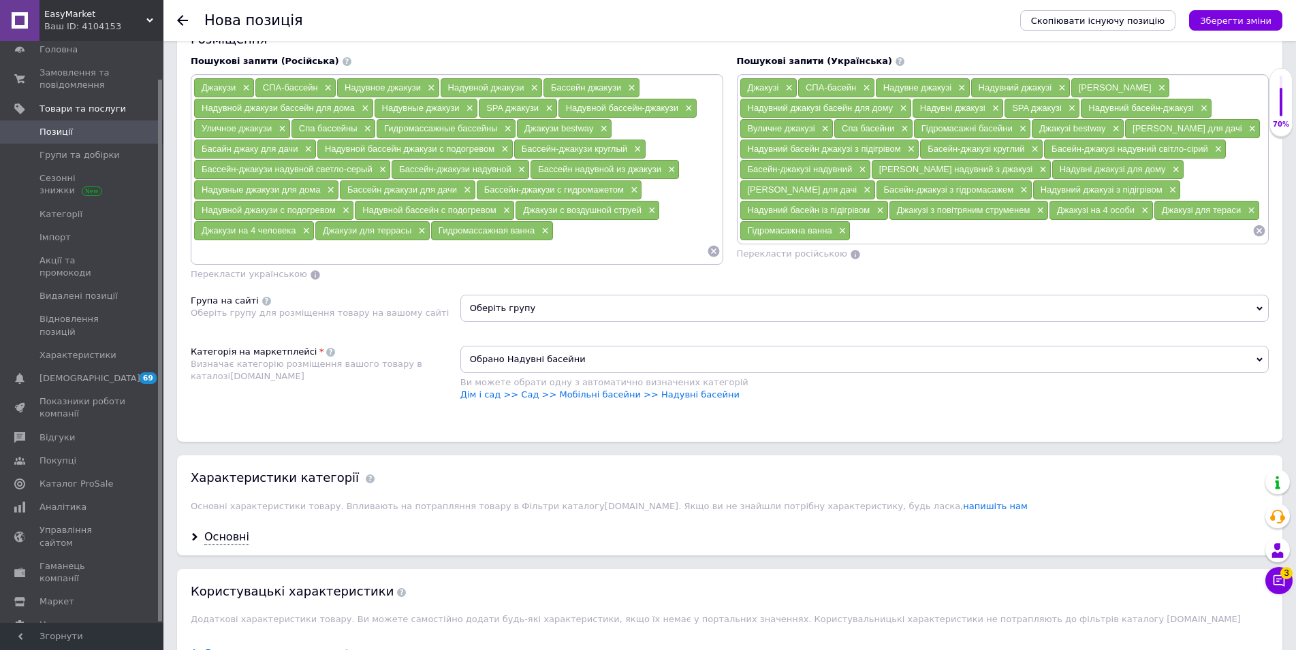
click at [575, 315] on span "Оберіть групу" at bounding box center [864, 308] width 808 height 27
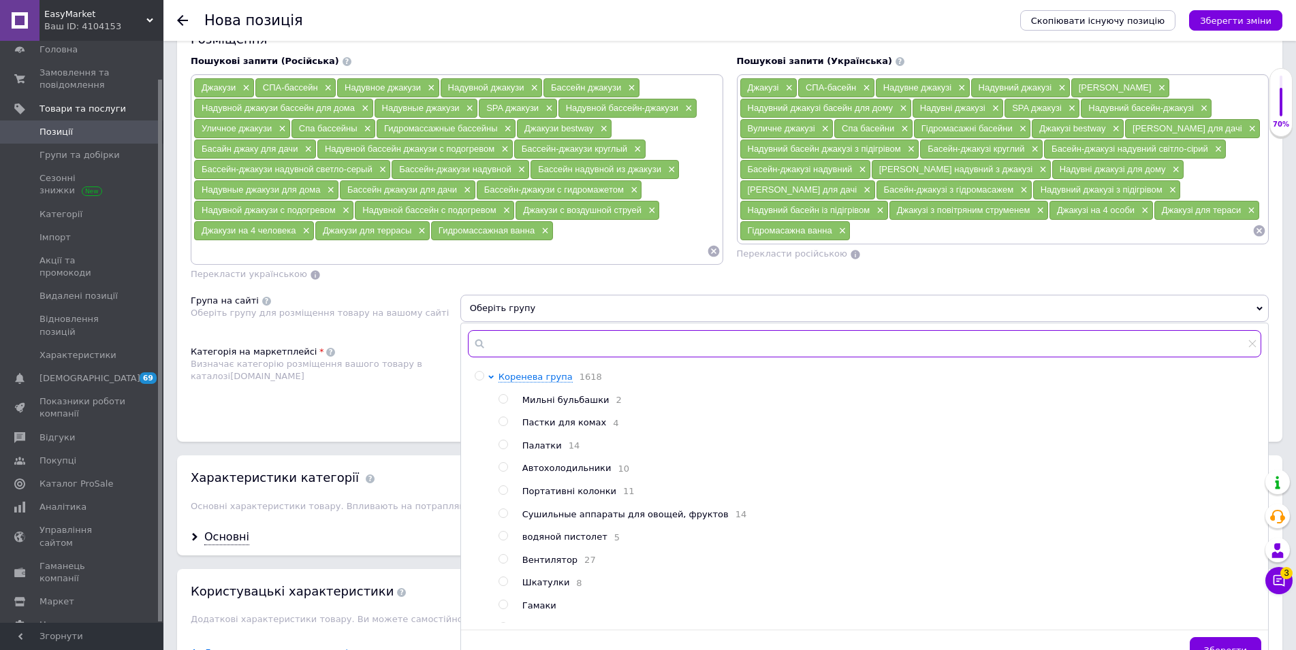
click at [547, 357] on input "text" at bounding box center [864, 343] width 793 height 27
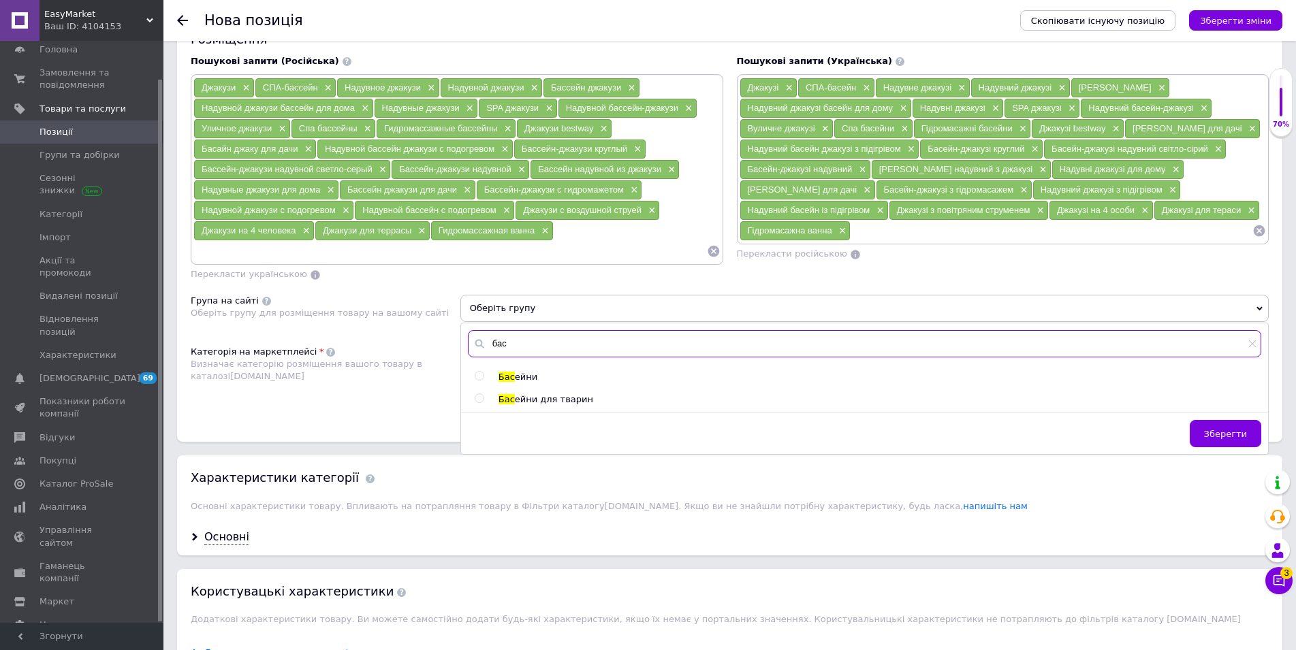
type input "бас"
click at [477, 379] on input "radio" at bounding box center [479, 376] width 9 height 9
radio input "true"
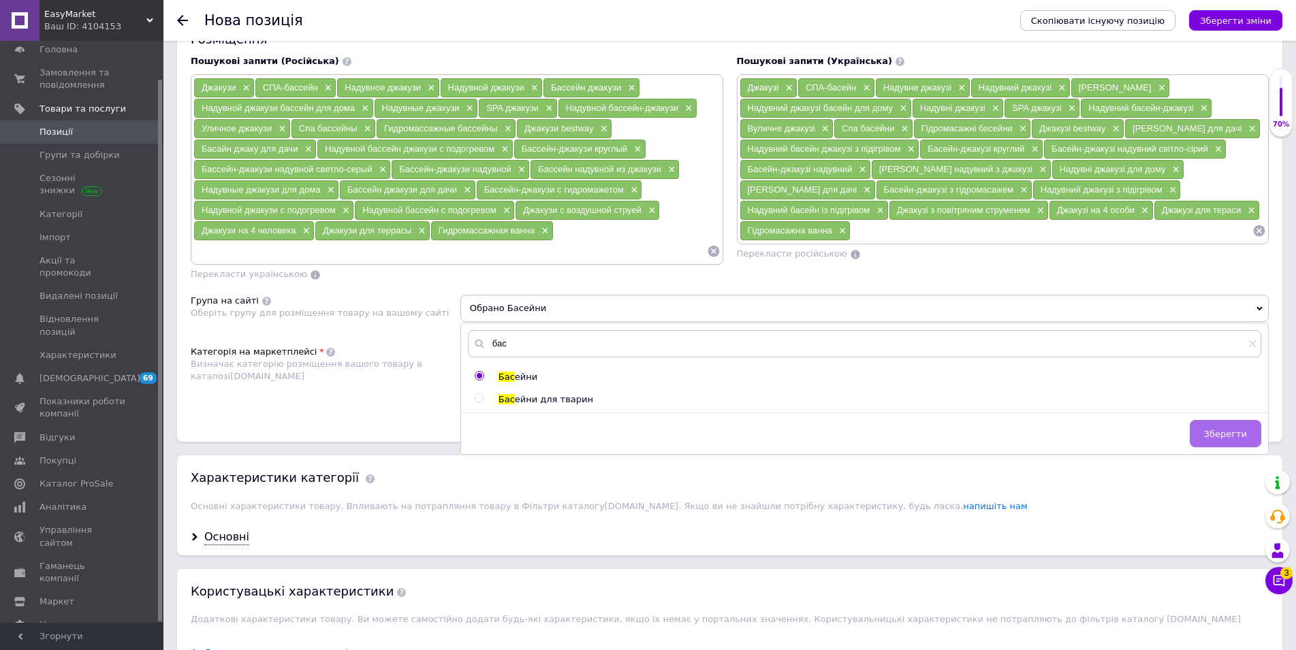
click at [1211, 430] on button "Зберегти" at bounding box center [1225, 433] width 71 height 27
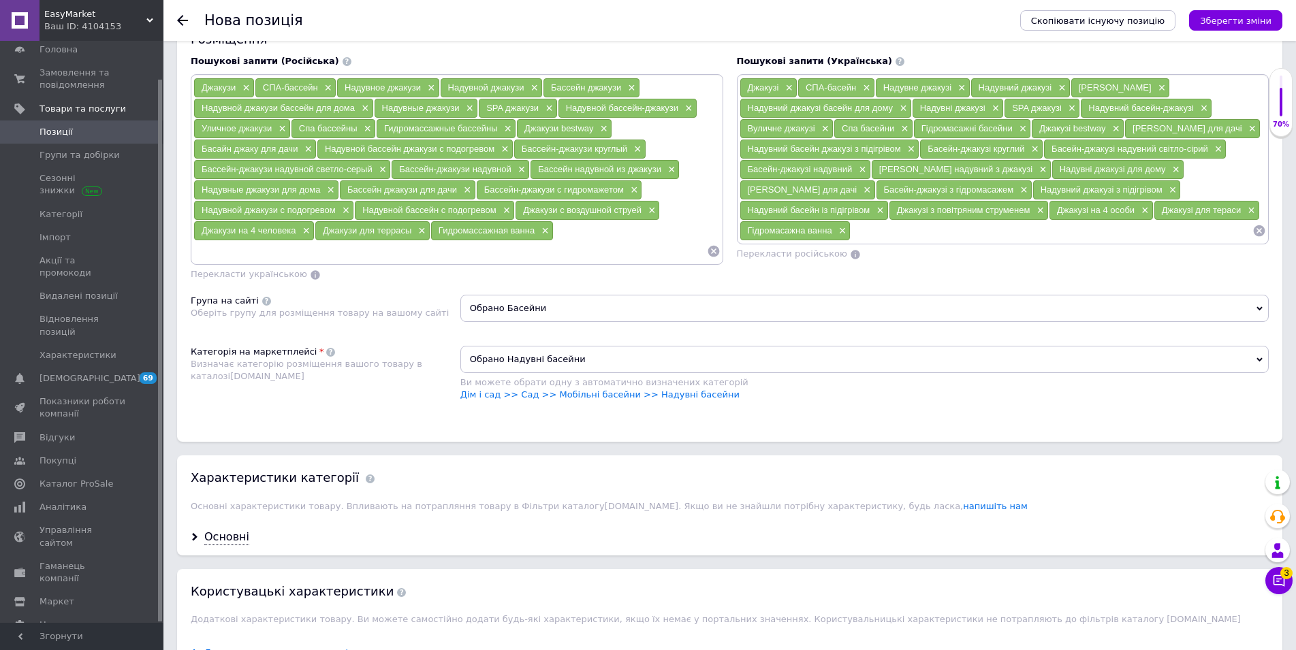
click at [537, 312] on span "Обрано Басейни" at bounding box center [864, 308] width 808 height 27
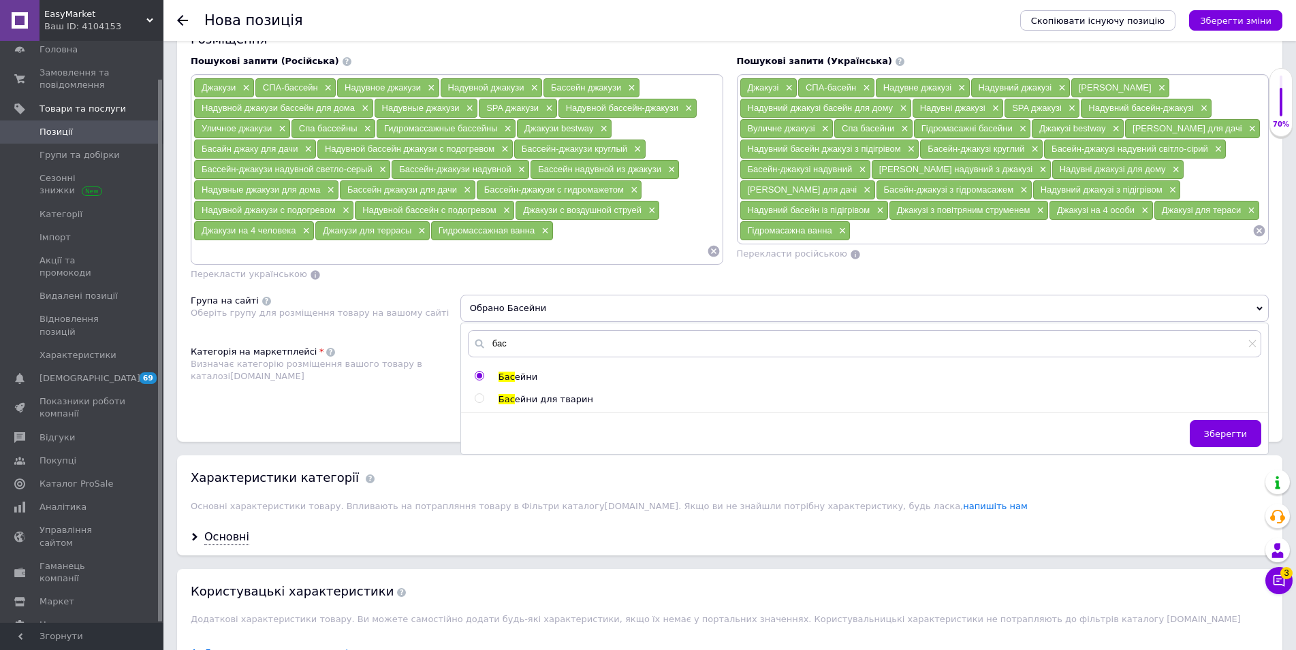
click at [662, 319] on span "Обрано Басейни" at bounding box center [864, 308] width 808 height 27
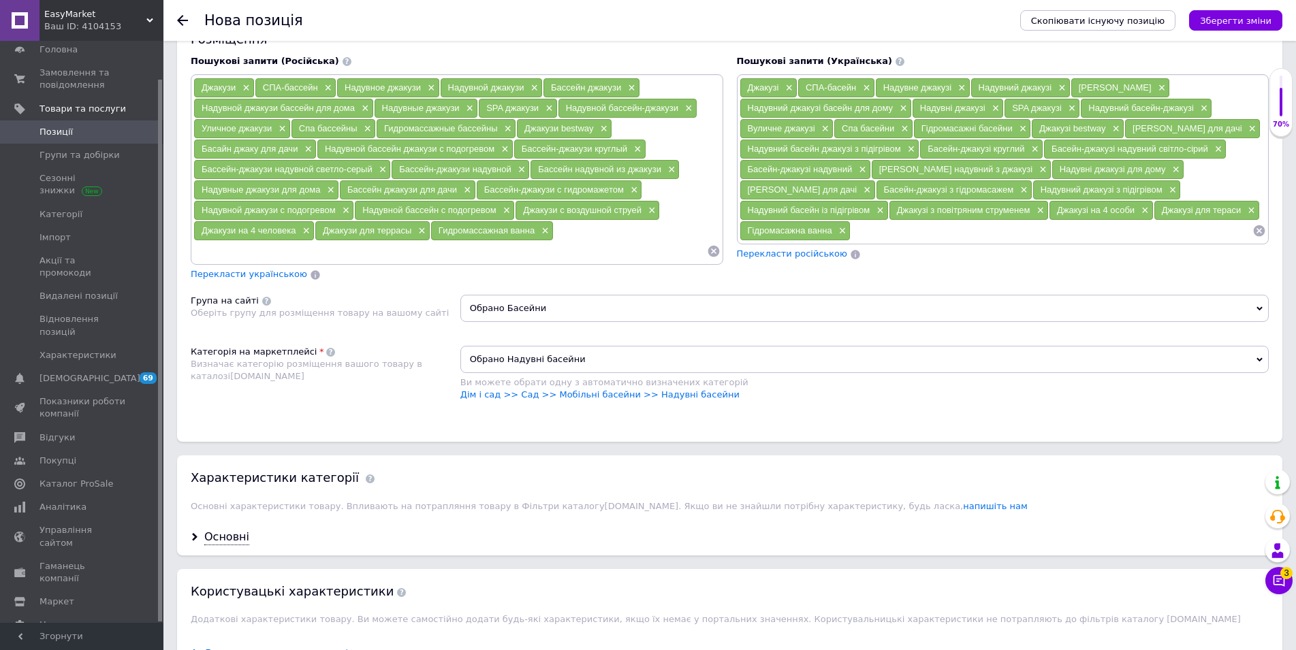
click at [641, 313] on span "Обрано Басейни" at bounding box center [864, 308] width 808 height 27
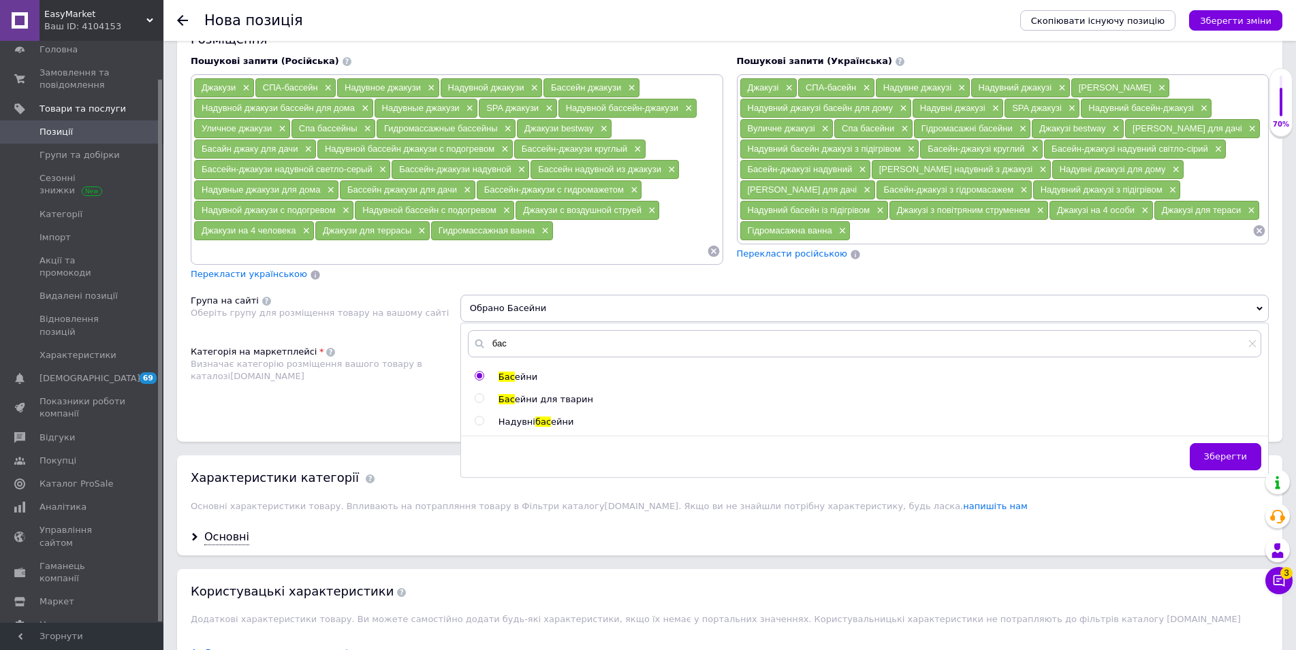
click at [475, 425] on input "radio" at bounding box center [479, 421] width 9 height 9
radio input "true"
radio input "false"
drag, startPoint x: 1230, startPoint y: 456, endPoint x: 961, endPoint y: 460, distance: 269.0
click at [1229, 454] on span "Зберегти" at bounding box center [1225, 456] width 43 height 10
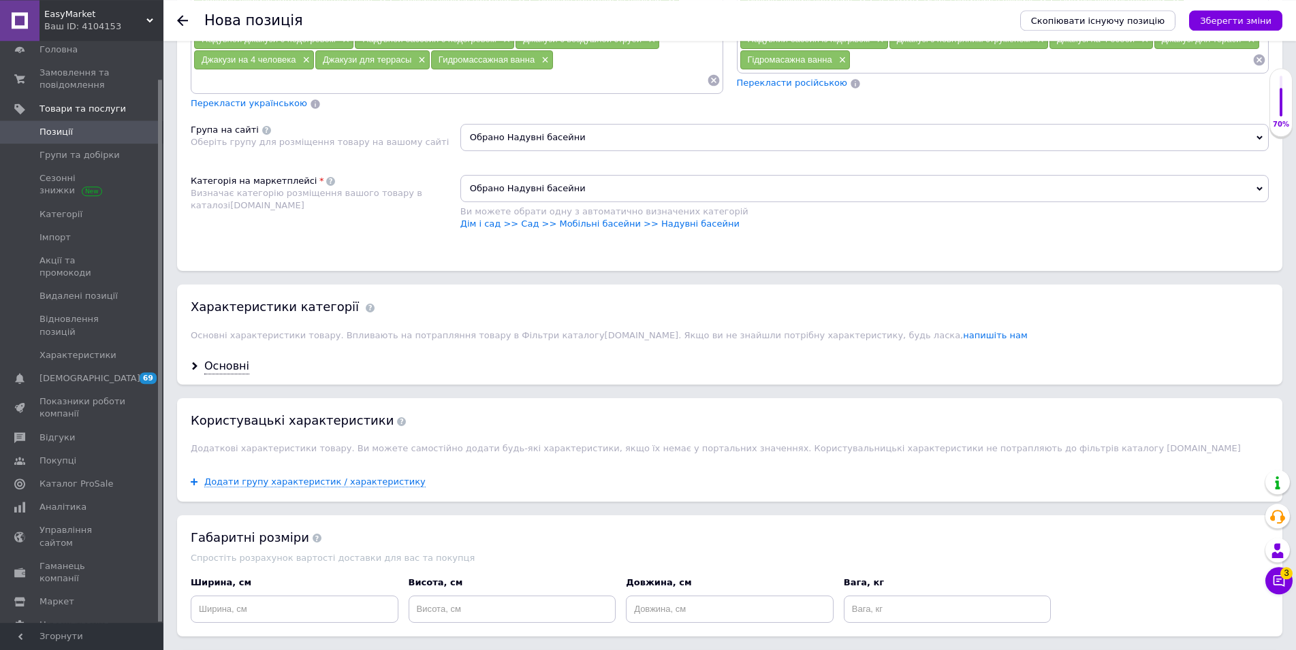
scroll to position [1181, 0]
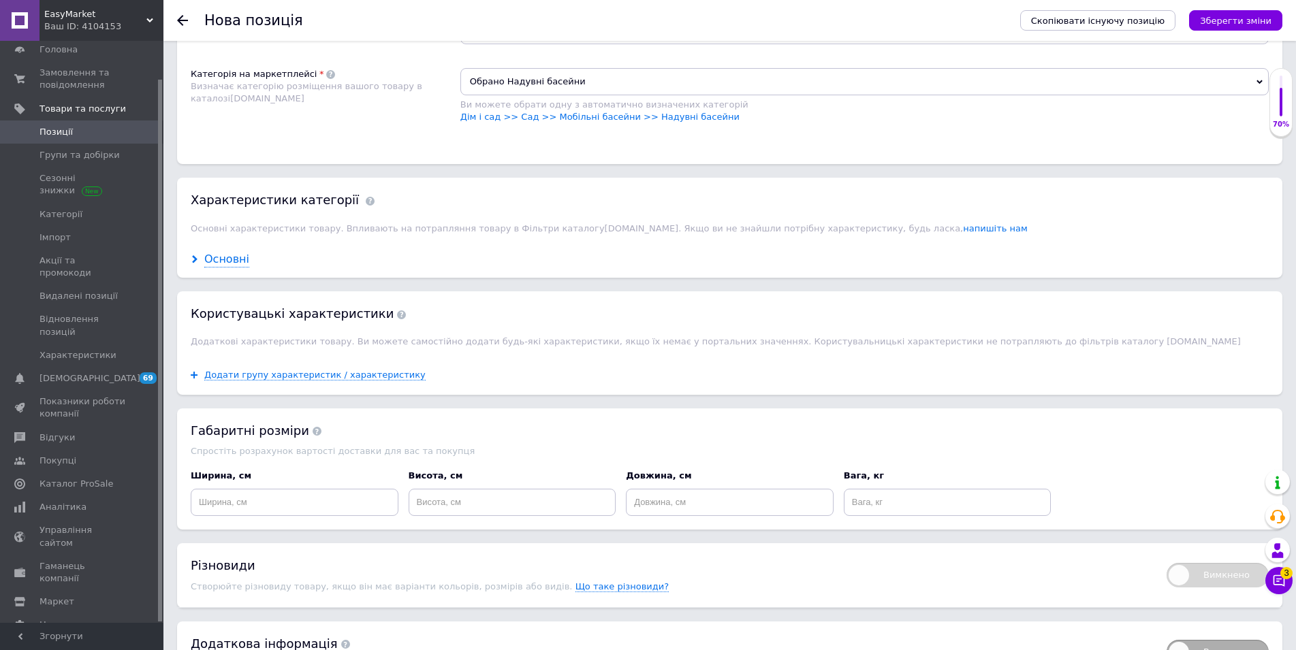
click at [218, 267] on div "Основні" at bounding box center [226, 260] width 45 height 16
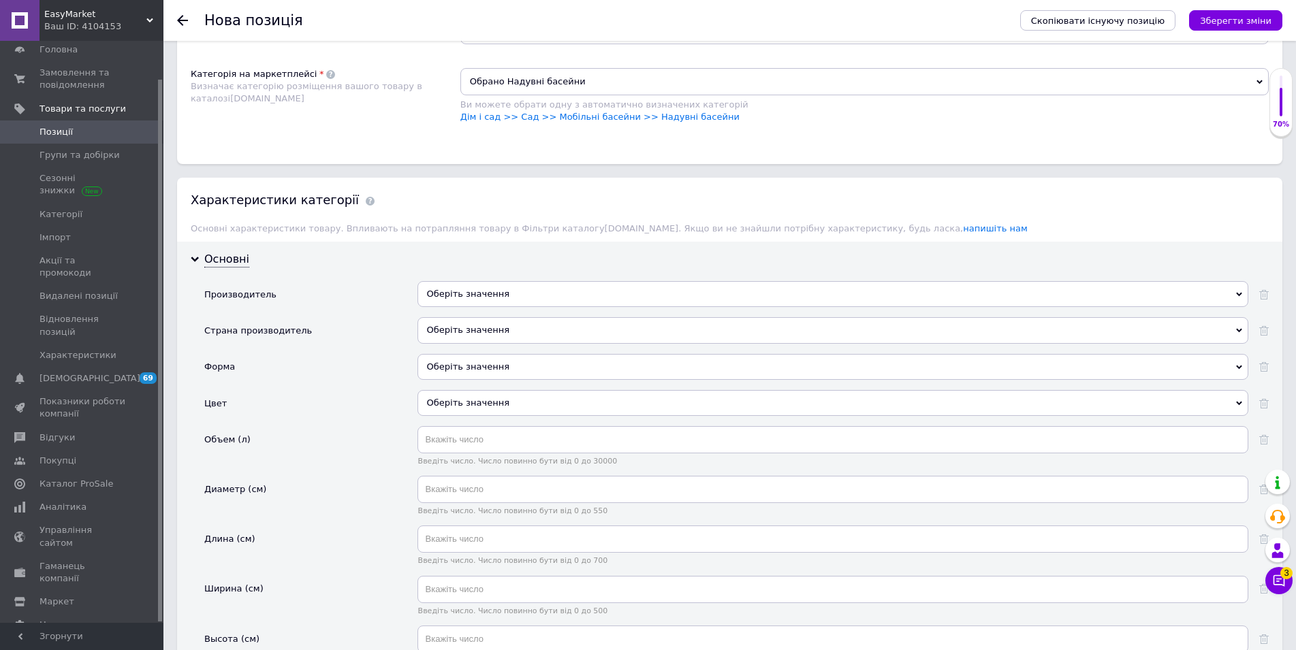
click at [559, 296] on div "Оберіть значення" at bounding box center [832, 294] width 831 height 26
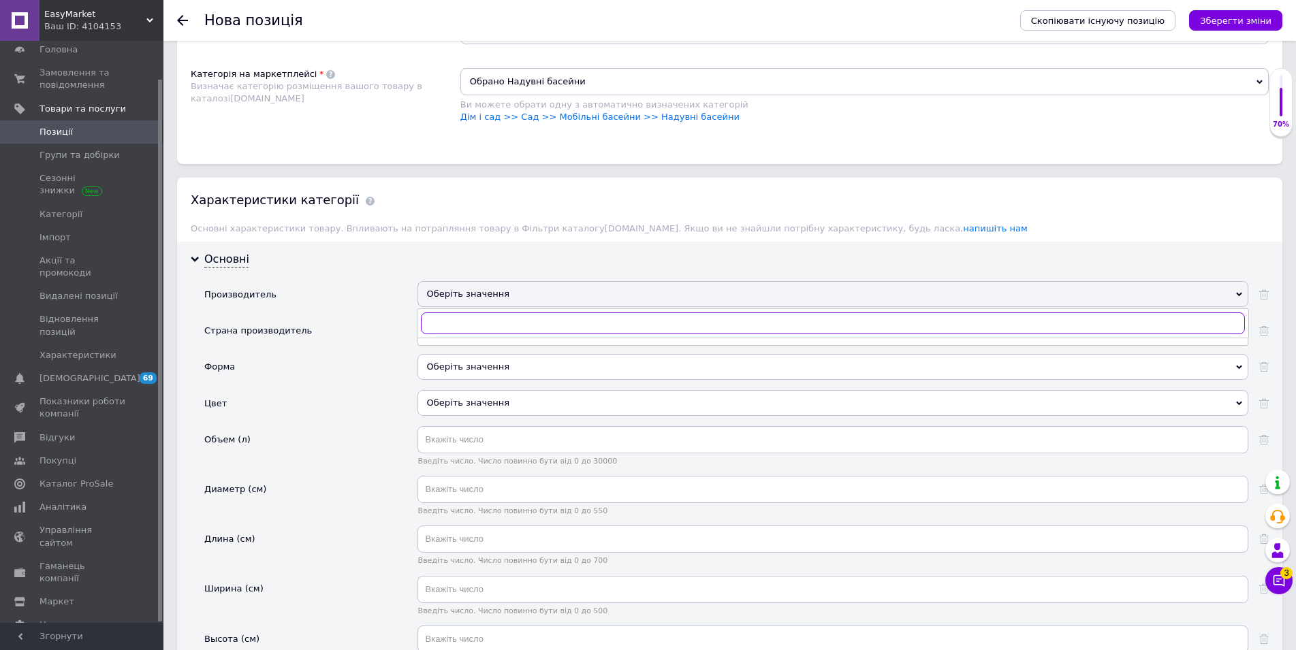
paste input "Inteх"
type input "Inteх"
click at [676, 234] on span "Основні характеристики товару. Впливають на потрапляння товару в Фільтри катало…" at bounding box center [609, 228] width 837 height 10
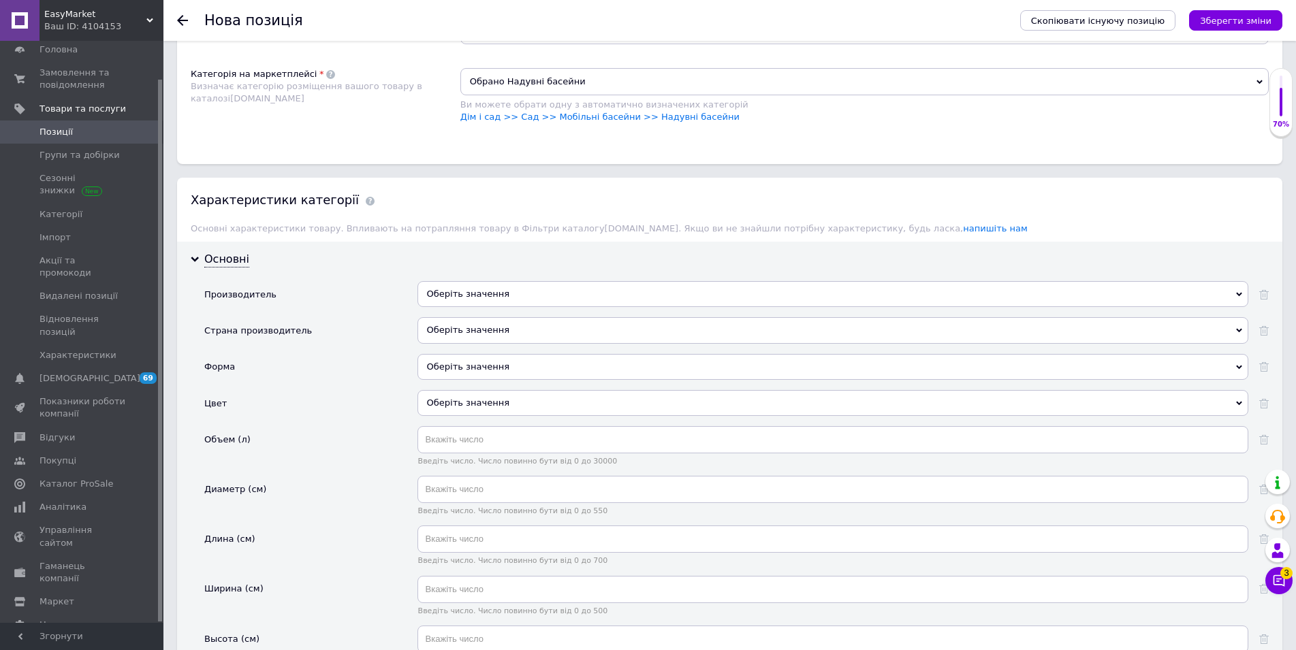
click at [515, 299] on div "Оберіть значення" at bounding box center [832, 294] width 831 height 26
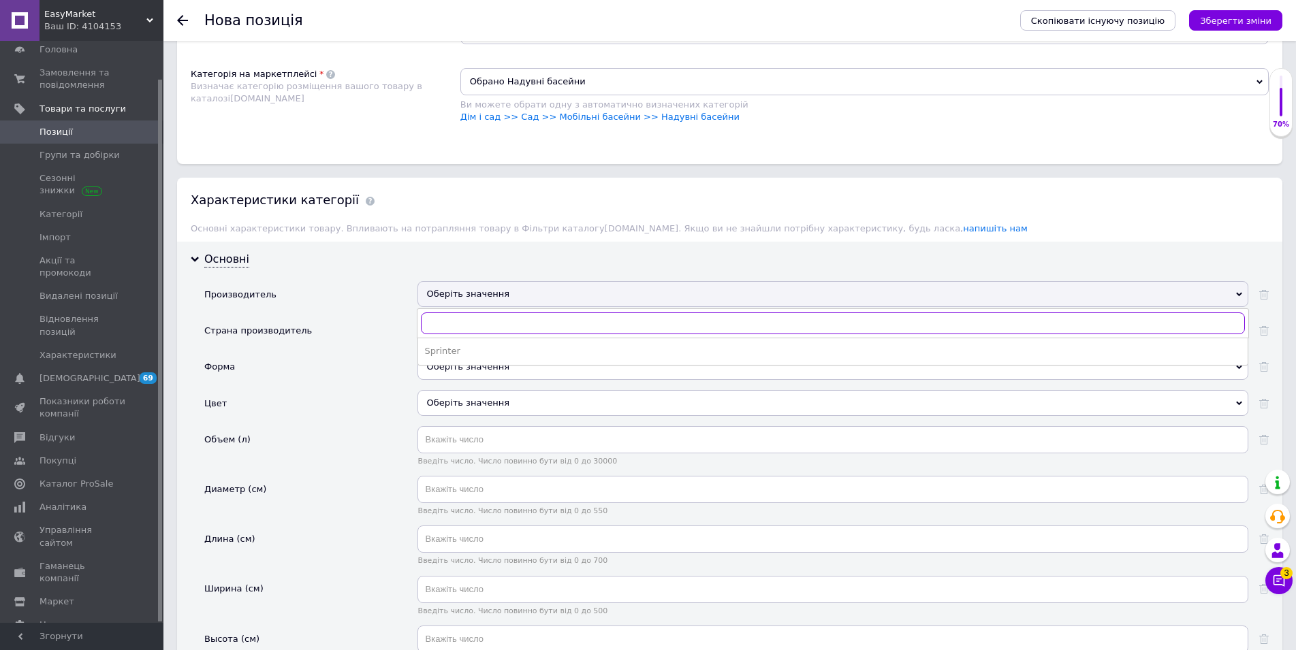
paste input "Inteх"
click at [466, 328] on input "Inteх" at bounding box center [833, 324] width 824 height 22
type input "Inteх"
click at [341, 358] on div "Форма" at bounding box center [310, 372] width 213 height 36
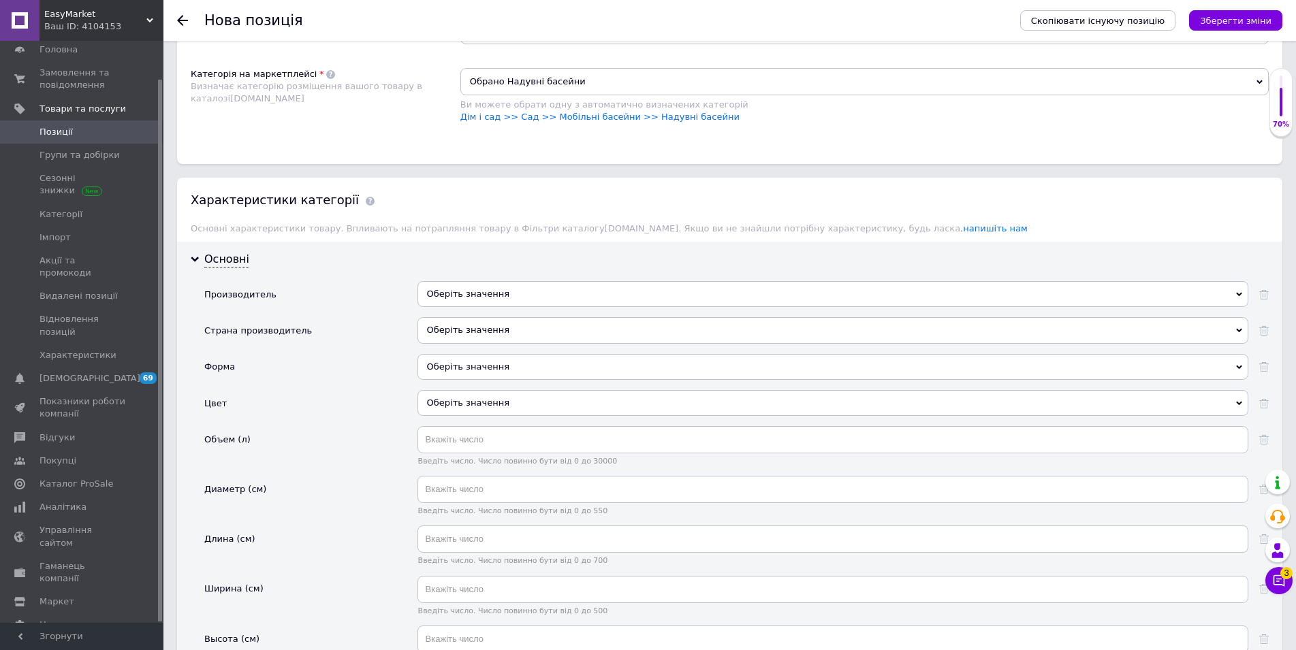
click at [475, 340] on div "Оберіть значення" at bounding box center [832, 330] width 831 height 26
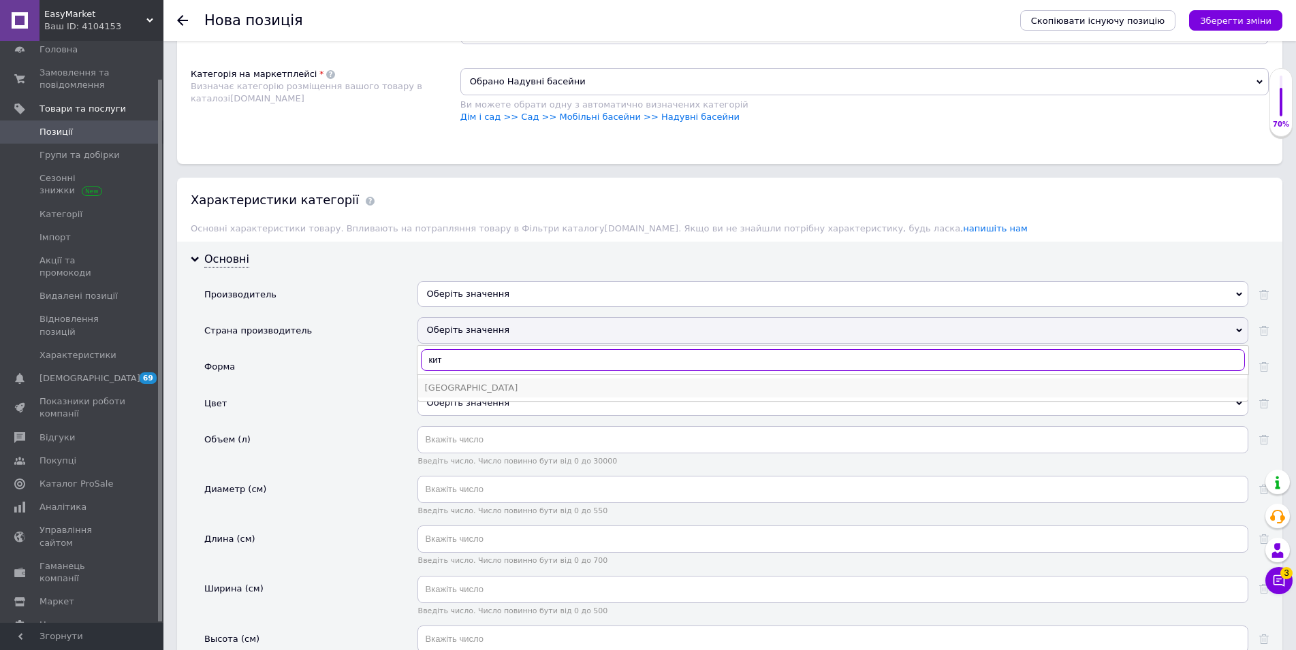
type input "кит"
click at [449, 386] on div "[GEOGRAPHIC_DATA]" at bounding box center [833, 388] width 816 height 12
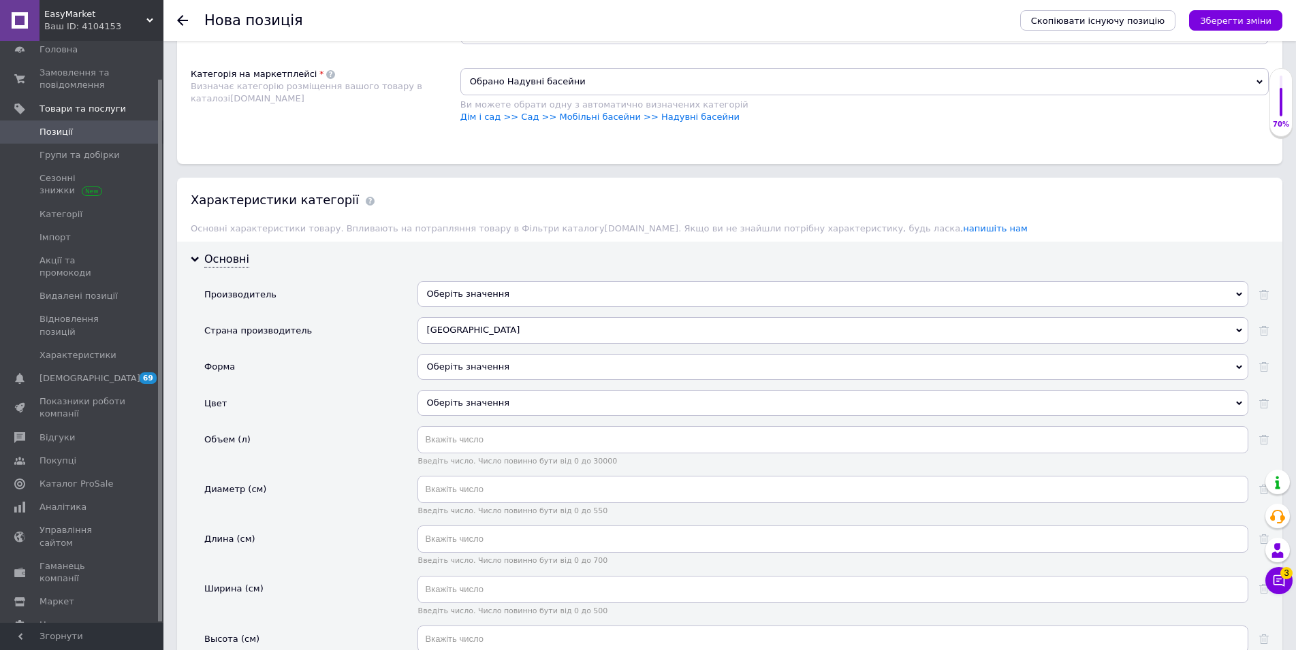
click at [505, 377] on div "Оберіть значення" at bounding box center [832, 367] width 831 height 26
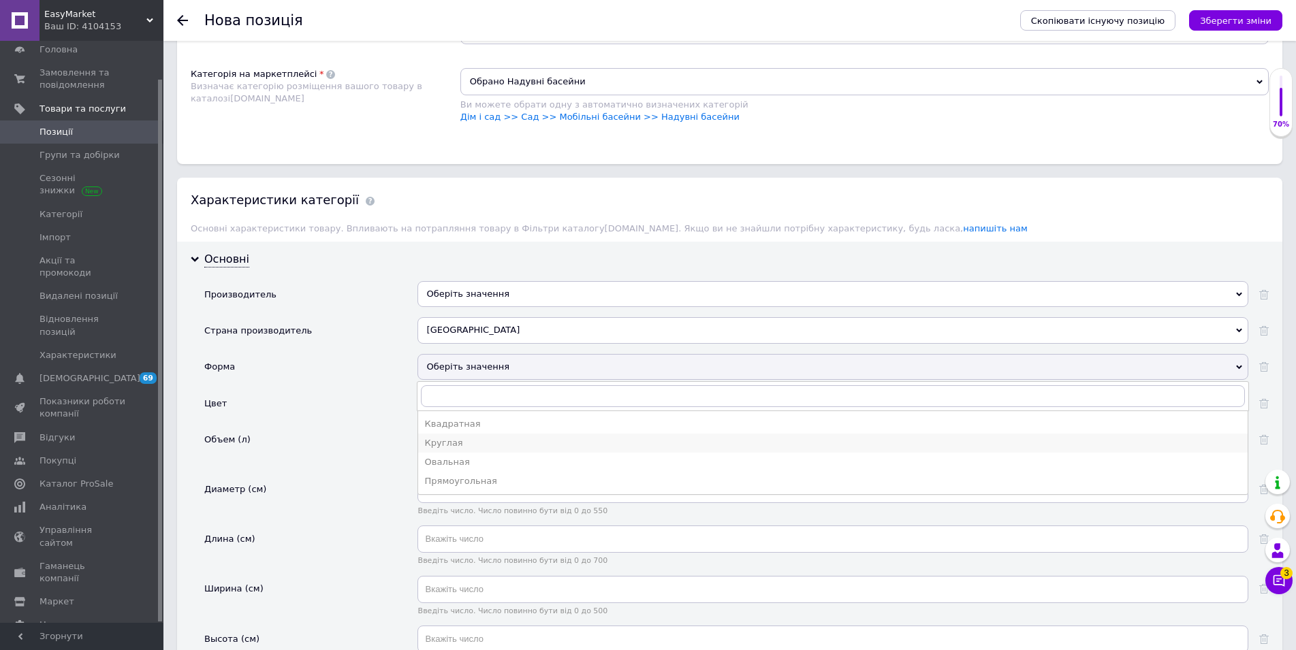
click at [473, 447] on div "Круглая" at bounding box center [833, 443] width 816 height 12
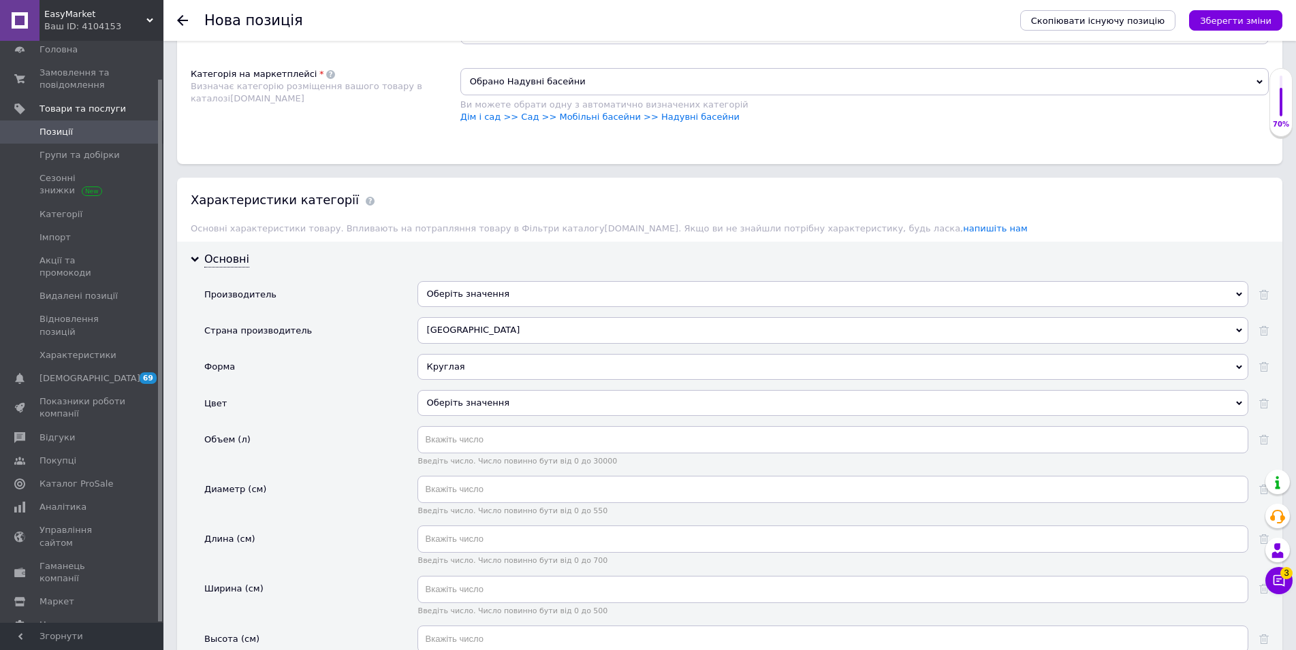
click at [484, 400] on div "Оберіть значення" at bounding box center [832, 403] width 831 height 26
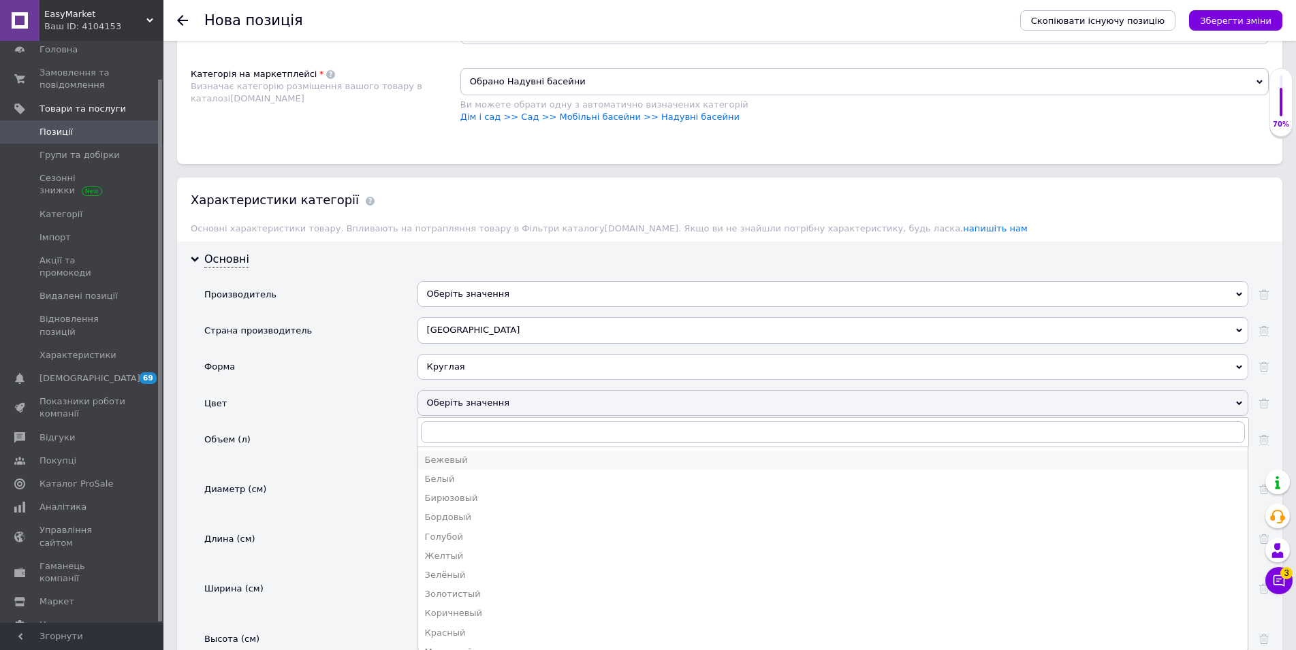
click at [464, 456] on div "Бежевый" at bounding box center [833, 460] width 816 height 12
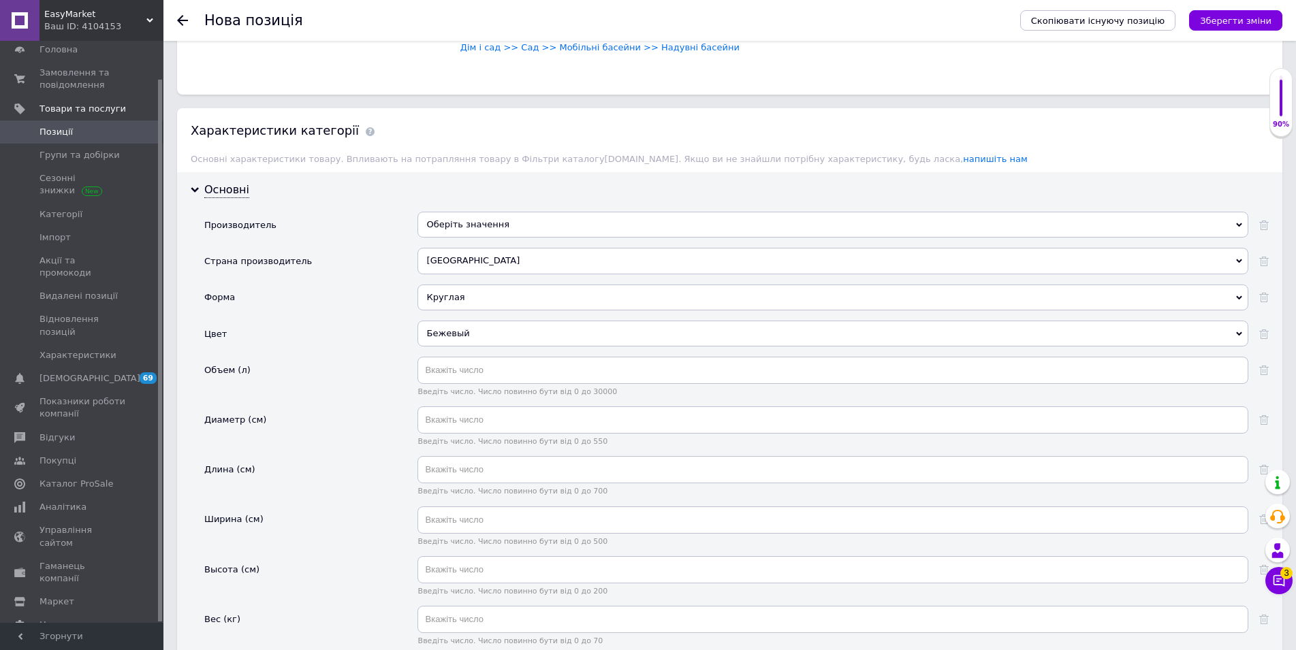
scroll to position [1320, 0]
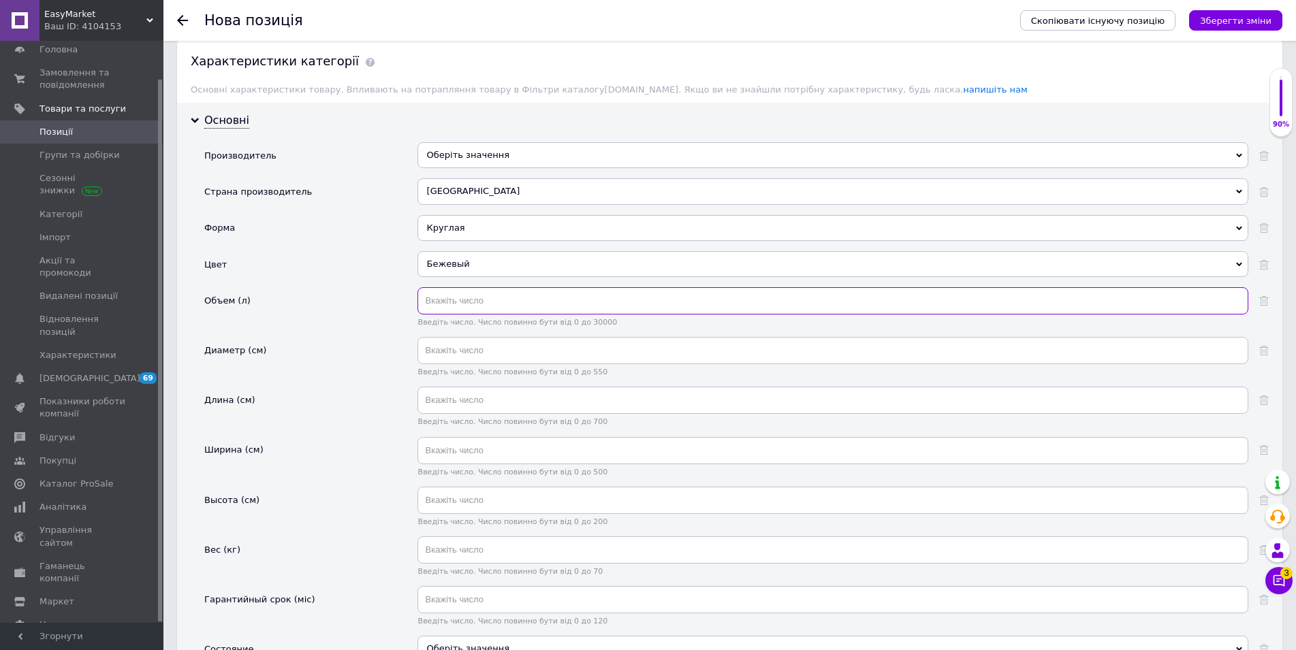
click at [470, 307] on input "text" at bounding box center [832, 300] width 831 height 27
type input "795"
click at [493, 364] on input "text" at bounding box center [832, 350] width 831 height 27
click at [577, 412] on input "text" at bounding box center [832, 400] width 831 height 27
type input "196"
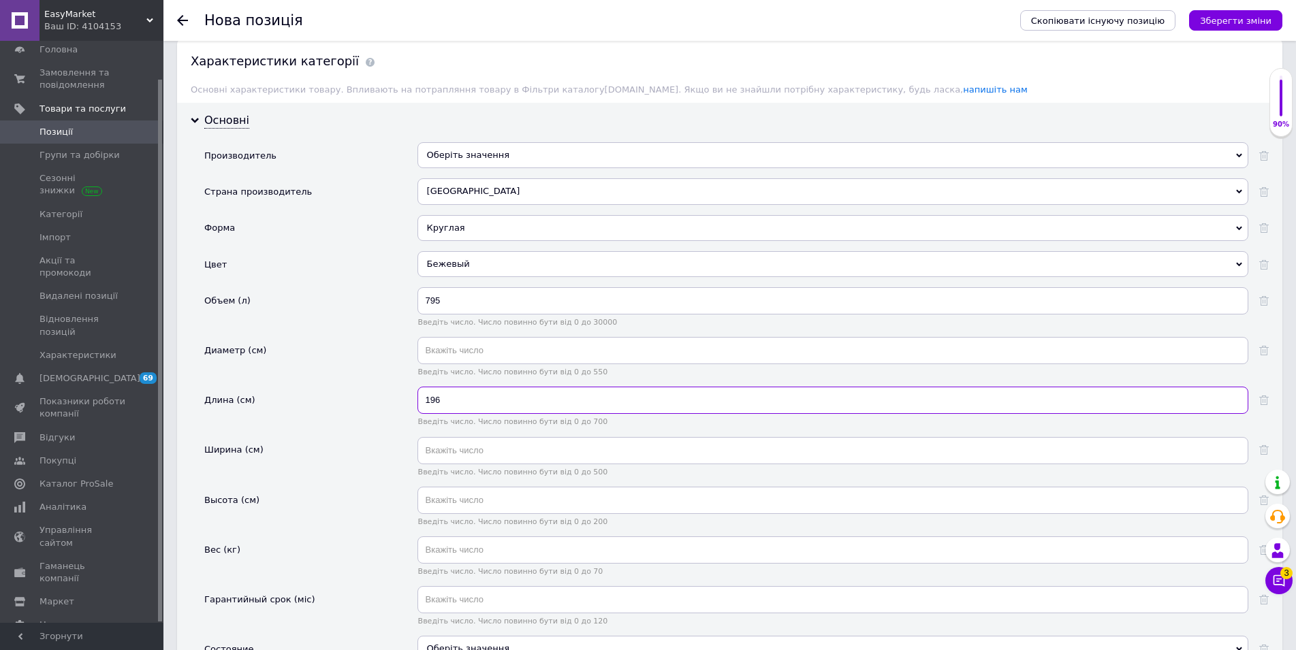
drag, startPoint x: 460, startPoint y: 396, endPoint x: 357, endPoint y: 395, distance: 103.5
click at [417, 397] on input "196" at bounding box center [832, 400] width 831 height 27
click at [443, 353] on input "text" at bounding box center [832, 350] width 831 height 27
type input "196"
click at [485, 452] on input "text" at bounding box center [832, 450] width 831 height 27
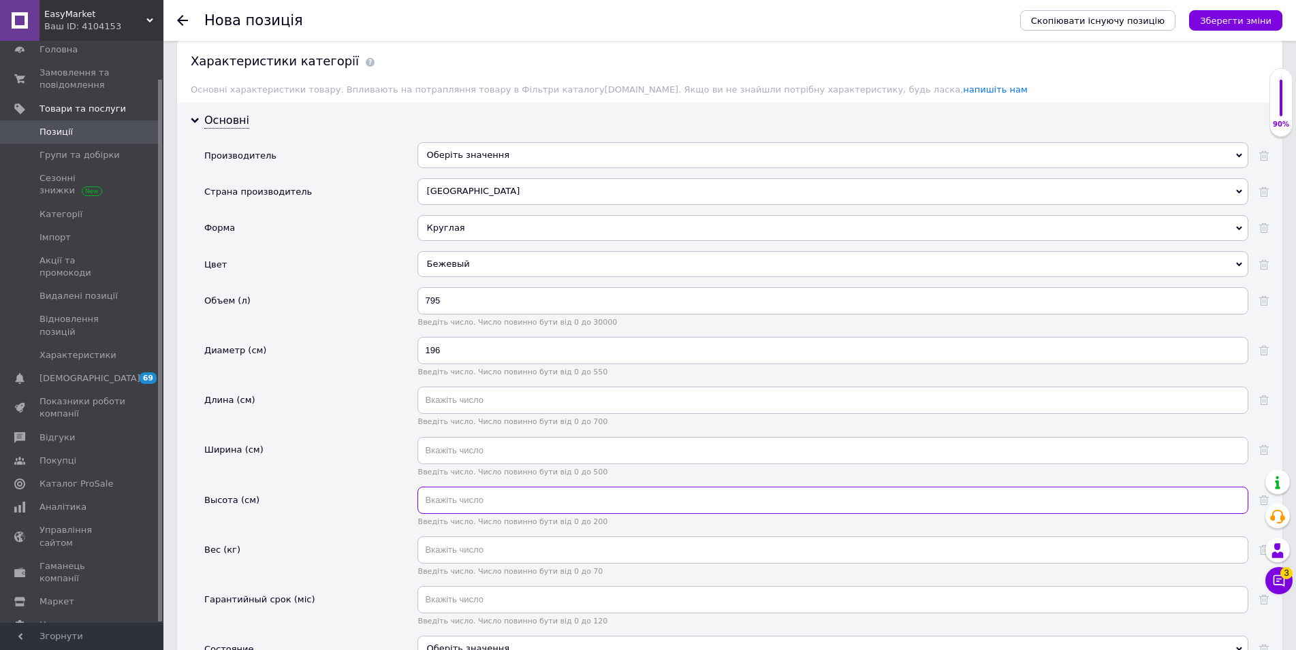
click at [483, 500] on input "text" at bounding box center [832, 500] width 831 height 27
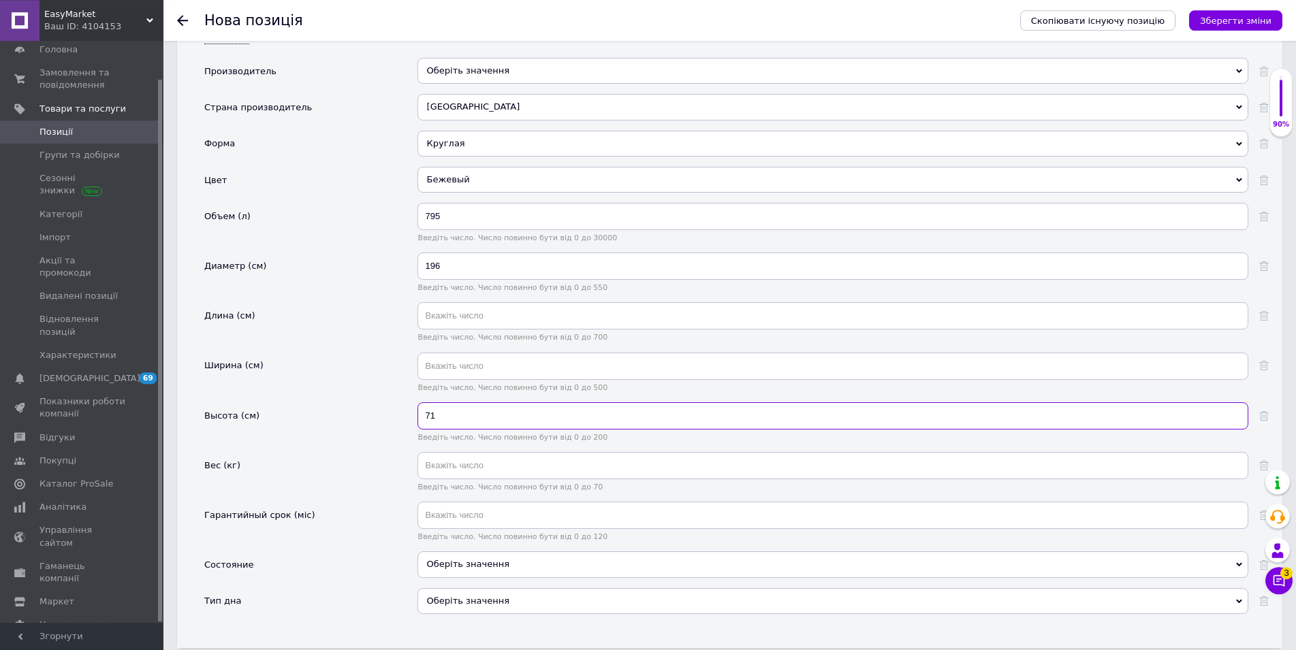
scroll to position [1459, 0]
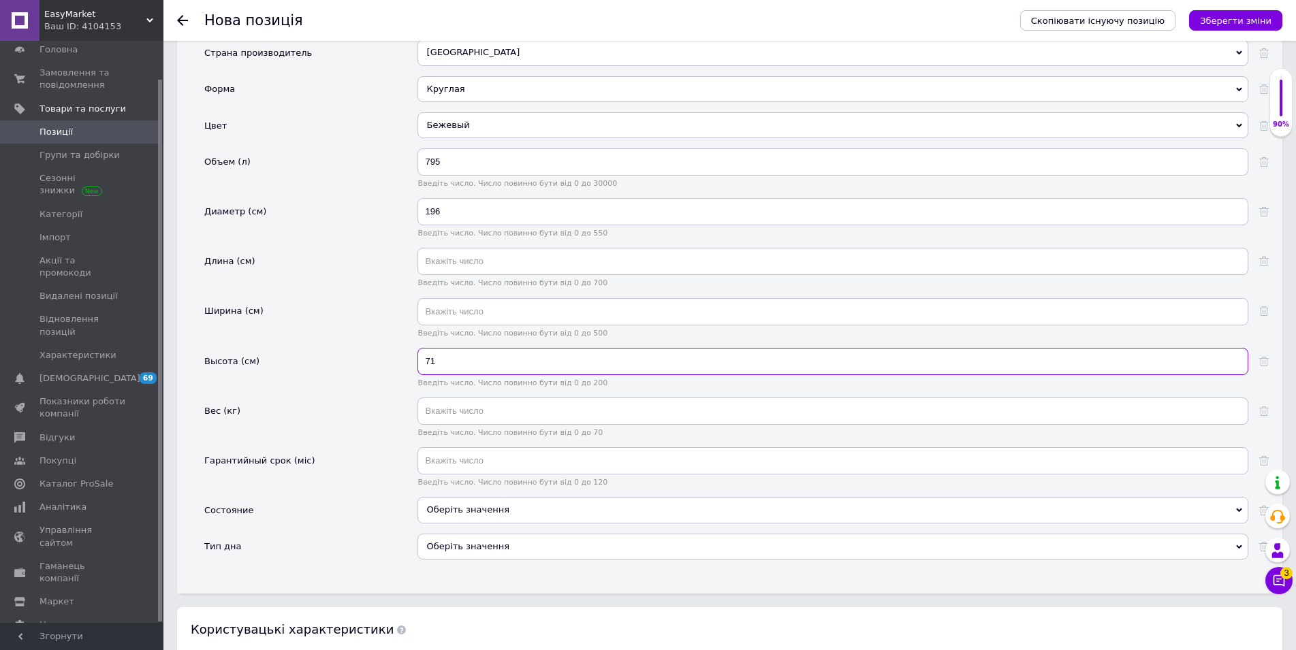
type input "71"
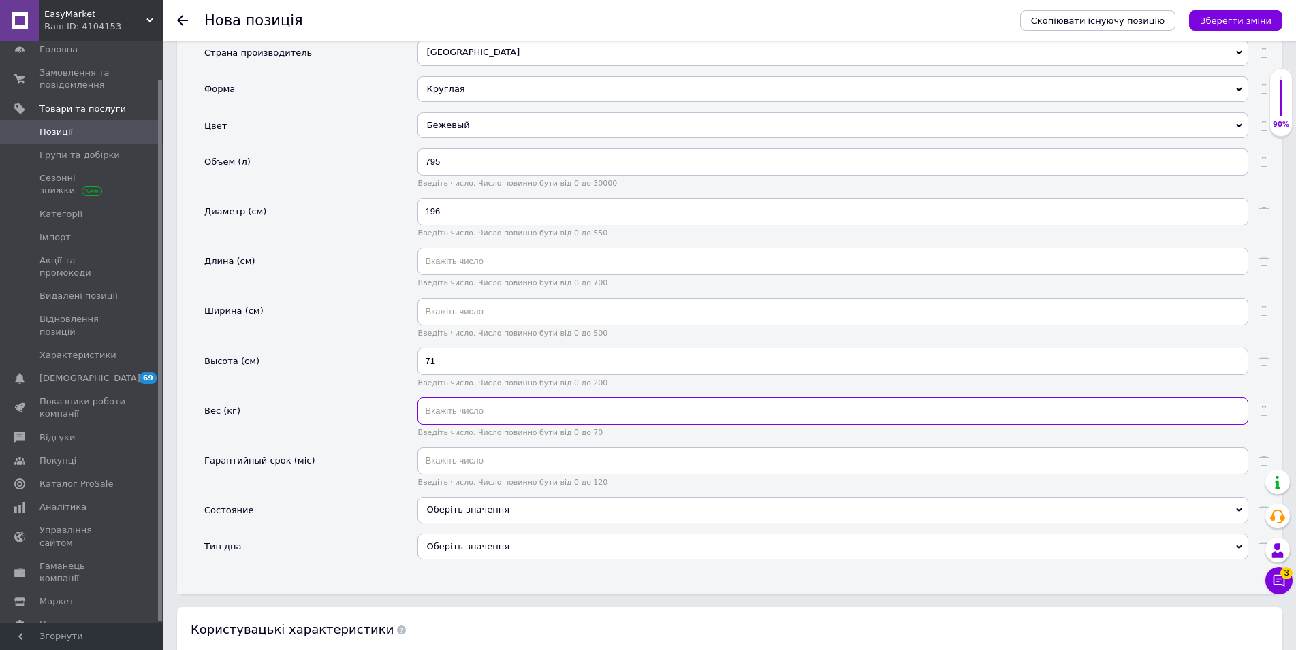
click at [480, 415] on input "text" at bounding box center [832, 411] width 831 height 27
type input "46"
click at [513, 511] on div "Оберіть значення" at bounding box center [832, 510] width 831 height 26
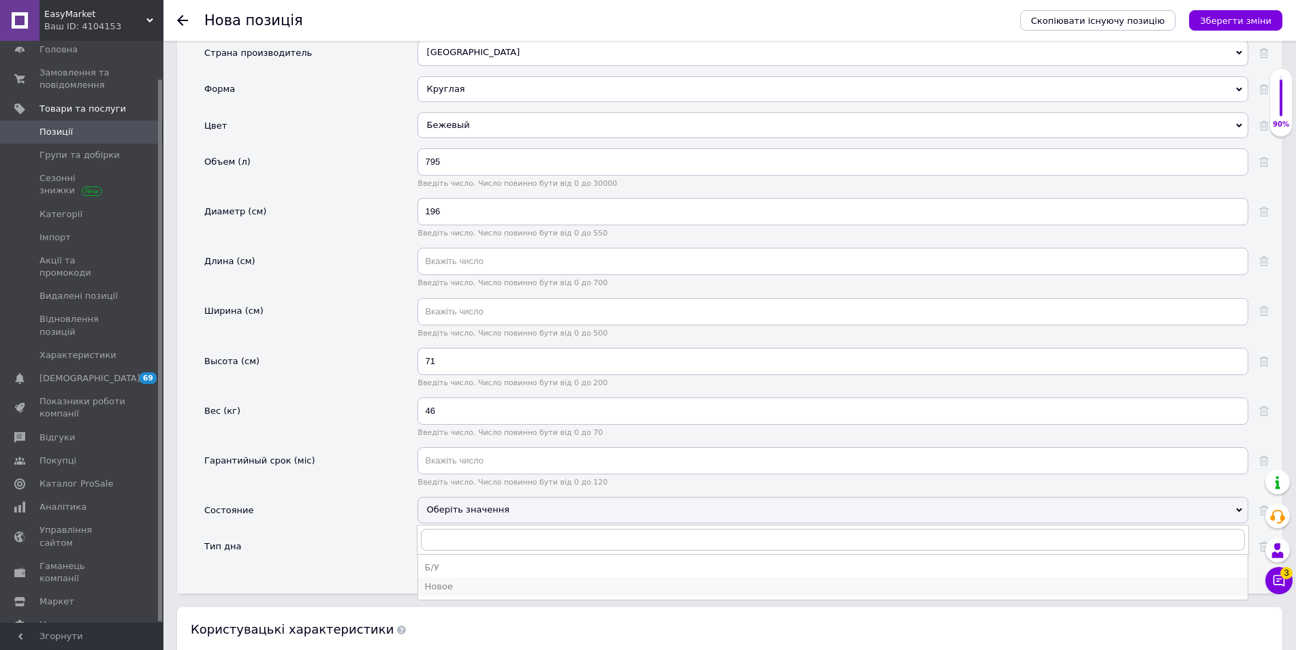
click at [472, 585] on div "Новое" at bounding box center [833, 587] width 816 height 12
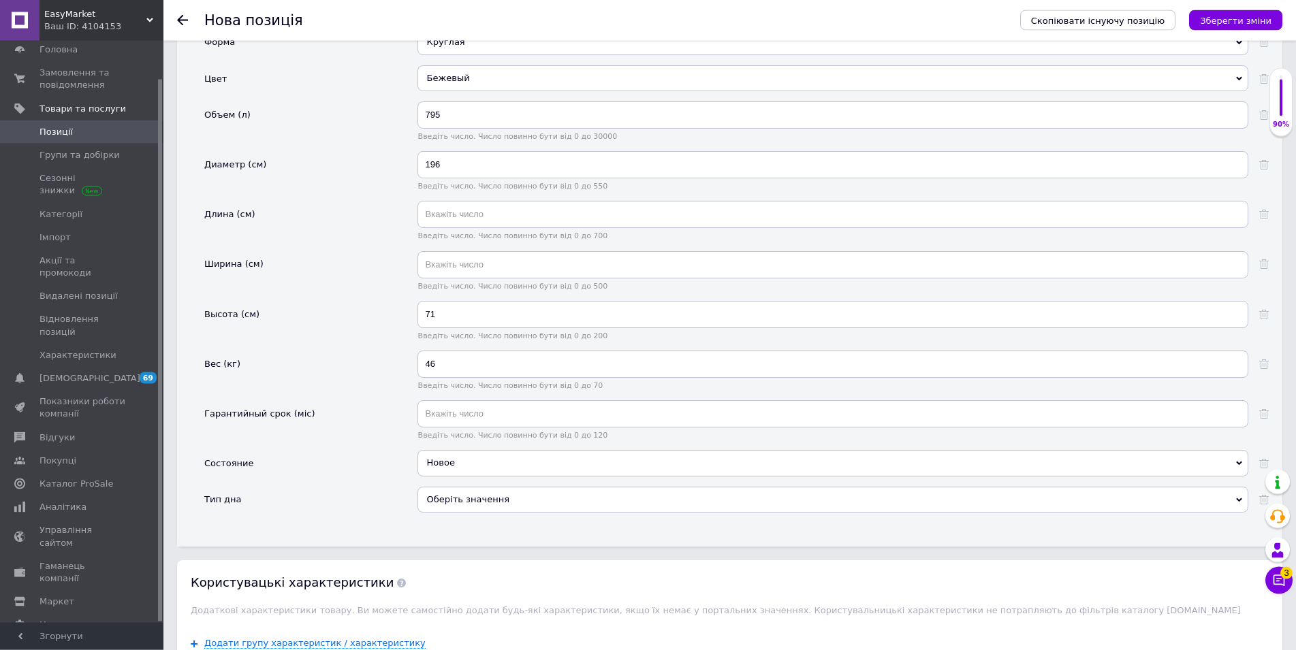
scroll to position [1528, 0]
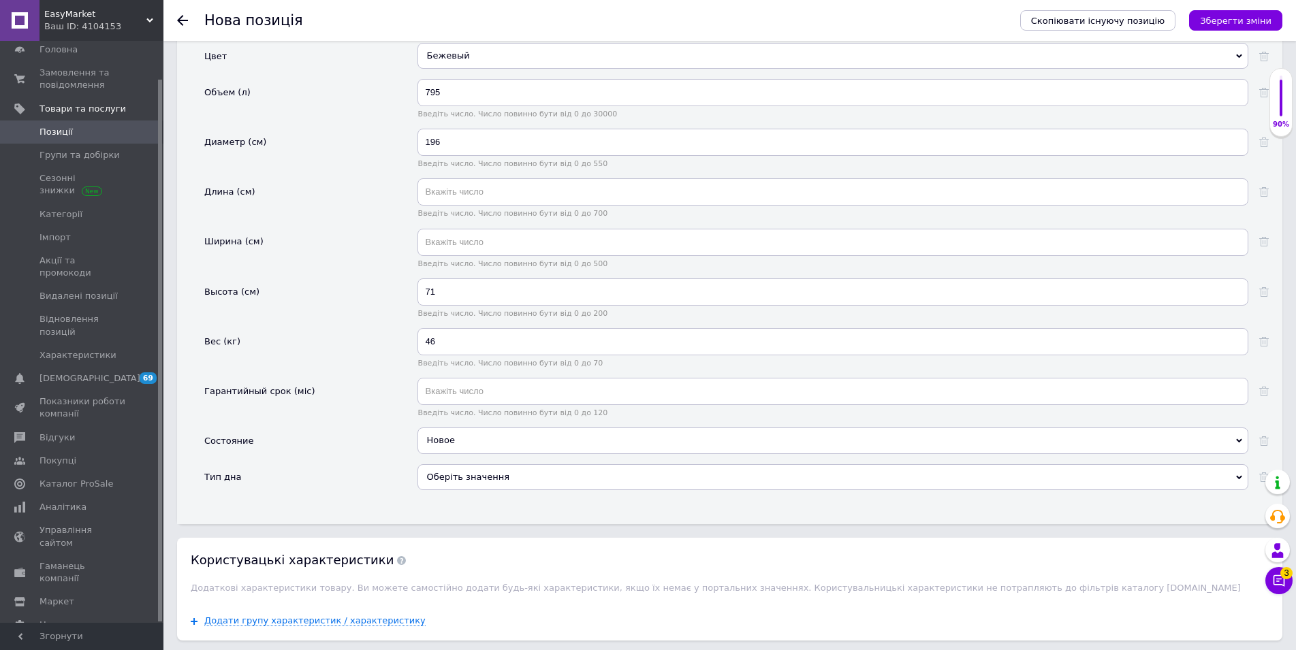
click at [466, 488] on div "Оберіть значення" at bounding box center [832, 477] width 831 height 26
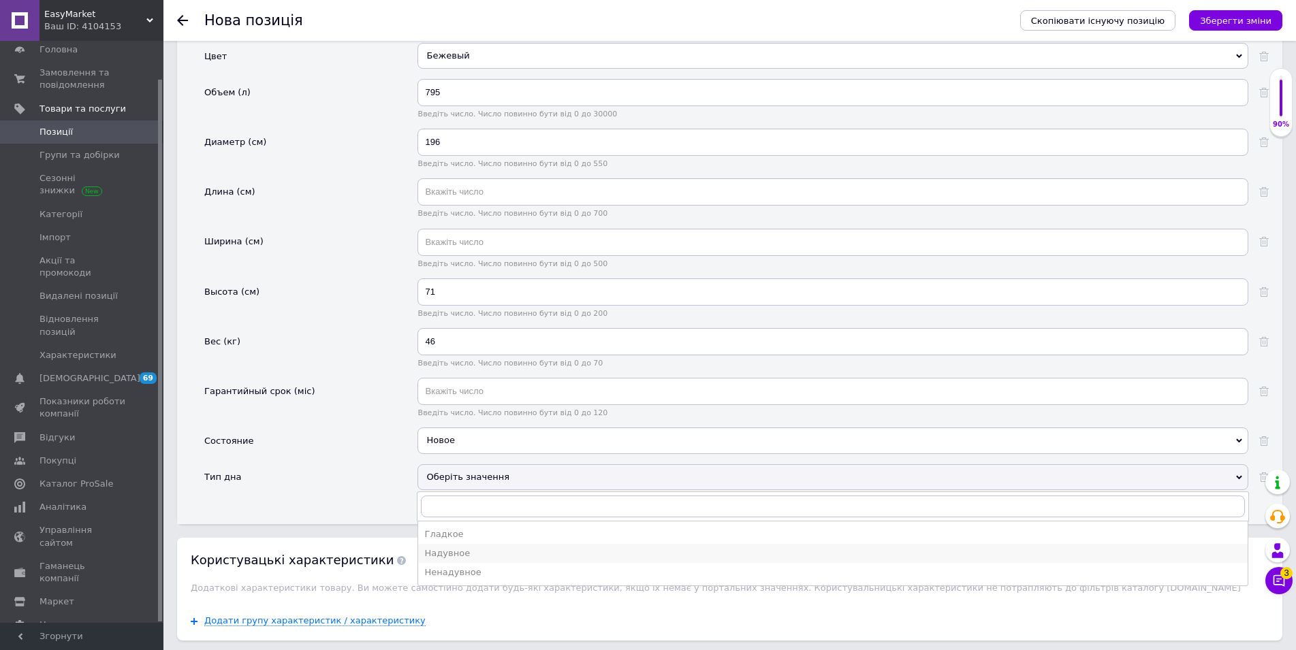
click at [467, 556] on div "Надувное" at bounding box center [833, 553] width 816 height 12
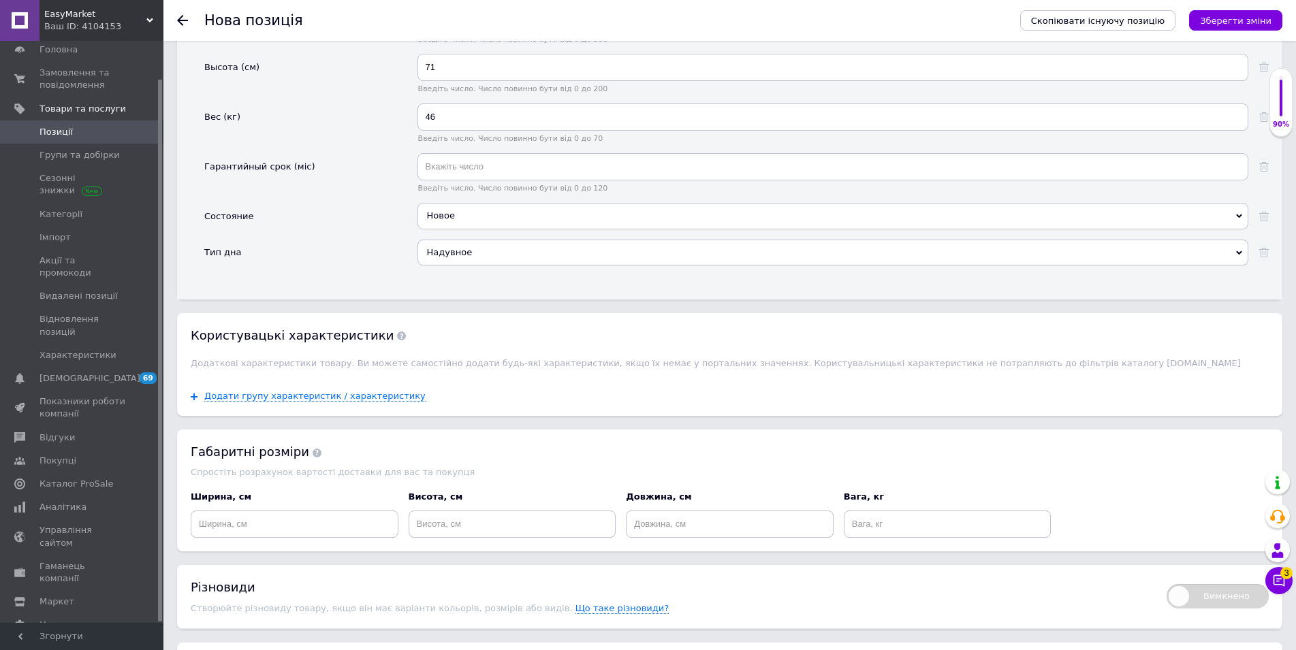
scroll to position [1806, 0]
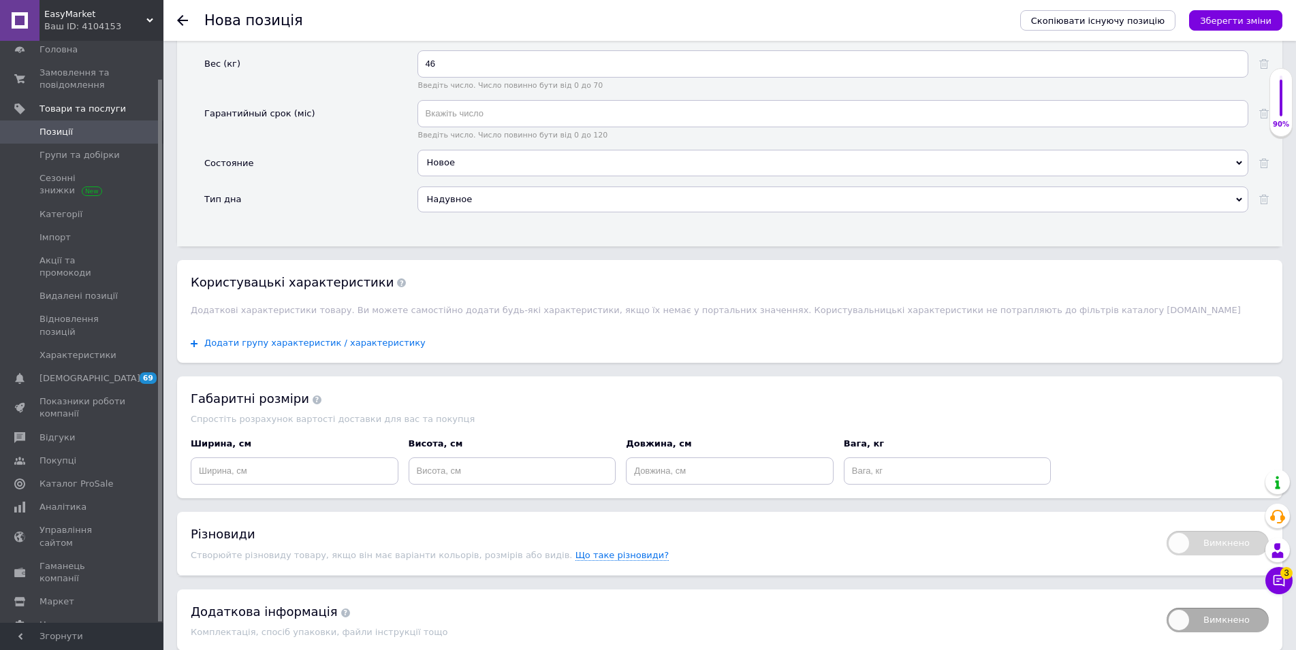
click at [306, 345] on span "Додати групу характеристик / характеристику" at bounding box center [314, 343] width 221 height 11
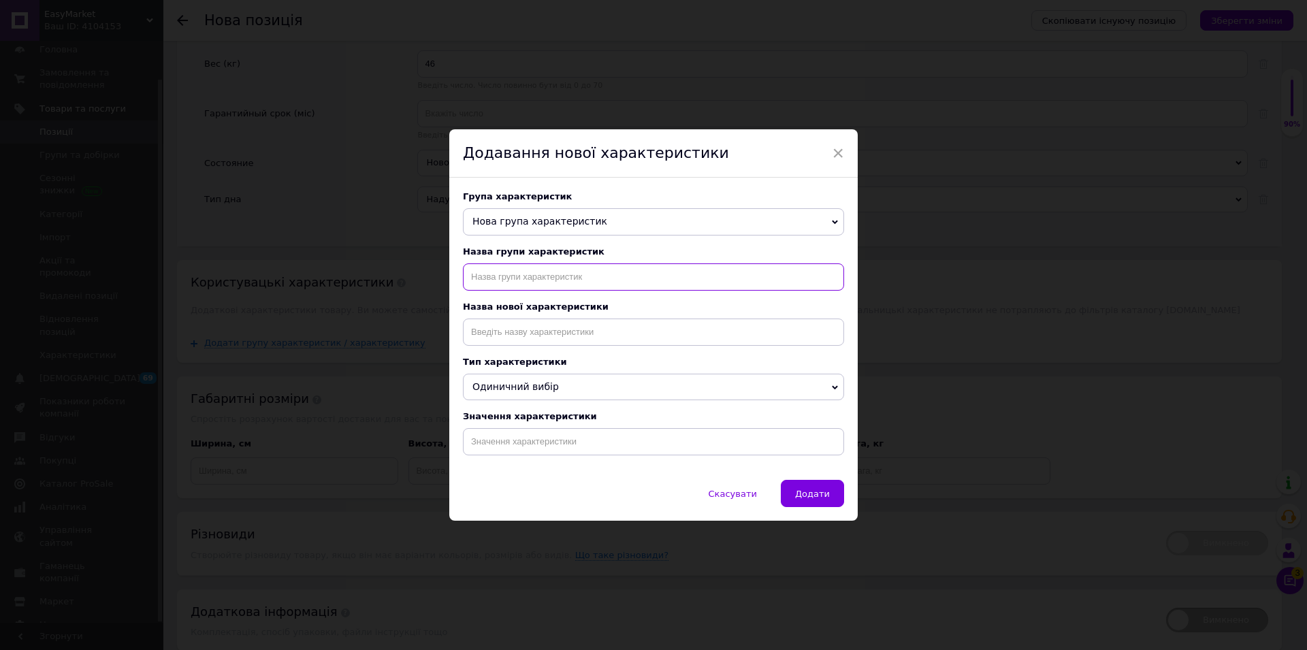
click at [561, 268] on input "text" at bounding box center [653, 277] width 381 height 27
click at [514, 282] on input "text" at bounding box center [653, 277] width 381 height 27
type input "користувацькі характеристики"
drag, startPoint x: 547, startPoint y: 316, endPoint x: 546, endPoint y: 338, distance: 21.8
click at [547, 317] on div "Назва нової характеристики" at bounding box center [653, 324] width 381 height 44
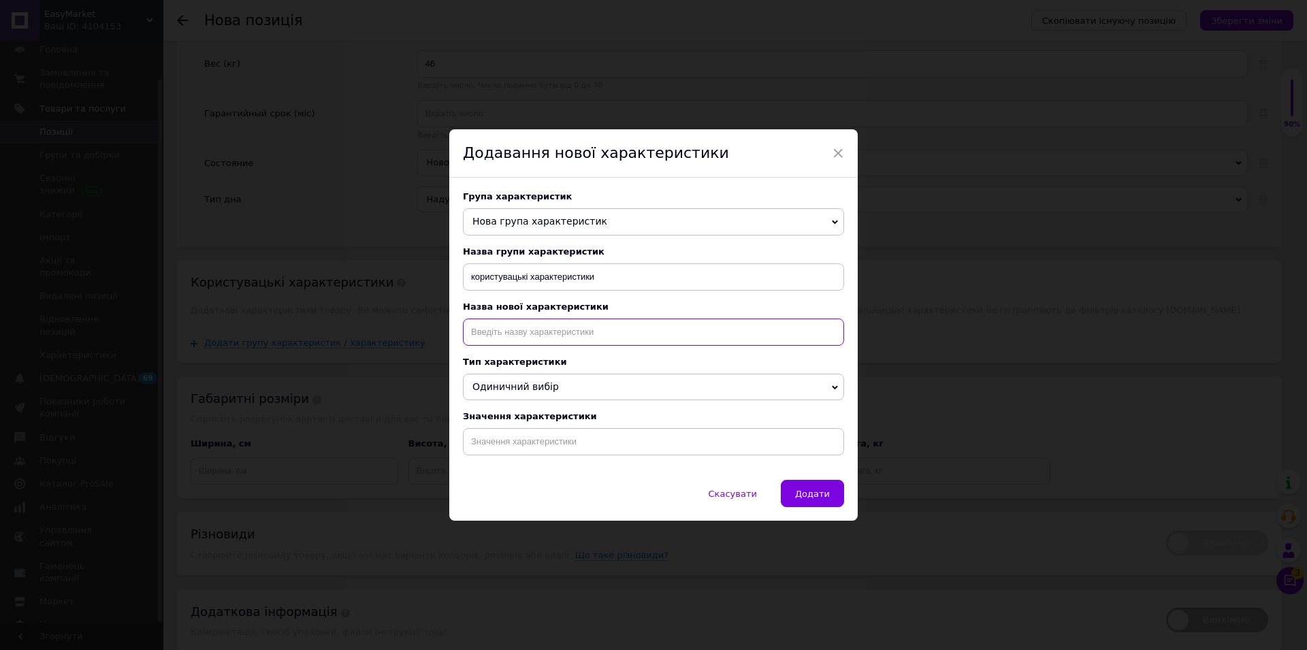
click at [545, 338] on input at bounding box center [653, 332] width 381 height 27
paste input "Матеріал чаші"
type input "Матеріал чаші"
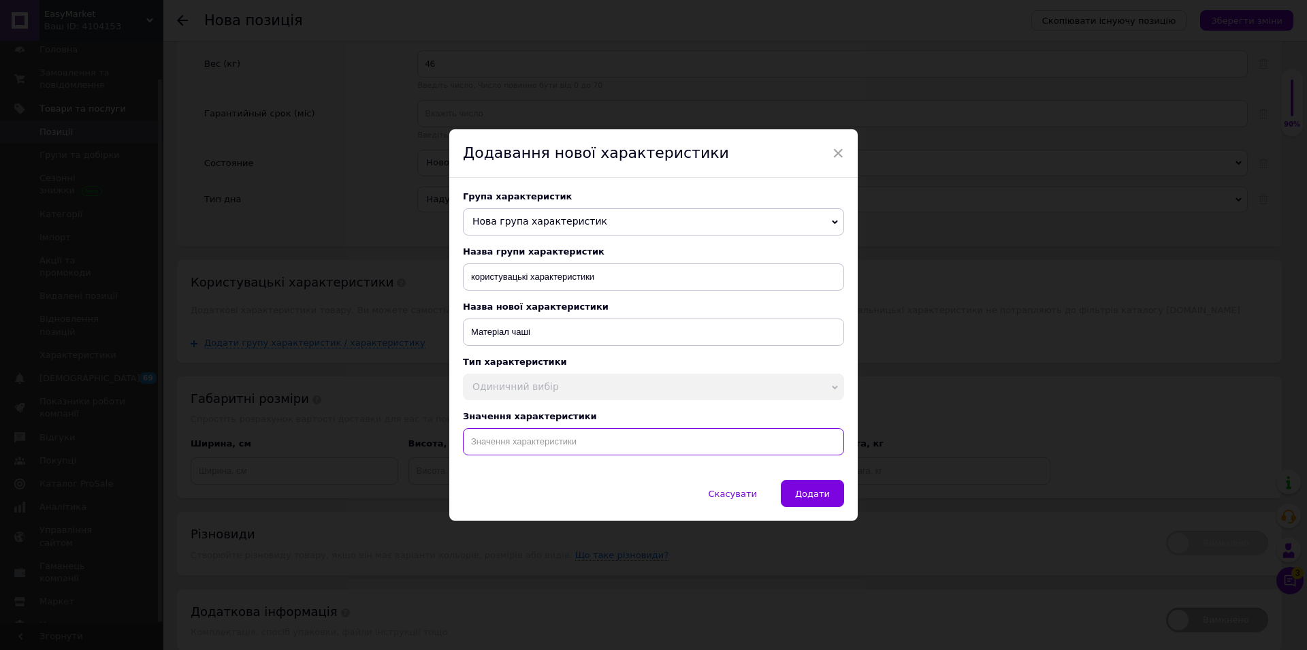
click at [521, 455] on input at bounding box center [653, 441] width 381 height 27
type input "ПВХ"
click at [801, 499] on span "Додати" at bounding box center [812, 494] width 35 height 10
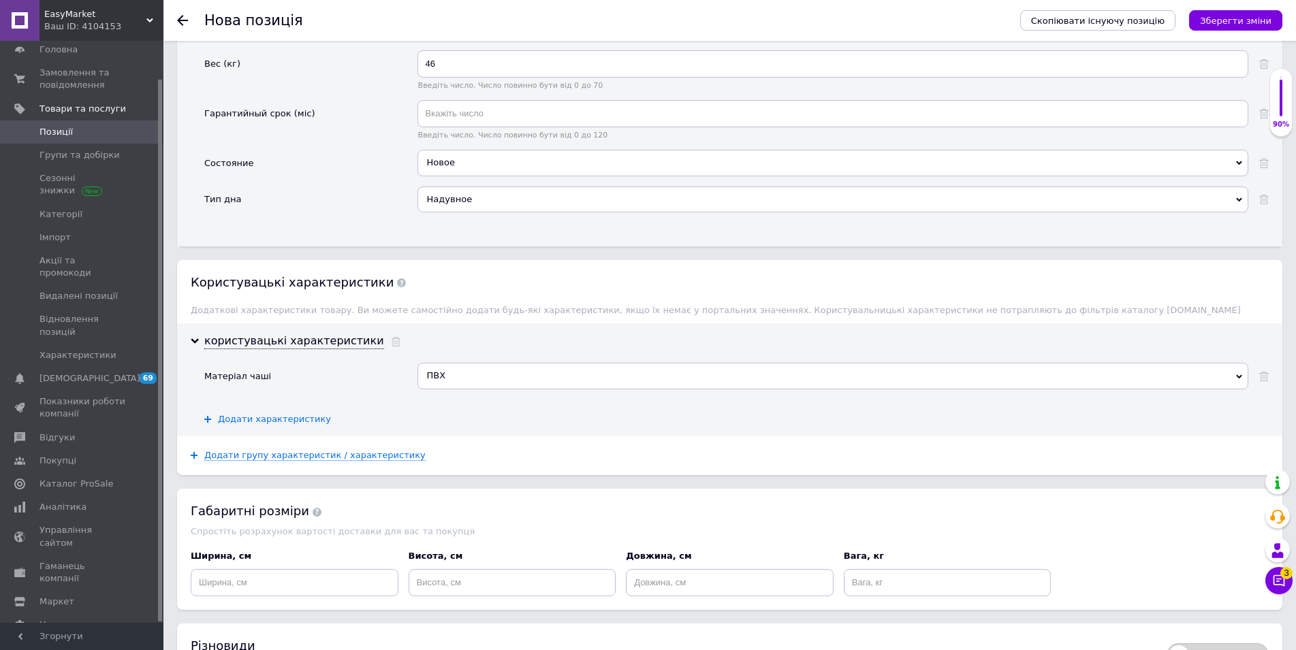
click at [263, 422] on span "Додати характеристику" at bounding box center [274, 419] width 113 height 11
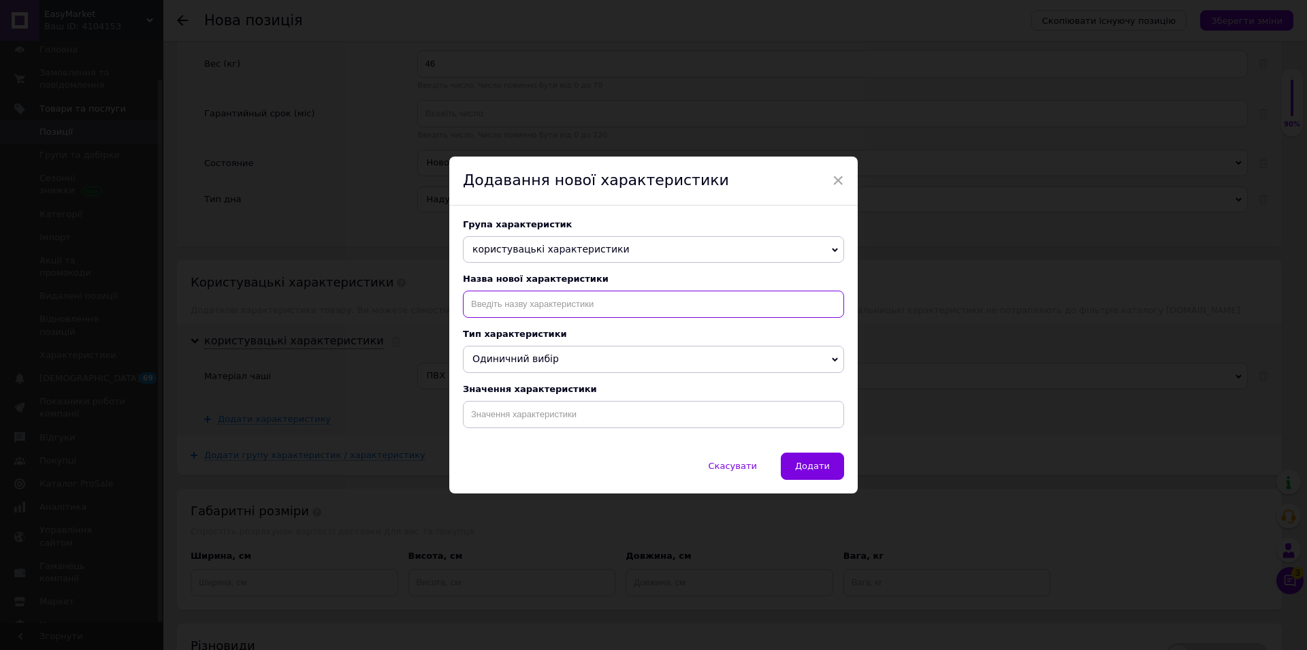
click at [507, 308] on input at bounding box center [653, 304] width 381 height 27
paste input "Місткість"
type input "Місткість"
click at [498, 428] on input at bounding box center [653, 414] width 381 height 27
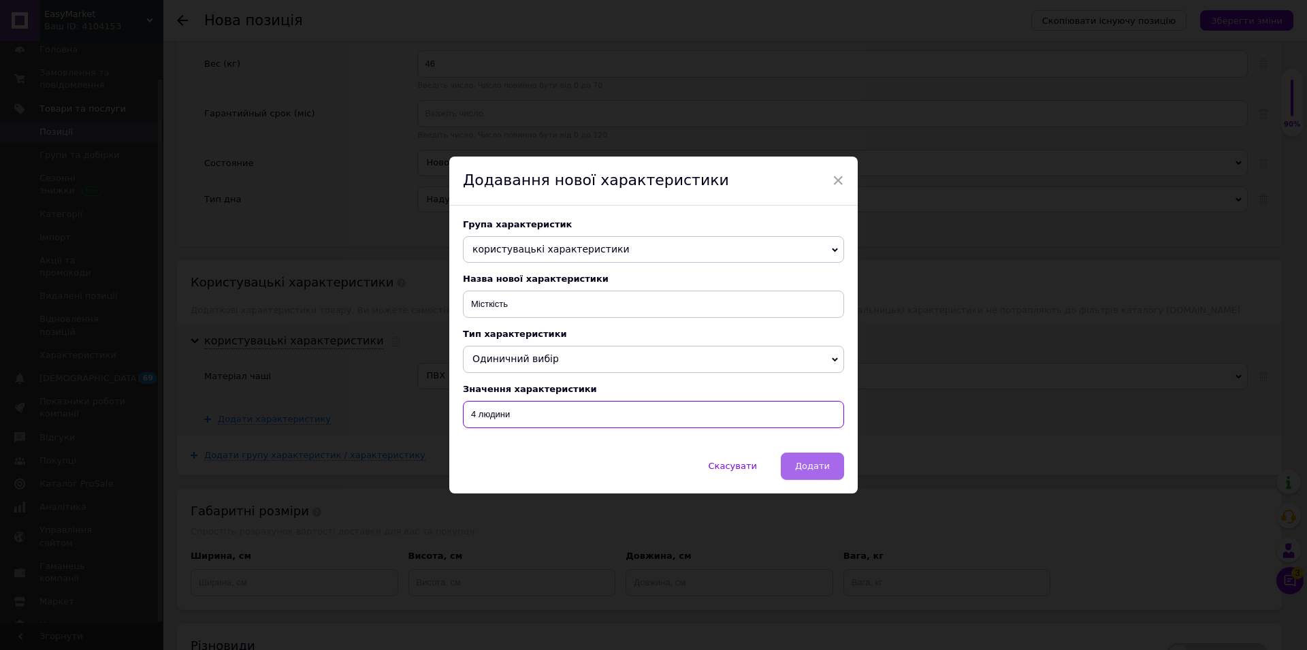
type input "4 людини"
click at [824, 466] on span "Додати" at bounding box center [812, 466] width 35 height 10
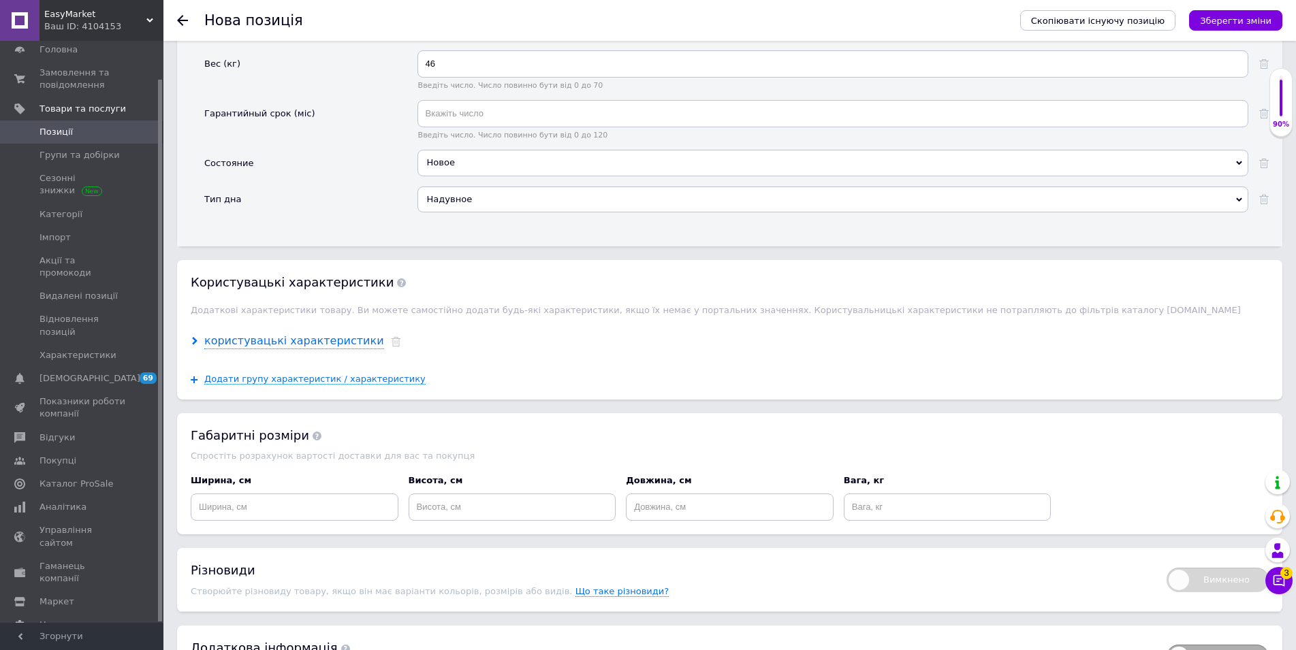
click at [194, 345] on use at bounding box center [194, 341] width 5 height 8
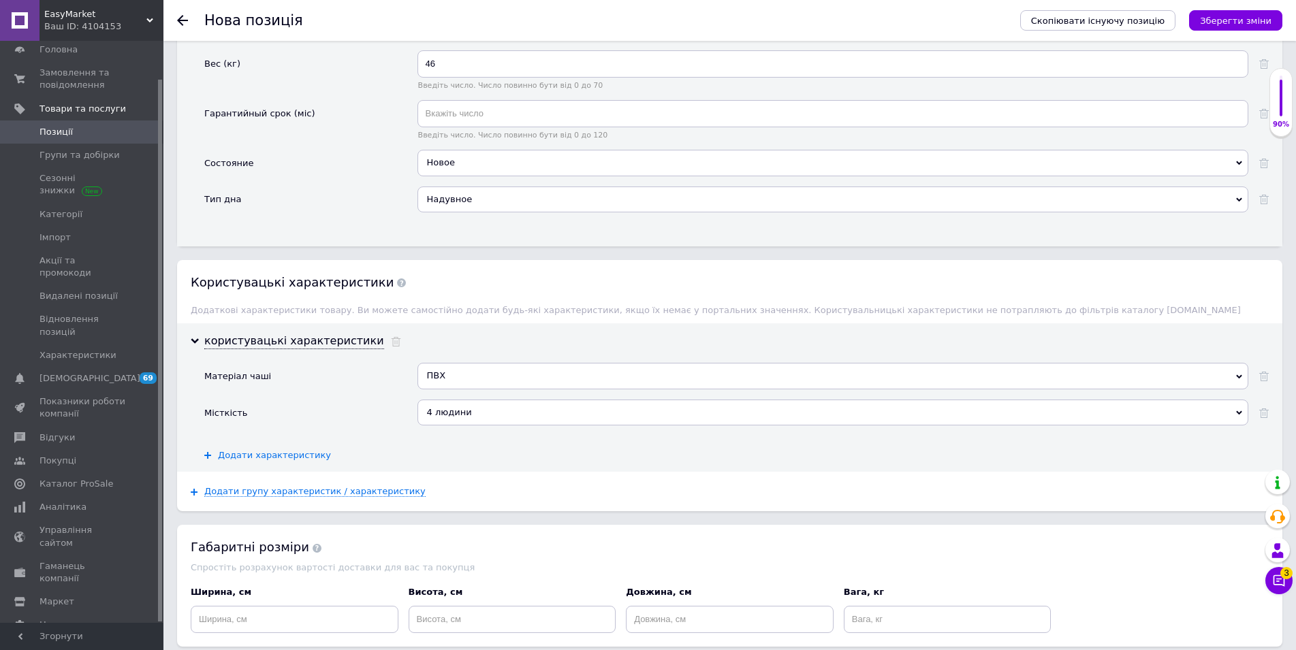
click at [271, 453] on span "Додати характеристику" at bounding box center [274, 455] width 113 height 11
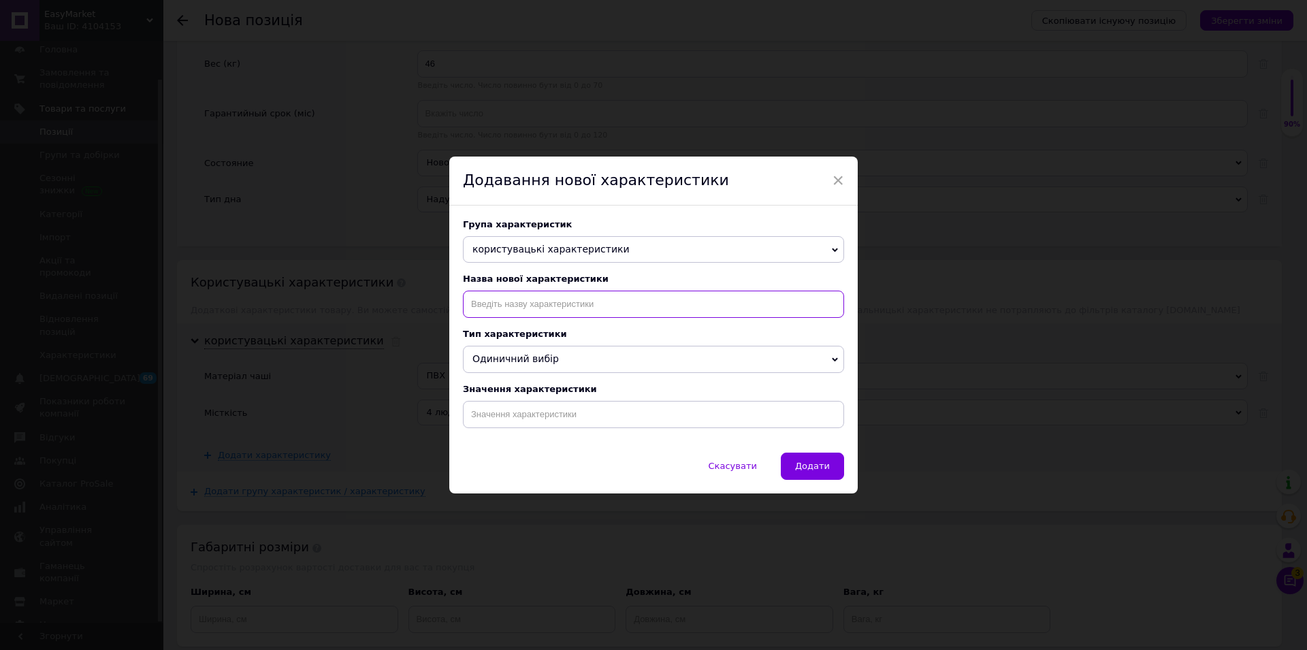
click at [522, 308] on input at bounding box center [653, 304] width 381 height 27
paste input "Особливості"
type input "Особливості"
click at [526, 428] on input at bounding box center [653, 414] width 381 height 27
click at [641, 421] on input at bounding box center [653, 414] width 381 height 27
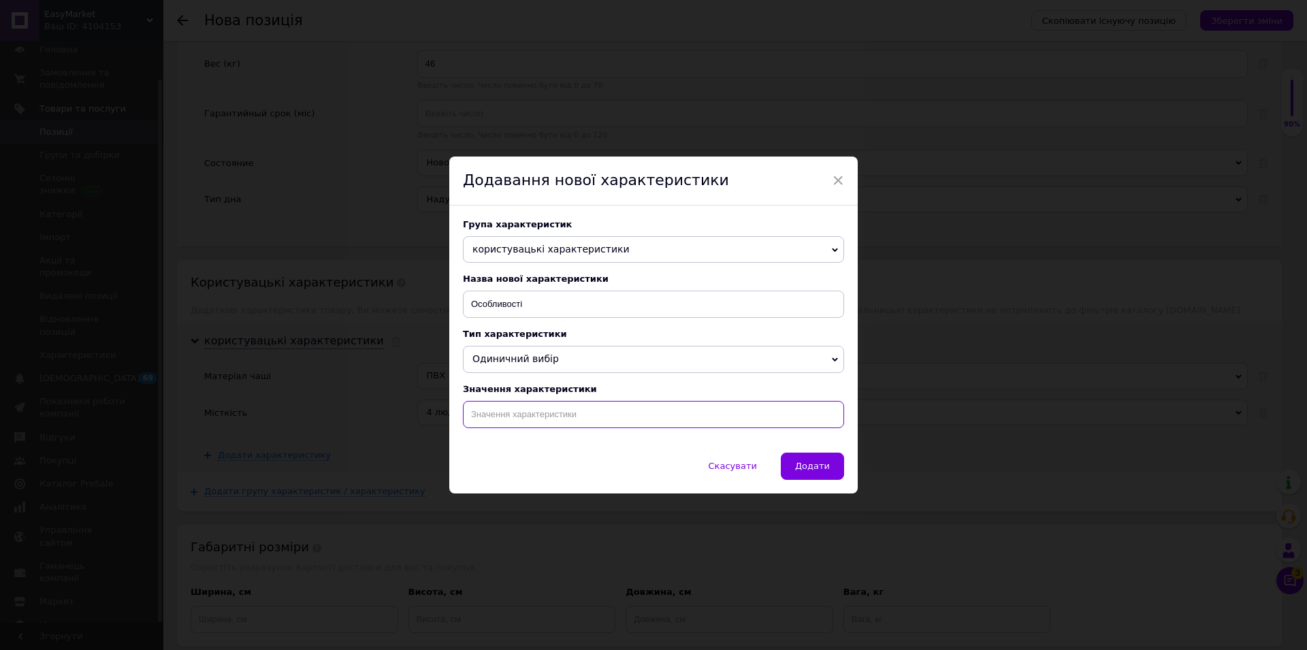
paste input "З підігріванням"
type input "З підігріванням"
click at [809, 466] on span "Додати" at bounding box center [812, 466] width 35 height 10
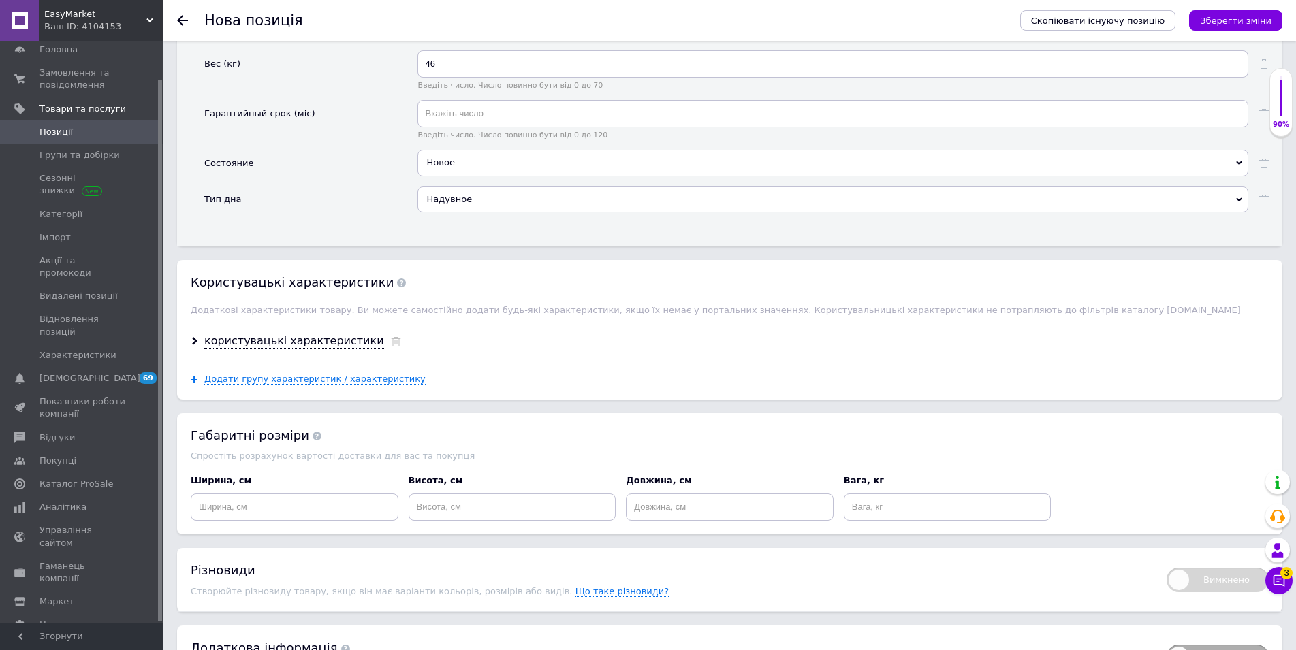
scroll to position [1902, 0]
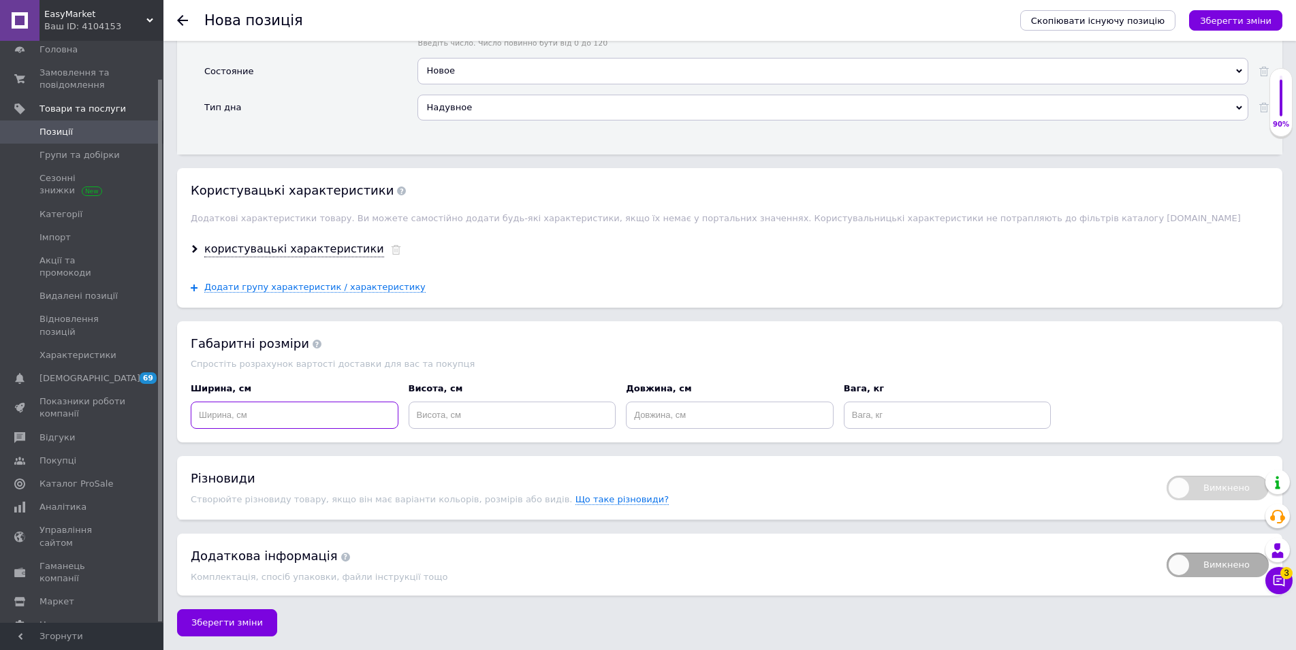
click at [311, 402] on input at bounding box center [295, 415] width 208 height 27
click at [704, 419] on input at bounding box center [730, 415] width 208 height 27
type input "80"
click at [293, 419] on input at bounding box center [295, 415] width 208 height 27
type input "65"
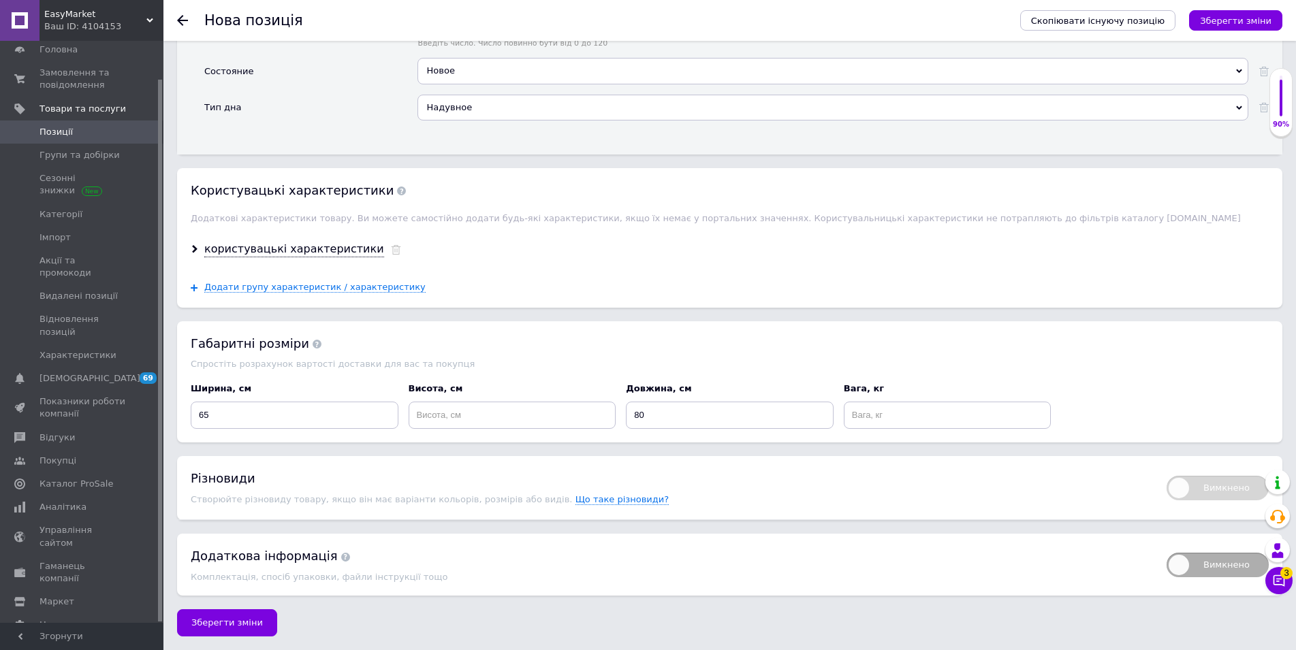
drag, startPoint x: 535, startPoint y: 446, endPoint x: 526, endPoint y: 432, distance: 15.9
click at [531, 428] on input at bounding box center [513, 415] width 208 height 27
type input "52"
click at [919, 405] on input at bounding box center [948, 415] width 208 height 27
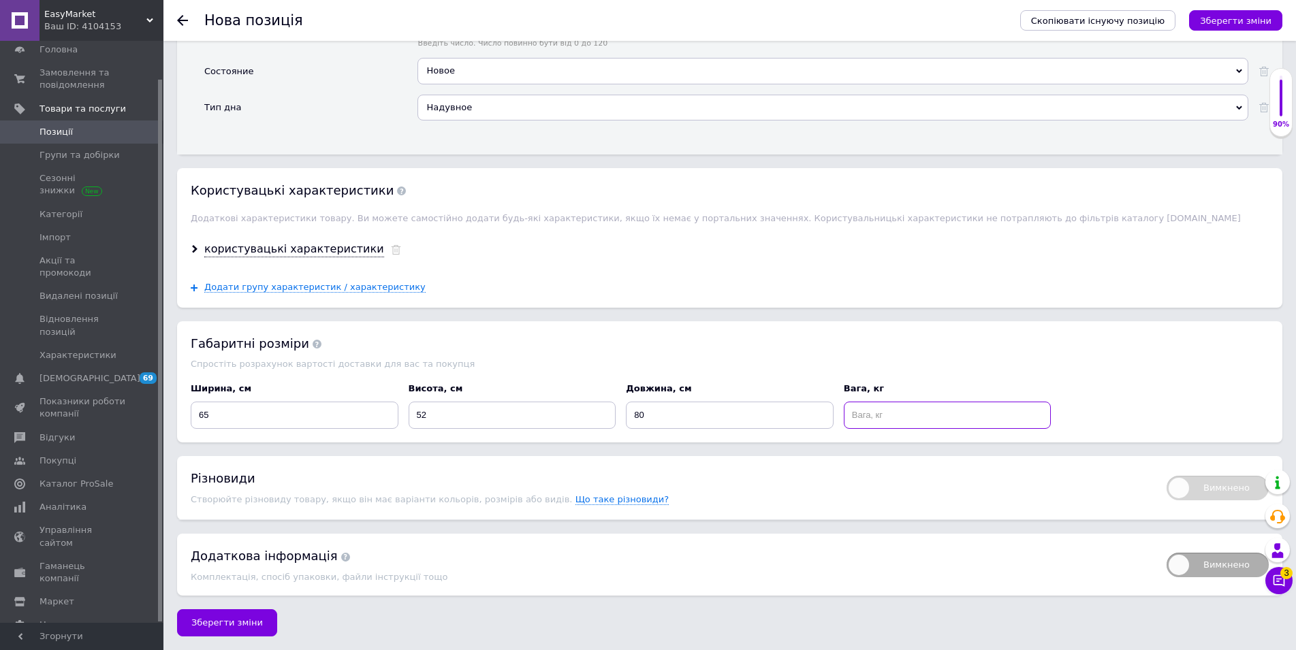
click at [926, 413] on input at bounding box center [948, 415] width 208 height 27
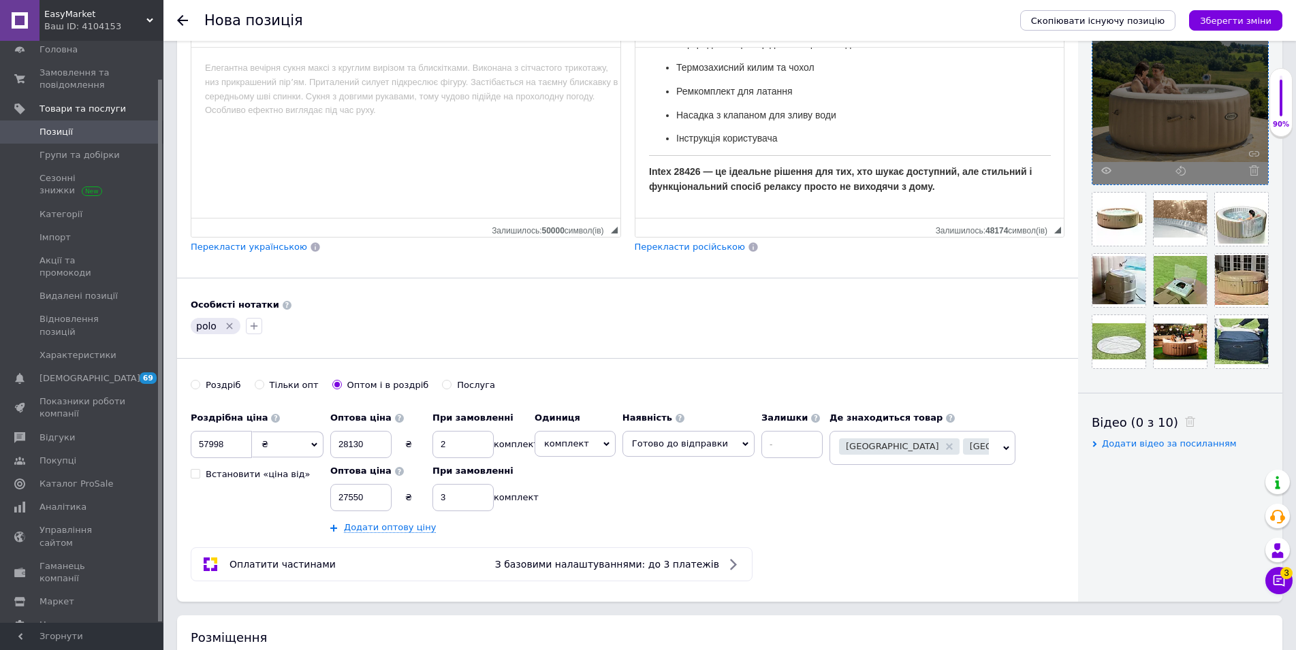
scroll to position [165, 0]
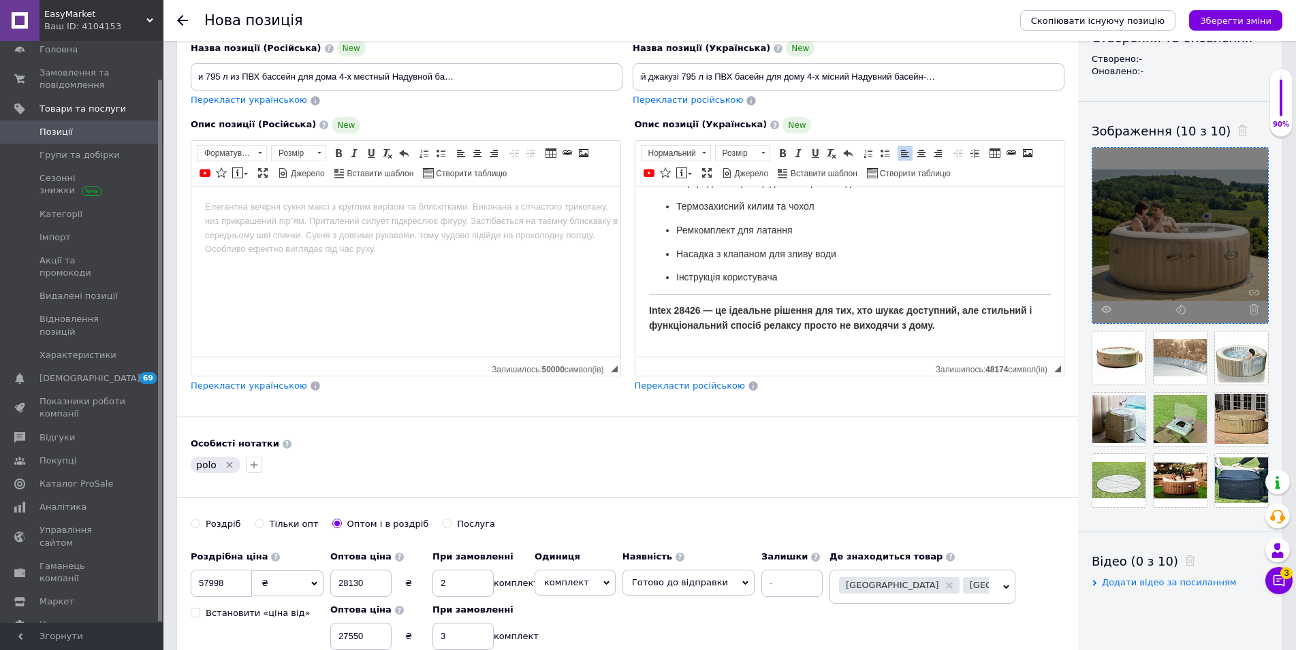
type input "50"
click at [669, 318] on span "Intex 28426 — це ідеальне рішення для тих, хто шукає доступний, але стильний і …" at bounding box center [839, 317] width 383 height 26
click at [686, 170] on span at bounding box center [681, 173] width 11 height 11
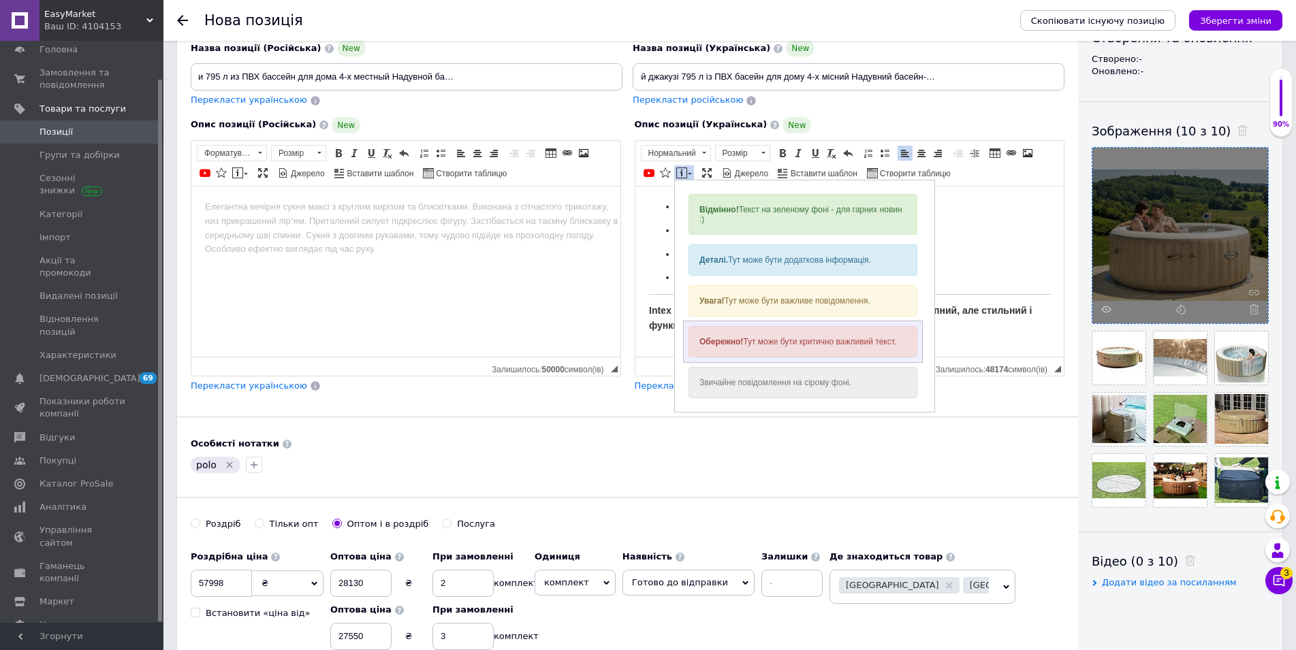
drag, startPoint x: 750, startPoint y: 347, endPoint x: 1486, endPoint y: 559, distance: 765.9
click at [750, 347] on div "Обережно! Тут може бути критично важливий текст." at bounding box center [802, 340] width 229 height 31
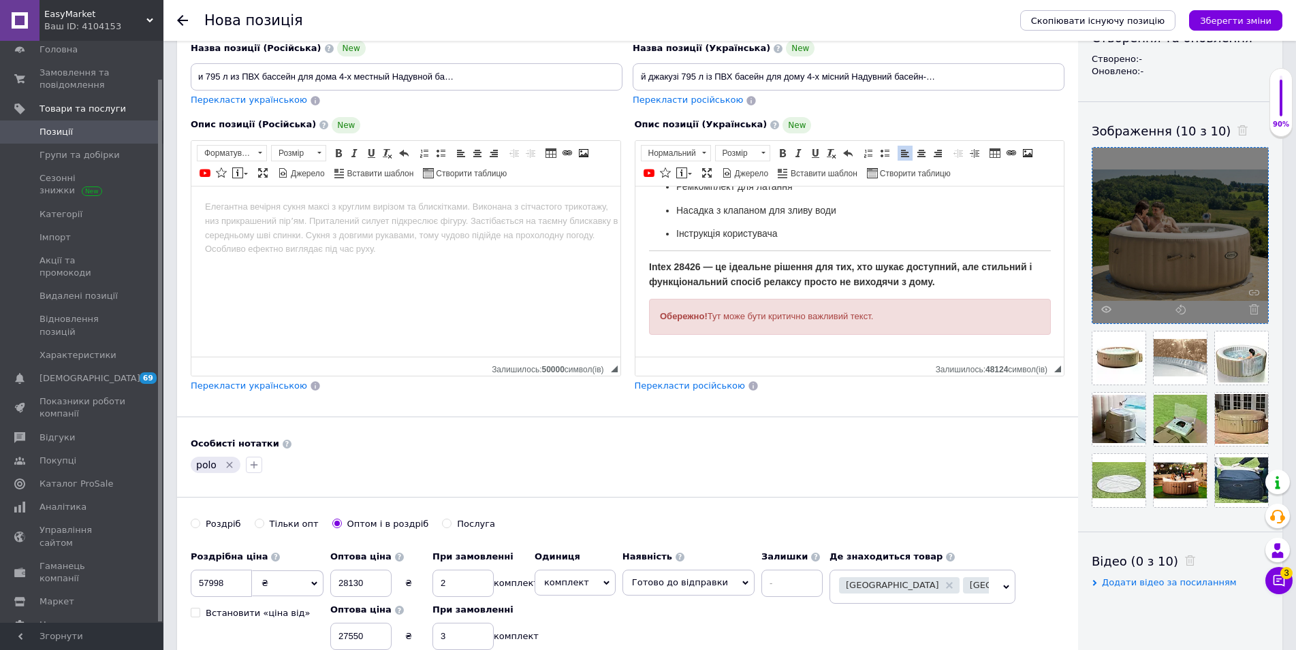
drag, startPoint x: 886, startPoint y: 313, endPoint x: 620, endPoint y: 313, distance: 265.6
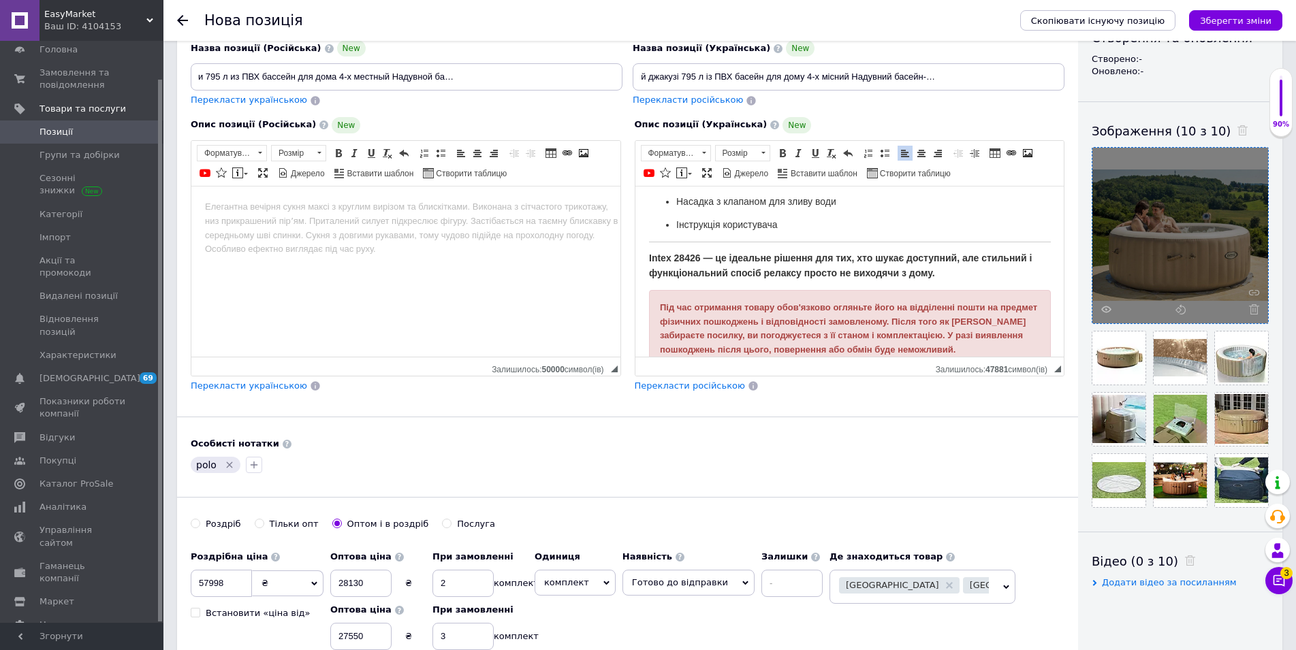
scroll to position [2271, 0]
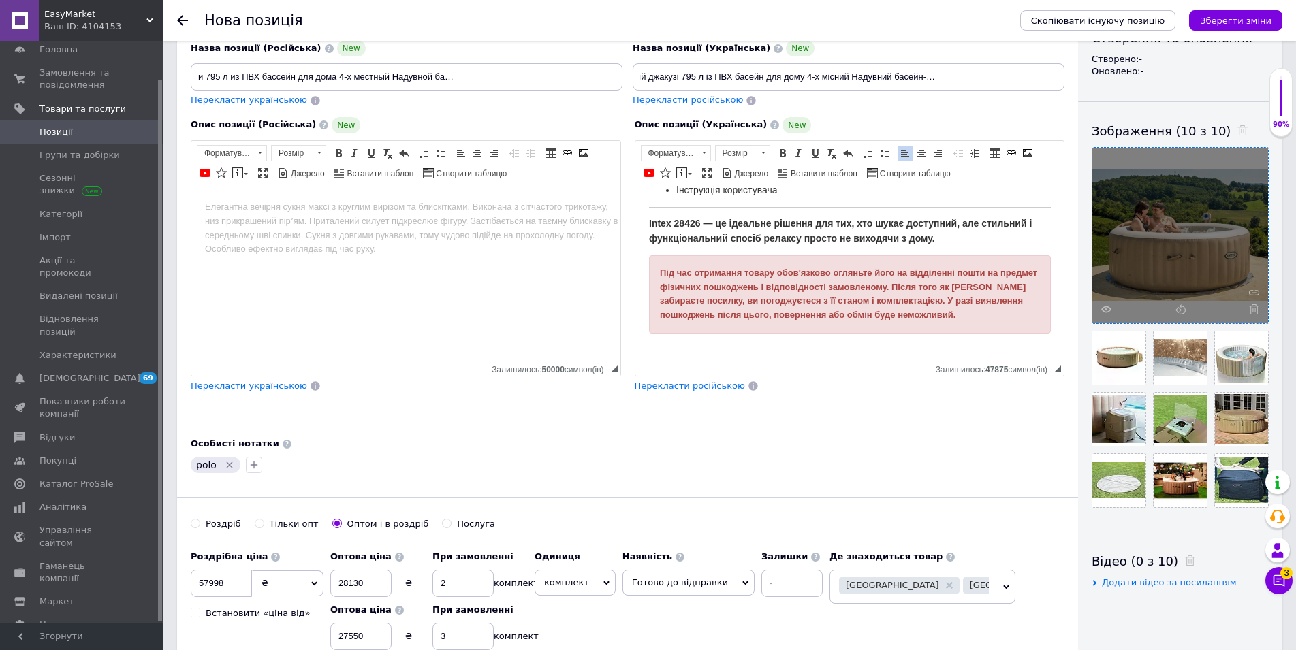
click at [957, 226] on p "Intex 28426 — це ідеальне рішення для тих, хто шукає доступний, але стильний і …" at bounding box center [849, 231] width 402 height 30
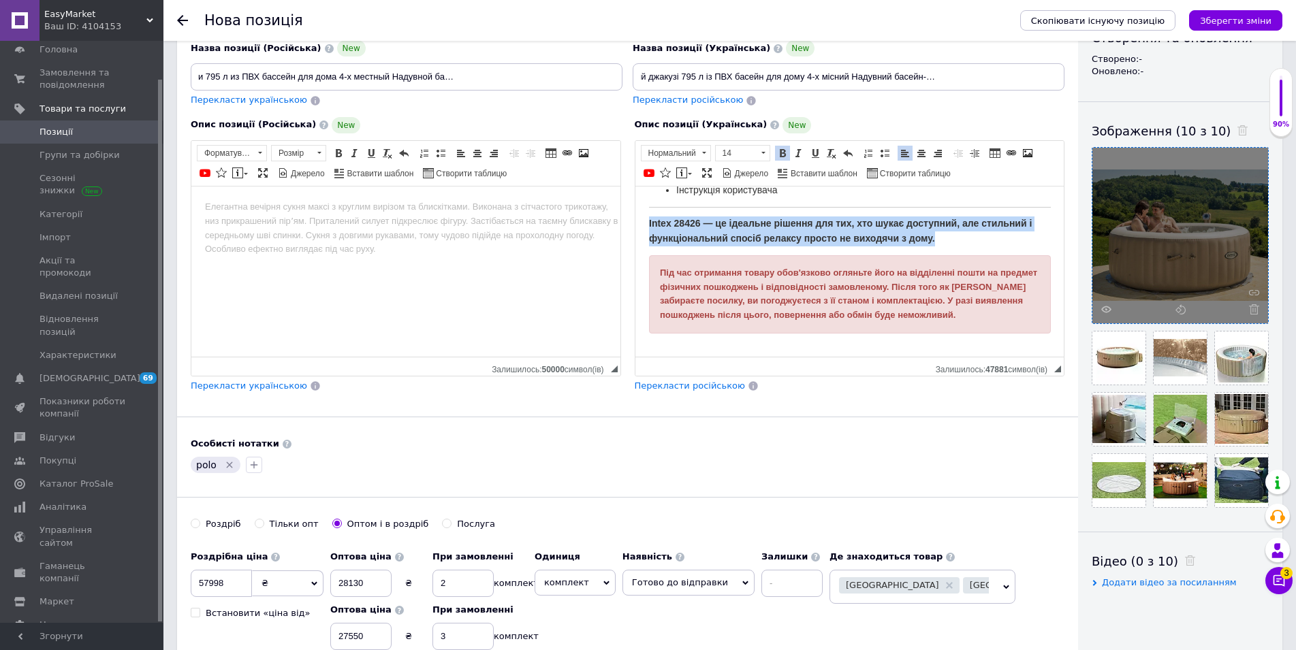
drag, startPoint x: 948, startPoint y: 227, endPoint x: 634, endPoint y: 203, distance: 314.8
click at [766, 154] on span at bounding box center [762, 153] width 13 height 15
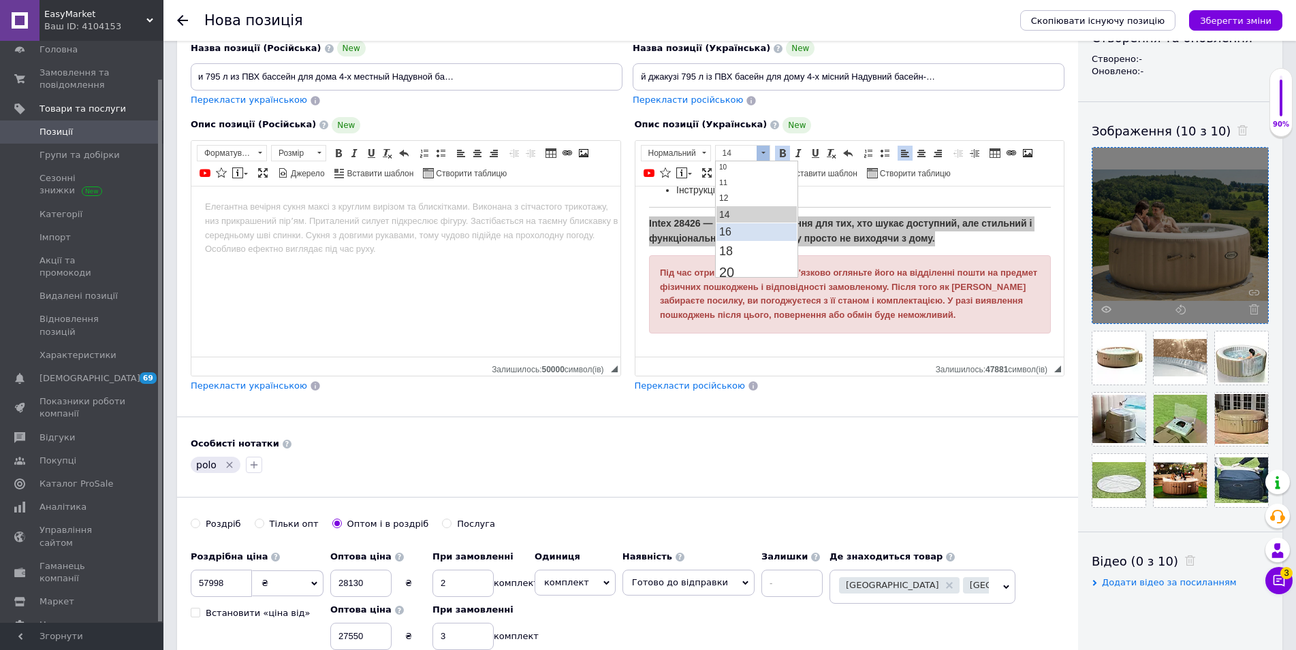
click at [733, 233] on link "16" at bounding box center [756, 232] width 80 height 18
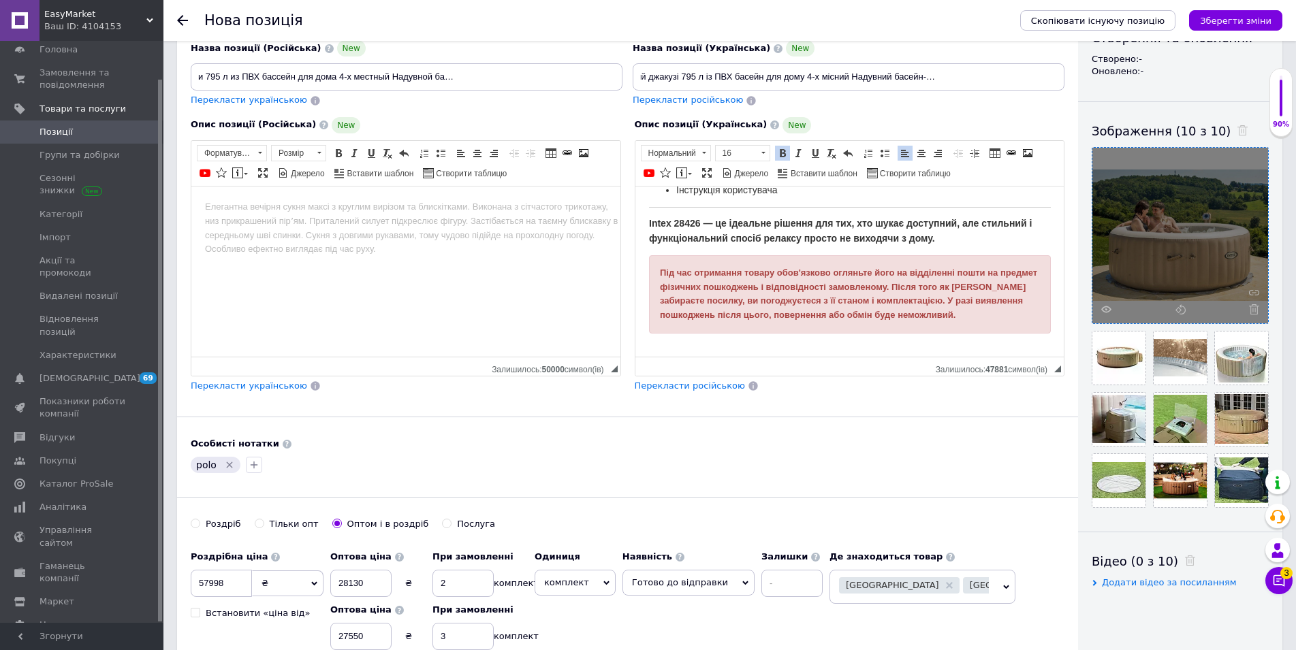
scroll to position [2270, 0]
drag, startPoint x: 713, startPoint y: 385, endPoint x: 714, endPoint y: 451, distance: 66.1
click at [712, 384] on span "Перекласти російською" at bounding box center [690, 386] width 110 height 10
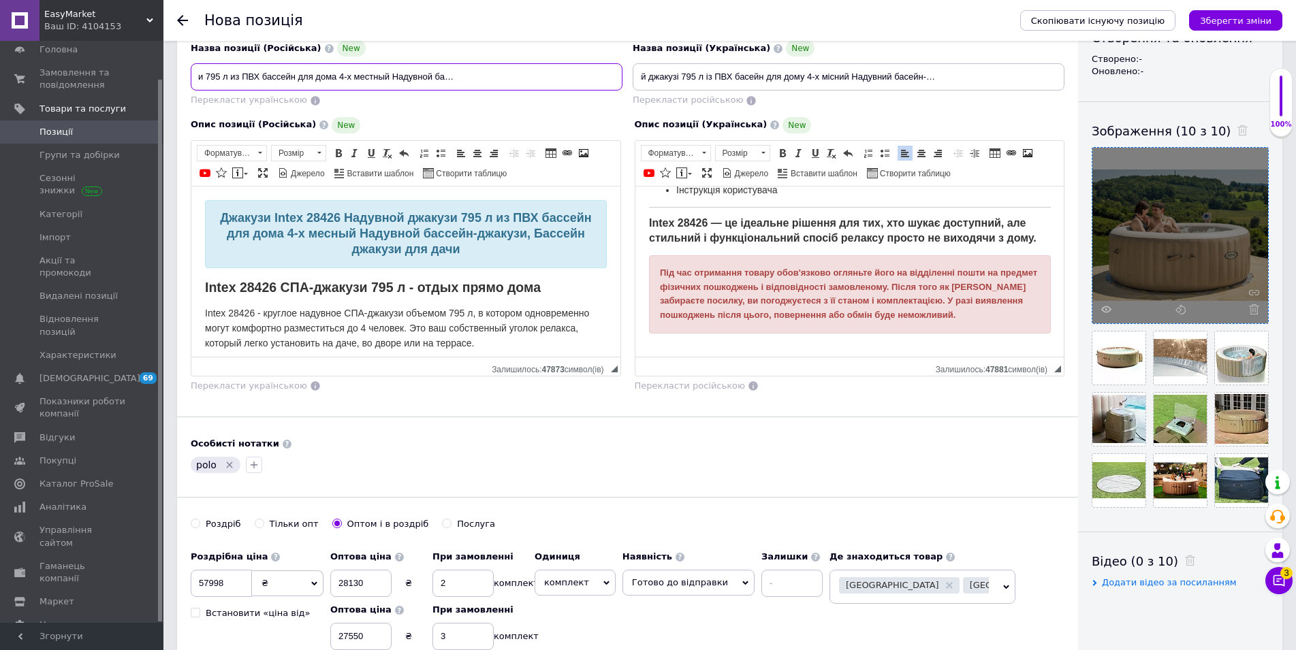
click at [381, 85] on input "Джакузи Inteх 28426 Надувная джакузи 795 л из ПВХ бассейн для дома 4-х местный …" at bounding box center [407, 76] width 432 height 27
click at [469, 260] on div "Джакузи Inteх 28426 Надувной джакузи 795 л из ПВХ бассейн для дома 4-х месный Н…" at bounding box center [406, 234] width 402 height 68
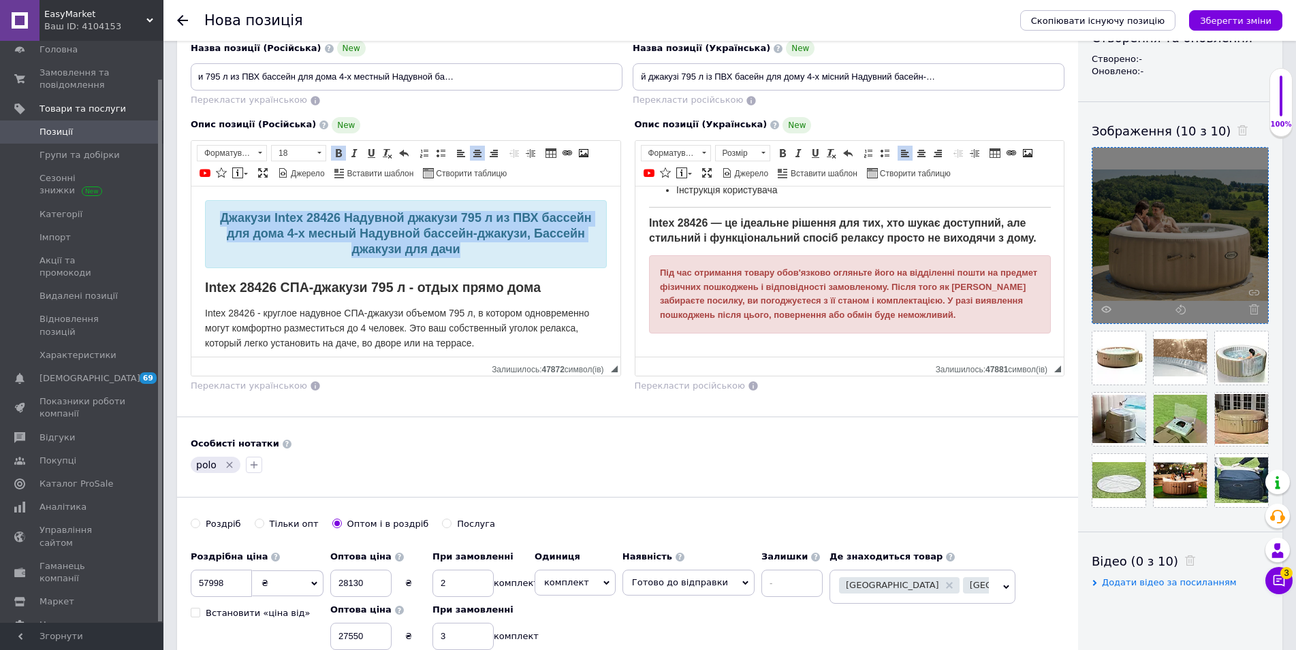
drag, startPoint x: 478, startPoint y: 254, endPoint x: 231, endPoint y: 202, distance: 252.5
click at [231, 202] on div "Джакузи Inteх 28426 Надувной джакузи 795 л из ПВХ бассейн для дома 4-х месный Н…" at bounding box center [406, 234] width 402 height 68
drag, startPoint x: 464, startPoint y: 251, endPoint x: 185, endPoint y: 193, distance: 285.0
click at [191, 193] on html "Джакузи Inteх 28426 Надувная джакузи 795 л из ПВХ бассейн для дома 4-х местный …" at bounding box center [405, 271] width 429 height 170
click at [338, 151] on span at bounding box center [338, 153] width 11 height 11
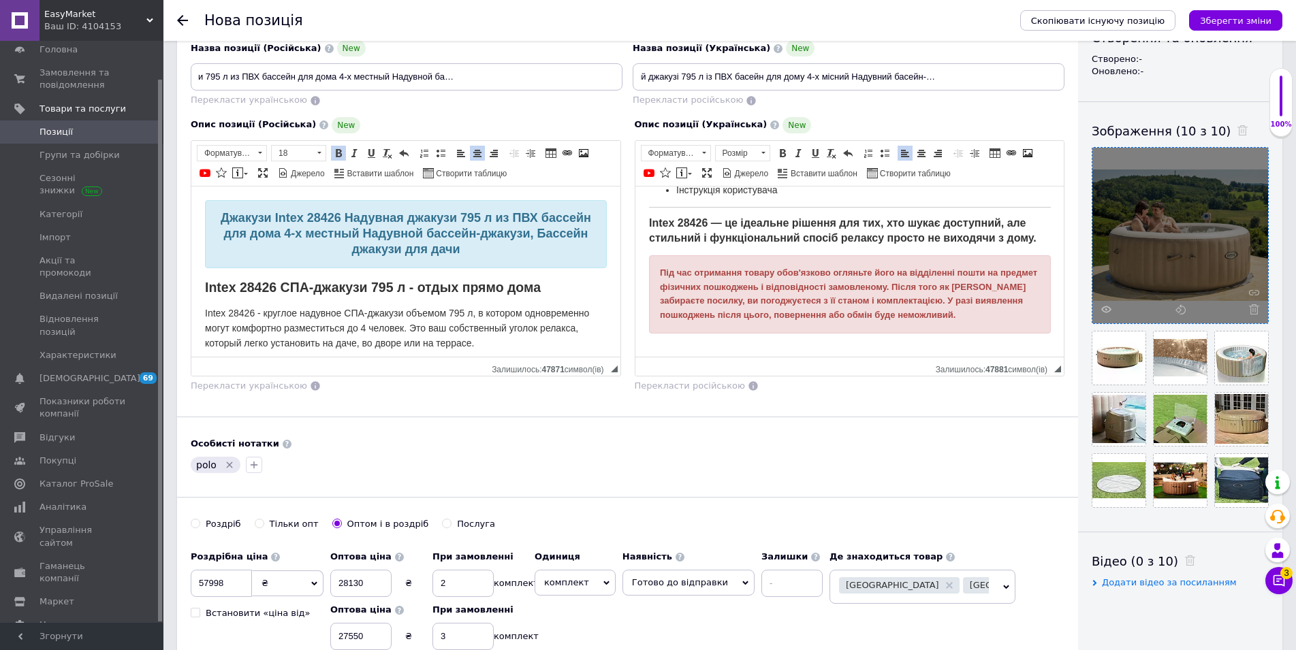
click at [424, 281] on strong "Intex 28426 СПА-джакузи 795 л - отдых прямо дома" at bounding box center [373, 286] width 336 height 15
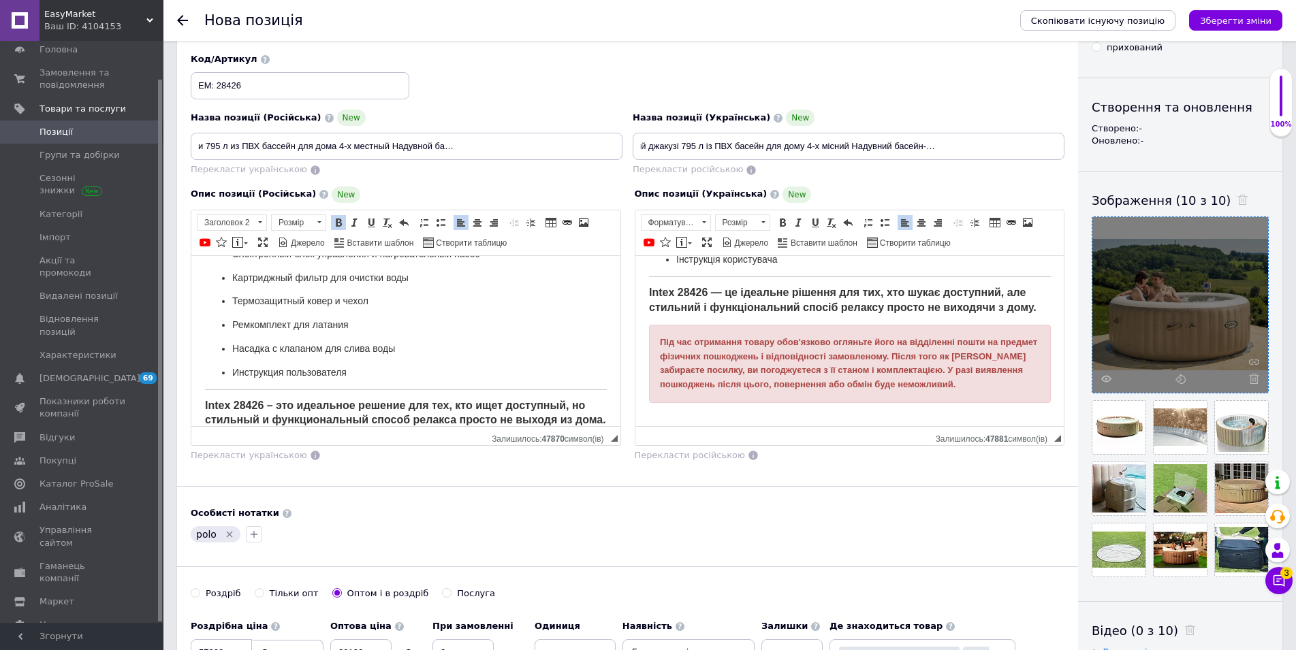
scroll to position [2286, 0]
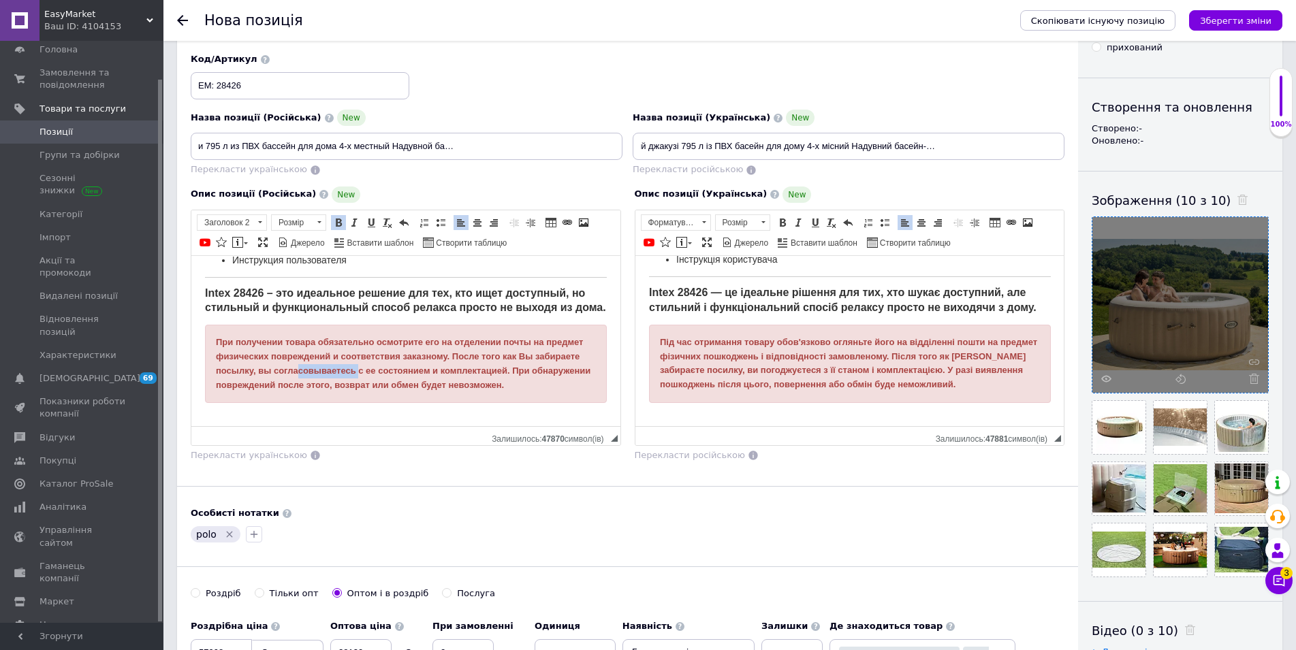
drag, startPoint x: 357, startPoint y: 360, endPoint x: 300, endPoint y: 355, distance: 57.4
click at [300, 355] on span "При получении товара обязательно осмотрите его на отделении почты на предмет фи…" at bounding box center [403, 362] width 374 height 52
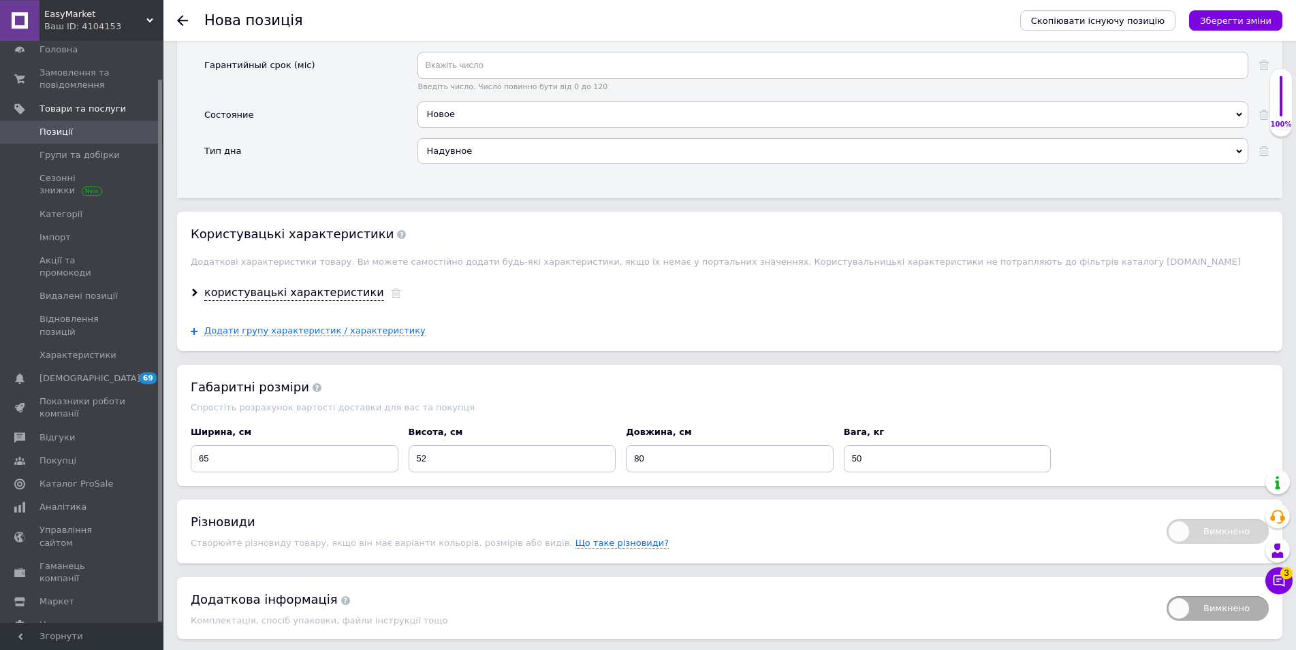
scroll to position [1902, 0]
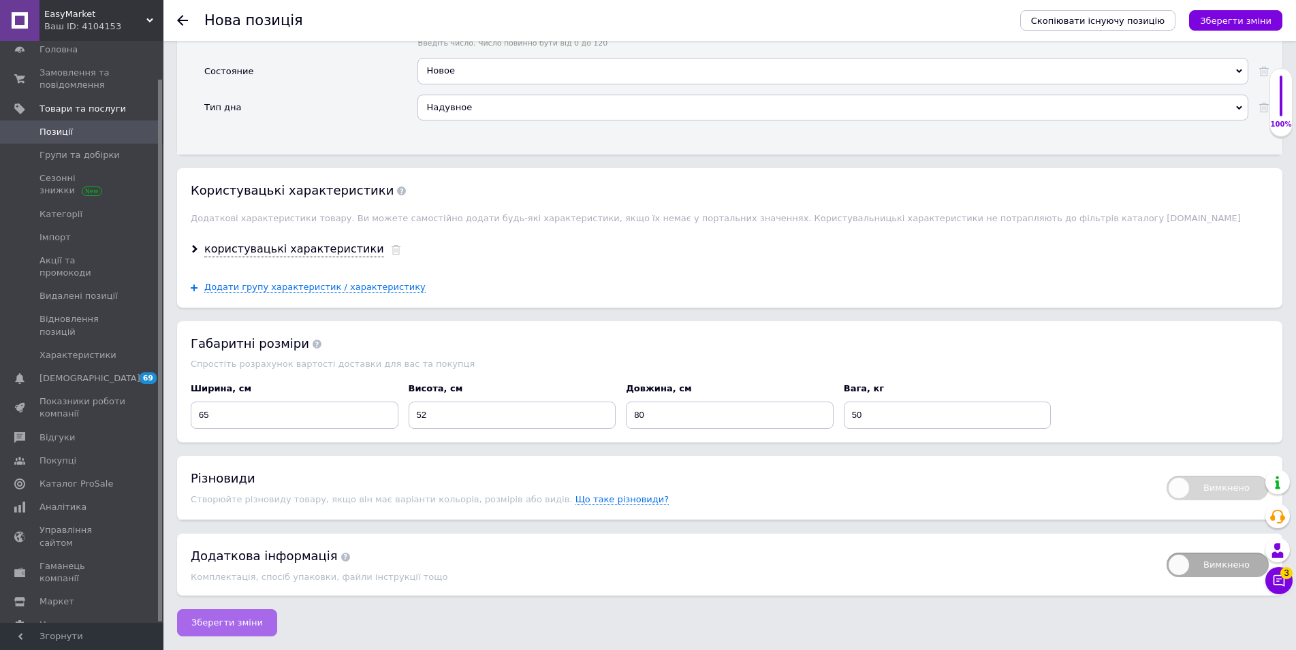
click at [236, 624] on span "Зберегти зміни" at bounding box center [226, 623] width 71 height 10
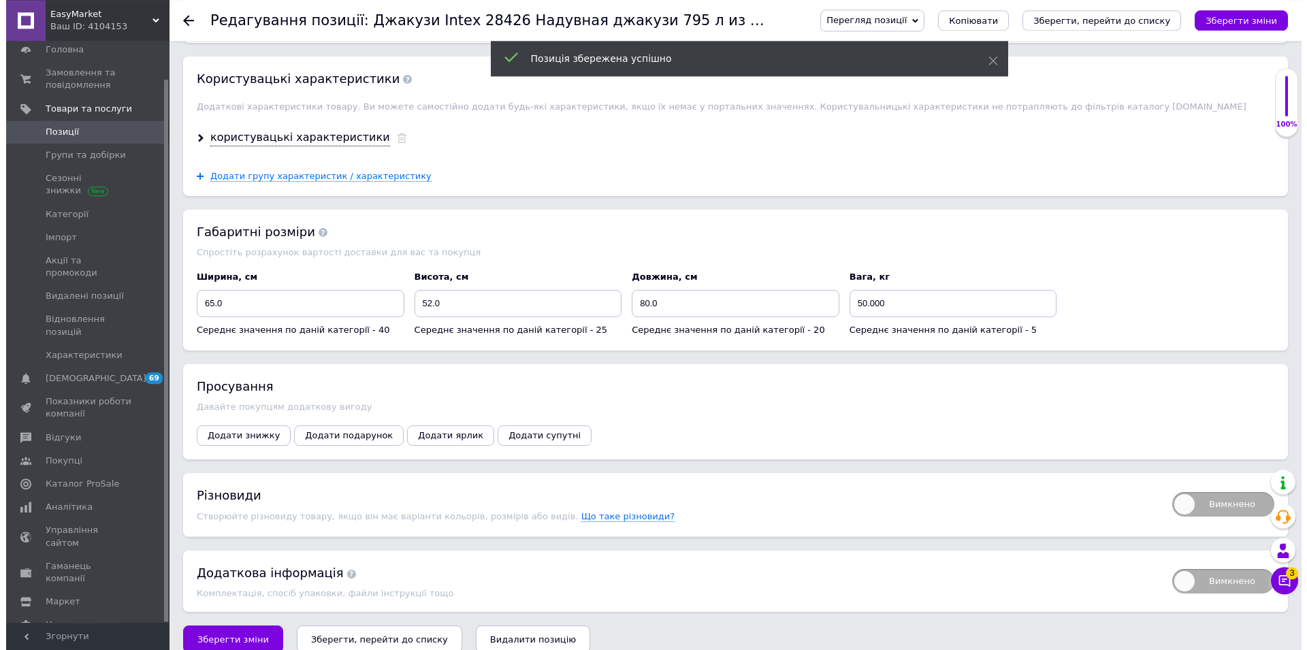
scroll to position [1427, 0]
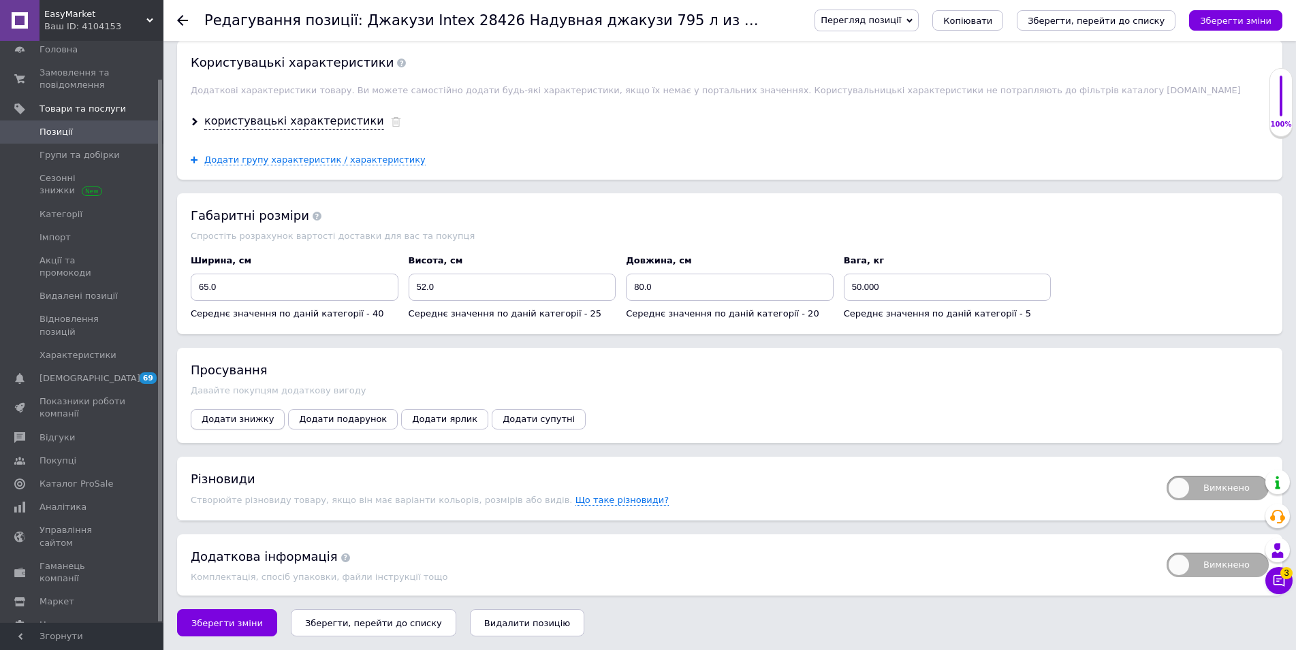
click at [225, 427] on button "Додати знижку" at bounding box center [238, 419] width 94 height 20
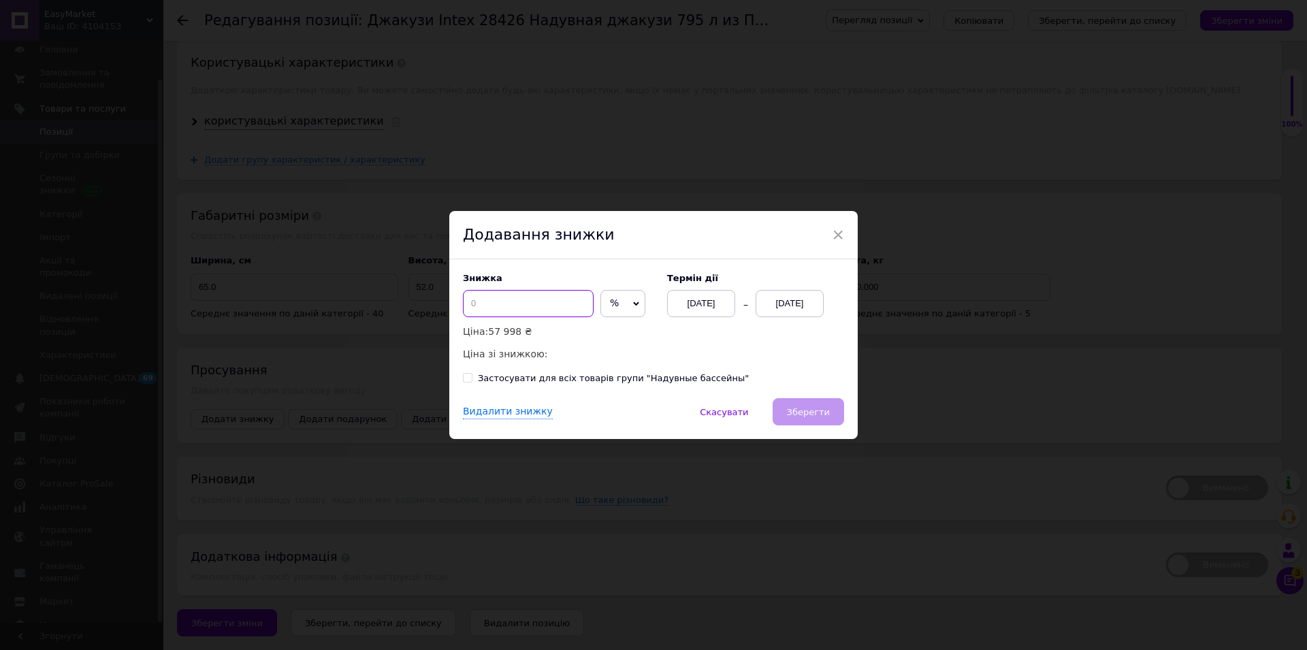
click at [512, 307] on input at bounding box center [528, 303] width 131 height 27
type input "50"
click at [778, 306] on div "[DATE]" at bounding box center [790, 303] width 68 height 27
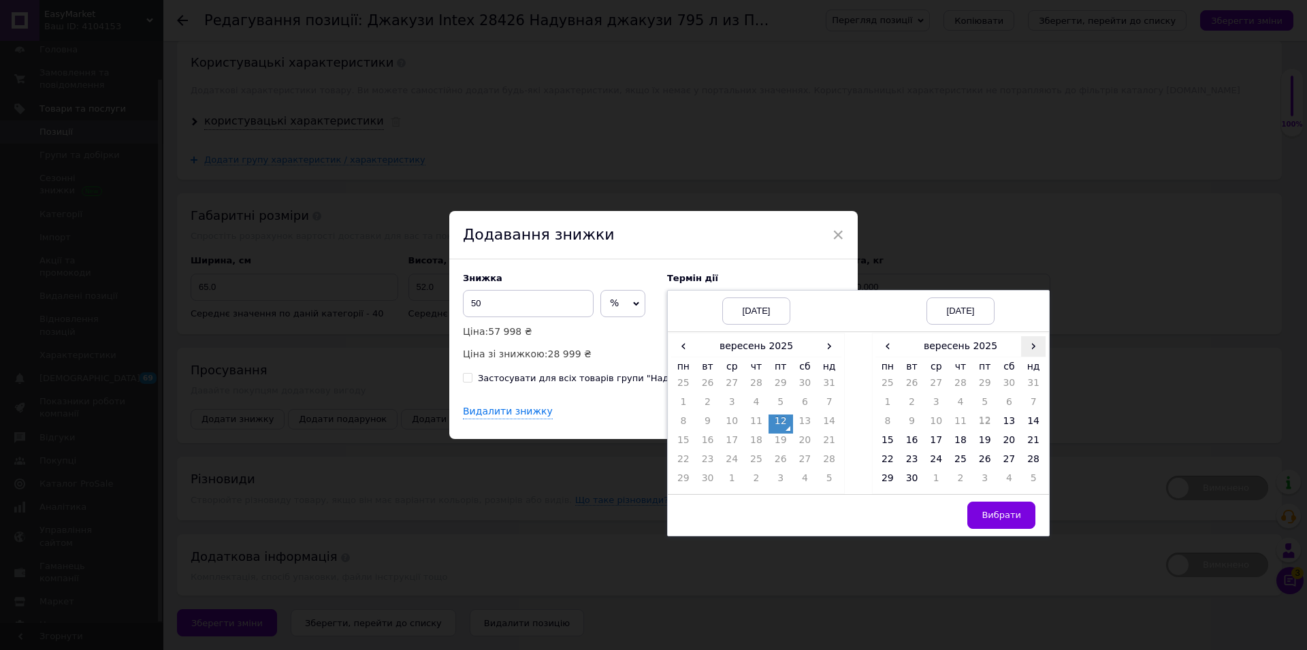
click at [1030, 341] on span "›" at bounding box center [1033, 346] width 25 height 20
click at [888, 458] on td "27" at bounding box center [888, 462] width 25 height 19
click at [989, 516] on span "Вибрати" at bounding box center [1001, 515] width 39 height 10
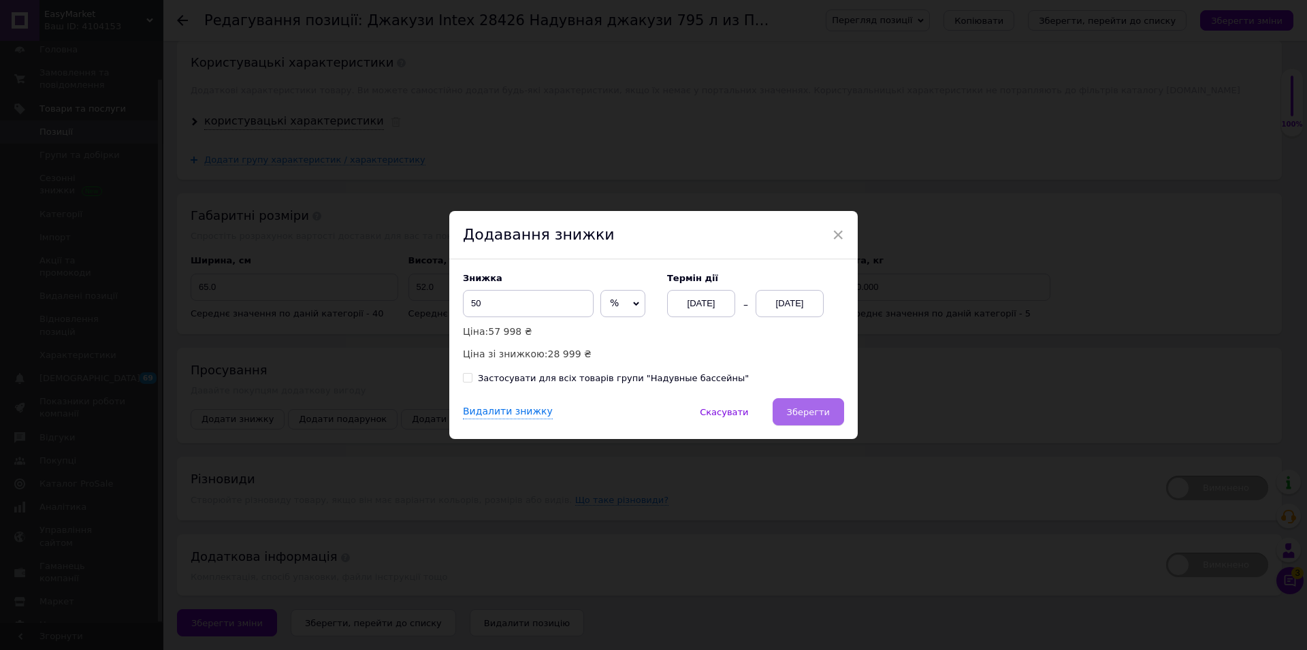
click at [799, 414] on span "Зберегти" at bounding box center [808, 412] width 43 height 10
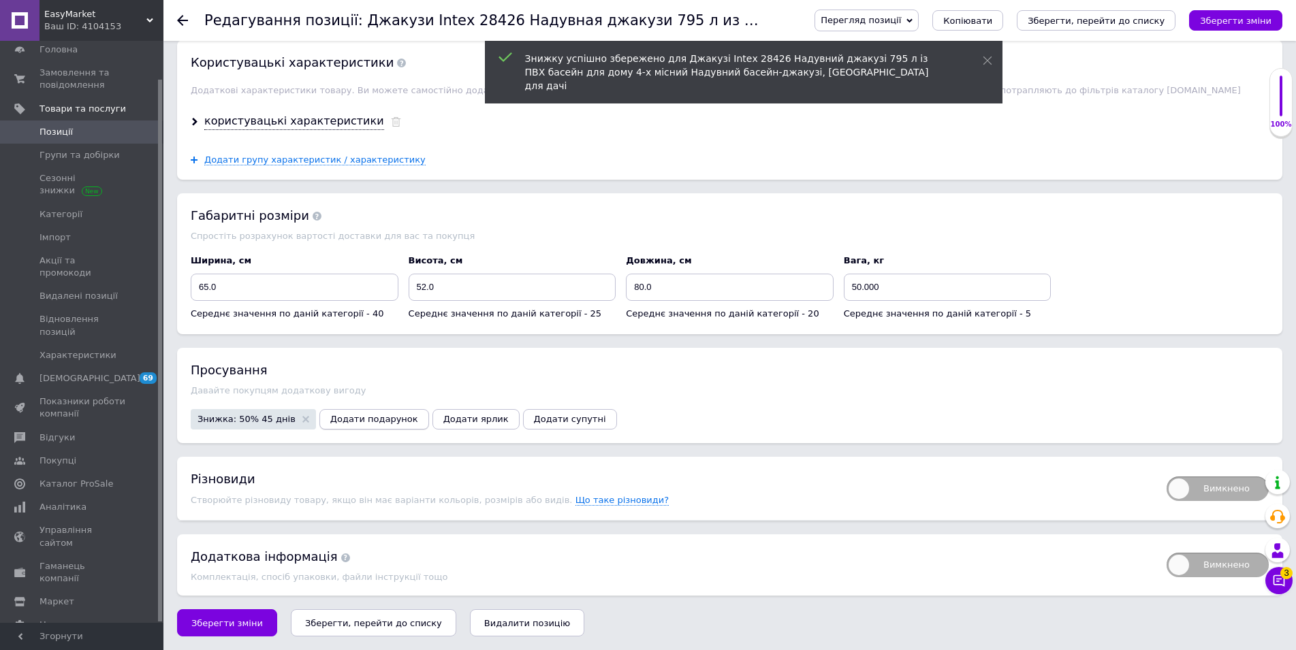
click at [339, 419] on span "Додати подарунок" at bounding box center [374, 419] width 88 height 10
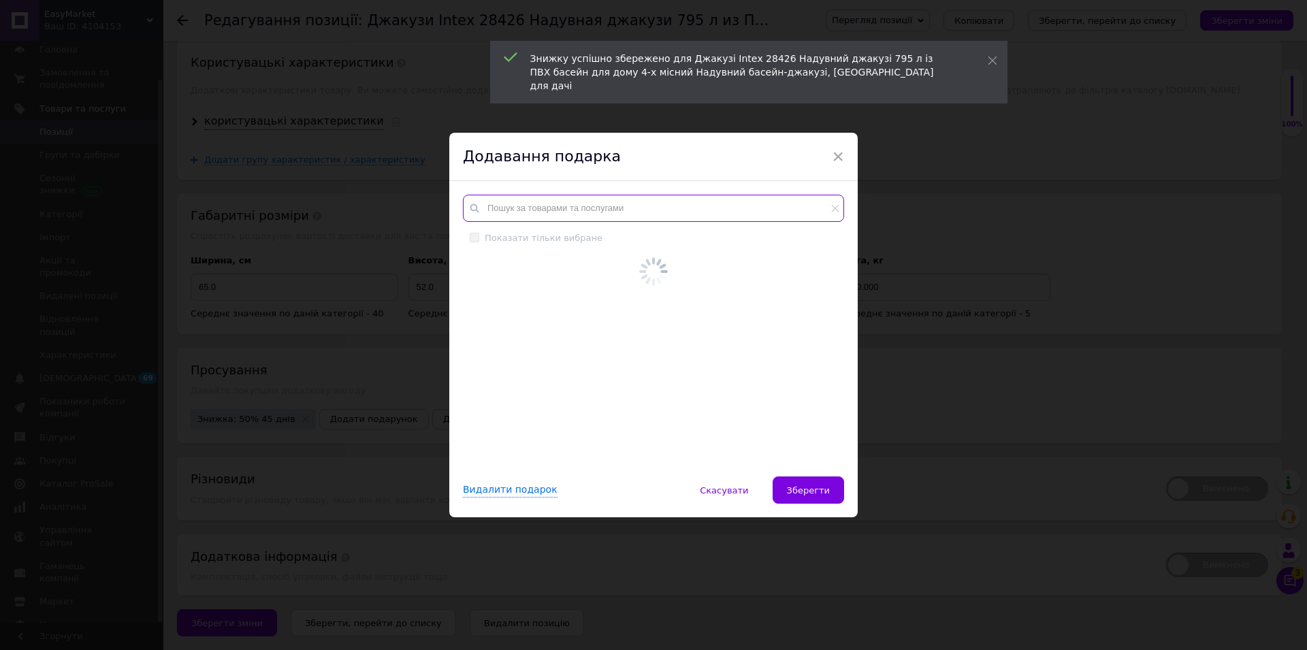
click at [513, 200] on input "text" at bounding box center [653, 208] width 381 height 27
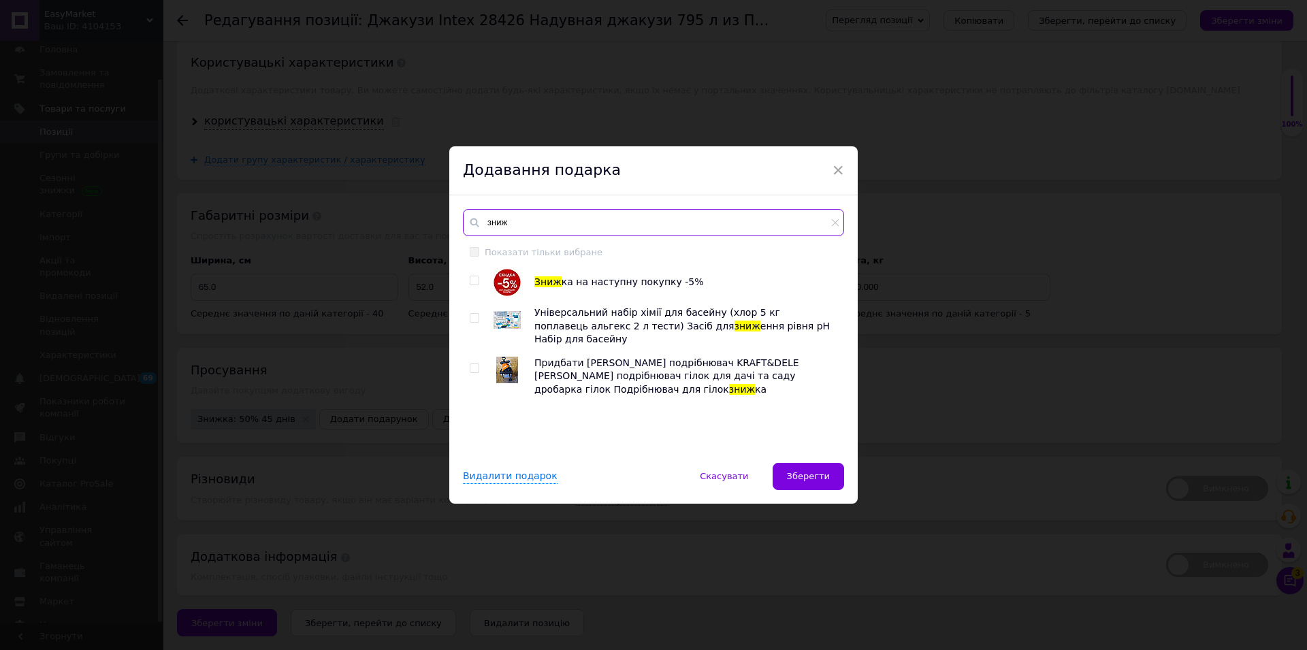
type input "зниж"
click at [470, 277] on input "checkbox" at bounding box center [474, 280] width 9 height 9
checkbox input "true"
click at [806, 471] on span "Зберегти" at bounding box center [808, 476] width 43 height 10
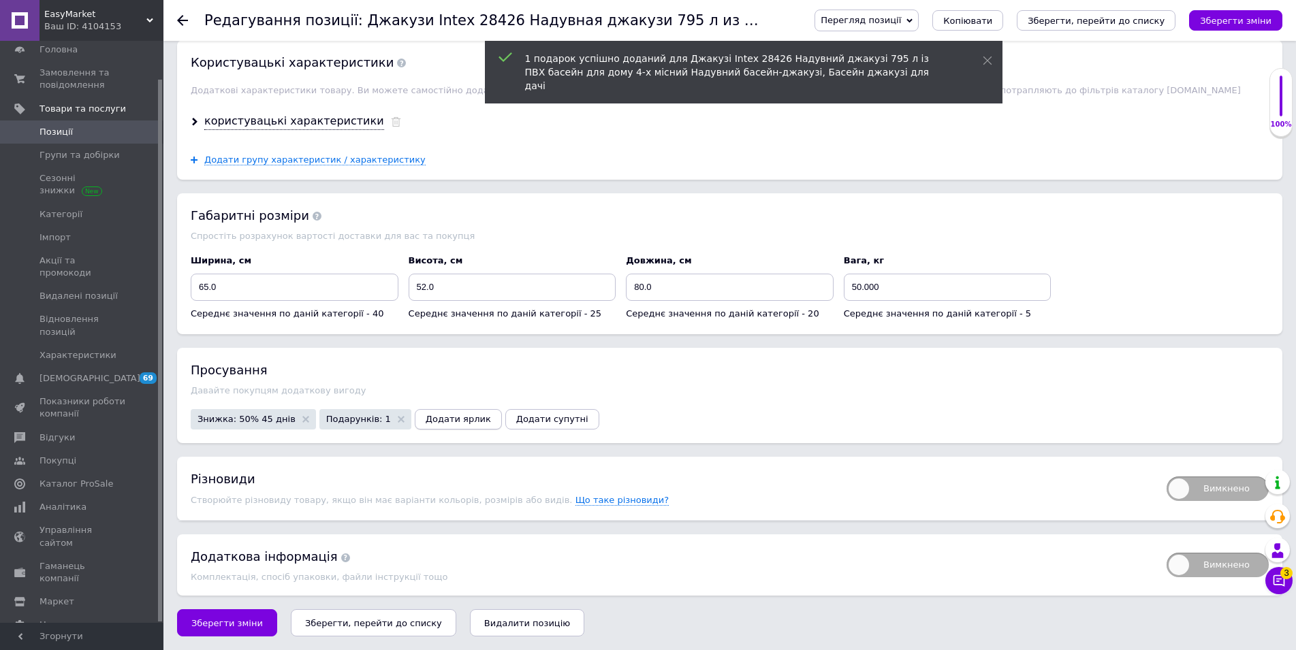
click at [430, 426] on button "Додати ярлик" at bounding box center [458, 419] width 87 height 20
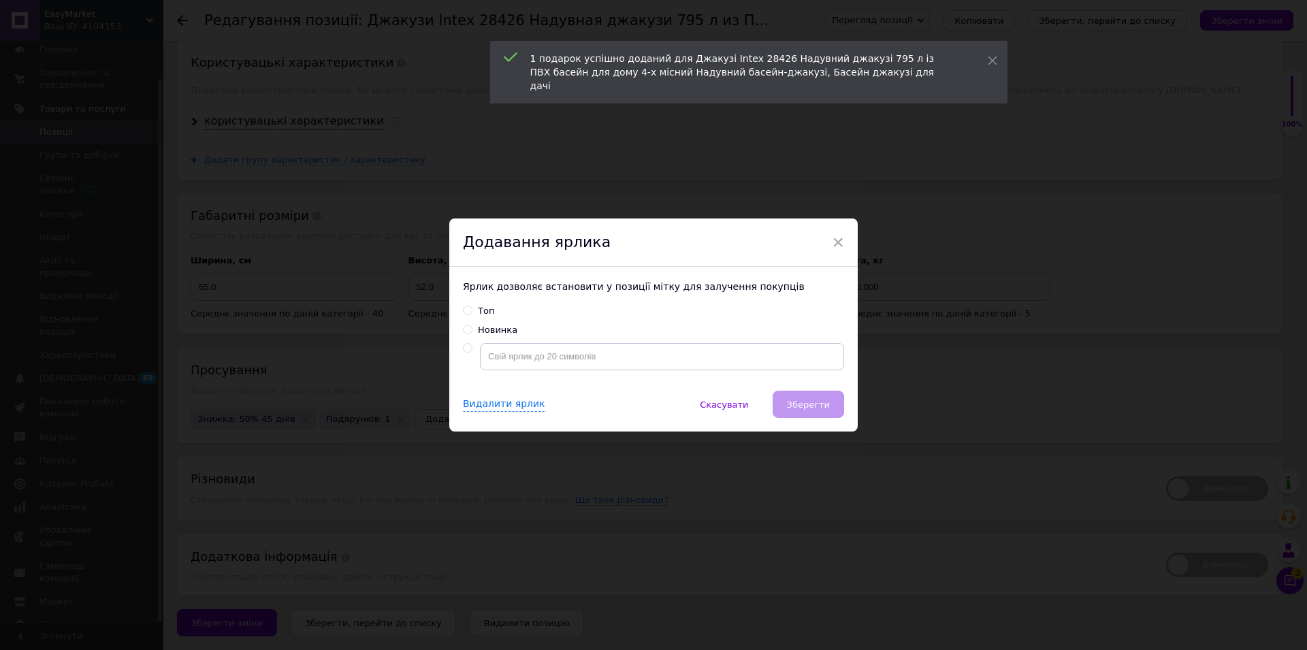
click at [463, 308] on input "Топ" at bounding box center [467, 310] width 9 height 9
radio input "true"
click at [801, 398] on button "Зберегти" at bounding box center [808, 404] width 71 height 27
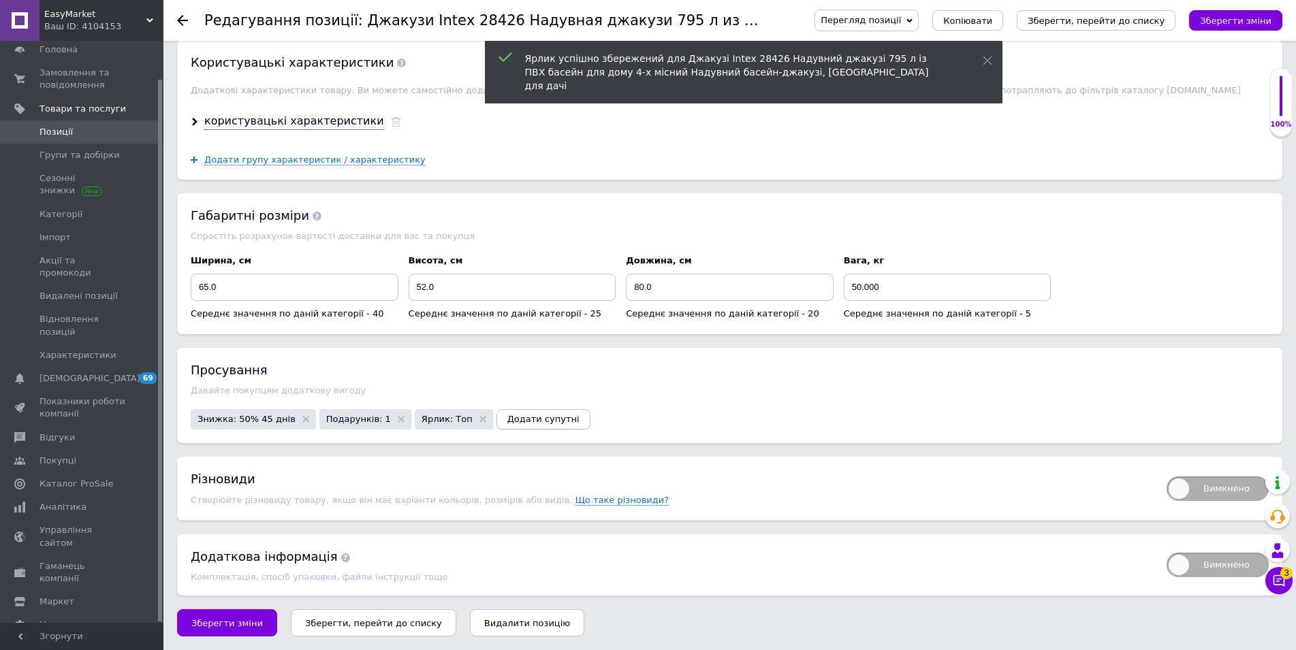
click at [530, 419] on span "Додати супутні" at bounding box center [543, 419] width 72 height 10
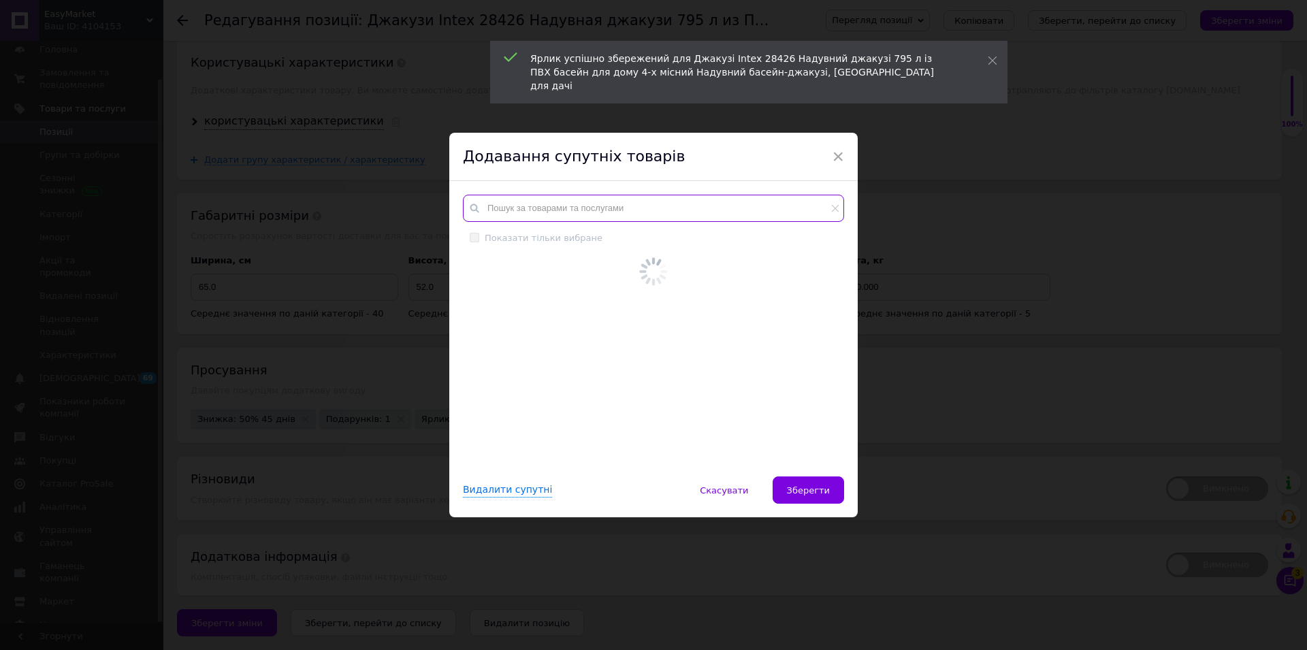
click at [532, 214] on input "text" at bounding box center [653, 208] width 381 height 27
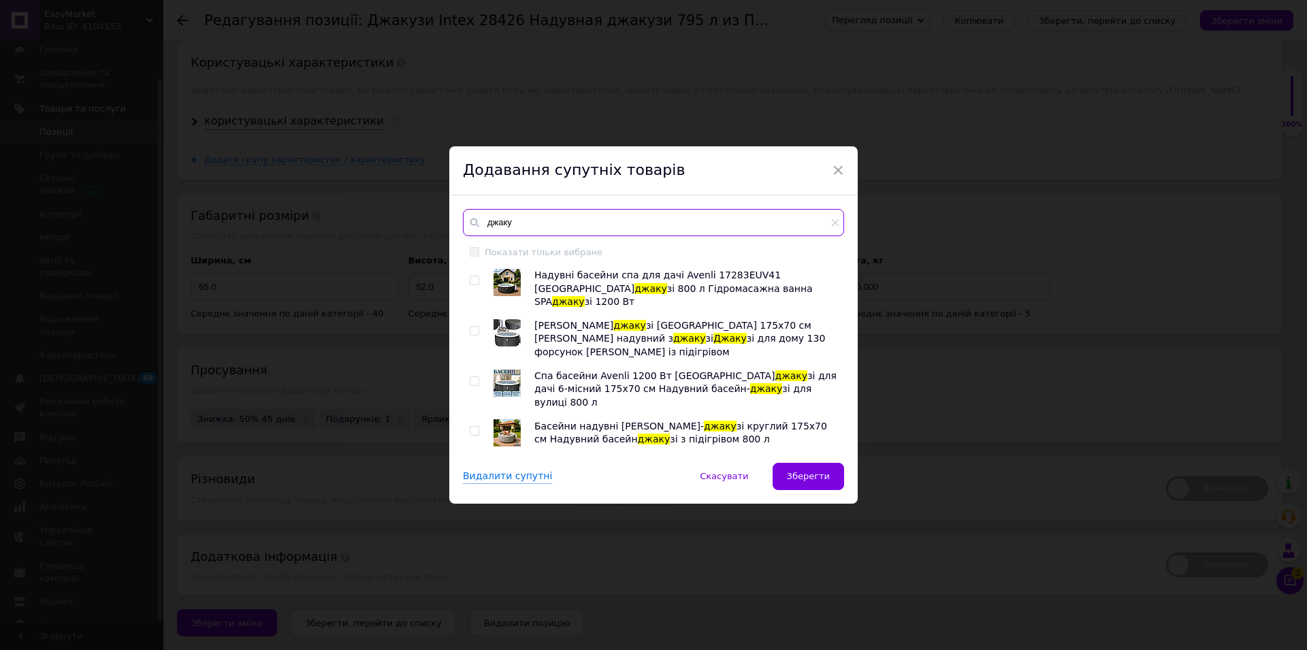
type input "джаку"
click at [470, 327] on input "checkbox" at bounding box center [474, 331] width 9 height 9
checkbox input "true"
click at [470, 377] on input "checkbox" at bounding box center [474, 381] width 9 height 9
checkbox input "true"
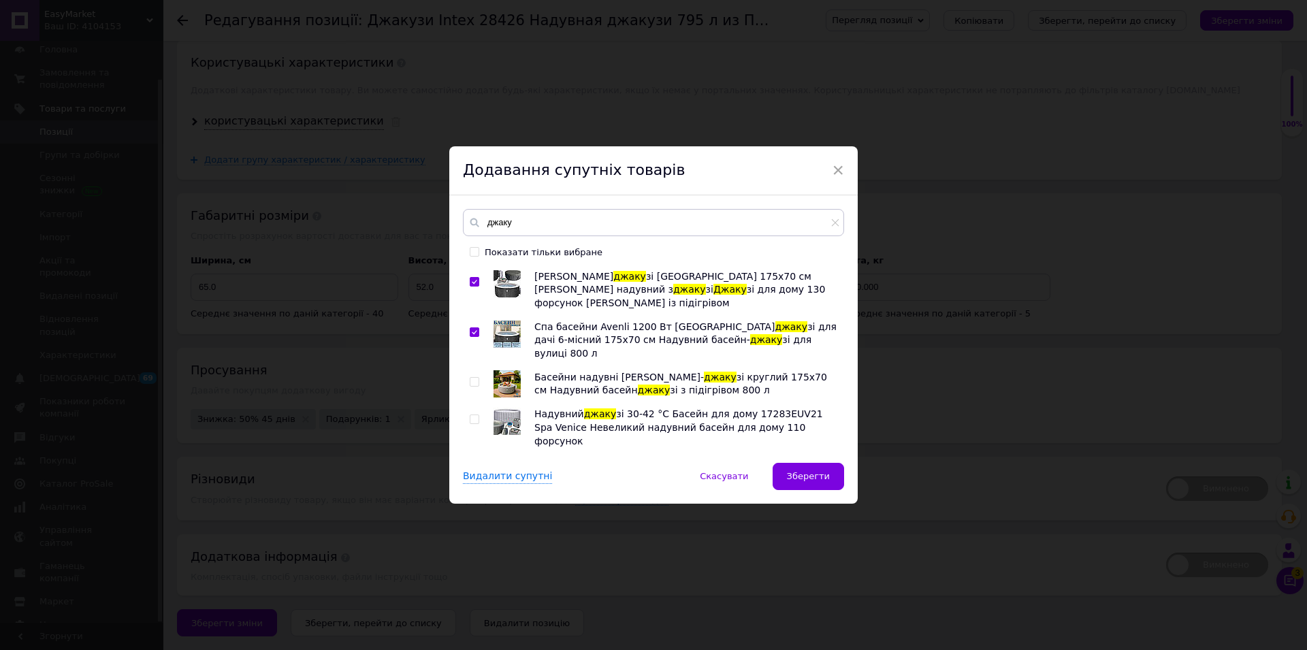
scroll to position [78, 0]
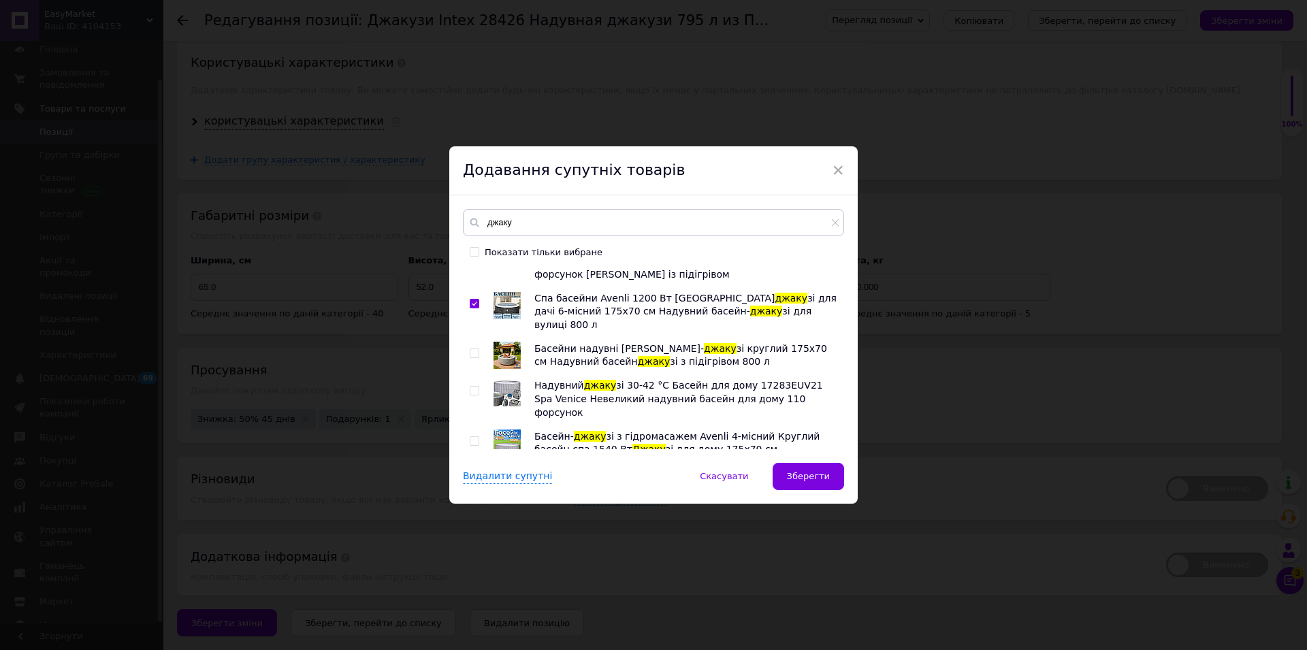
click at [470, 349] on input "checkbox" at bounding box center [474, 353] width 9 height 9
checkbox input "true"
click at [470, 387] on input "checkbox" at bounding box center [474, 391] width 9 height 9
checkbox input "true"
click at [470, 437] on input "checkbox" at bounding box center [474, 441] width 9 height 9
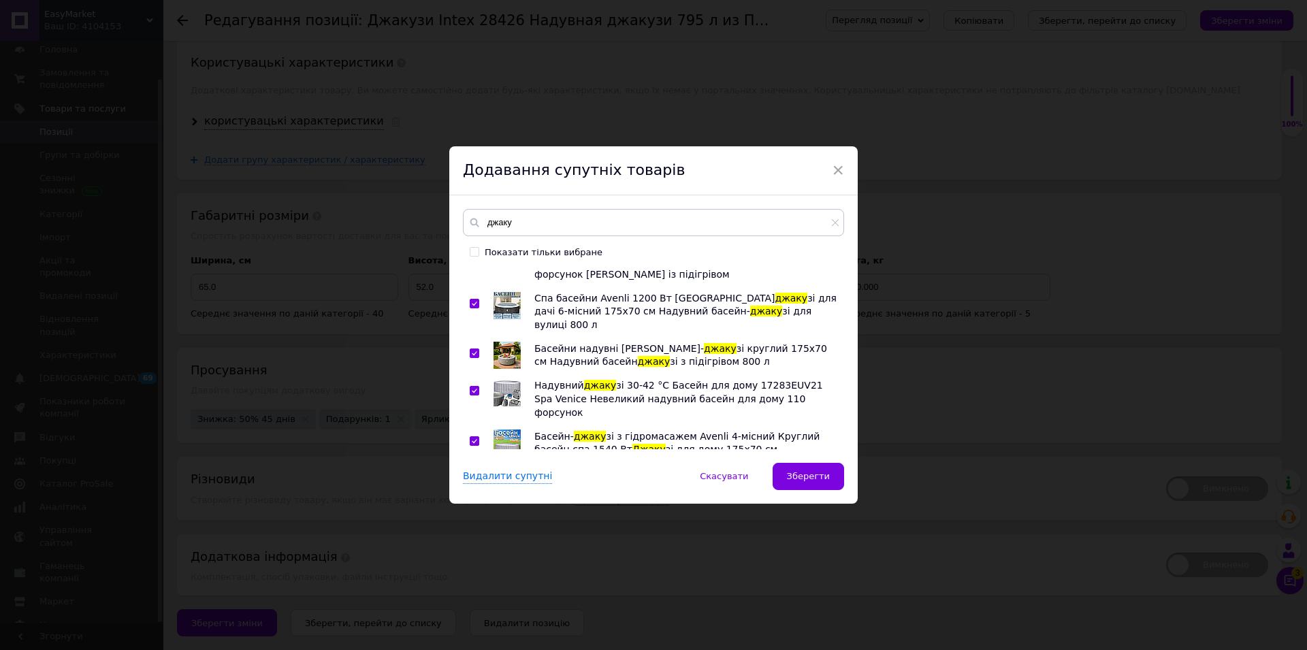
checkbox input "true"
click at [470, 475] on input "checkbox" at bounding box center [474, 479] width 9 height 9
checkbox input "true"
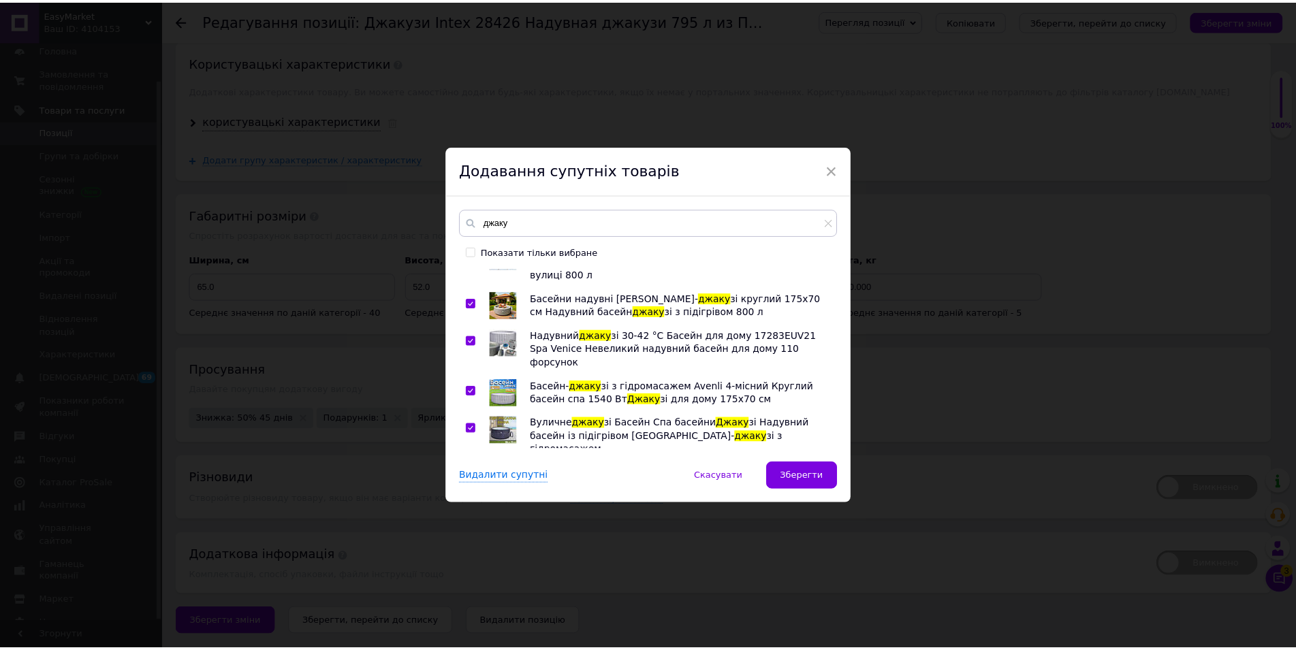
scroll to position [146, 0]
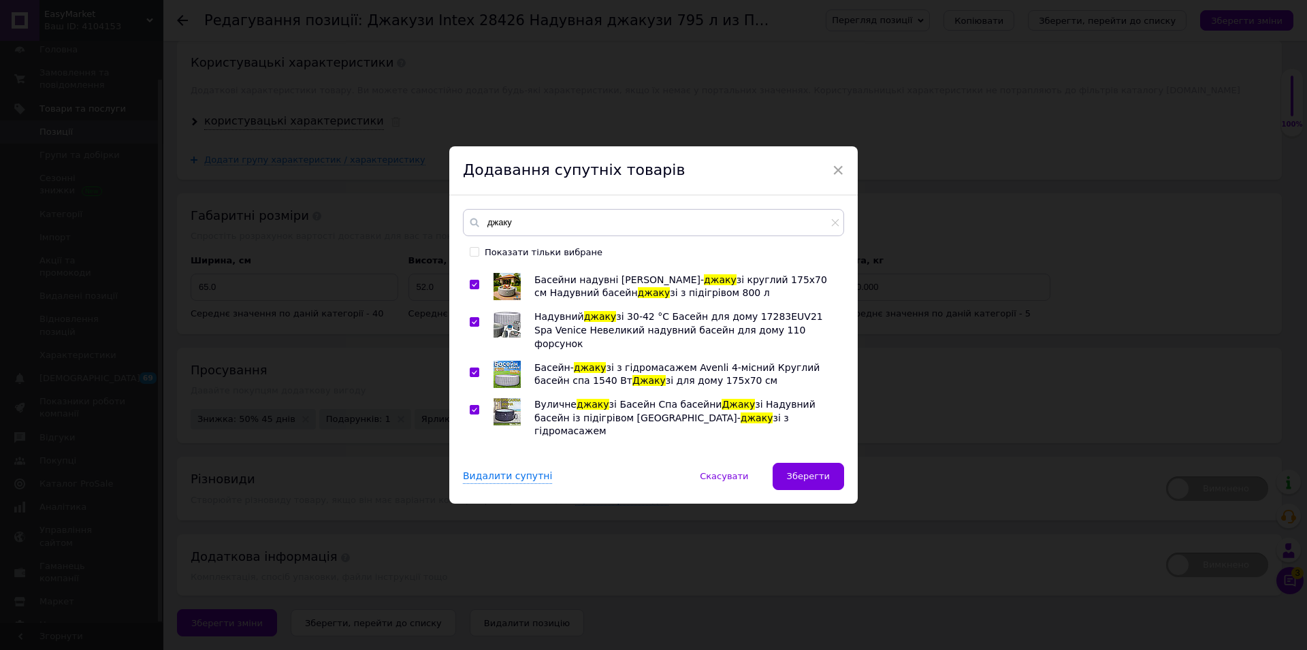
click at [470, 456] on input "checkbox" at bounding box center [474, 460] width 9 height 9
checkbox input "true"
click at [470, 499] on div at bounding box center [477, 519] width 14 height 40
click at [474, 506] on div at bounding box center [475, 511] width 10 height 10
click at [470, 507] on input "checkbox" at bounding box center [474, 511] width 9 height 9
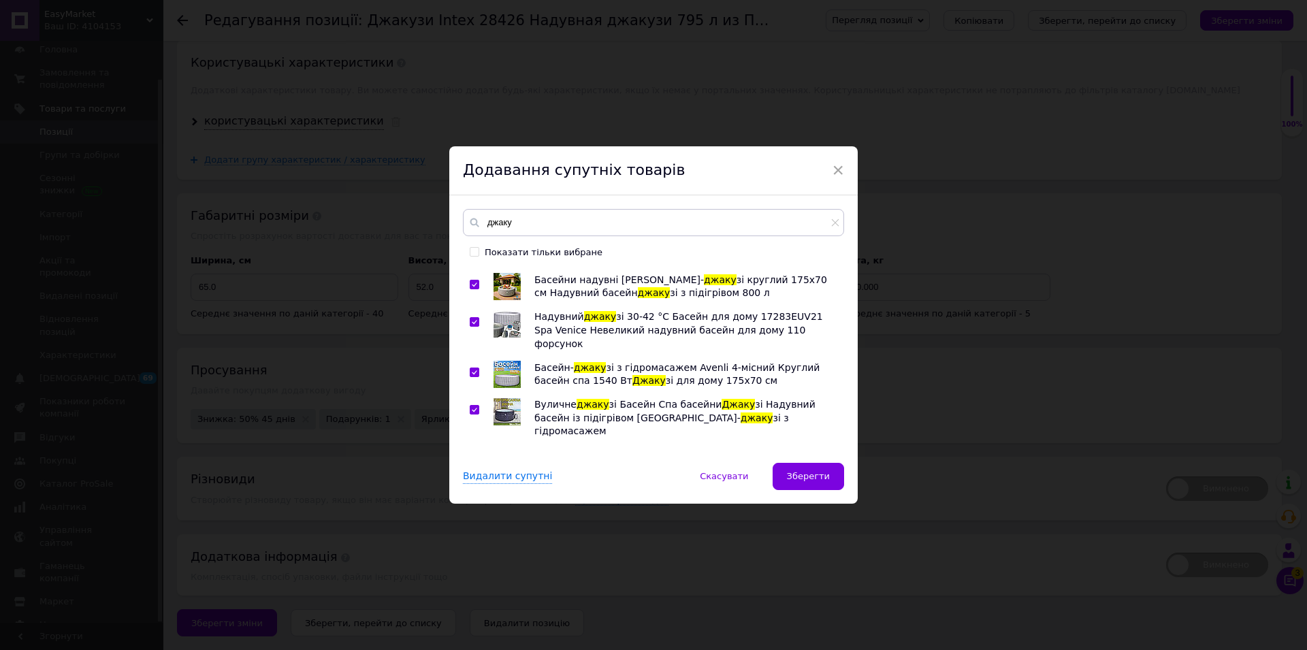
checkbox input "true"
click at [812, 469] on button "Зберегти" at bounding box center [808, 476] width 71 height 27
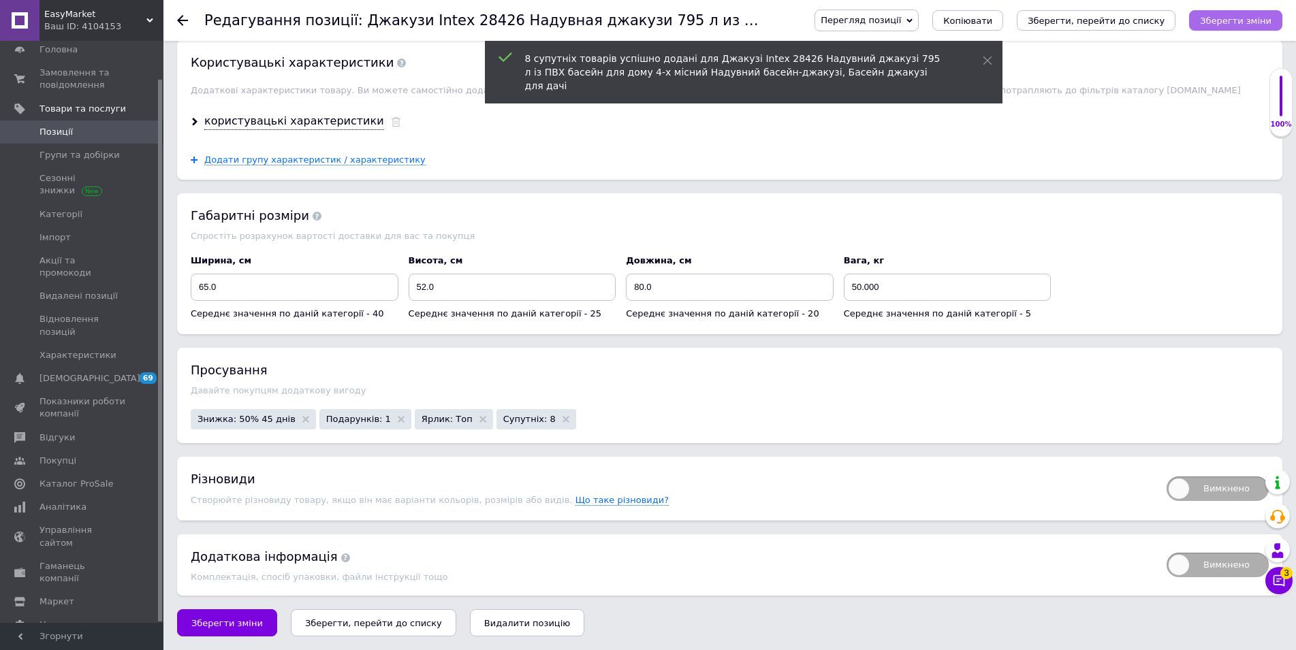
click at [1246, 16] on icon "Зберегти зміни" at bounding box center [1235, 21] width 71 height 10
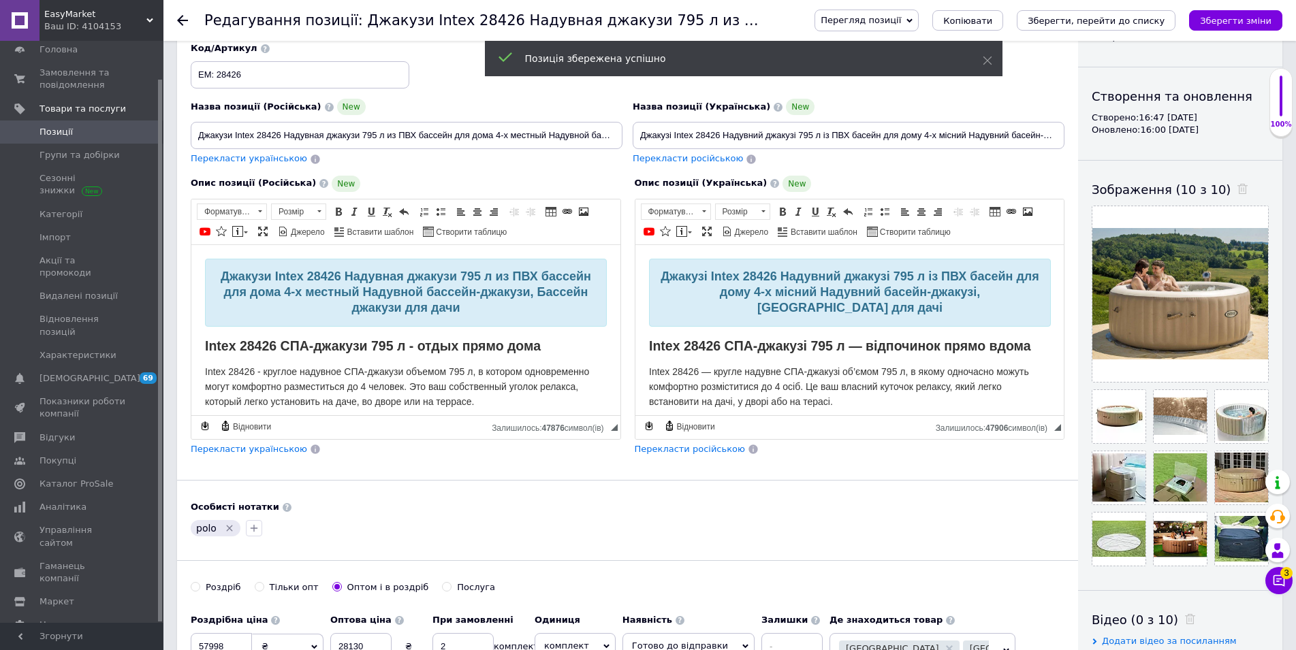
scroll to position [0, 0]
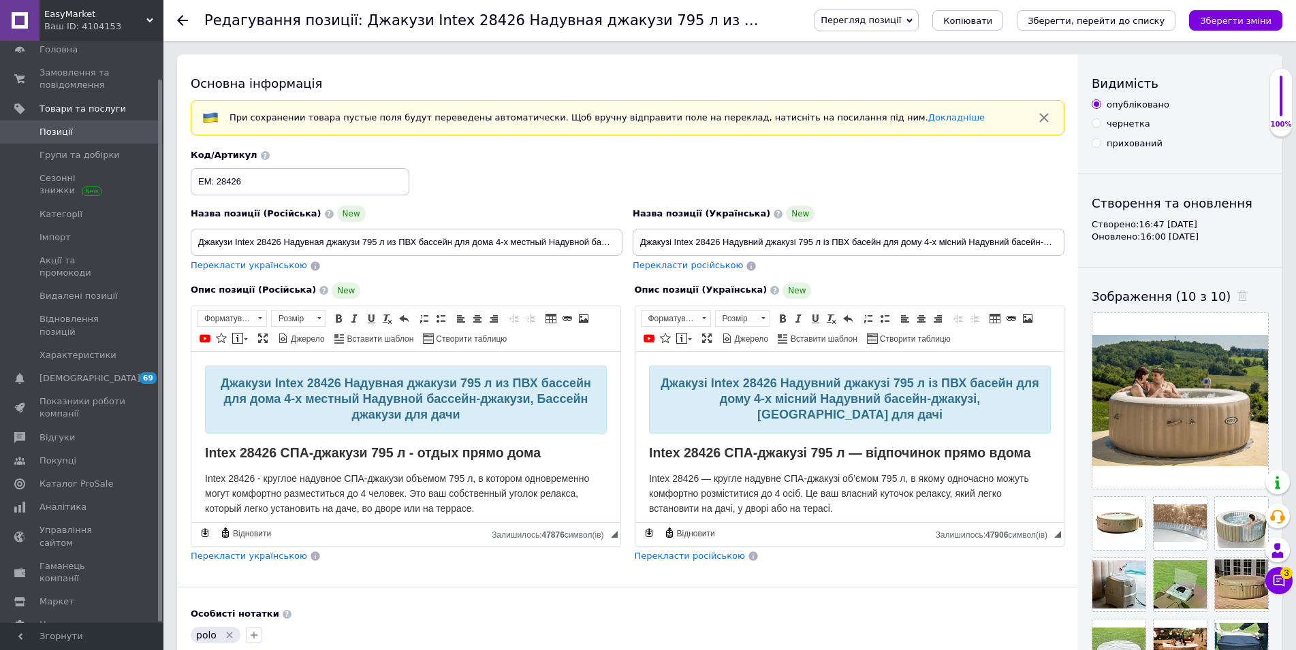
click at [901, 23] on span "Перегляд позиції" at bounding box center [860, 20] width 80 height 10
click at [918, 69] on li "Зберегти та переглянути на маркетплейсі" at bounding box center [921, 65] width 213 height 19
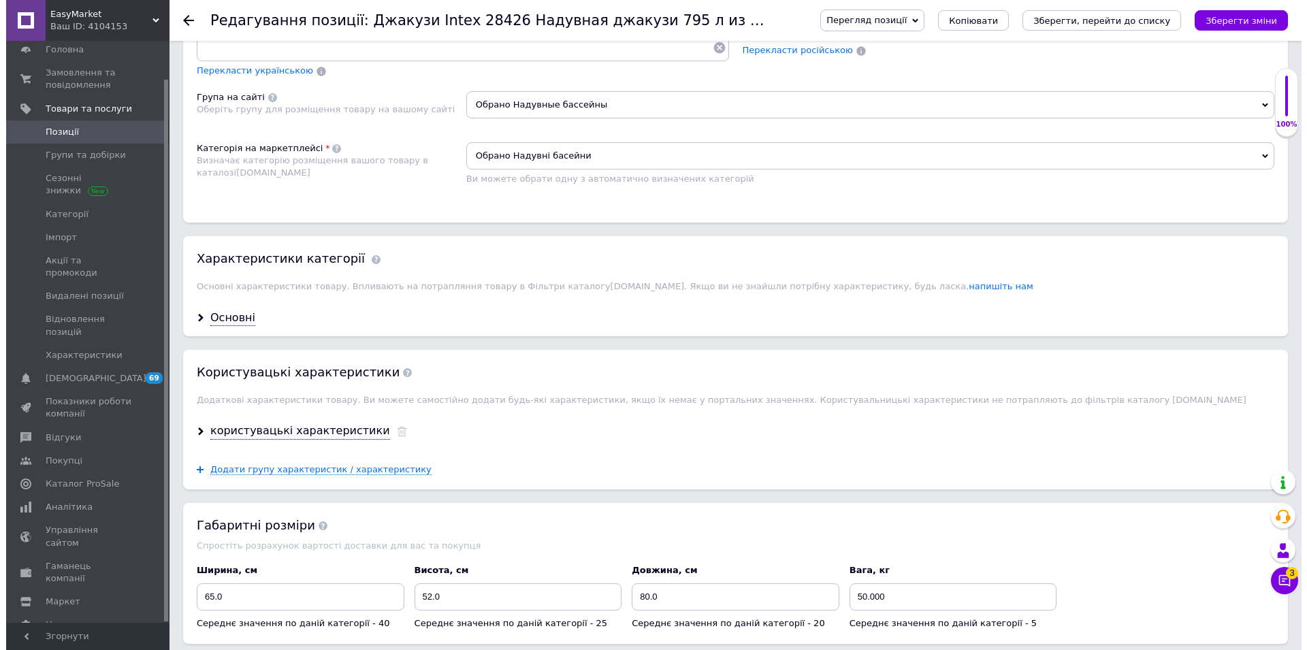
scroll to position [1320, 0]
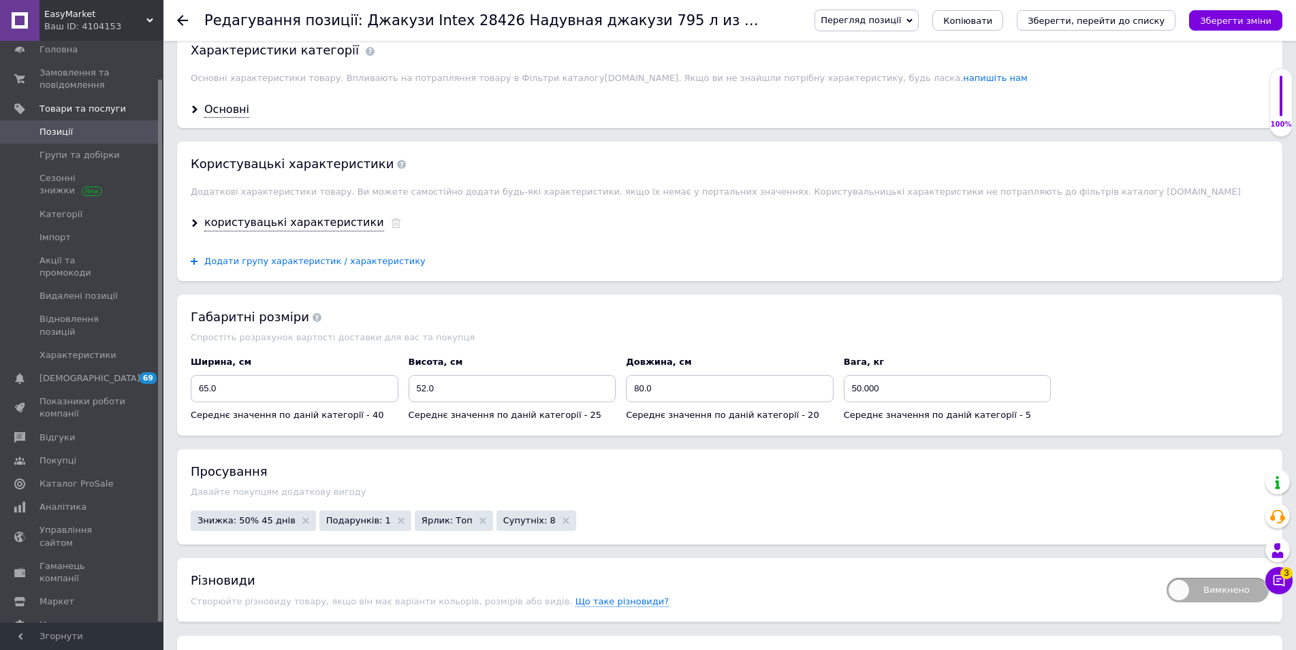
click at [294, 265] on span "Додати групу характеристик / характеристику" at bounding box center [314, 261] width 221 height 11
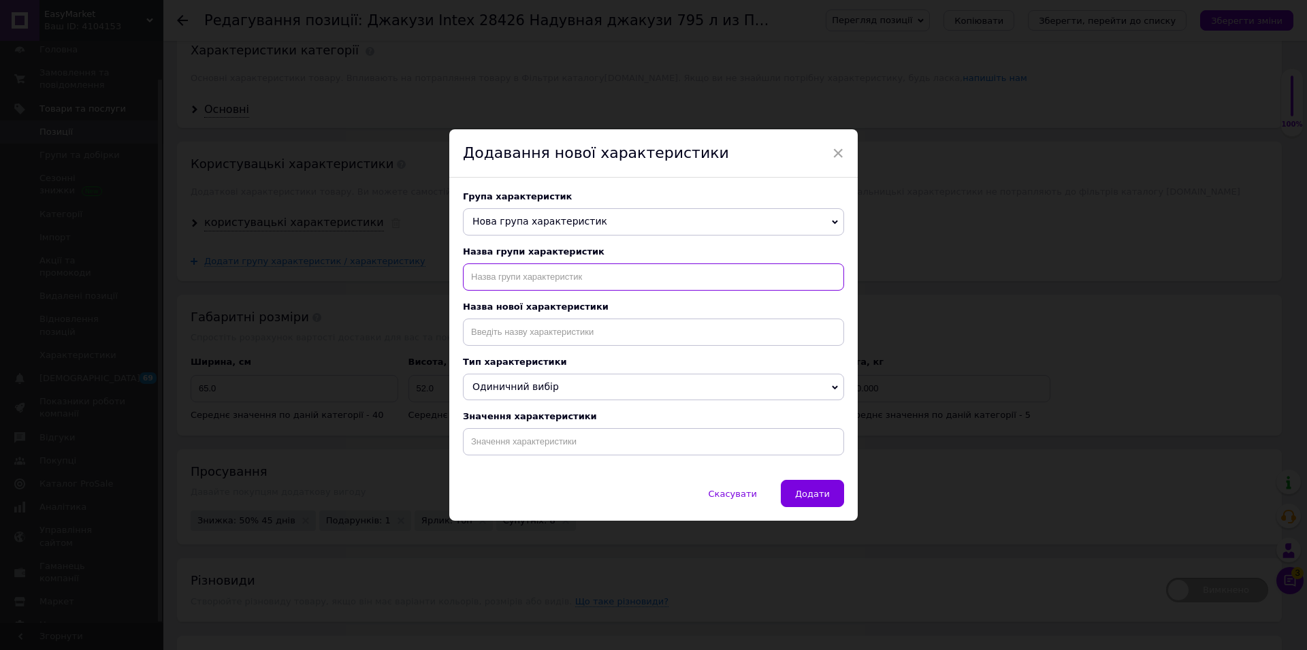
click at [525, 276] on input "text" at bounding box center [653, 277] width 381 height 27
click at [537, 218] on span "Нова група характеристик" at bounding box center [540, 221] width 135 height 11
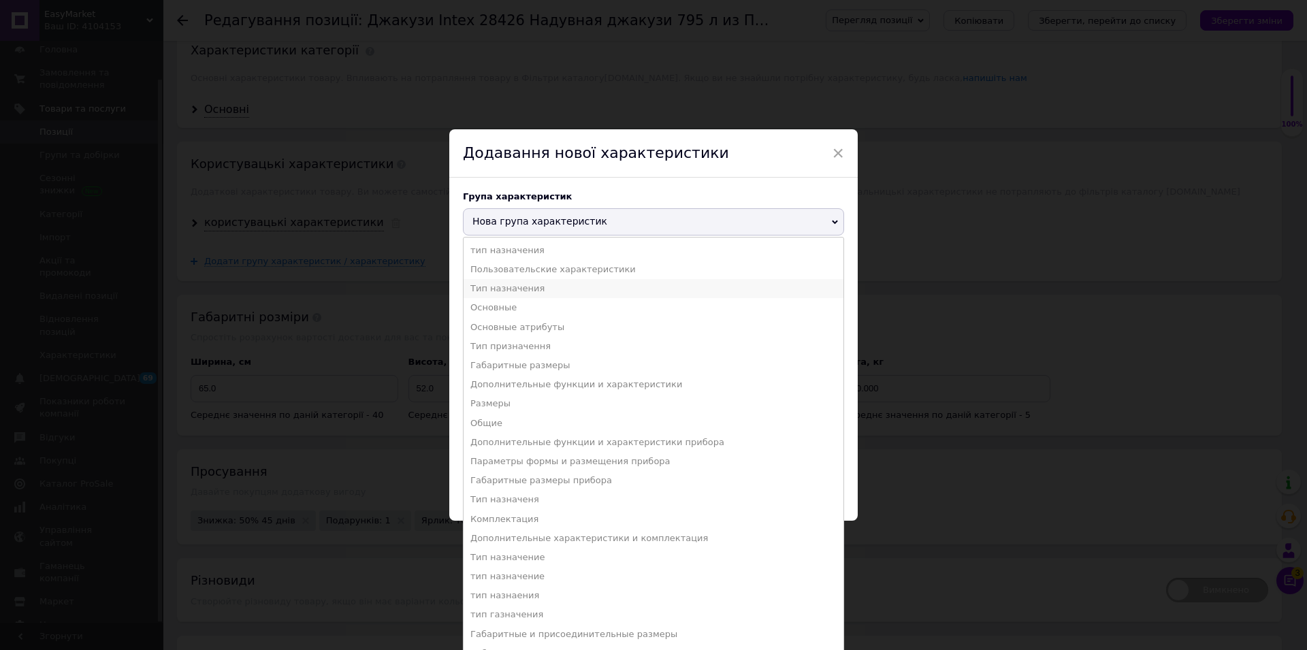
click at [537, 284] on li "Тип назначения" at bounding box center [654, 288] width 380 height 19
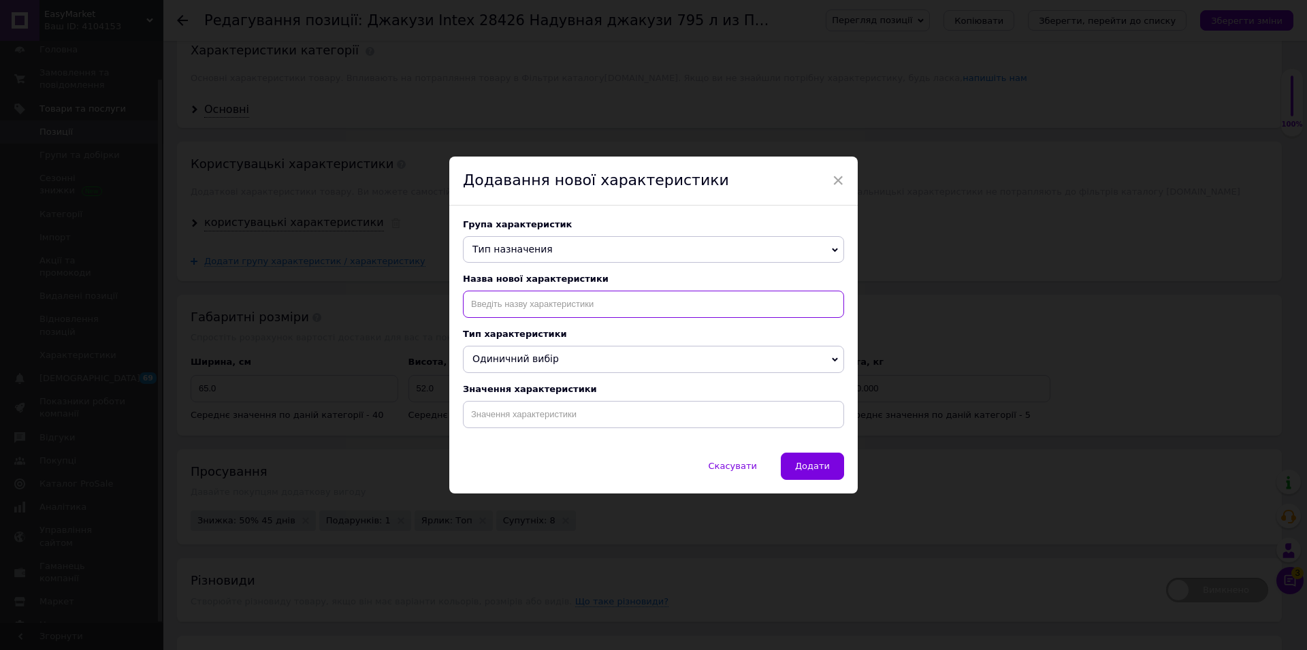
click at [536, 310] on input at bounding box center [653, 304] width 381 height 27
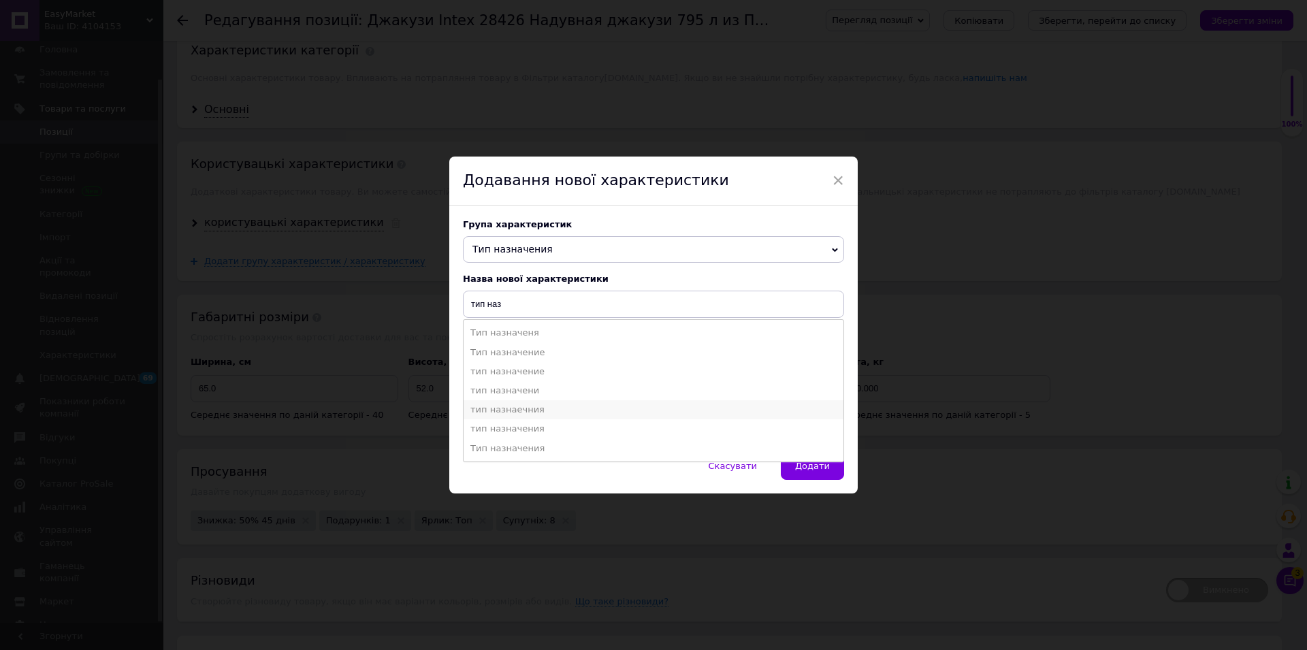
click at [545, 413] on li "тип назнаечния" at bounding box center [654, 409] width 380 height 19
type input "тип назнаечния"
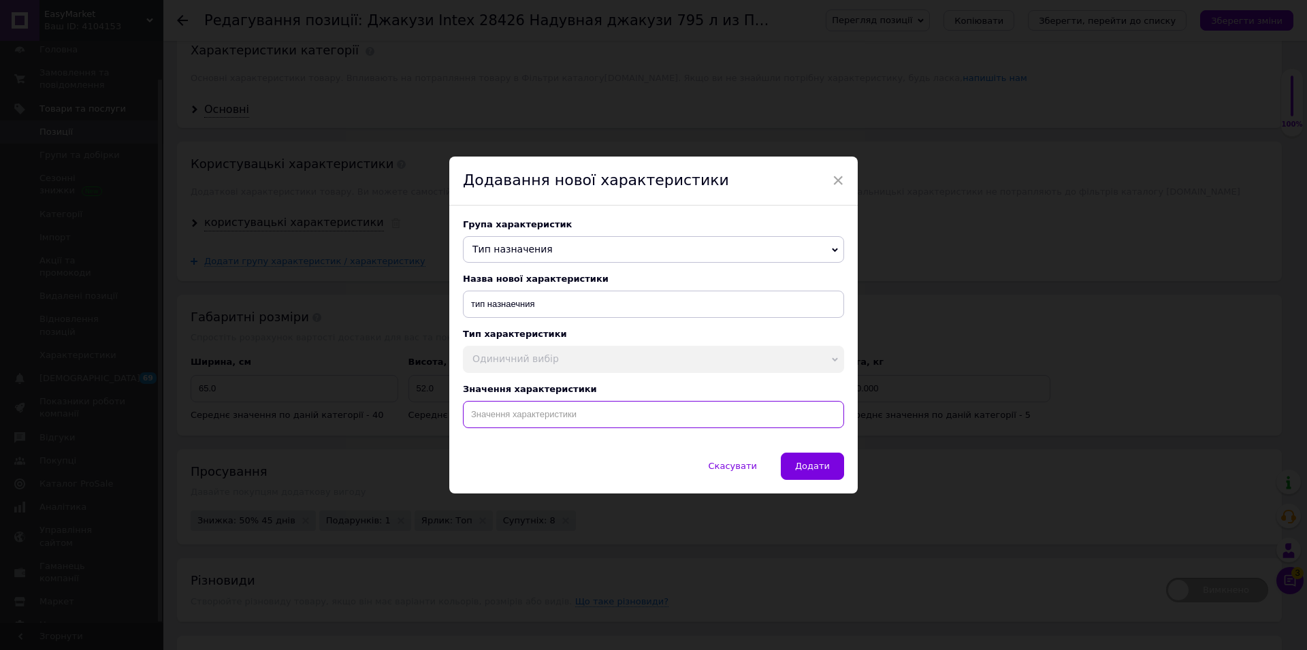
click at [547, 428] on input at bounding box center [653, 414] width 381 height 27
paste input "Джакузи Inteх 28426 Надувная джакузи 795 л из ПВХ бассейн для дома 4-х местный …"
type input "Д"
paste input "Джакузі Inteх 28426 Надувний джакузі 795 л із ПВХ басейн для дому 4-х місний На…"
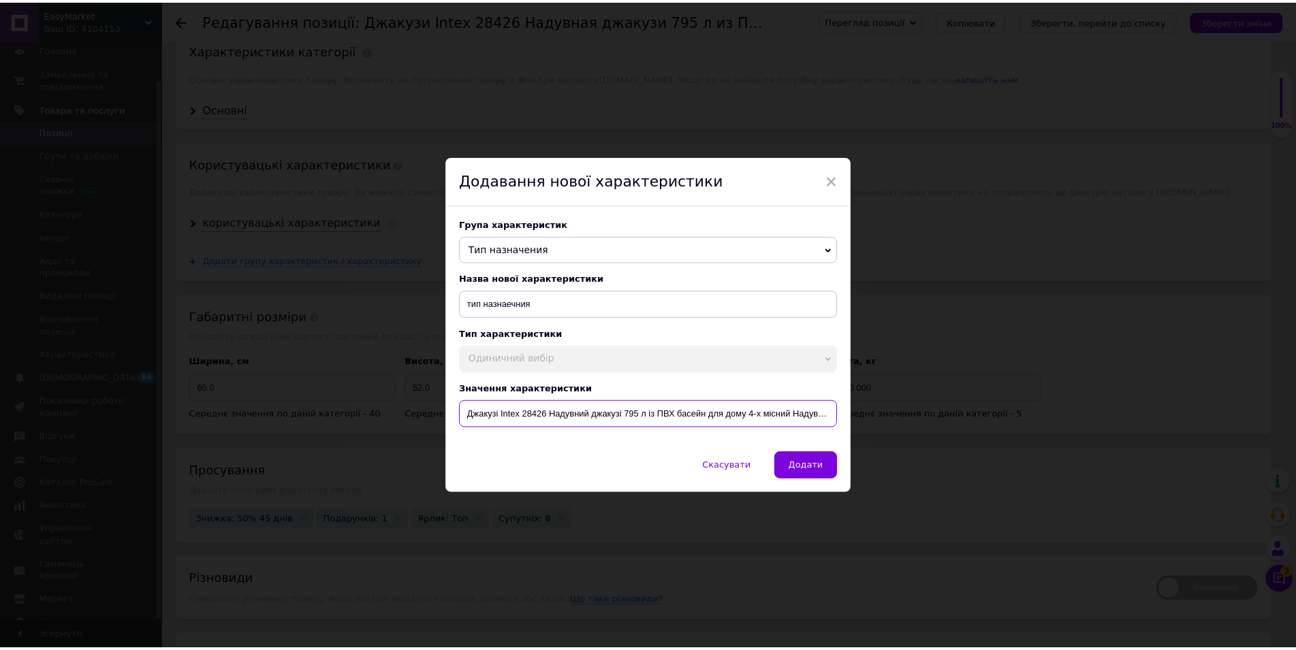
scroll to position [0, 173]
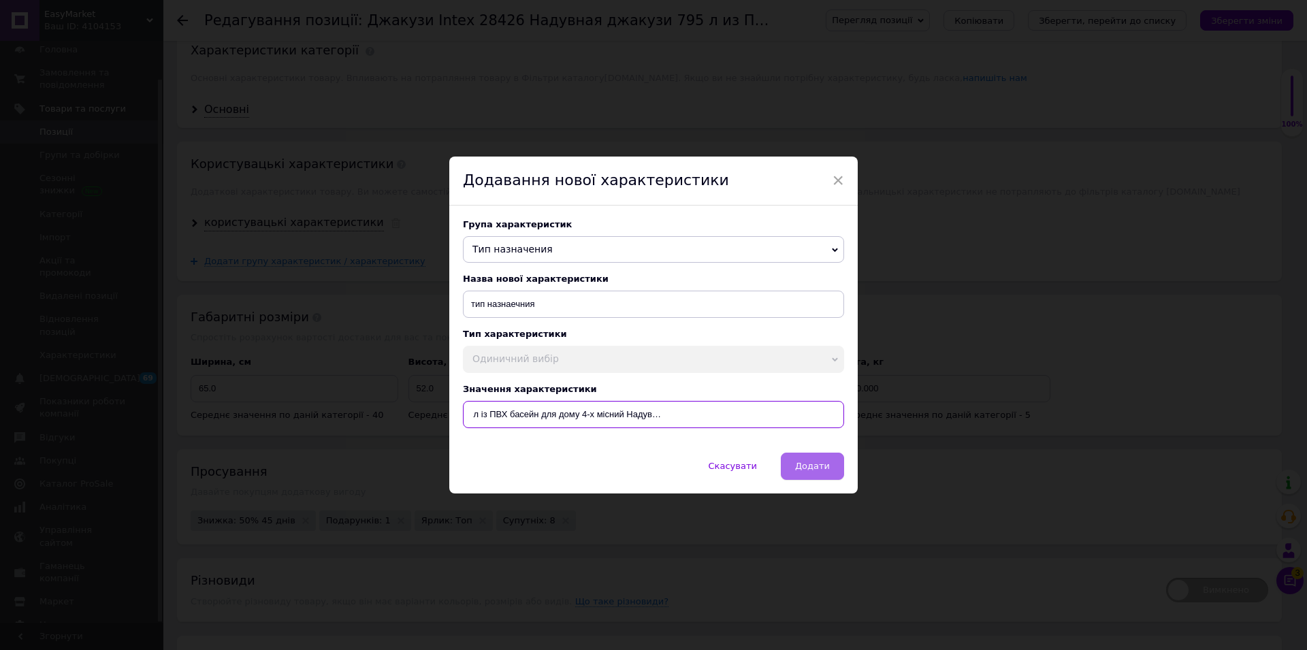
type input "Джакузі Inteх 28426 Надувний джакузі 795 л із ПВХ басейн для дому 4-х місний На…"
click at [817, 464] on span "Додати" at bounding box center [812, 466] width 35 height 10
